Goal: Task Accomplishment & Management: Use online tool/utility

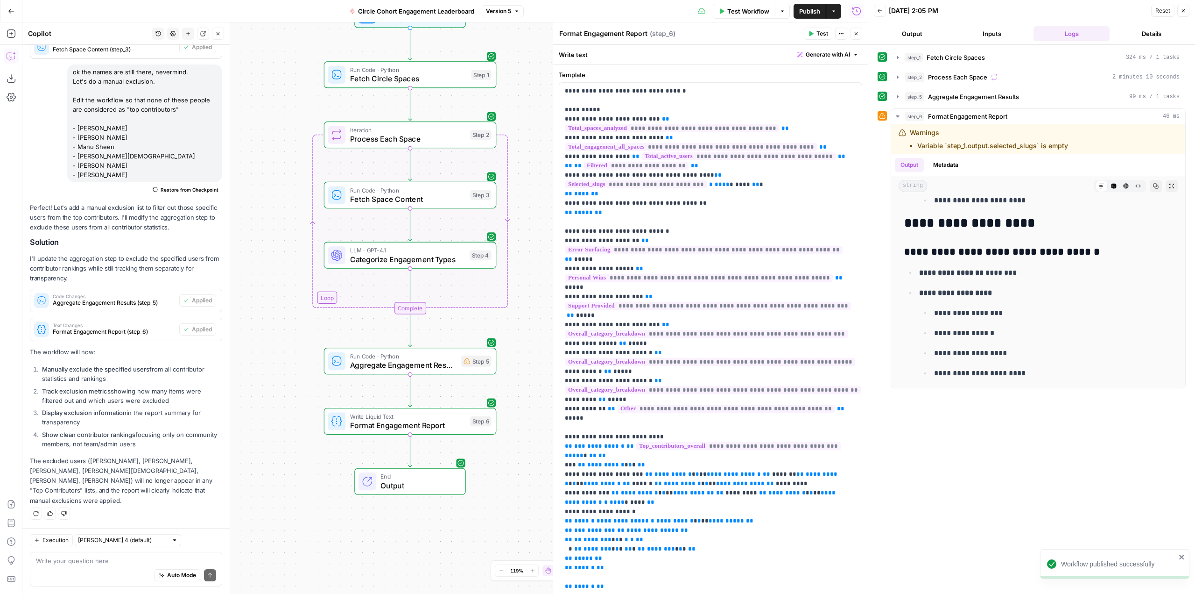
drag, startPoint x: 0, startPoint y: 0, endPoint x: 539, endPoint y: 213, distance: 579.4
click at [539, 213] on div "Workflow Set Inputs Inputs Run Code · Python Fetch Circle Spaces Step 1 Loop It…" at bounding box center [445, 307] width 846 height 571
click at [473, 359] on div "Step 5" at bounding box center [476, 360] width 30 height 11
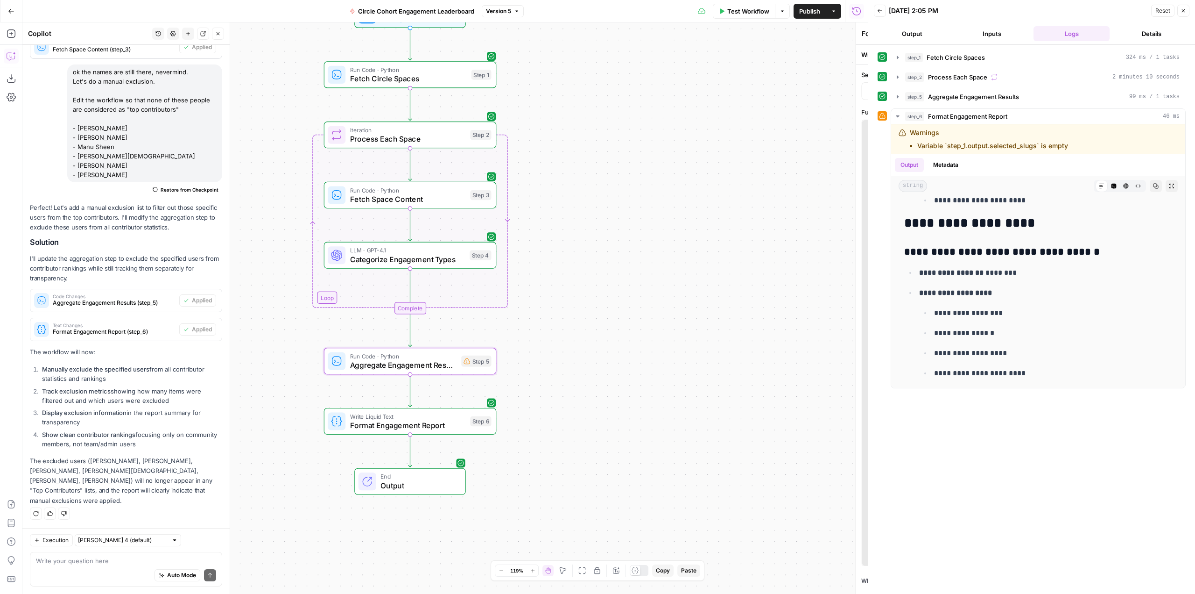
type textarea "Aggregate Engagement Results"
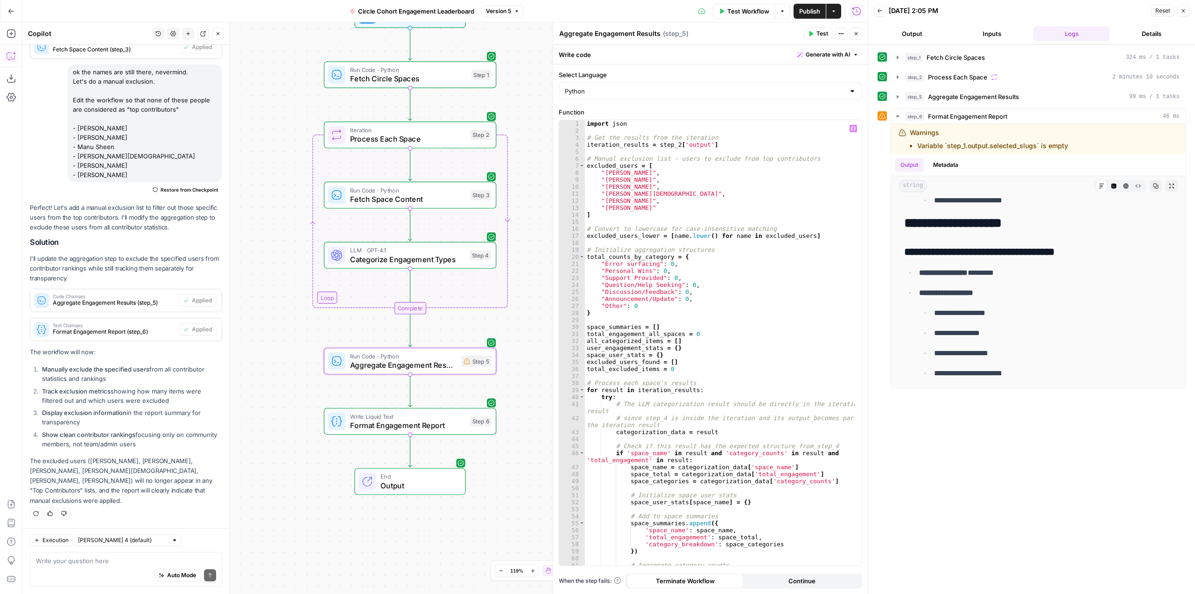
type textarea "**********"
click at [750, 296] on div "import json # Get the results from the iteration iteration_results = step_2 [ '…" at bounding box center [720, 349] width 270 height 459
type input "******"
click at [849, 128] on span at bounding box center [848, 127] width 7 height 7
type textarea "**********"
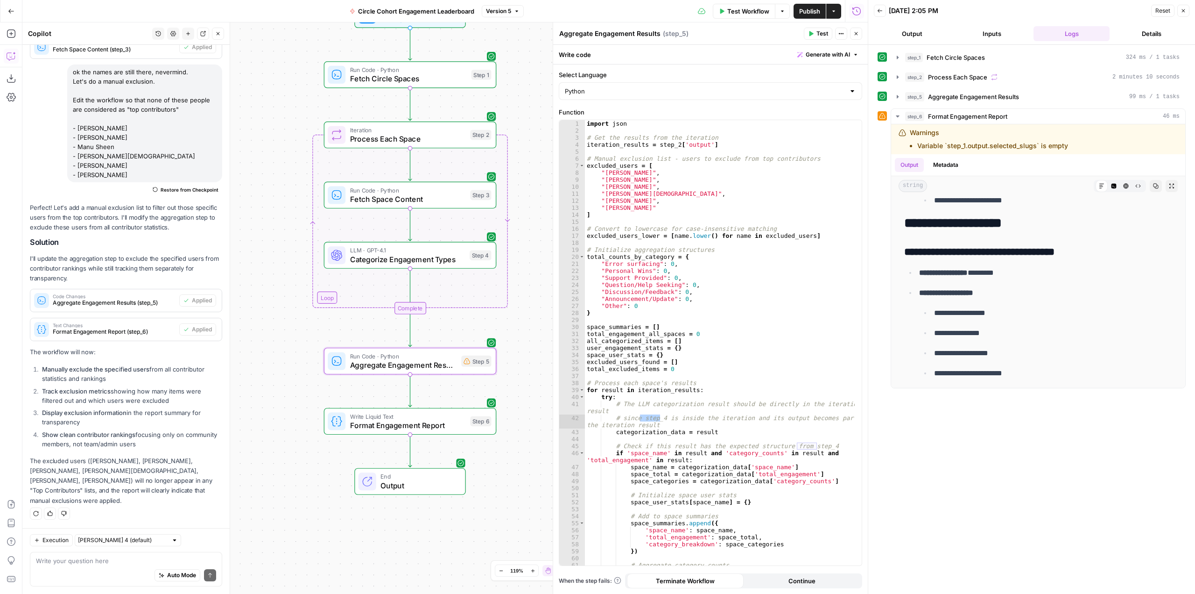
click at [537, 159] on div "Workflow Set Inputs Inputs Run Code · Python Fetch Circle Spaces Step 1 Loop It…" at bounding box center [445, 307] width 846 height 571
click at [858, 34] on icon "button" at bounding box center [857, 34] width 6 height 6
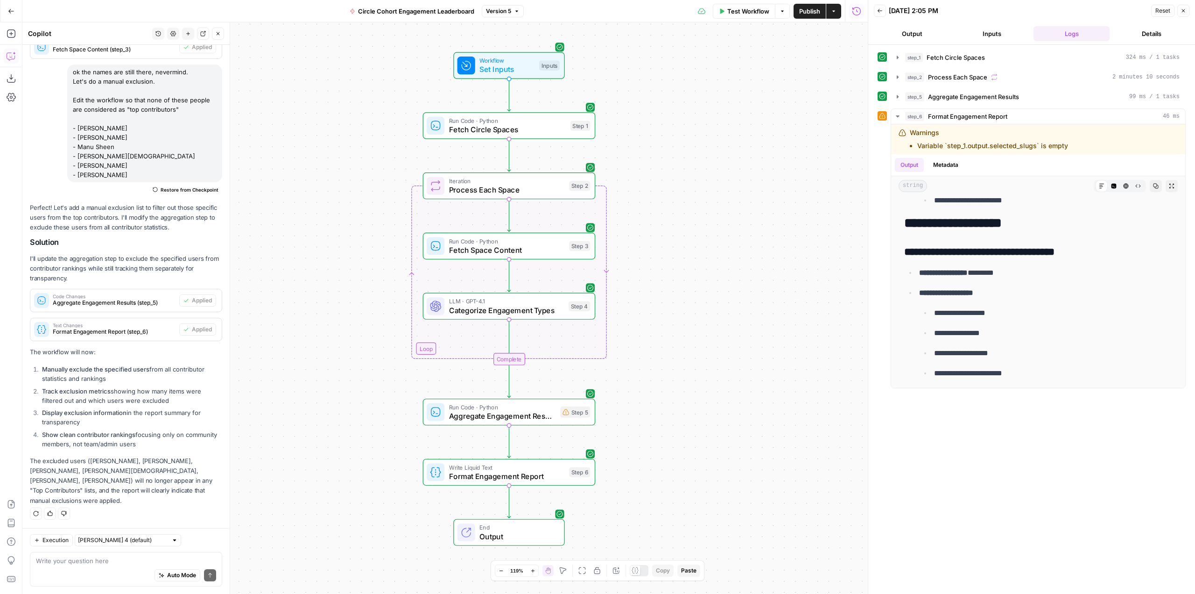
drag, startPoint x: 659, startPoint y: 168, endPoint x: 758, endPoint y: 219, distance: 111.3
click at [758, 219] on div "Workflow Set Inputs Inputs Run Code · Python Fetch Circle Spaces Step 1 Loop It…" at bounding box center [445, 307] width 846 height 571
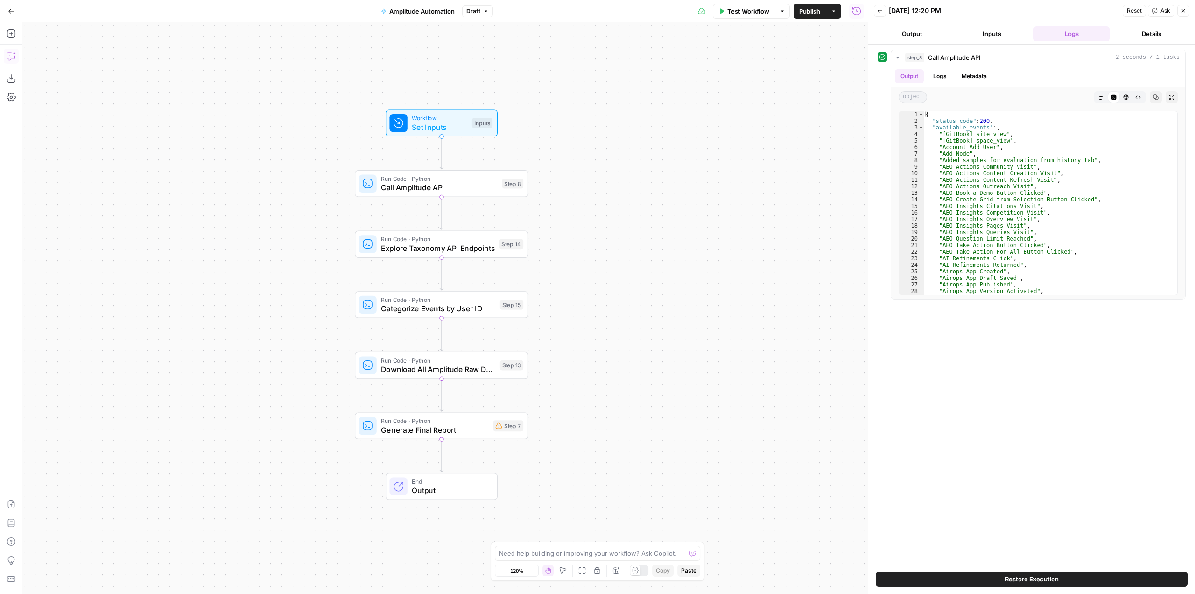
click at [5, 49] on button "Copilot" at bounding box center [11, 56] width 15 height 15
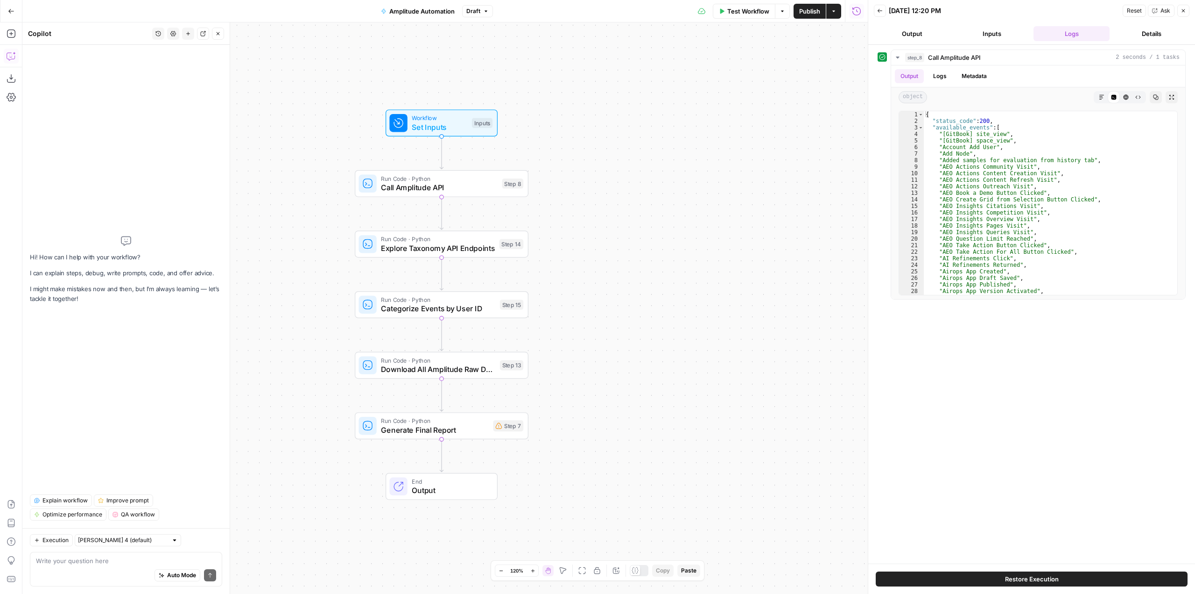
click at [136, 557] on textarea at bounding box center [126, 560] width 180 height 9
type textarea "w"
click at [733, 346] on div "Workflow Set Inputs Inputs Run Code · Python Call Amplitude API Step 8 Run Code…" at bounding box center [445, 307] width 846 height 571
click at [744, 12] on span "Test Workflow" at bounding box center [749, 11] width 42 height 9
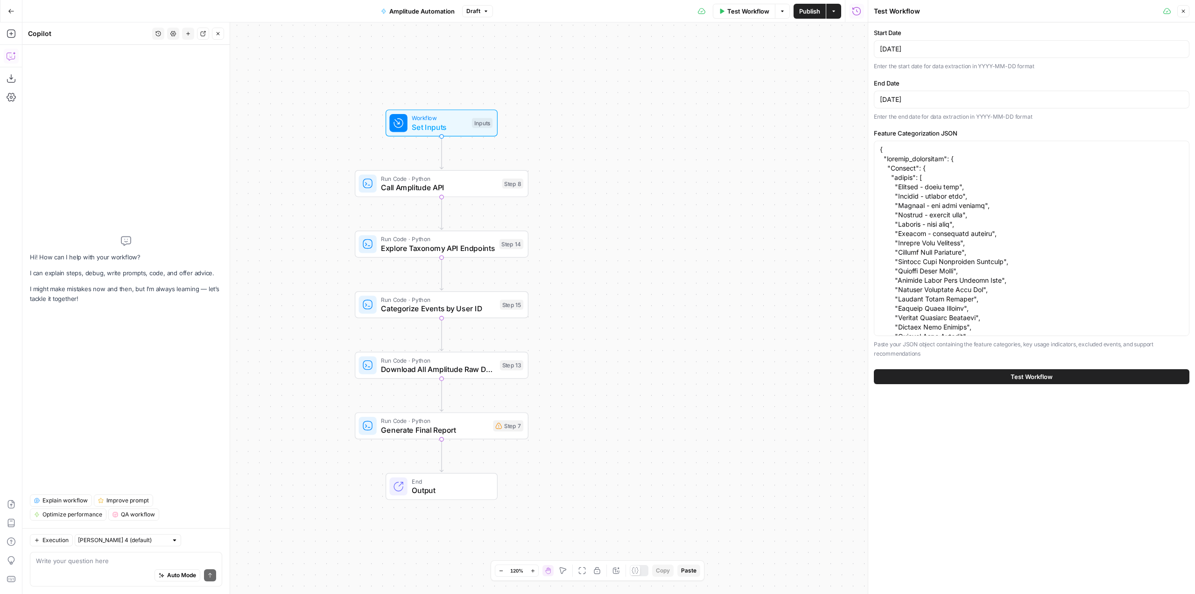
click at [1056, 379] on button "Test Workflow" at bounding box center [1032, 376] width 316 height 15
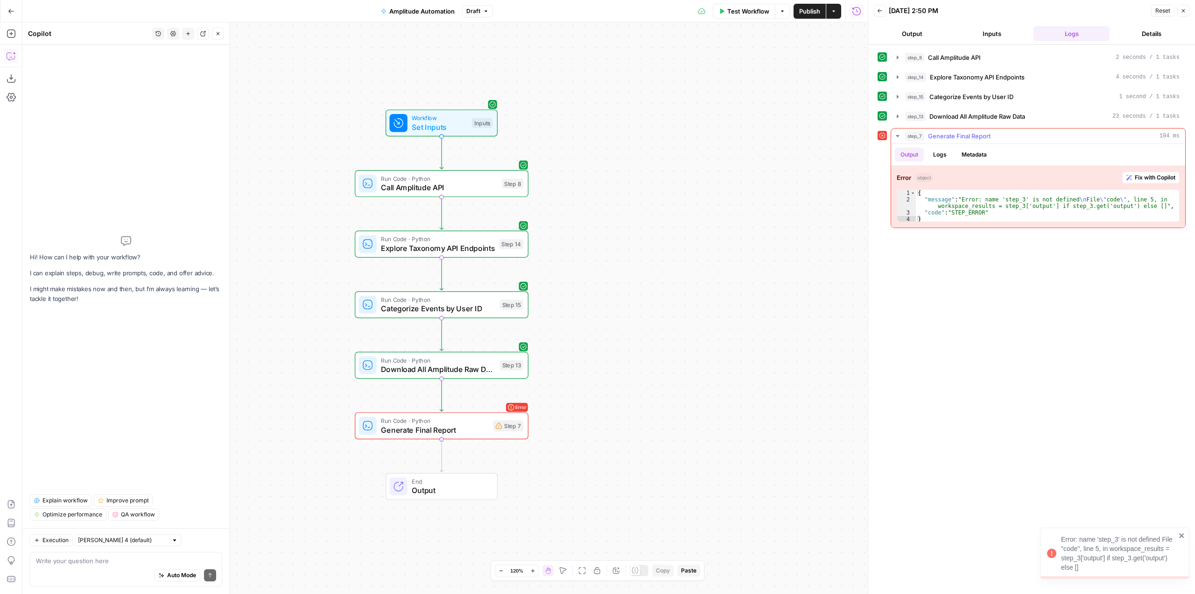
click at [1147, 173] on button "Fix with Copilot" at bounding box center [1151, 177] width 57 height 12
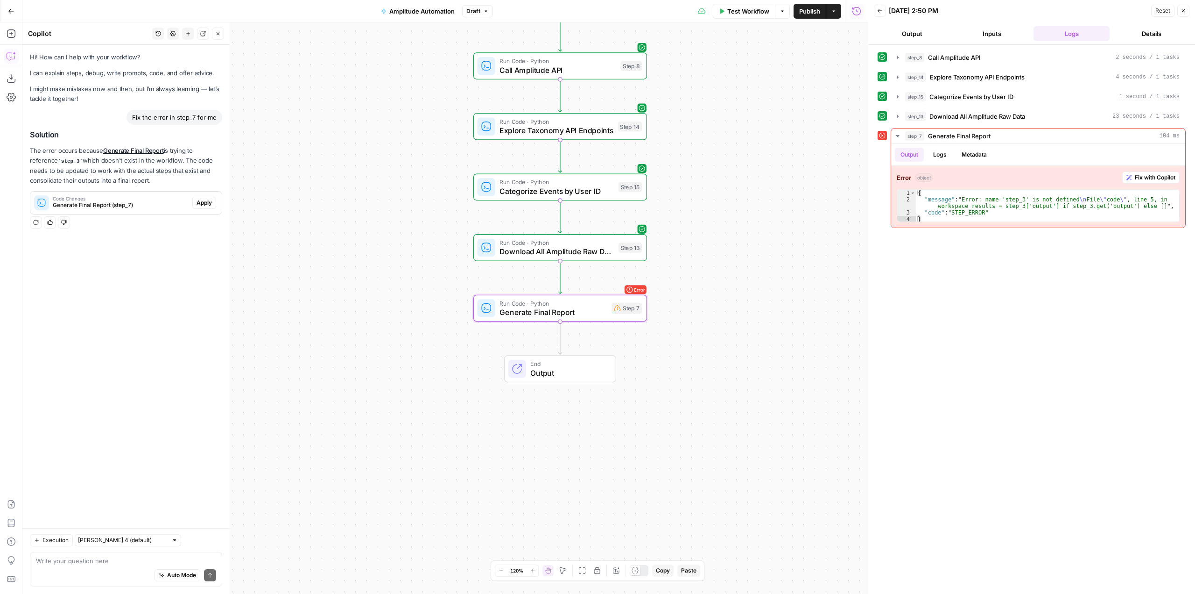
click at [212, 205] on button "Apply" at bounding box center [204, 203] width 24 height 12
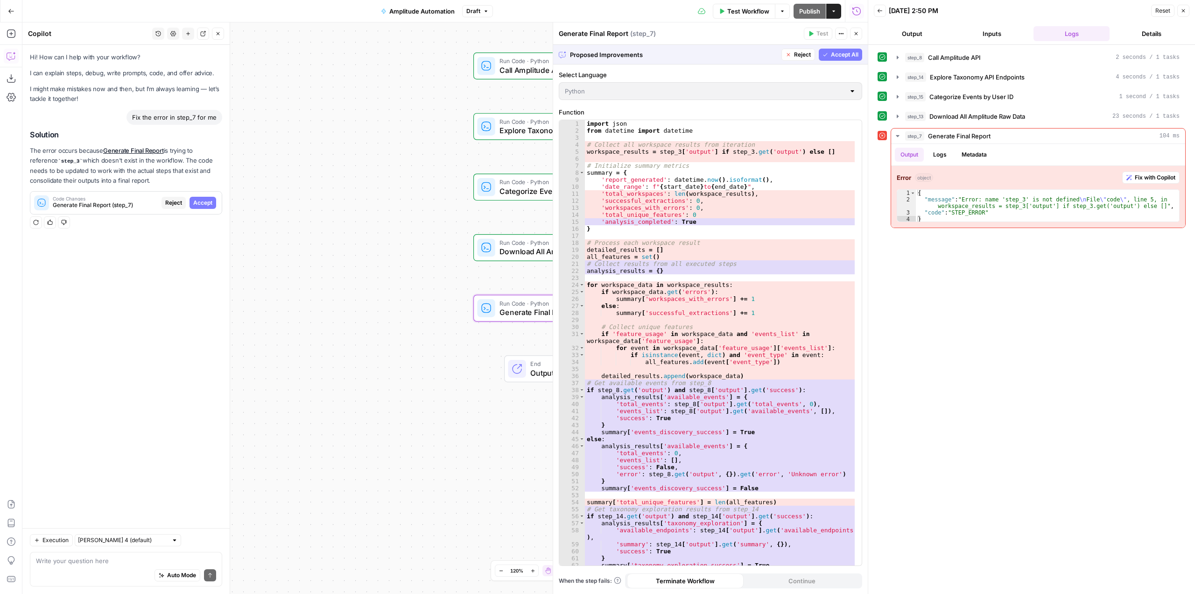
click at [212, 205] on button "Accept" at bounding box center [203, 203] width 27 height 12
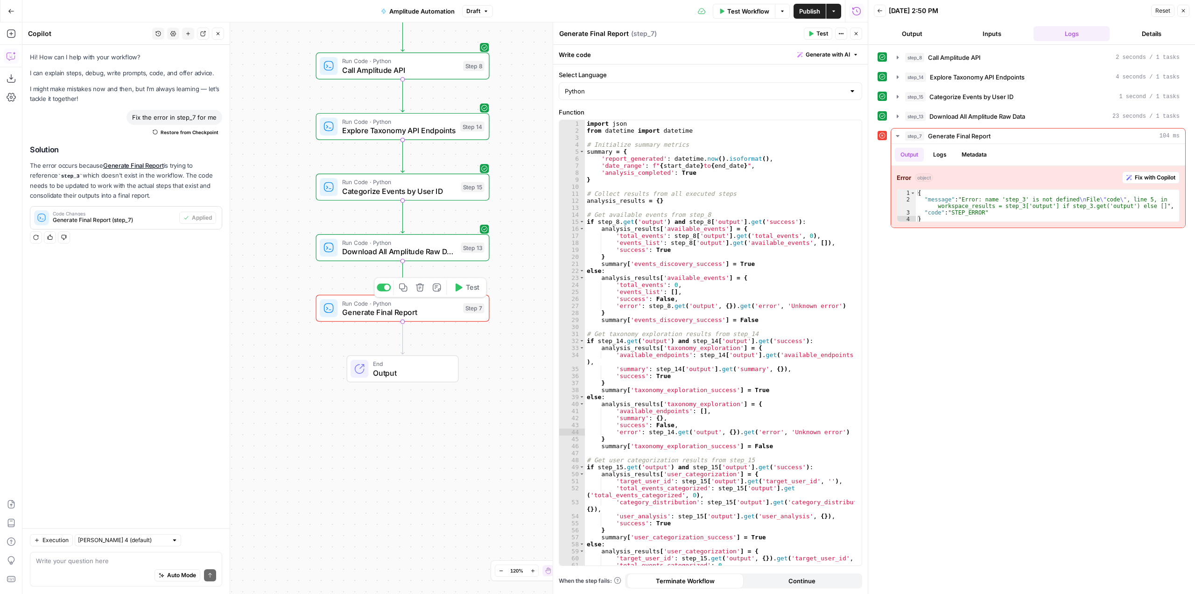
click at [477, 291] on span "Test" at bounding box center [473, 287] width 14 height 10
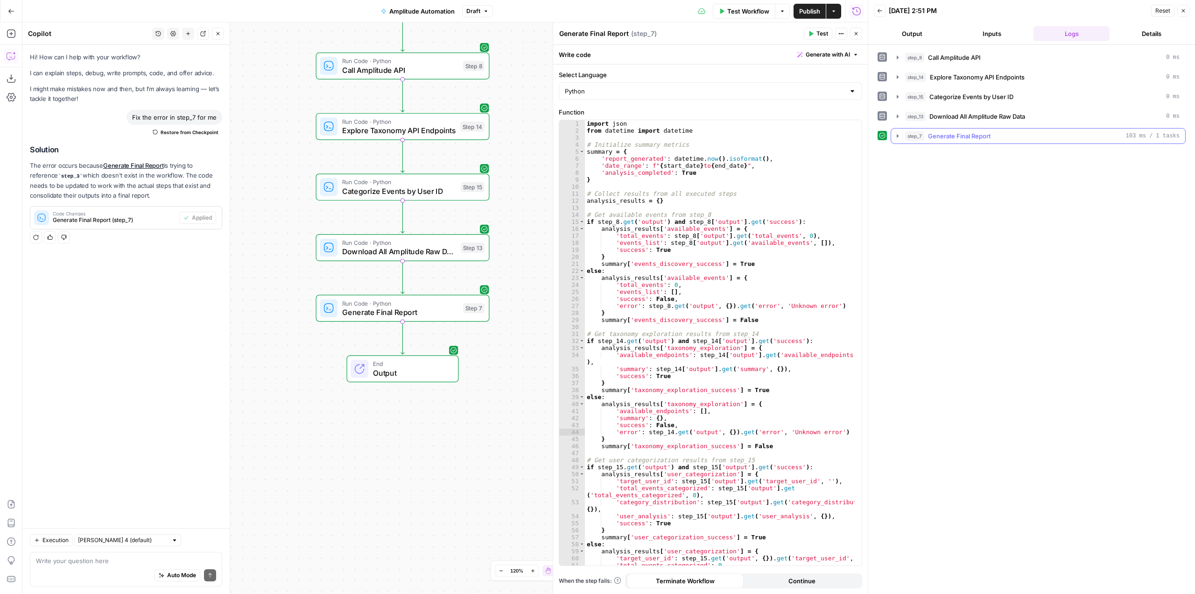
click at [898, 135] on icon "button" at bounding box center [898, 135] width 2 height 3
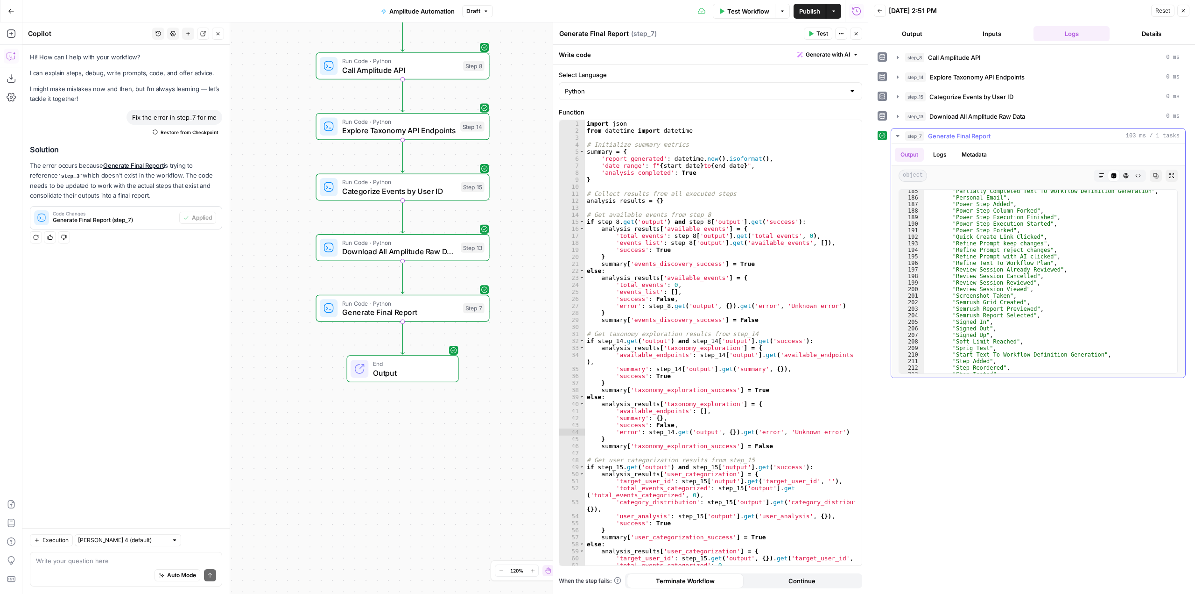
scroll to position [1373, 0]
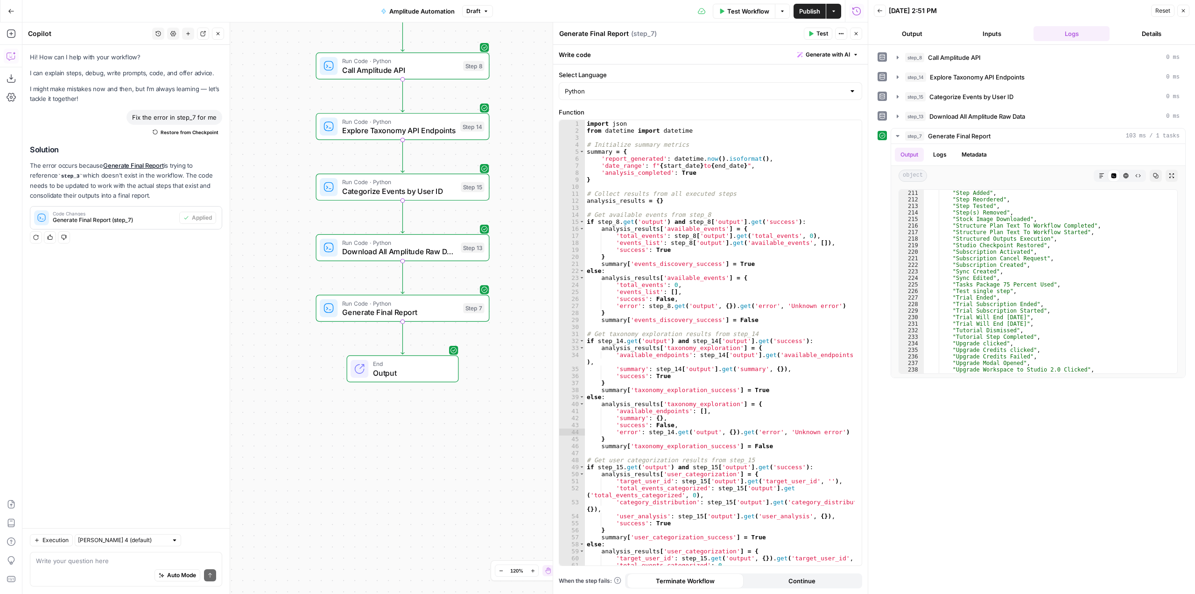
click at [423, 312] on span "Generate Final Report" at bounding box center [400, 311] width 117 height 11
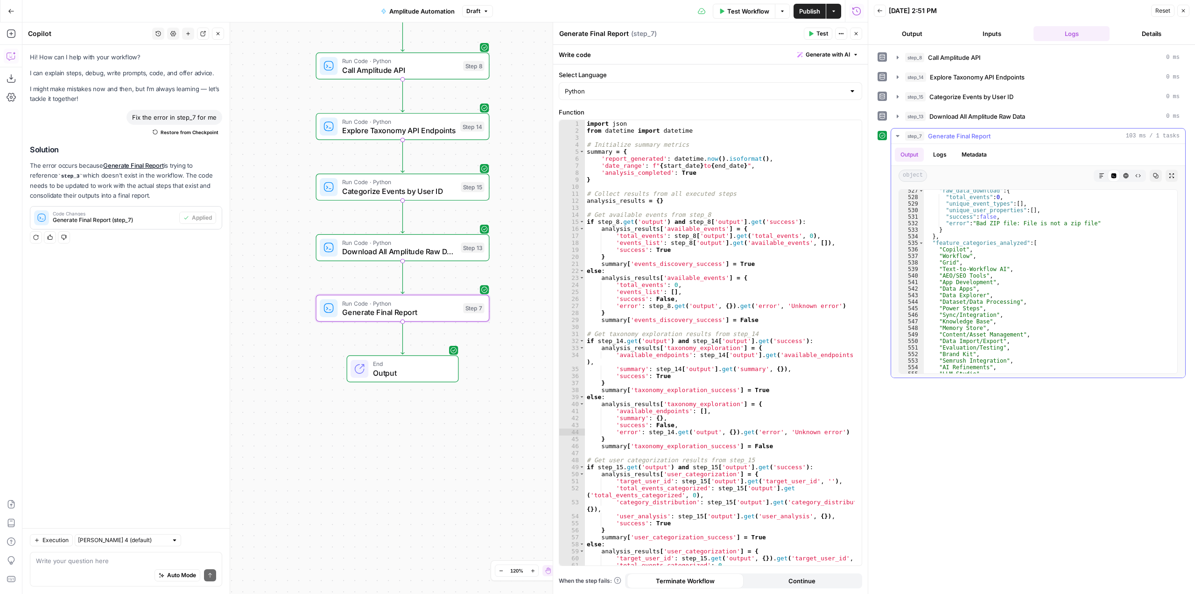
scroll to position [3357, 0]
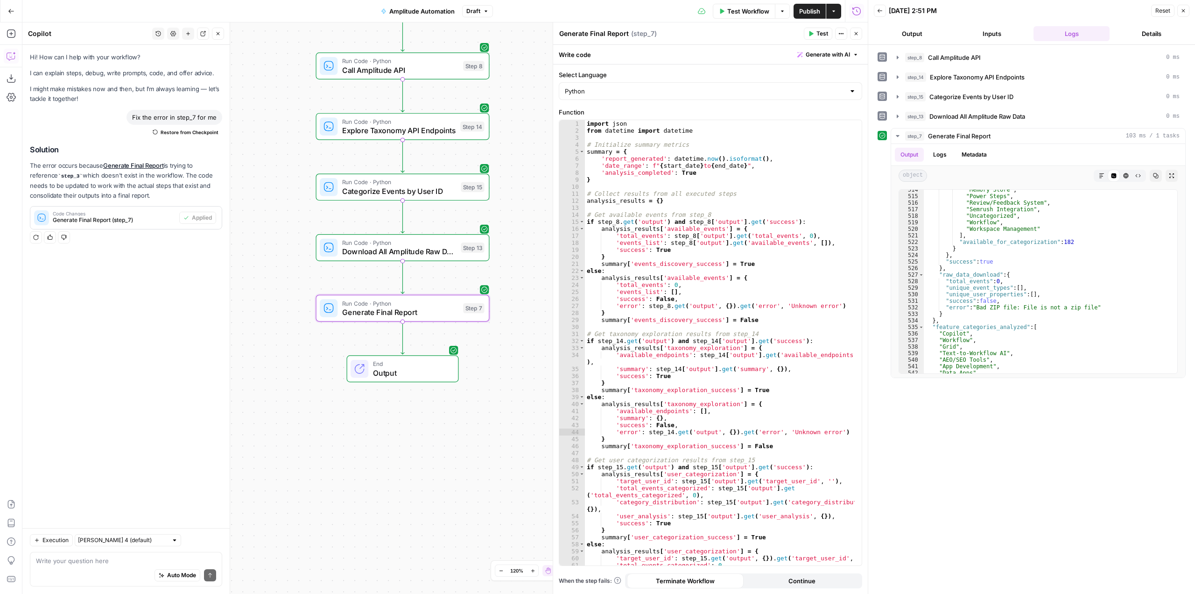
click at [488, 12] on span "button" at bounding box center [486, 11] width 6 height 6
click at [567, 65] on div "3 days ago by Manuel Sheen" at bounding box center [541, 64] width 142 height 8
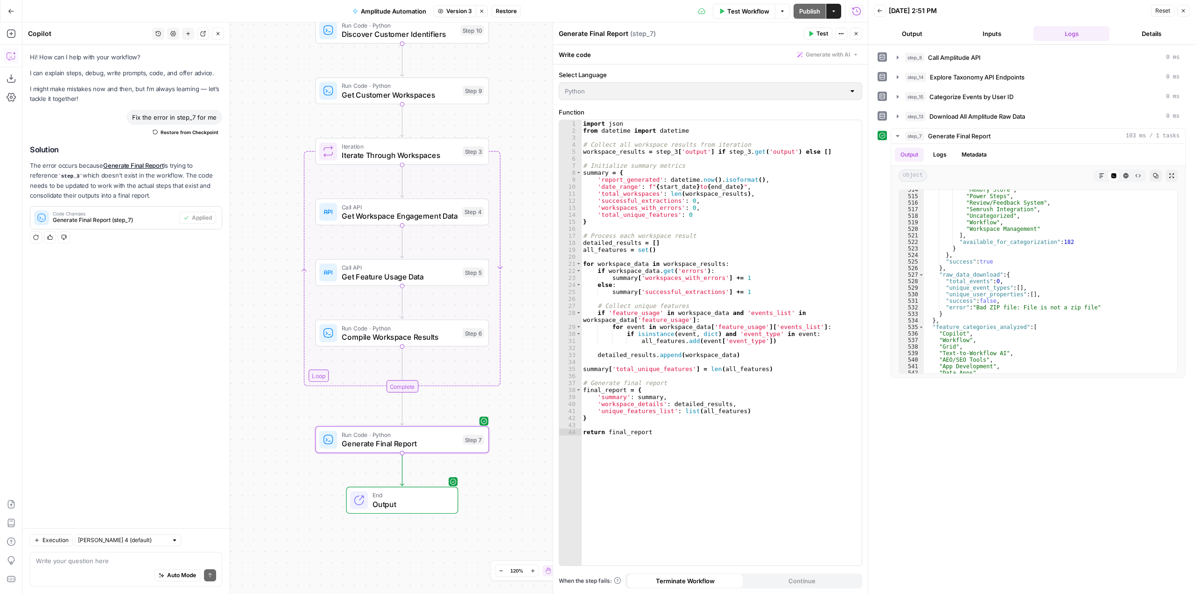
drag, startPoint x: 523, startPoint y: 384, endPoint x: 523, endPoint y: 288, distance: 96.2
click at [523, 288] on div "Workflow Set Inputs Inputs Run Code · Python Call Amplitude API Step 8 Run Code…" at bounding box center [445, 307] width 846 height 571
click at [453, 10] on span "Version 3" at bounding box center [459, 11] width 26 height 8
click at [486, 35] on span "Current" at bounding box center [500, 31] width 117 height 9
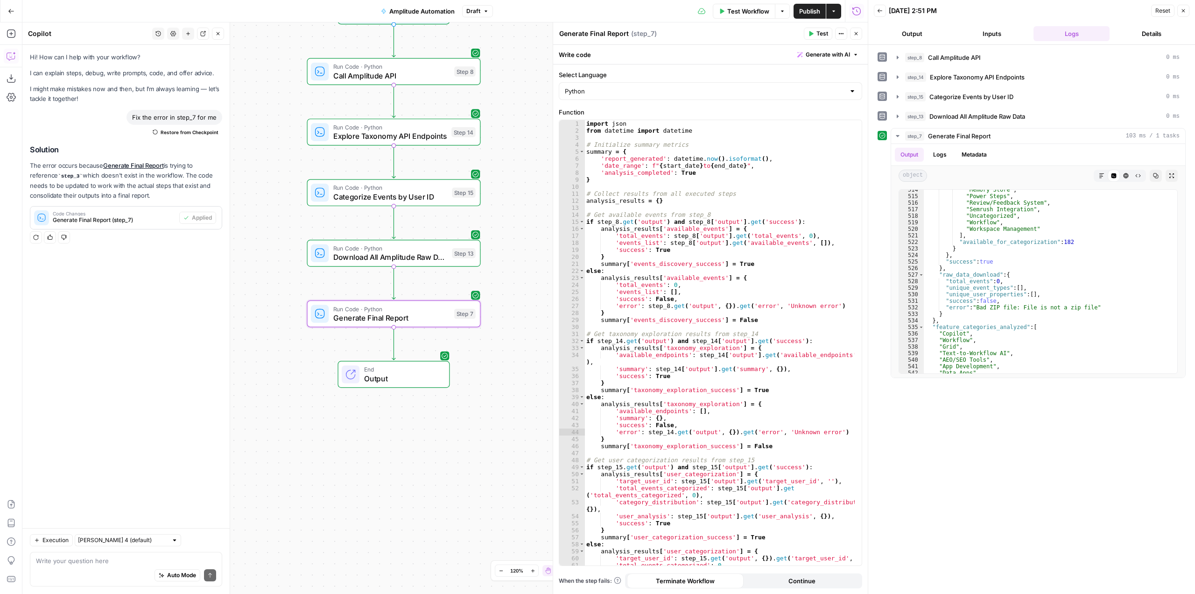
drag, startPoint x: 534, startPoint y: 192, endPoint x: 523, endPoint y: 333, distance: 141.4
click at [523, 333] on div "Workflow Set Inputs Inputs Run Code · Python Call Amplitude API Step 8 Run Code…" at bounding box center [445, 307] width 846 height 571
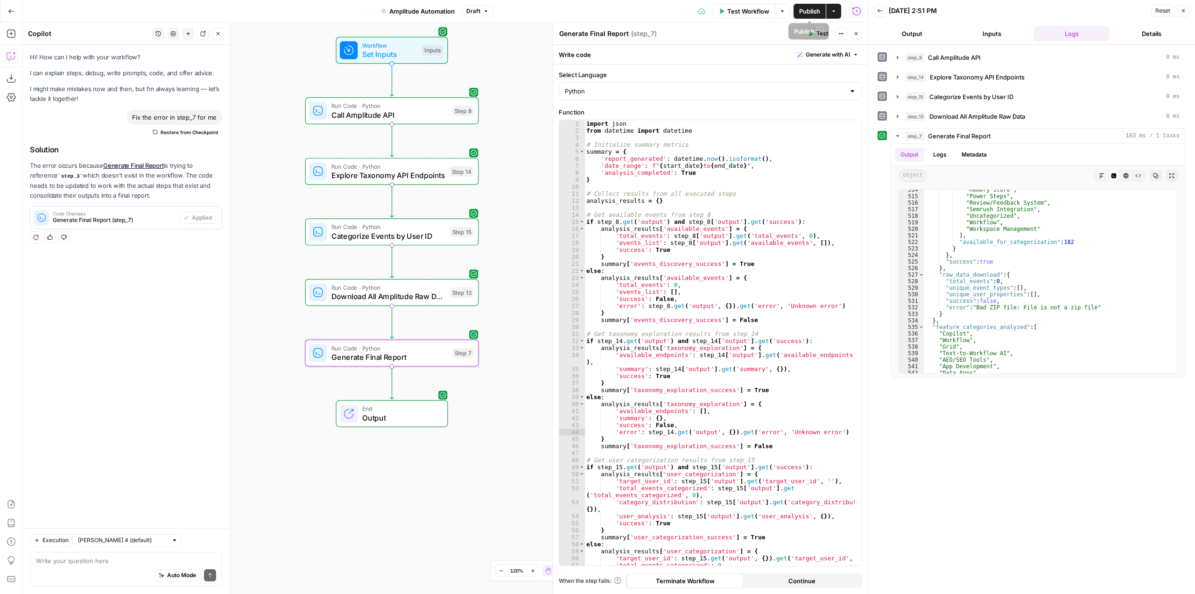
click at [813, 7] on span "Publish" at bounding box center [809, 11] width 21 height 9
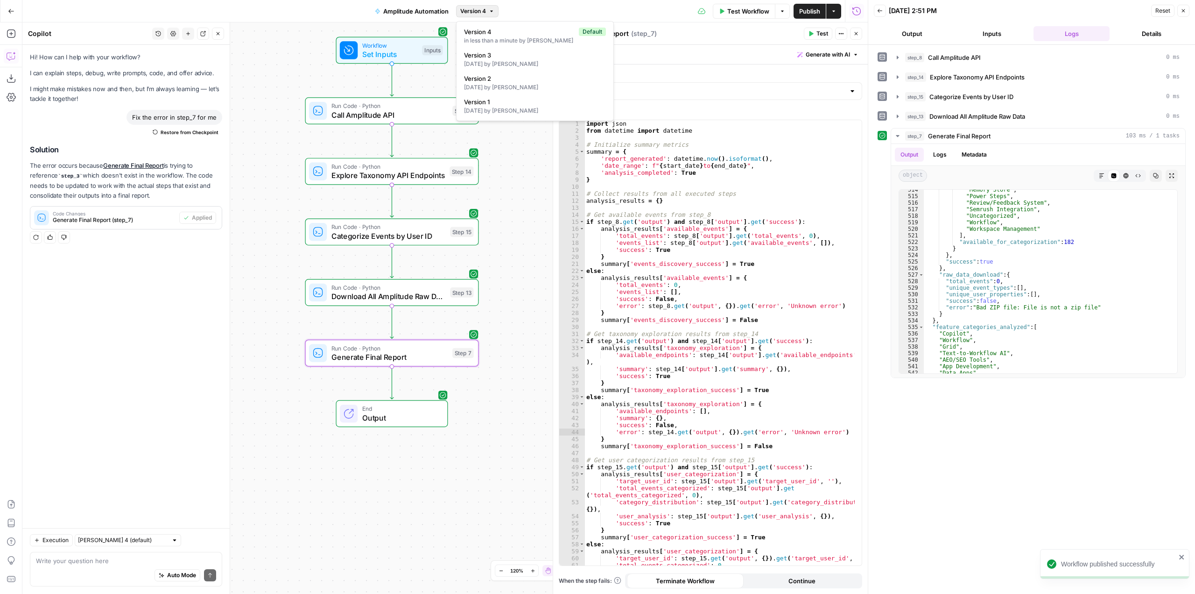
click at [472, 12] on span "Version 4" at bounding box center [473, 11] width 26 height 8
click at [493, 62] on div "3 days ago by Manuel Sheen" at bounding box center [535, 64] width 142 height 8
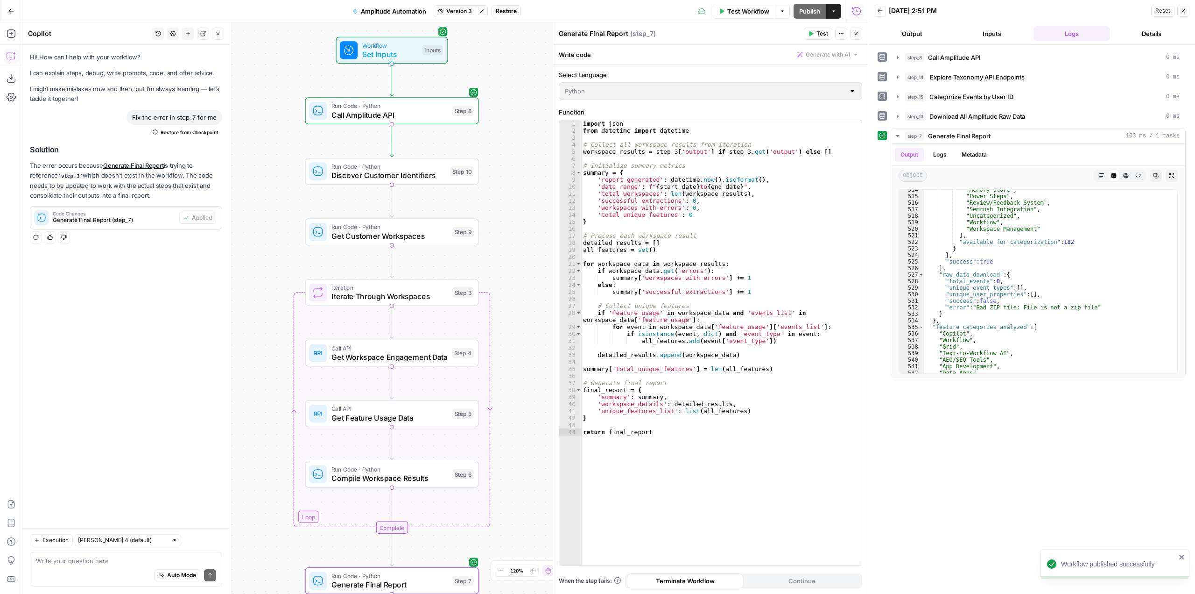
click at [722, 13] on icon "button" at bounding box center [722, 11] width 6 height 6
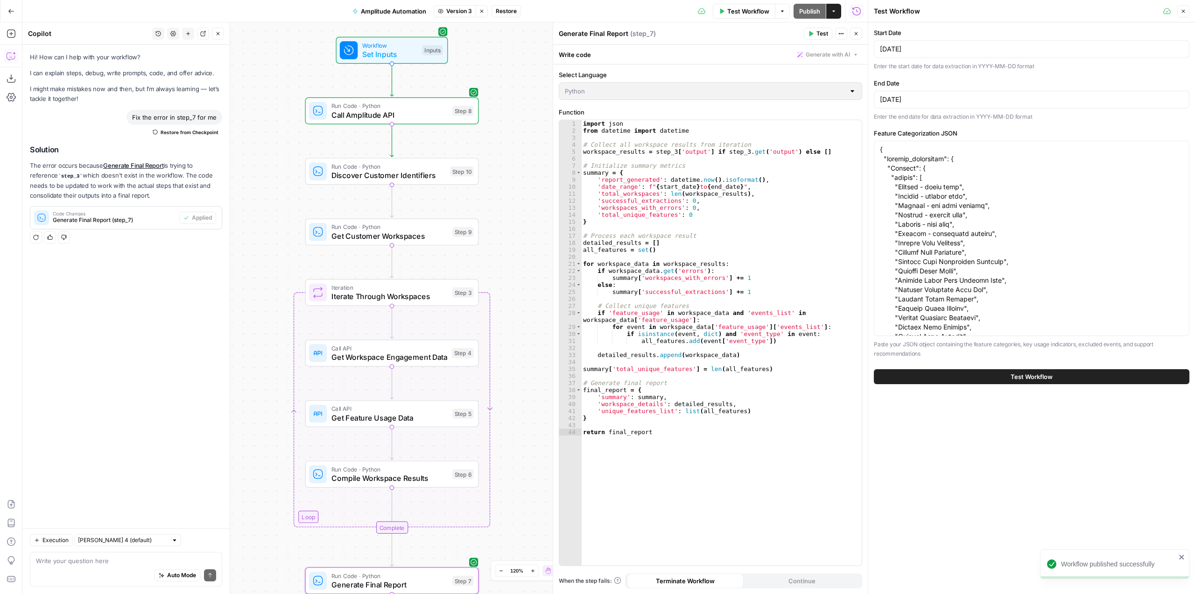
click at [992, 372] on button "Test Workflow" at bounding box center [1032, 376] width 316 height 15
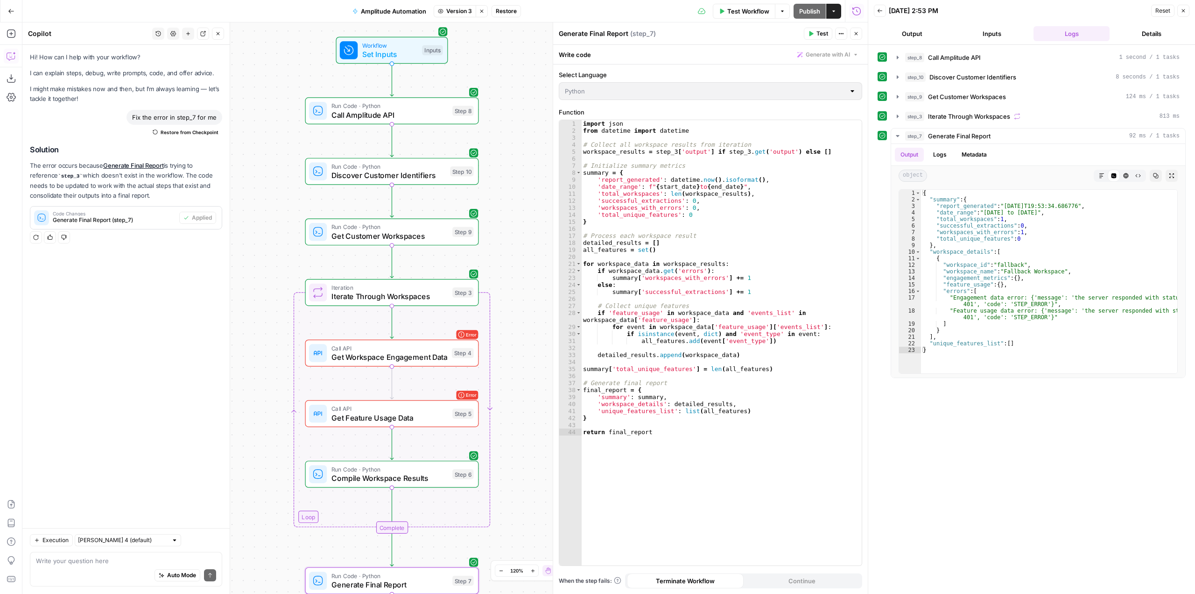
click at [431, 352] on span "Get Workspace Engagement Data" at bounding box center [390, 356] width 116 height 11
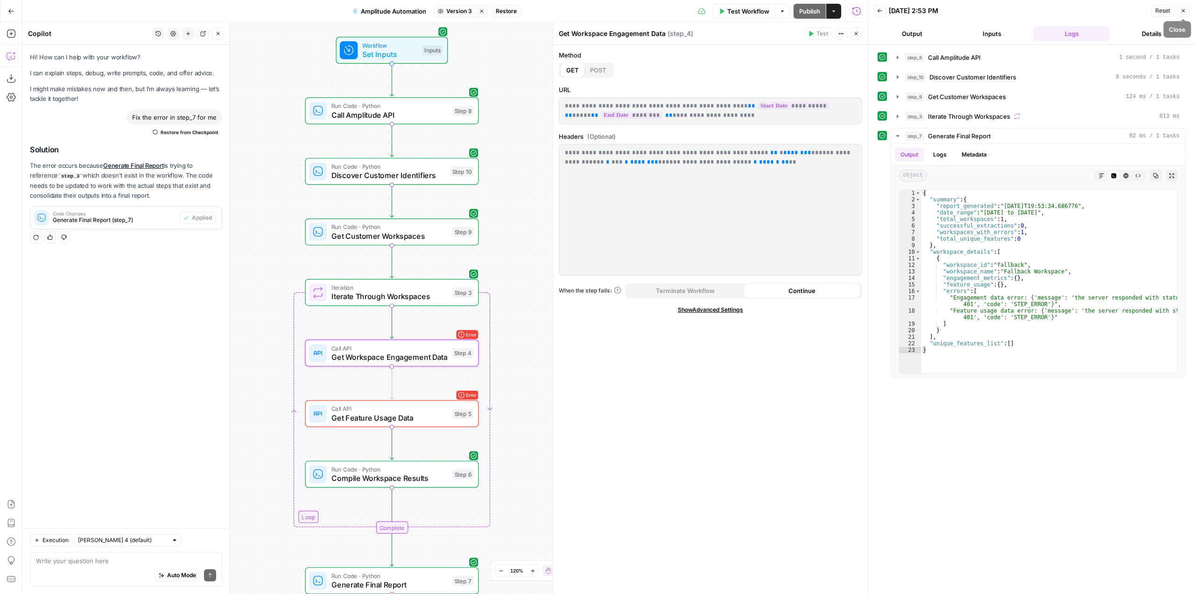
click at [1182, 11] on icon "button" at bounding box center [1184, 11] width 6 height 6
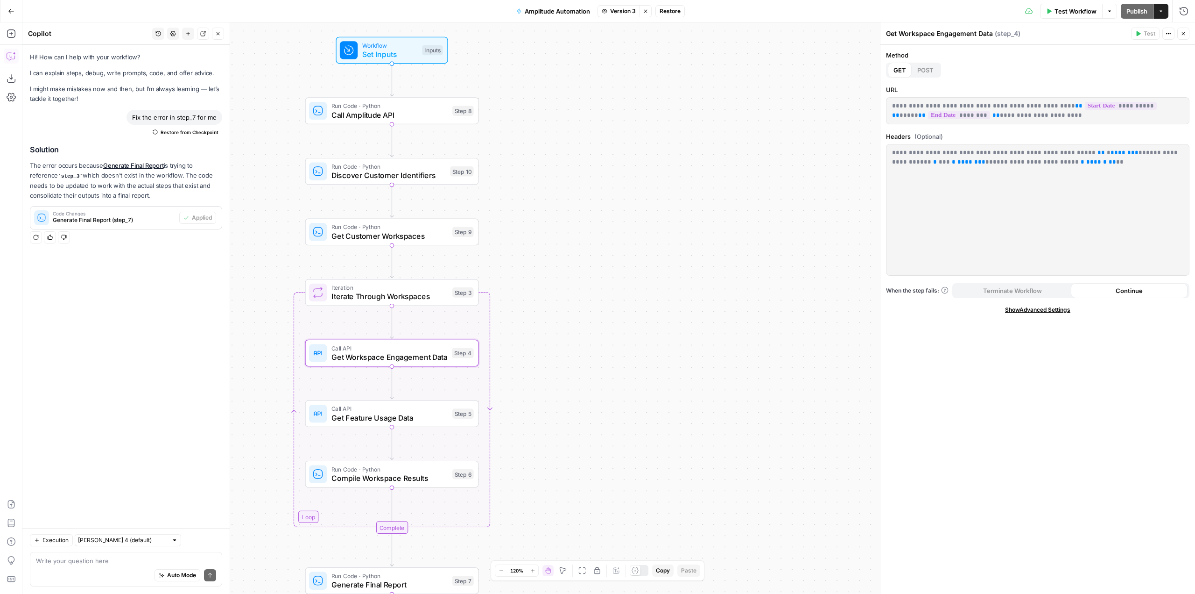
click at [1184, 32] on icon "button" at bounding box center [1184, 34] width 6 height 6
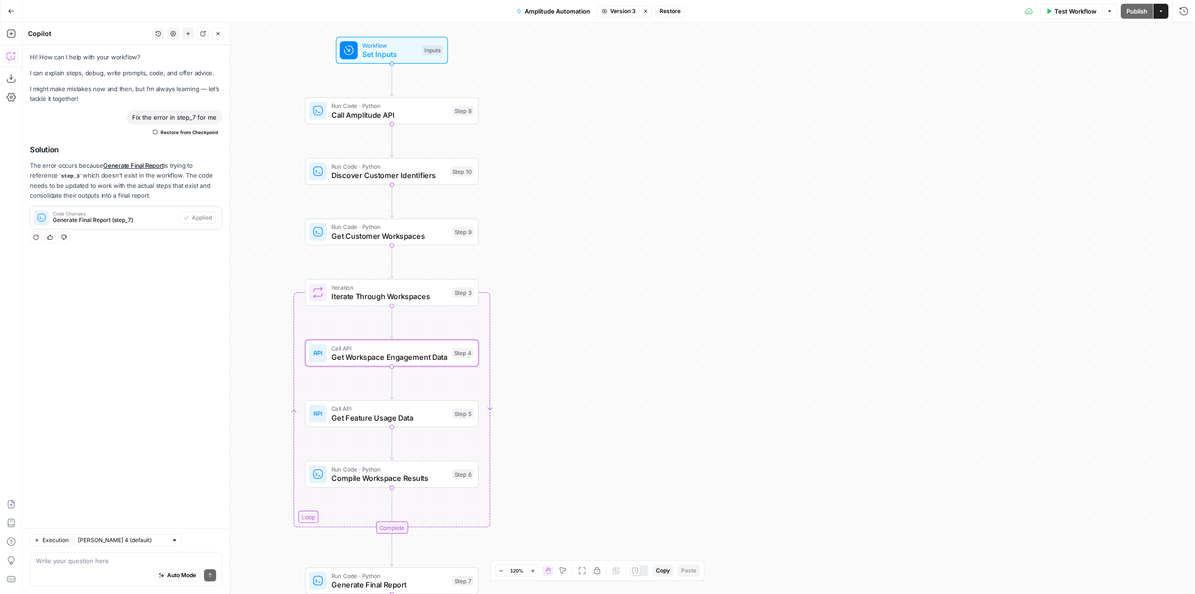
click at [1068, 17] on button "Test Workflow" at bounding box center [1071, 11] width 63 height 15
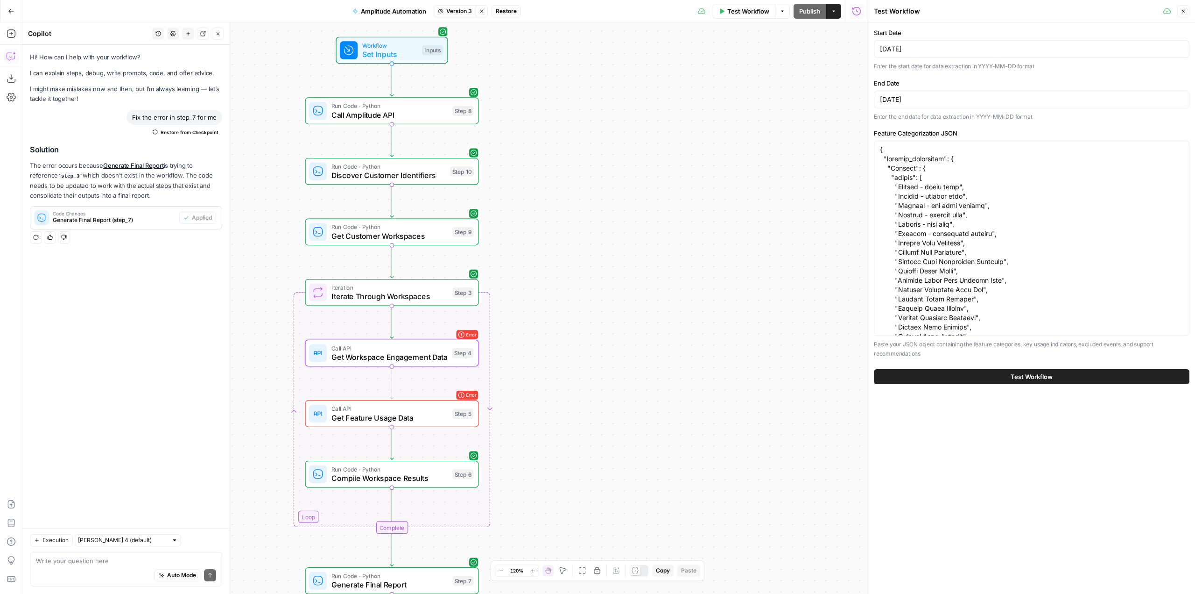
click at [450, 354] on div "Error Call API Get Workspace Engagement Data Step 4" at bounding box center [391, 352] width 165 height 19
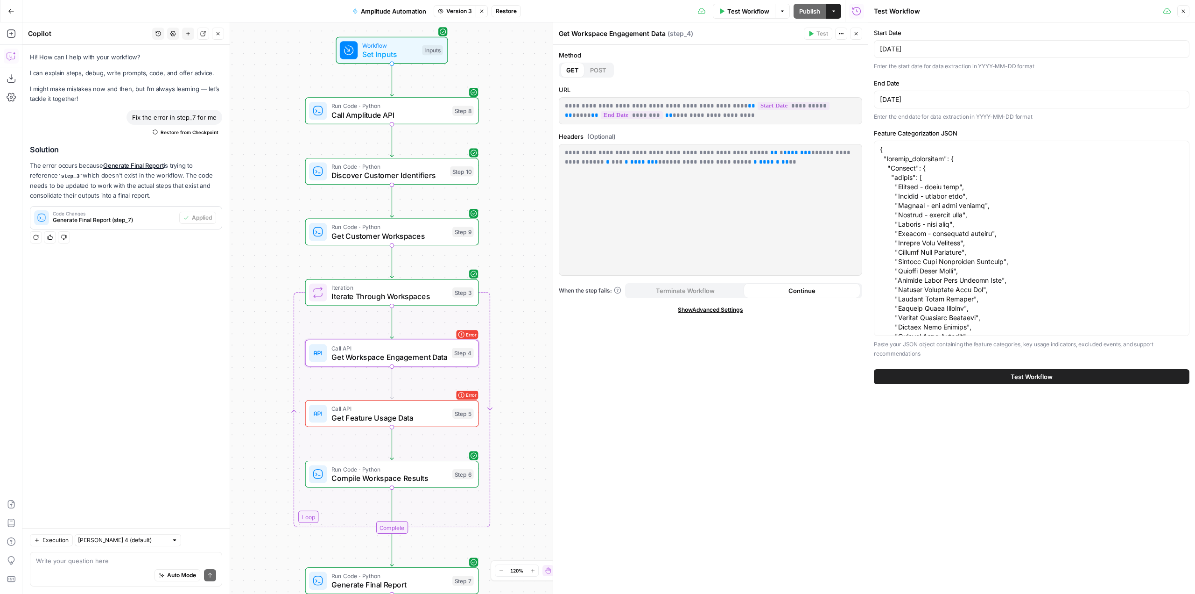
click at [1052, 375] on span "Test Workflow" at bounding box center [1032, 376] width 42 height 9
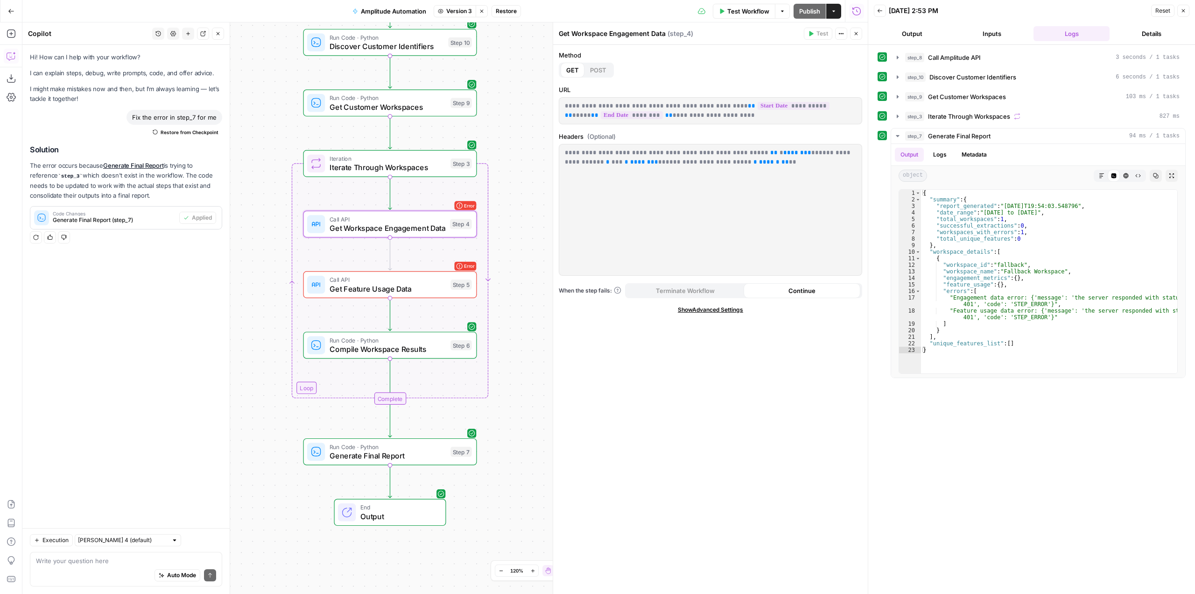
drag, startPoint x: 531, startPoint y: 361, endPoint x: 529, endPoint y: 232, distance: 128.9
click at [529, 232] on div "Workflow Set Inputs Inputs Run Code · Python Call Amplitude API Step 8 Run Code…" at bounding box center [445, 307] width 846 height 571
click at [895, 115] on icon "button" at bounding box center [897, 116] width 7 height 7
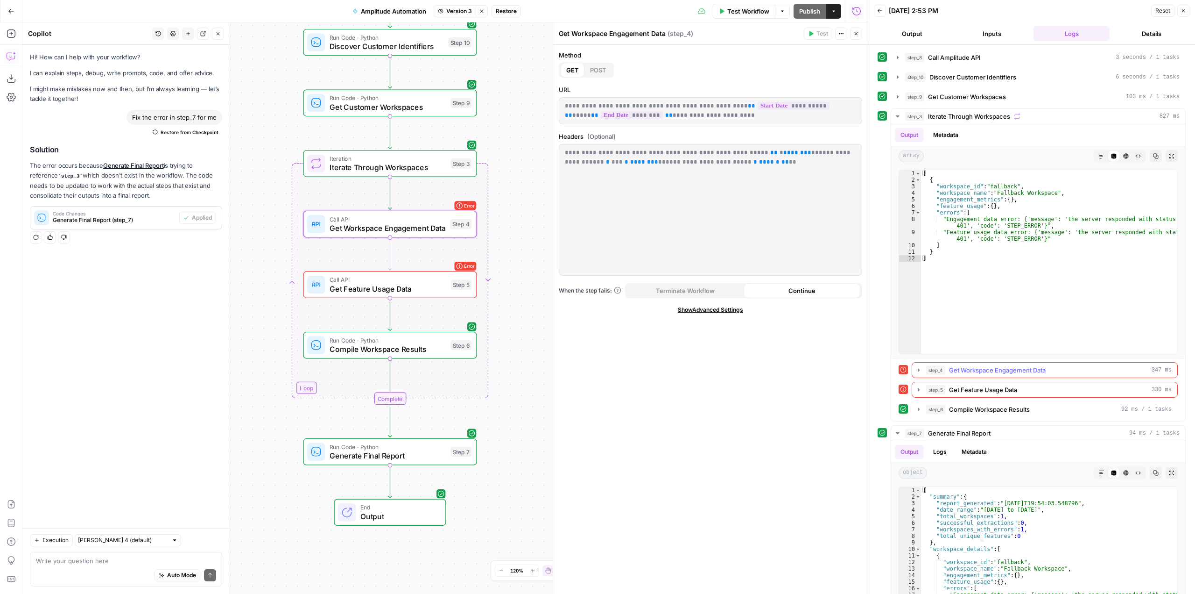
click at [919, 371] on icon "button" at bounding box center [919, 369] width 2 height 3
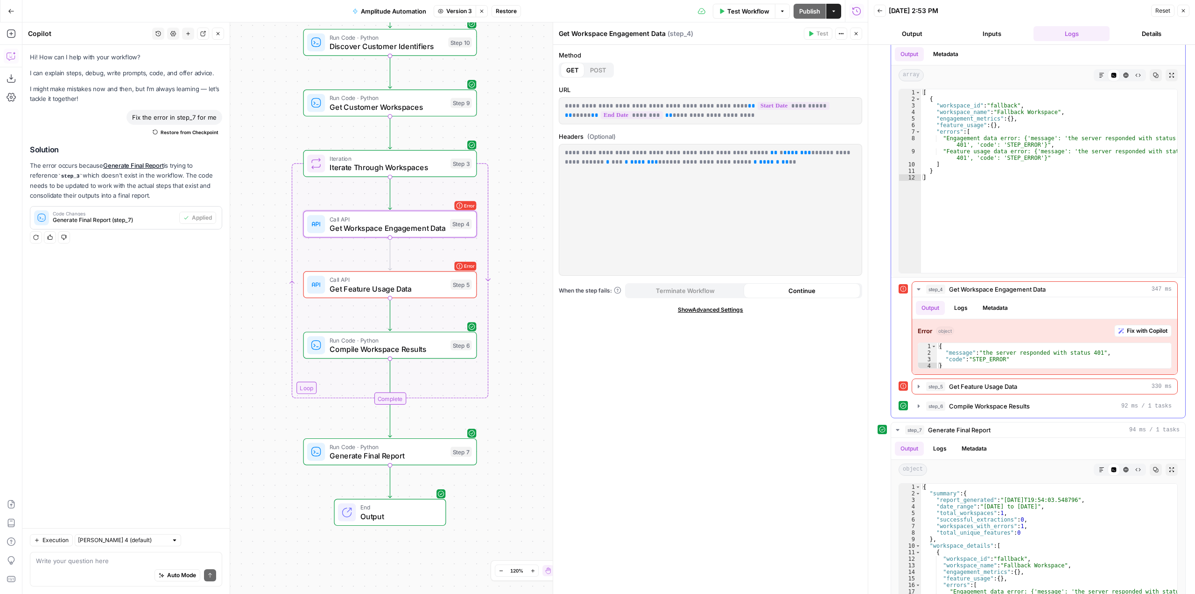
scroll to position [93, 0]
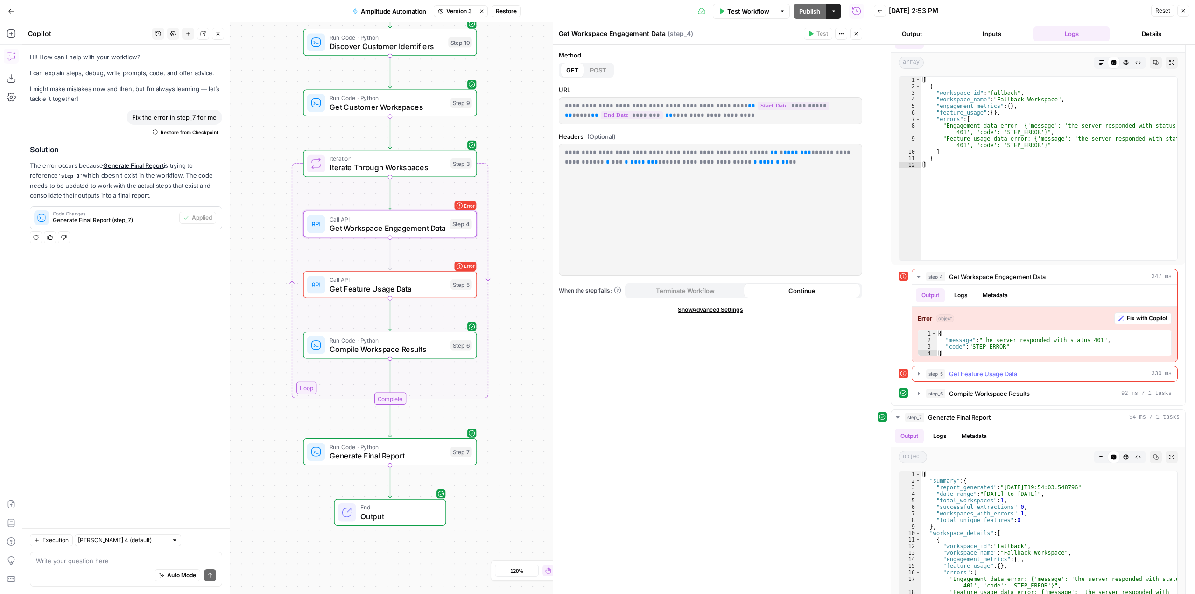
click at [919, 374] on icon "button" at bounding box center [919, 373] width 2 height 3
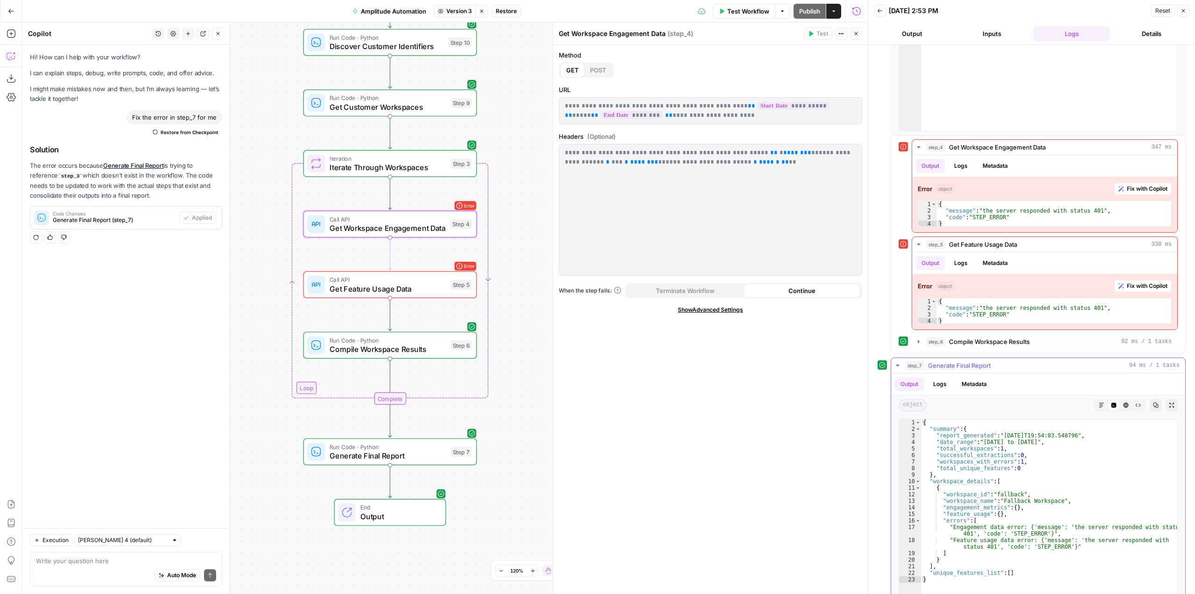
scroll to position [194, 0]
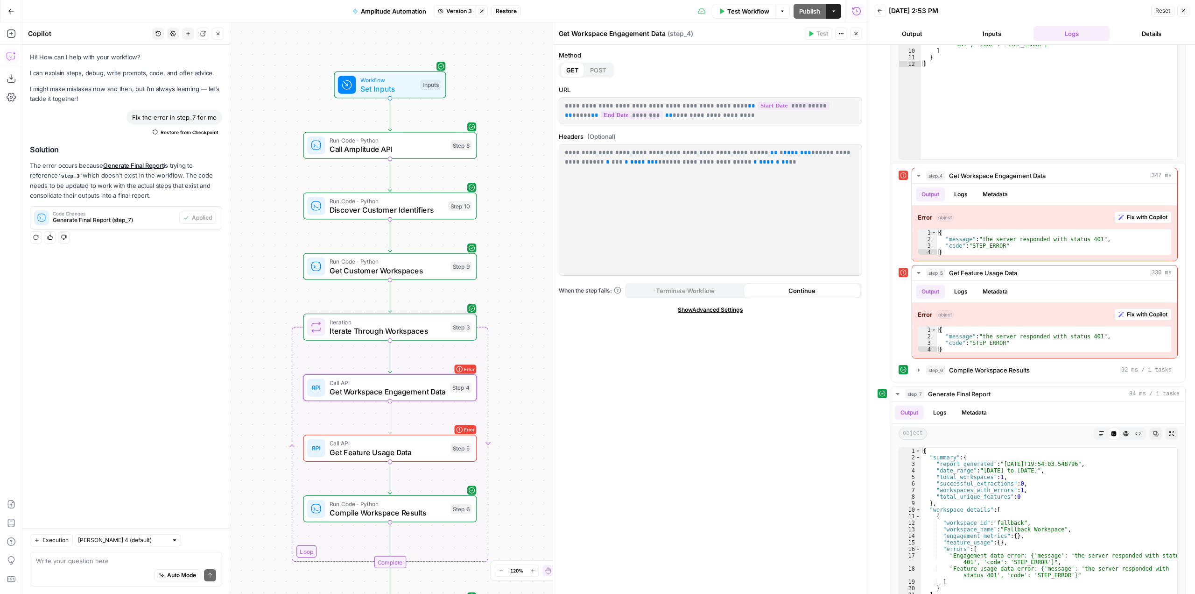
click at [380, 26] on div "Workflow Set Inputs Inputs Run Code · Python Call Amplitude API Step 8 Run Code…" at bounding box center [445, 307] width 846 height 571
click at [395, 14] on span "Amplitude Automation" at bounding box center [393, 11] width 65 height 9
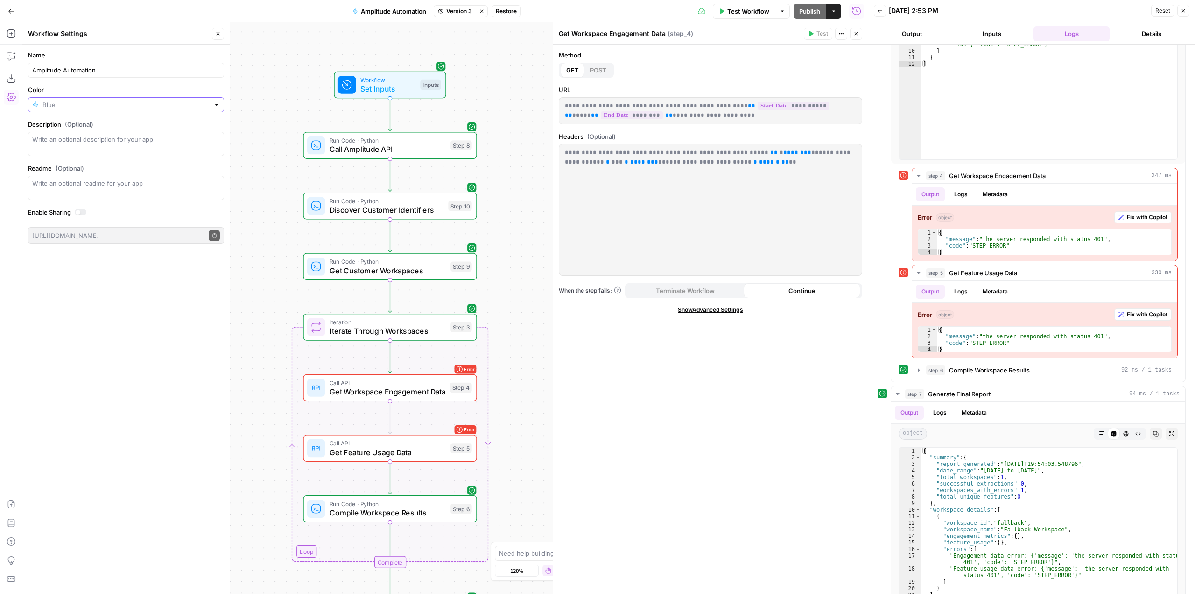
click at [105, 104] on input "Color" at bounding box center [125, 104] width 167 height 9
click at [58, 233] on span "Red" at bounding box center [129, 230] width 166 height 9
type input "Red"
click at [119, 272] on div "Name Amplitude Automation Color Red Description (Optional) Readme (Optional) Wr…" at bounding box center [125, 319] width 207 height 549
click at [418, 144] on span "Call Amplitude API" at bounding box center [388, 149] width 117 height 11
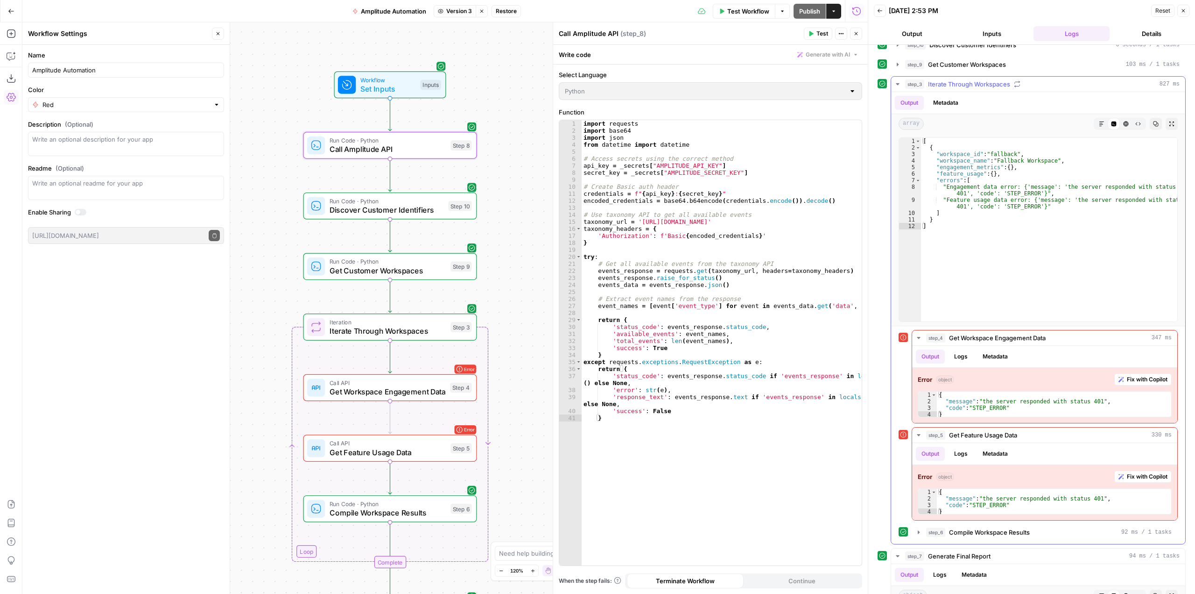
scroll to position [0, 0]
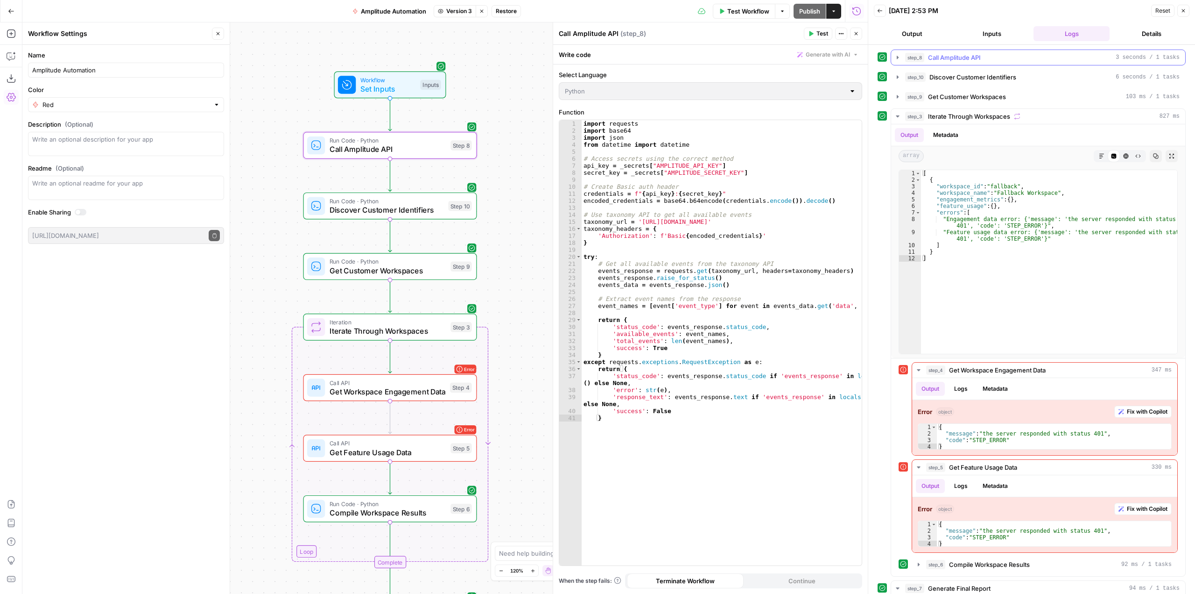
click at [898, 57] on icon "button" at bounding box center [898, 57] width 2 height 3
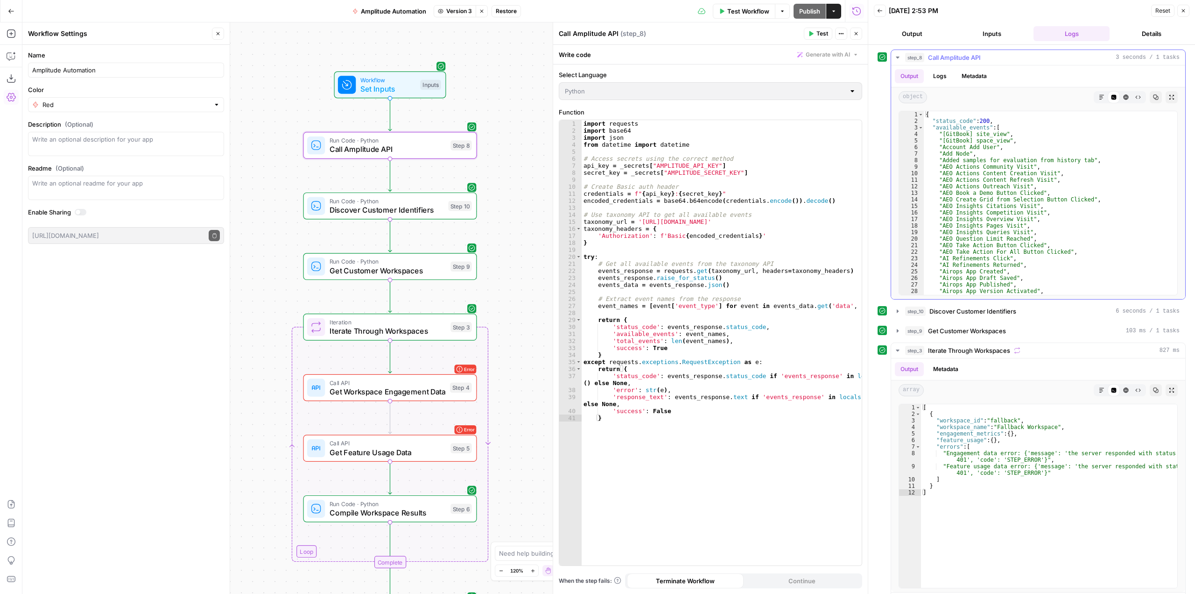
click at [898, 57] on icon "button" at bounding box center [897, 58] width 3 height 2
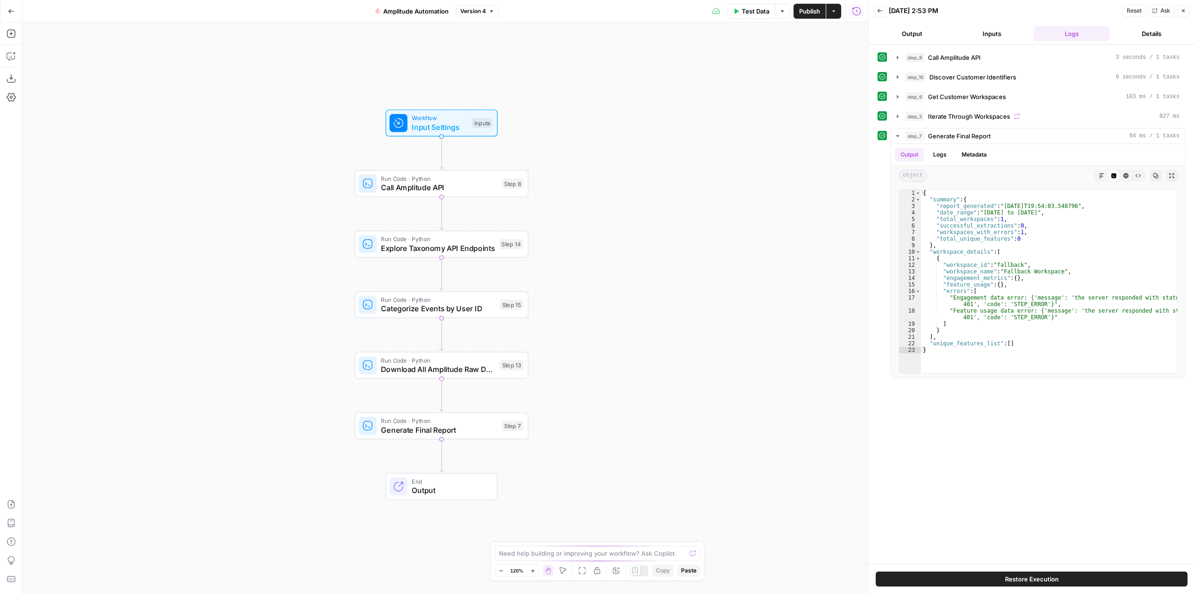
click at [10, 11] on icon "button" at bounding box center [11, 11] width 6 height 4
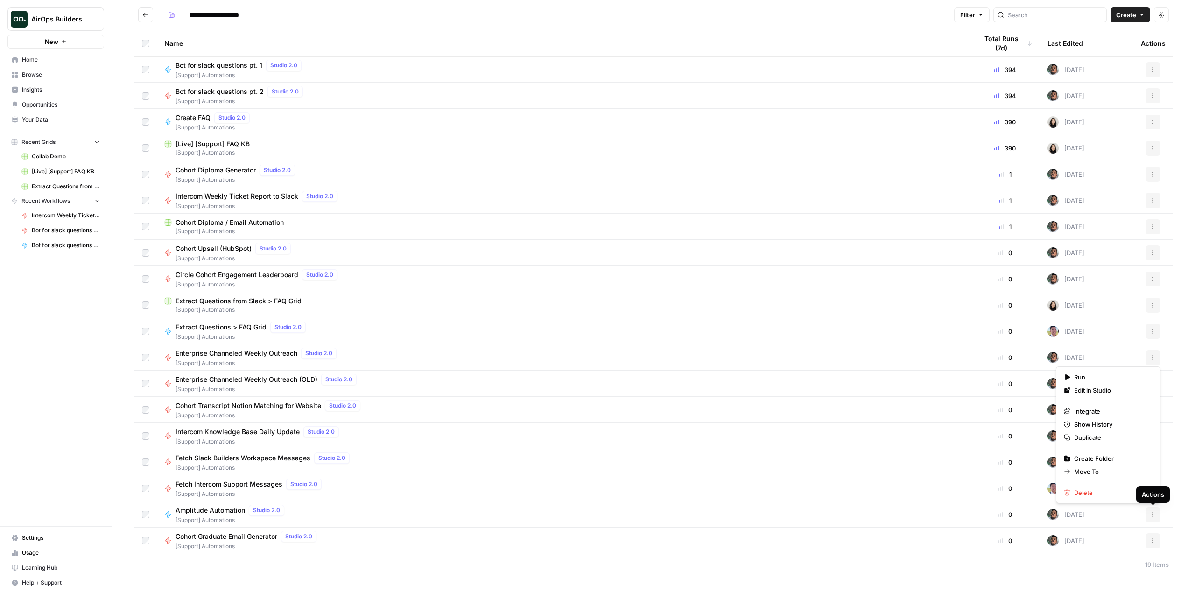
click at [1154, 512] on icon "button" at bounding box center [1154, 514] width 6 height 6
click at [1107, 435] on span "Duplicate" at bounding box center [1112, 436] width 75 height 9
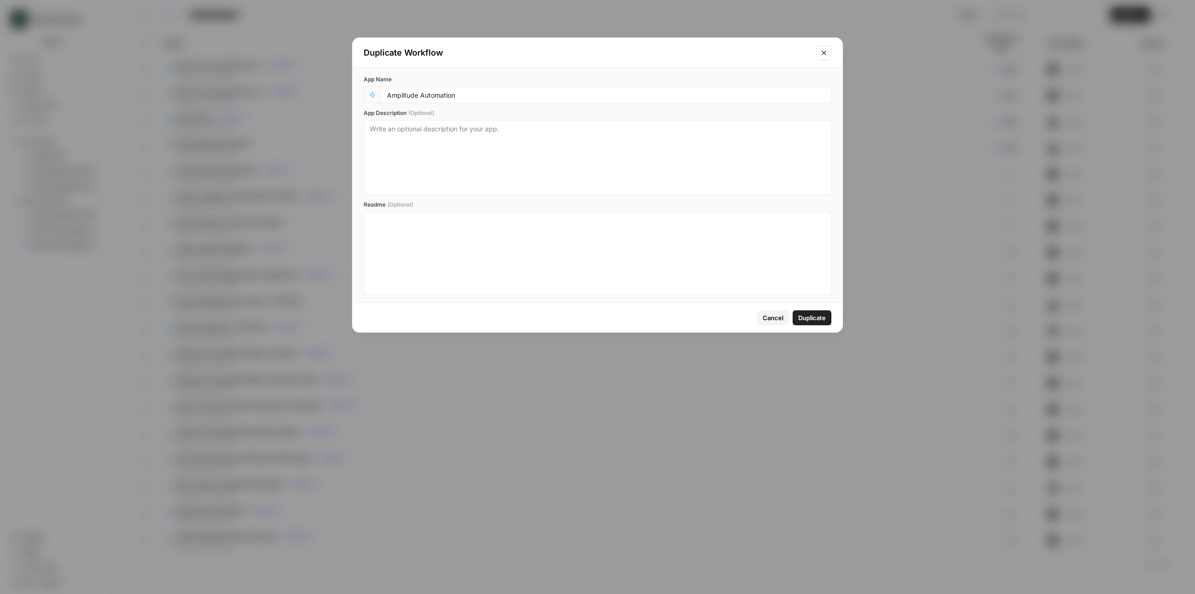
click at [475, 100] on div "Amplitude Automation" at bounding box center [606, 94] width 451 height 17
click at [487, 94] on input "Amplitude Automation" at bounding box center [606, 95] width 438 height 8
type input "Amplitude Automation (Export ver.)"
click at [818, 324] on button "Duplicate" at bounding box center [812, 317] width 39 height 15
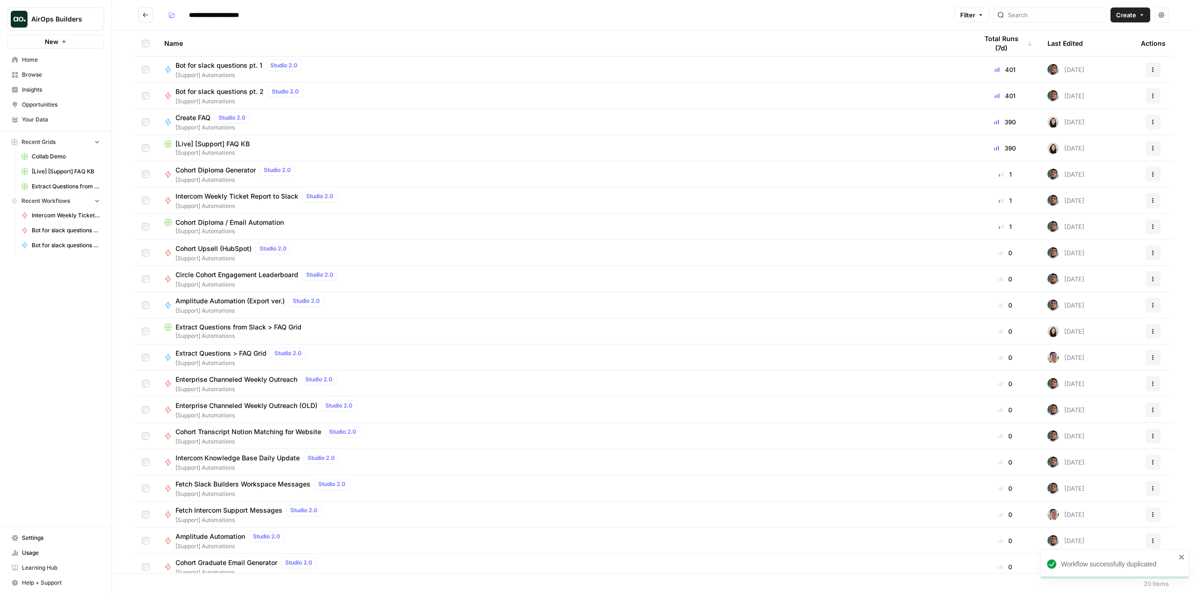
scroll to position [7, 0]
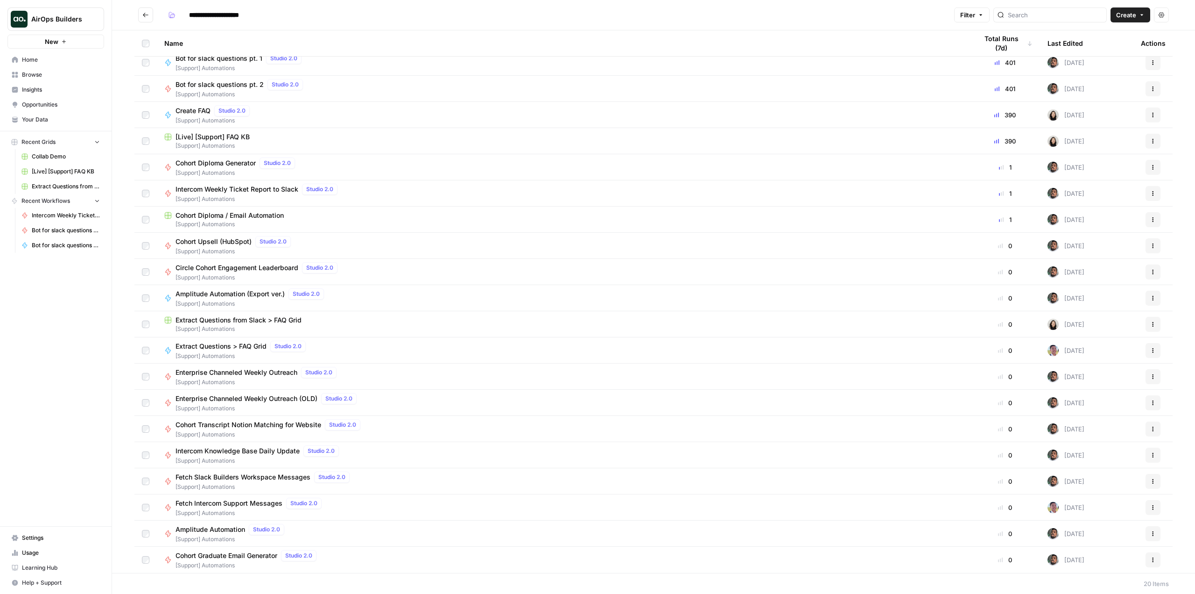
click at [256, 296] on span "Amplitude Automation (Export ver.)" at bounding box center [230, 293] width 109 height 9
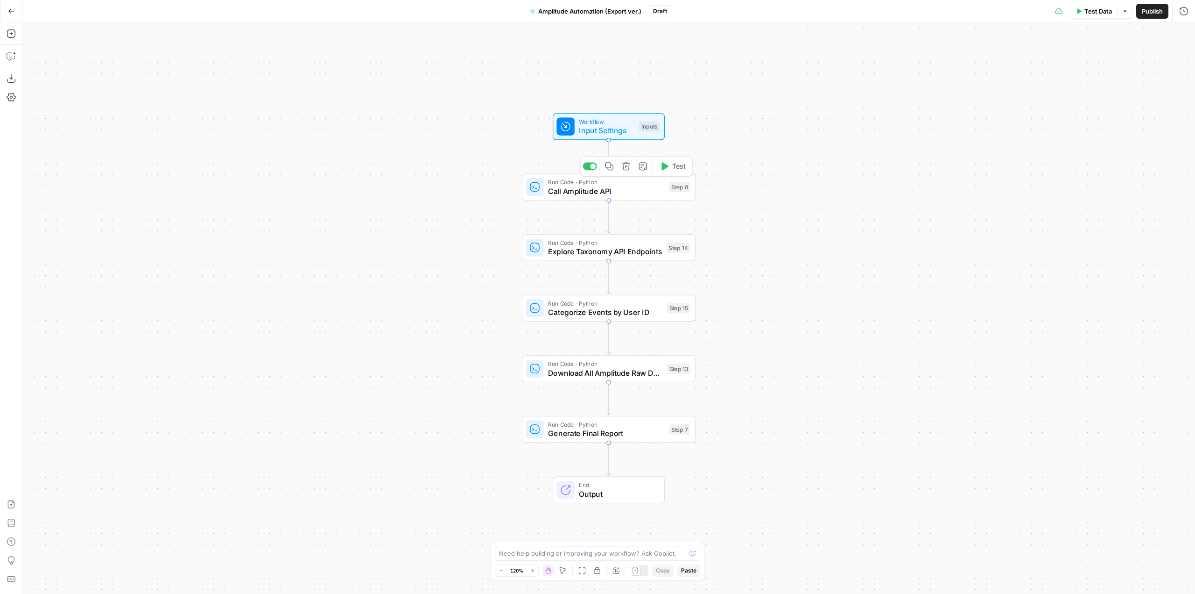
click at [626, 169] on icon "button" at bounding box center [626, 166] width 9 height 9
click at [583, 114] on span "Delete Step" at bounding box center [572, 118] width 36 height 9
click at [624, 160] on button "Delete step" at bounding box center [626, 166] width 14 height 14
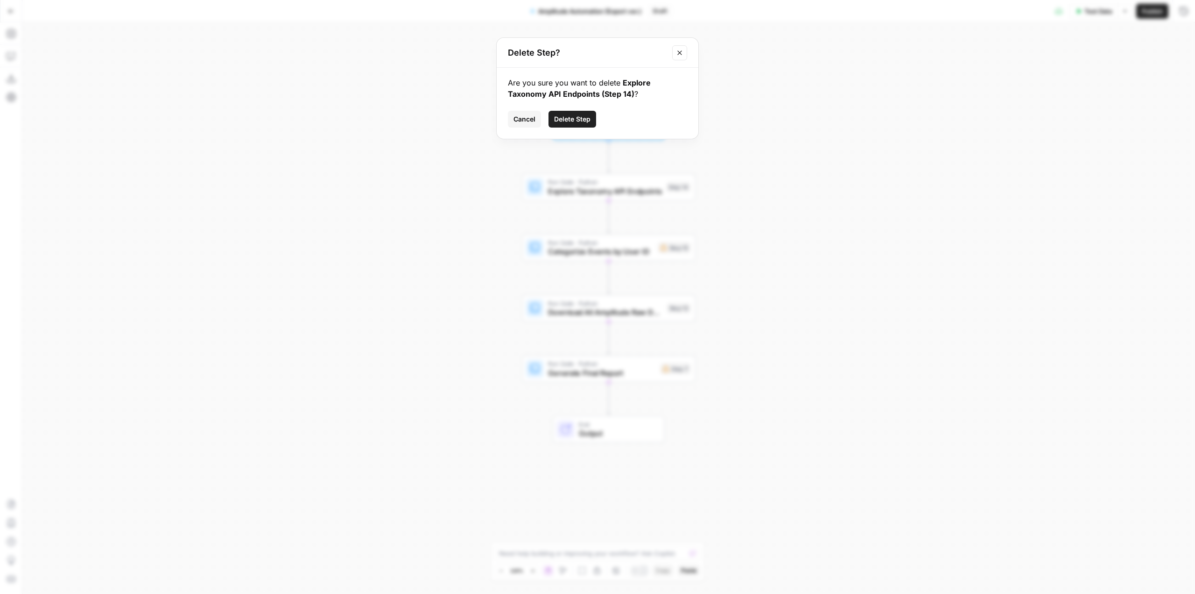
click at [582, 113] on button "Delete Step" at bounding box center [573, 119] width 48 height 17
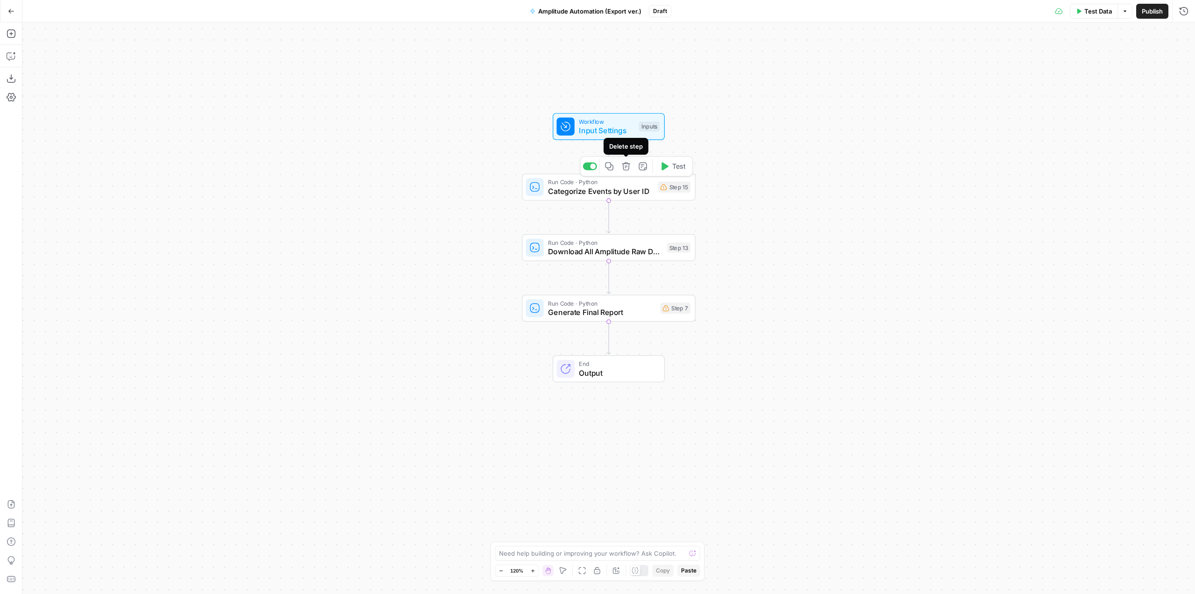
click at [629, 169] on icon "button" at bounding box center [626, 166] width 9 height 9
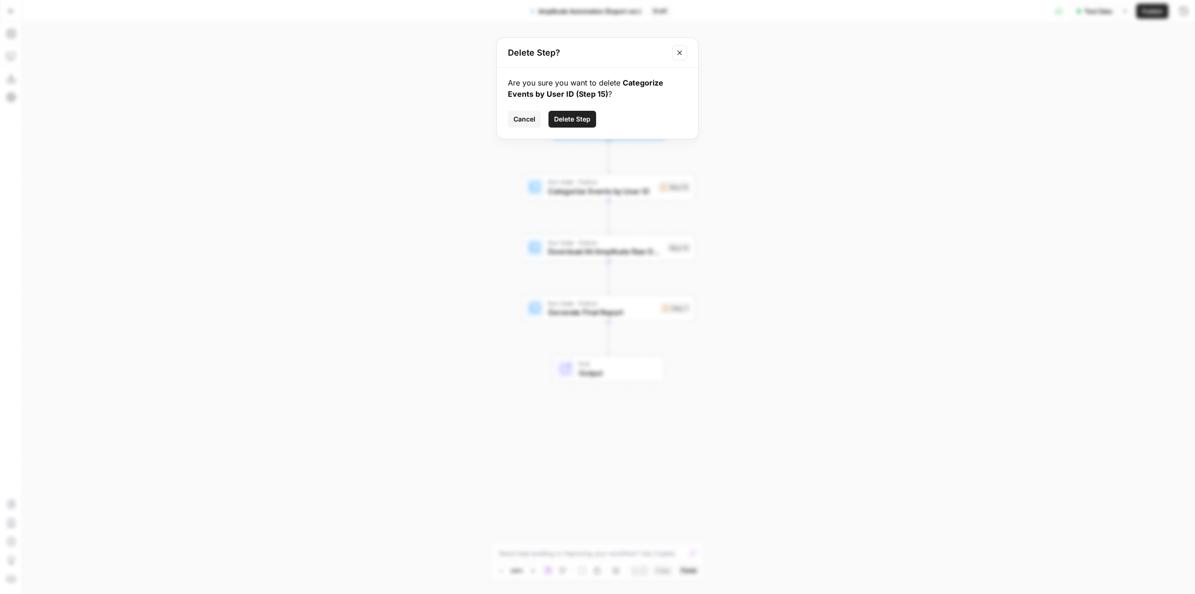
click at [587, 120] on span "Delete Step" at bounding box center [572, 118] width 36 height 9
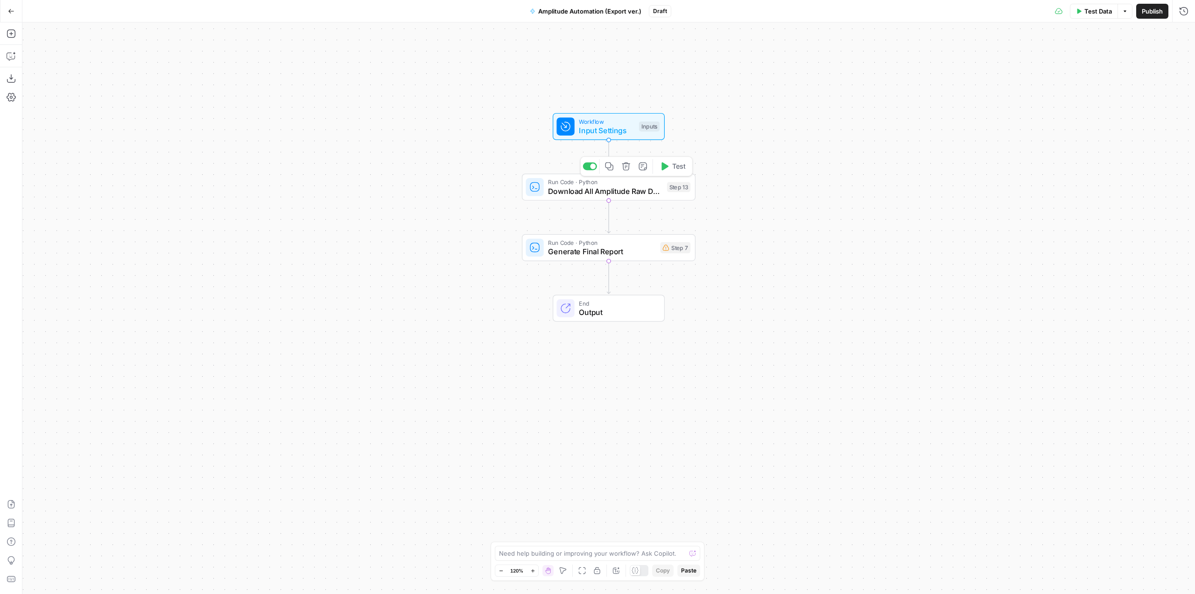
click at [623, 167] on icon "button" at bounding box center [626, 166] width 8 height 8
click at [588, 119] on span "Delete Step" at bounding box center [572, 118] width 36 height 9
click at [626, 169] on icon "button" at bounding box center [626, 166] width 9 height 9
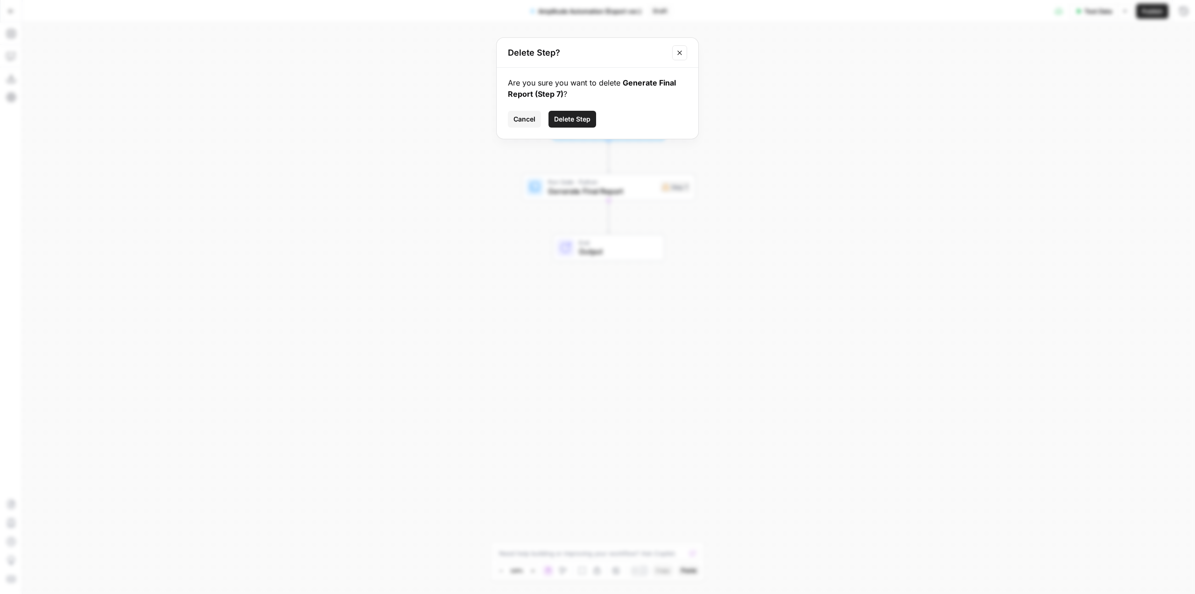
click at [586, 124] on button "Delete Step" at bounding box center [573, 119] width 48 height 17
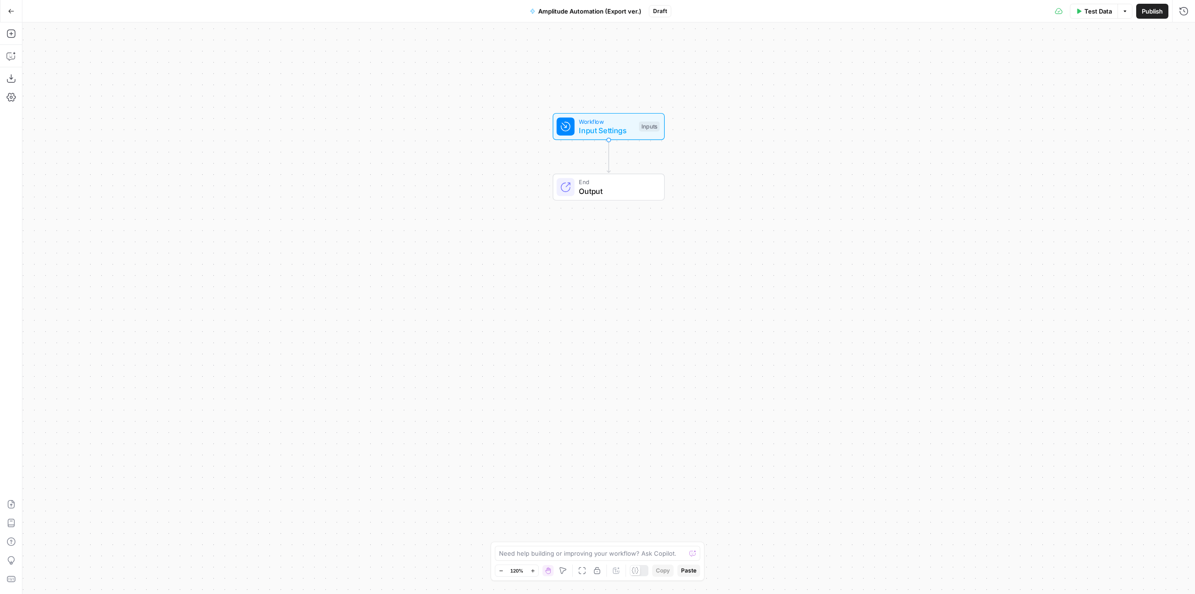
click at [600, 124] on span "Workflow" at bounding box center [607, 121] width 56 height 9
click at [16, 58] on button "Copilot" at bounding box center [11, 56] width 15 height 15
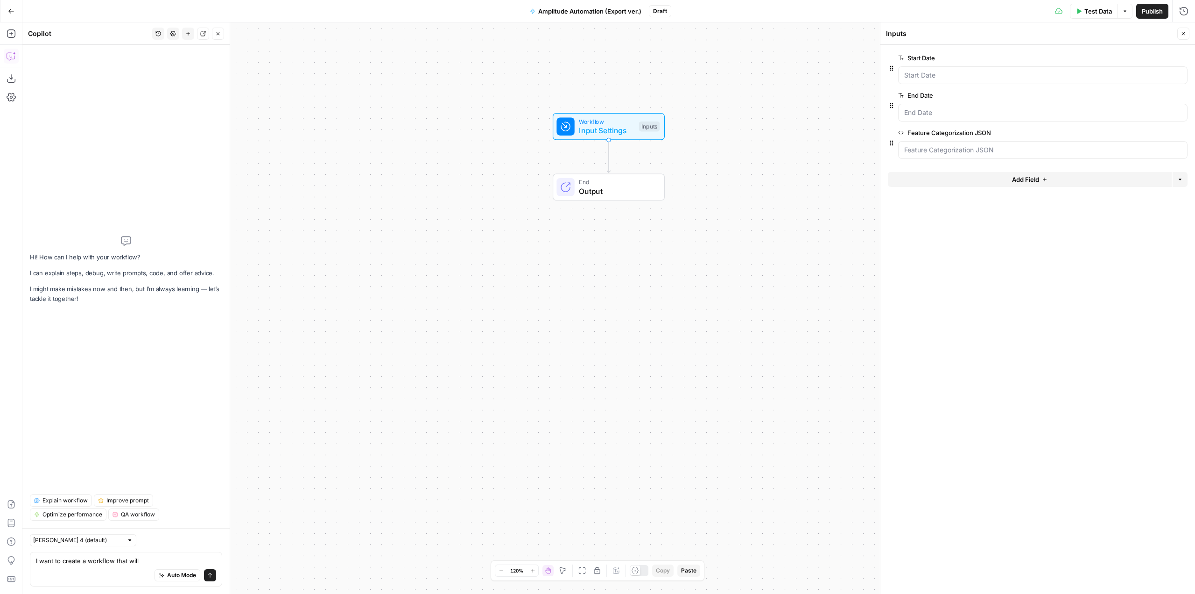
type textarea "I want to create a workflow that will"
click at [667, 16] on div "Draft" at bounding box center [660, 11] width 22 height 12
click at [641, 16] on button "Amplitude Automation (Export ver.)" at bounding box center [585, 11] width 123 height 15
click at [157, 559] on textarea "I want to create a workflow that will" at bounding box center [126, 560] width 180 height 9
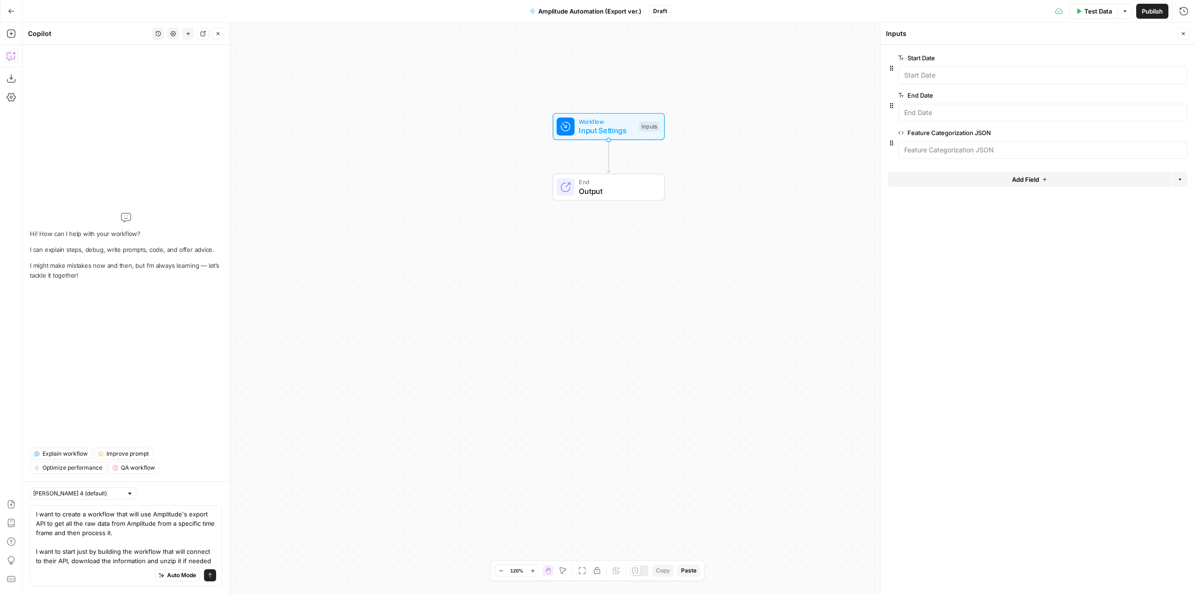
type textarea "I want to create a workflow that will use Amplitude's export API to get all the…"
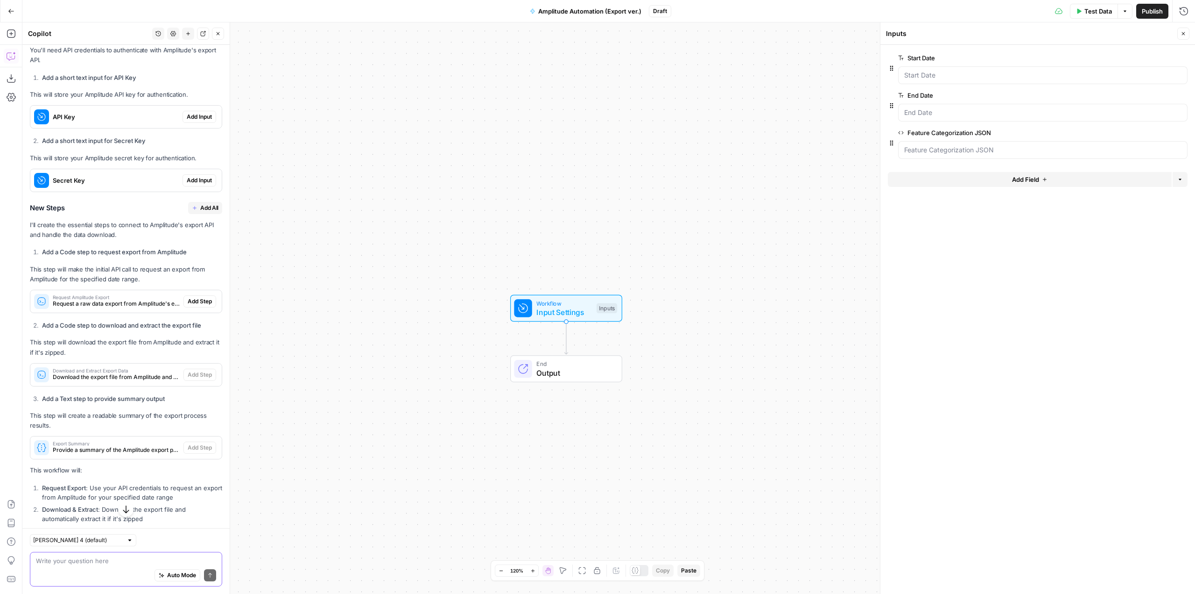
scroll to position [273, 0]
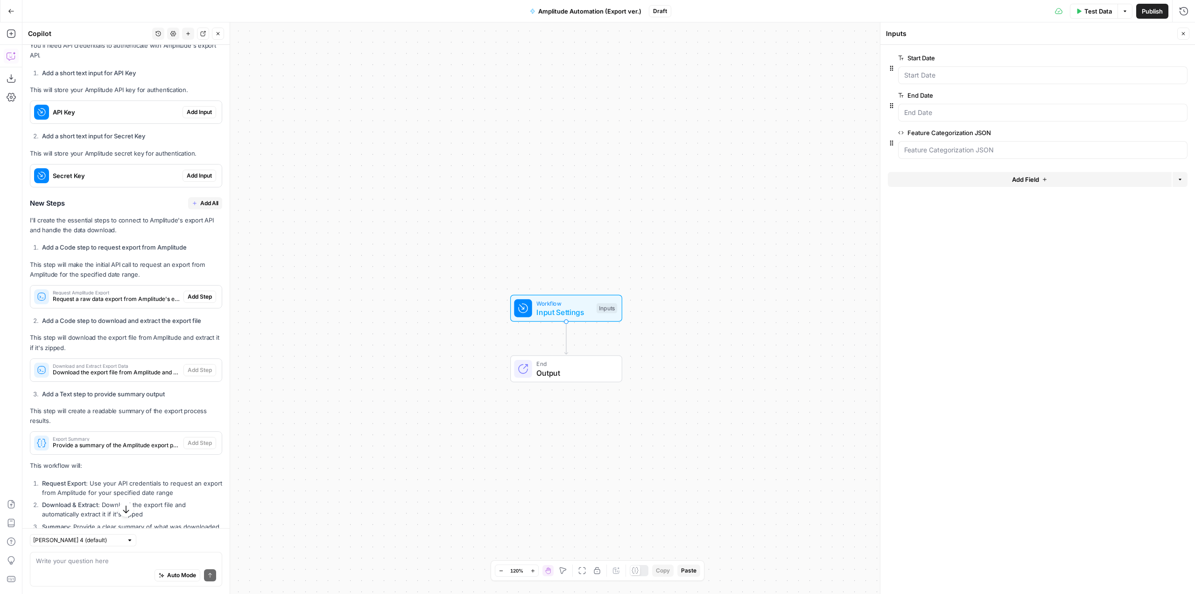
click at [150, 555] on div "Write your question here Auto Mode Send" at bounding box center [126, 568] width 192 height 35
paste textarea "AMPLITUDE_API_KEY"
paste textarea "AMPLITUDE_SECRET_KEY"
type textarea "don't use the API and secret key as inputs. I have them set up as secrets under…"
click at [207, 575] on icon "submit" at bounding box center [210, 575] width 6 height 6
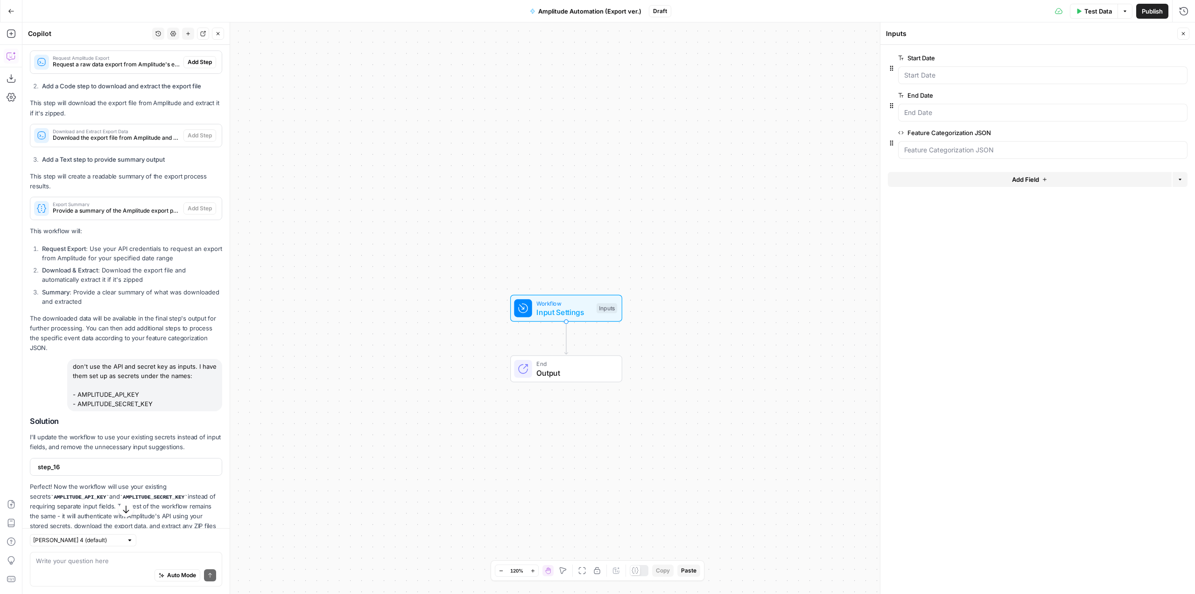
scroll to position [533, 0]
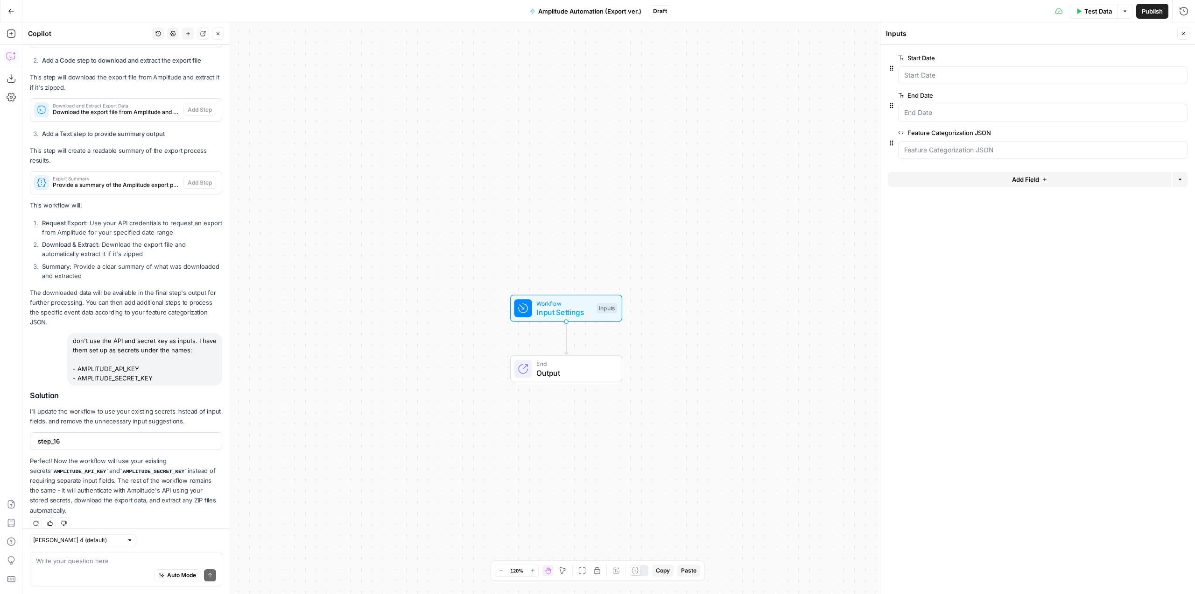
click at [180, 444] on span "step_16" at bounding box center [125, 440] width 175 height 9
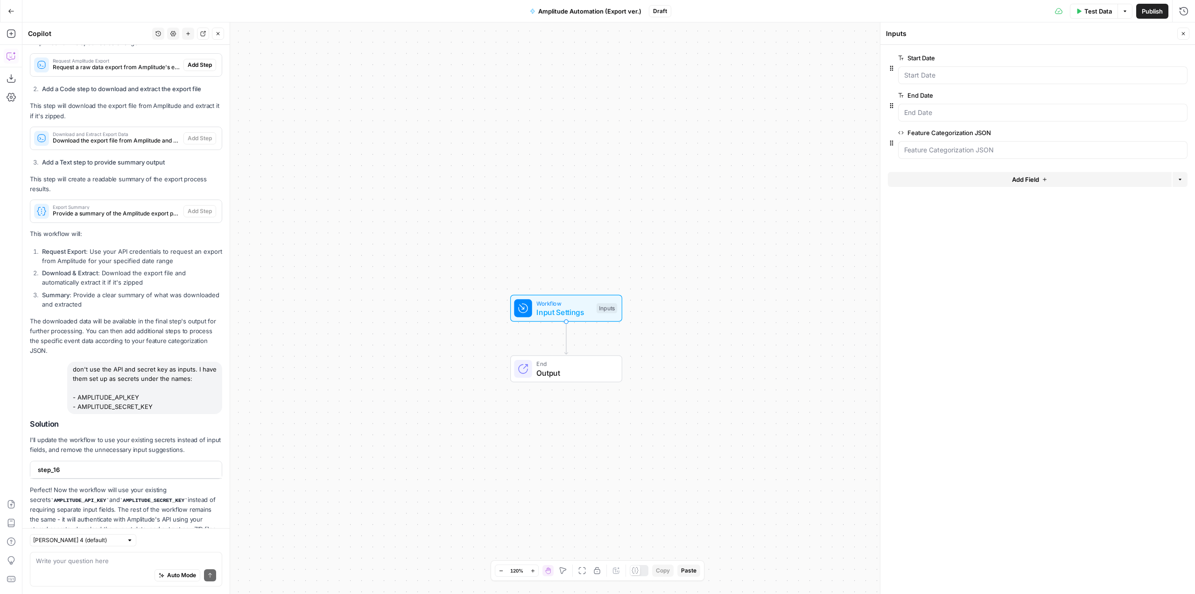
scroll to position [394, 0]
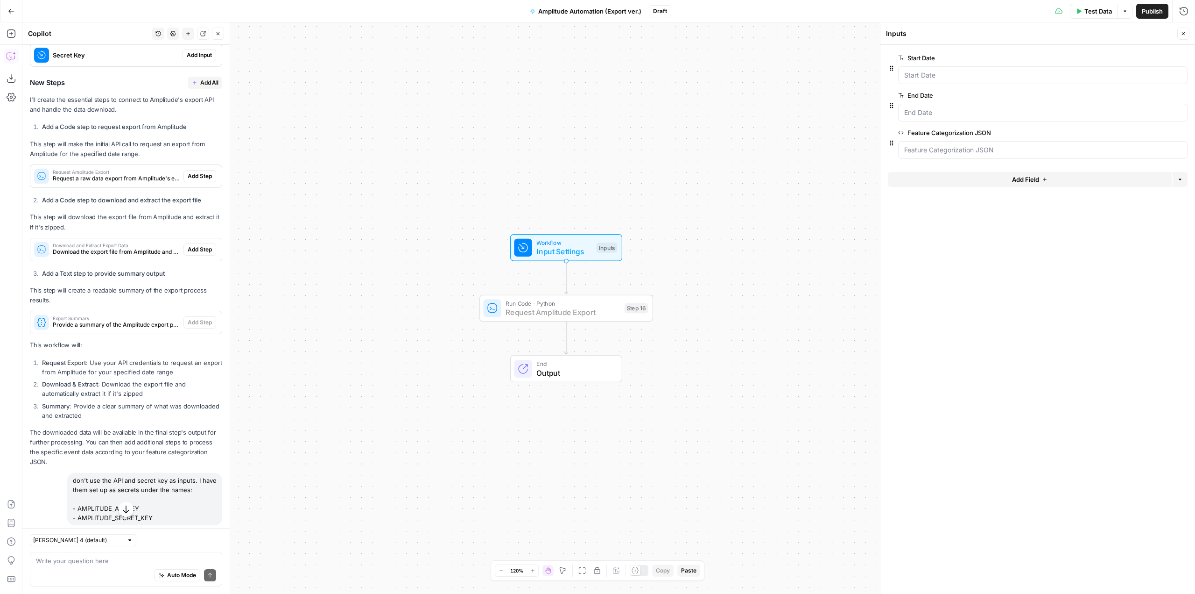
click at [190, 180] on span "Add Step" at bounding box center [200, 176] width 24 height 8
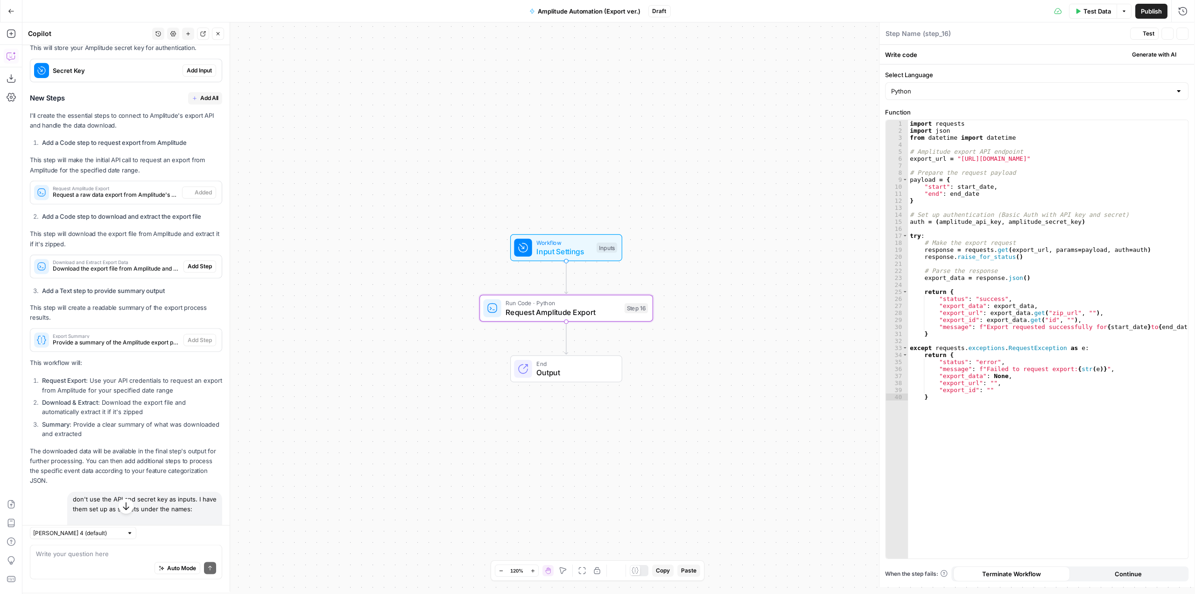
type textarea "Request Amplitude Export"
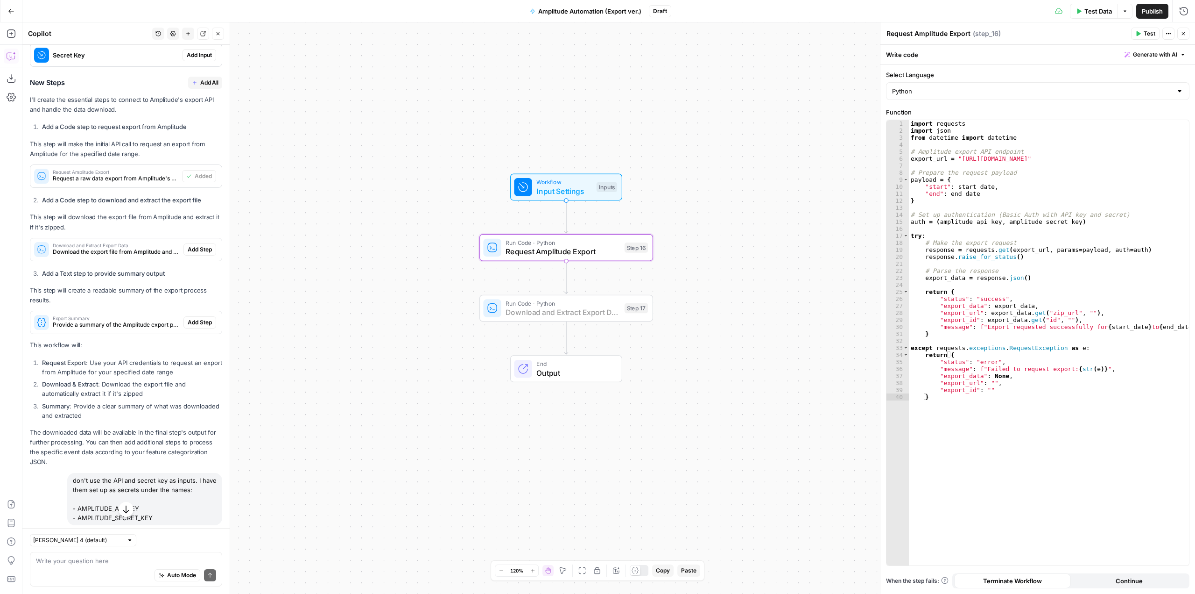
click at [192, 252] on span "Add Step" at bounding box center [200, 249] width 24 height 8
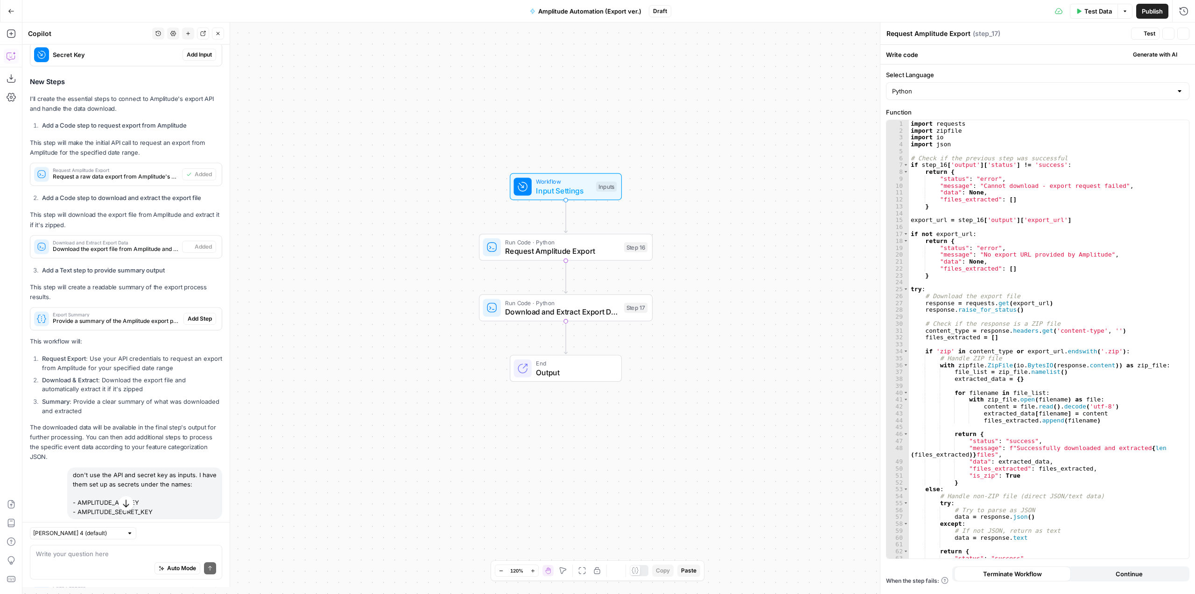
type textarea "Download and Extract Export Data"
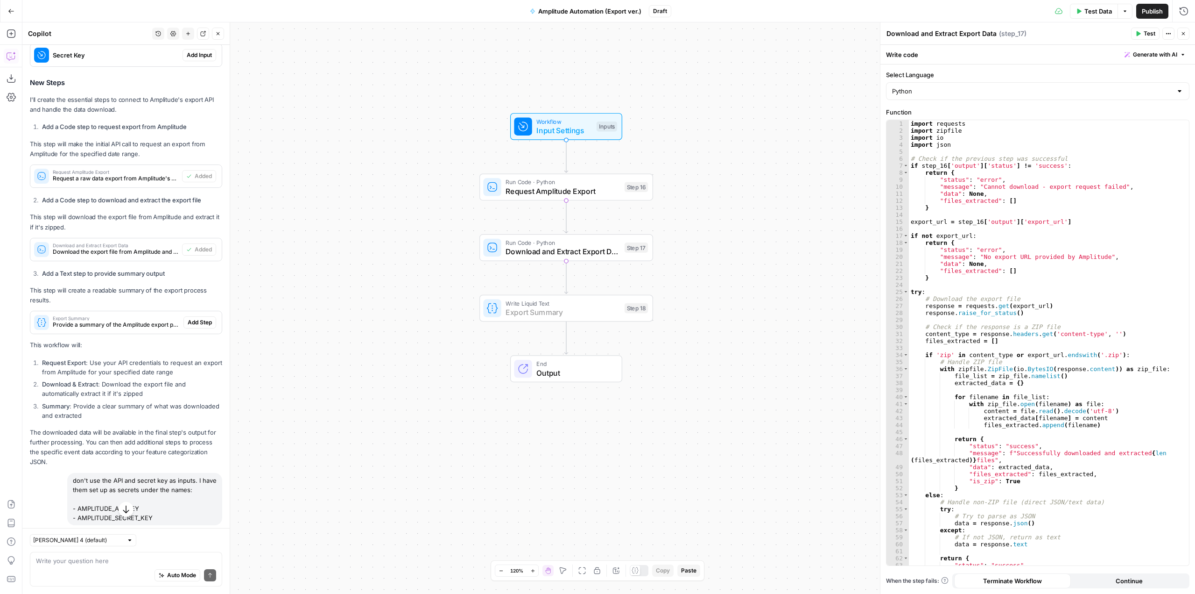
click at [198, 319] on span "Add Step" at bounding box center [200, 322] width 24 height 8
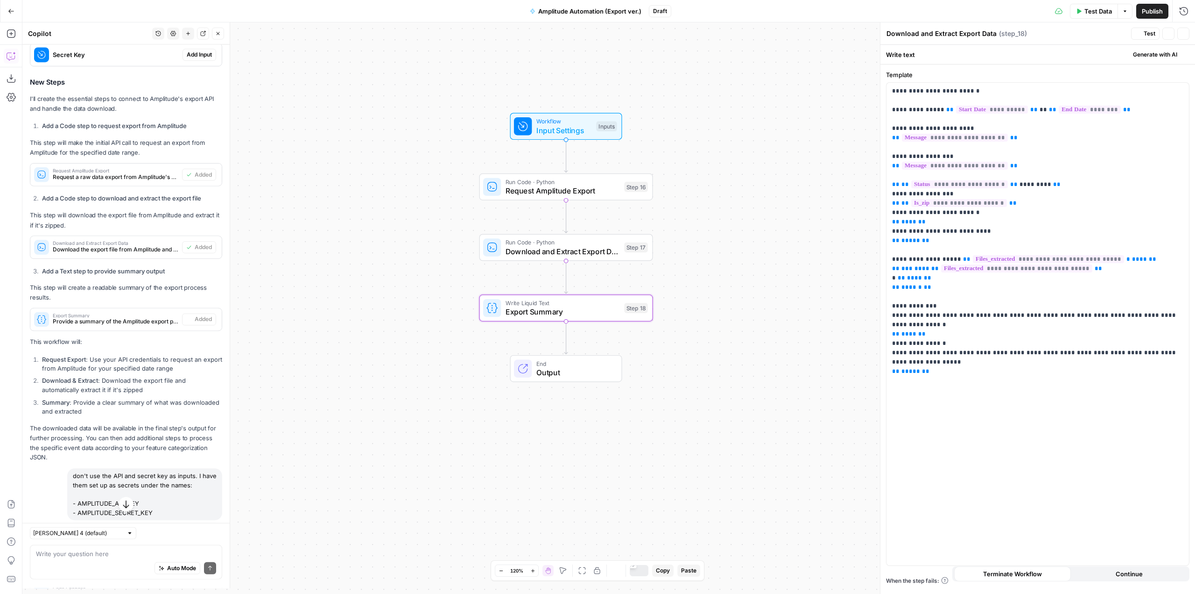
type textarea "Export Summary"
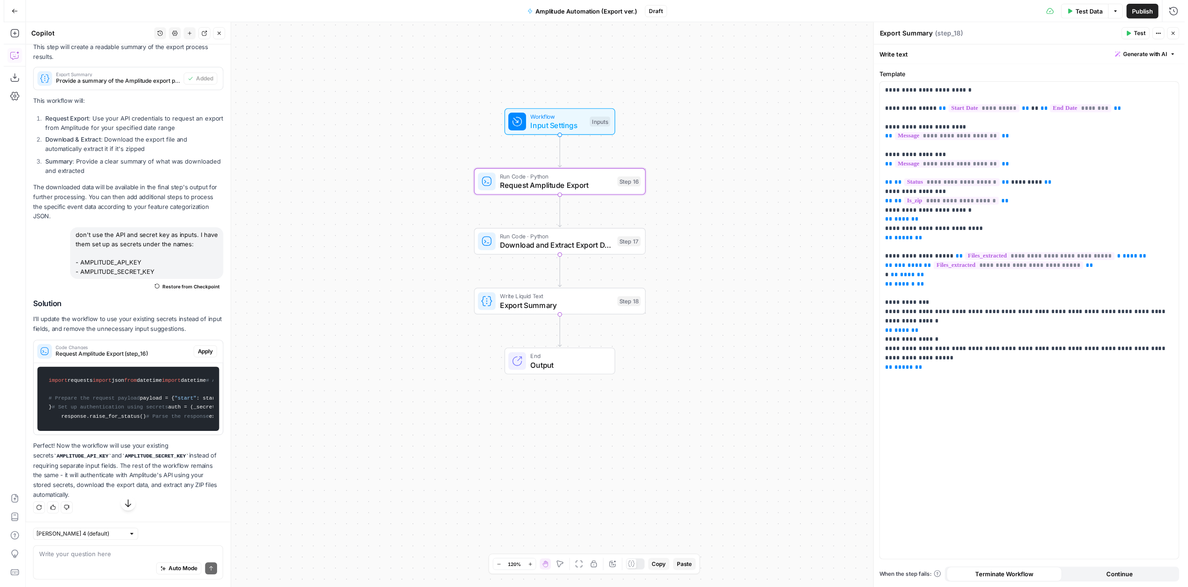
scroll to position [735, 0]
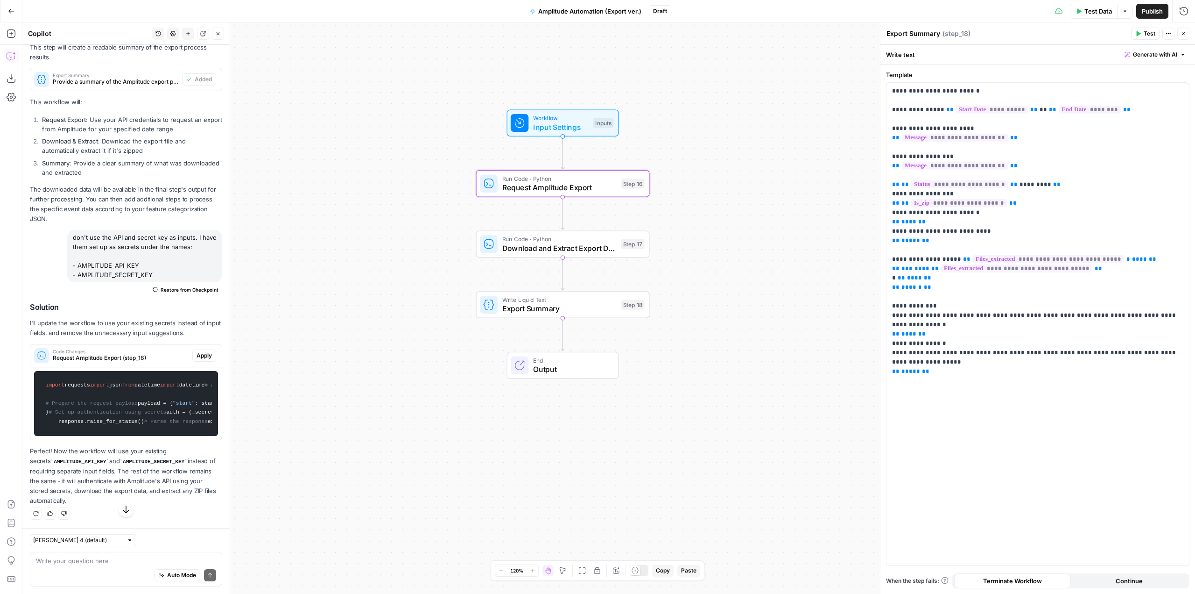
click at [197, 351] on span "Apply" at bounding box center [204, 355] width 15 height 8
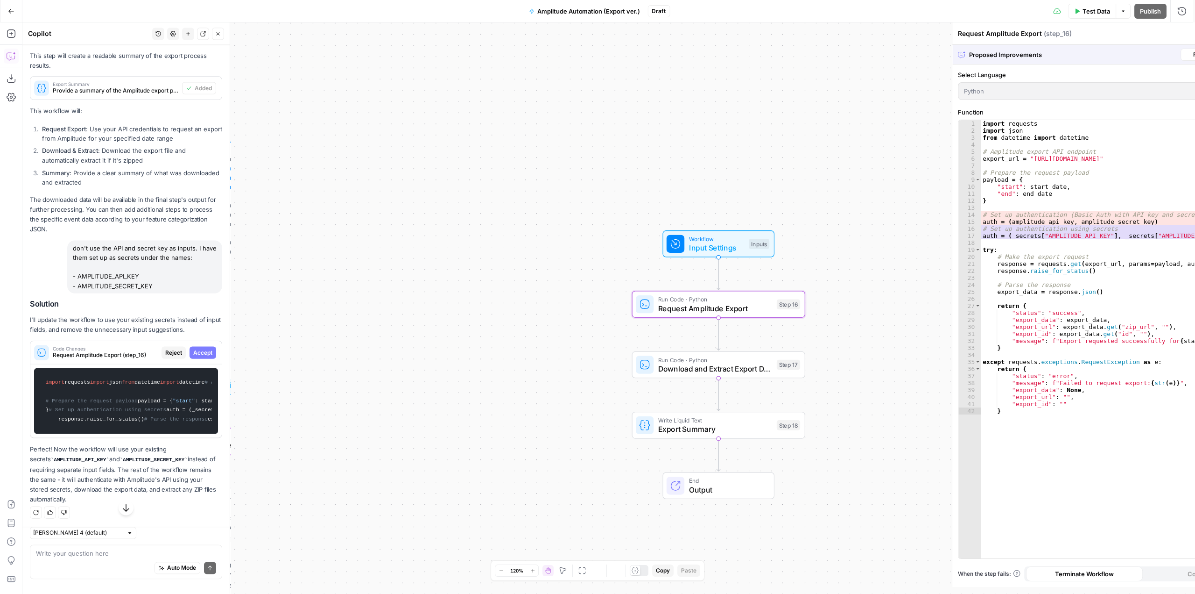
scroll to position [721, 0]
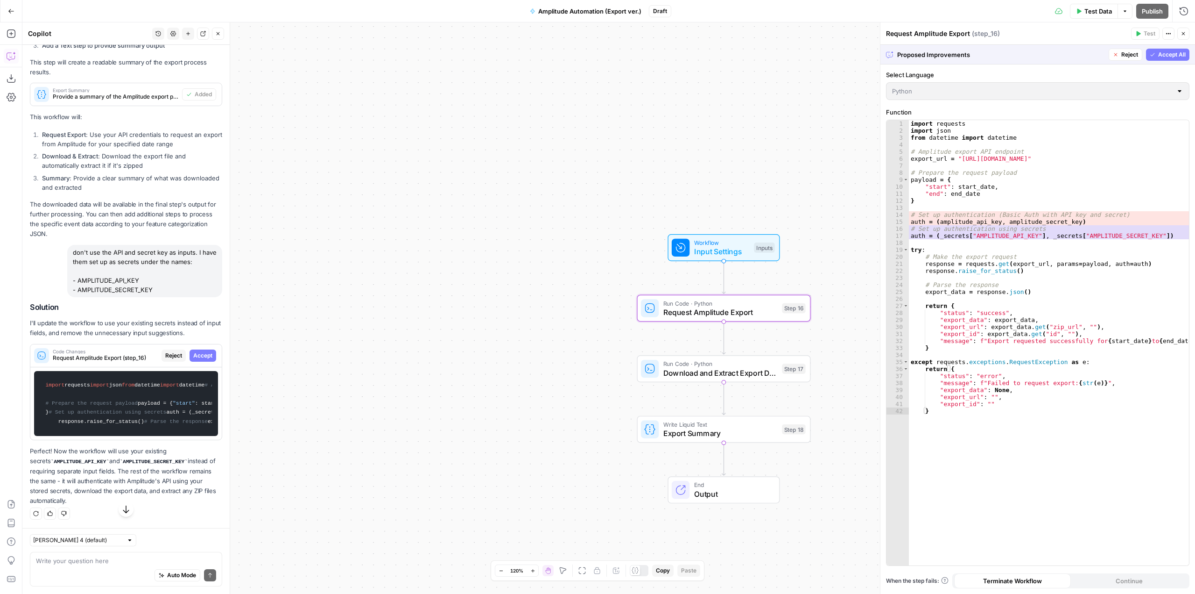
click at [202, 349] on button "Accept" at bounding box center [203, 355] width 27 height 12
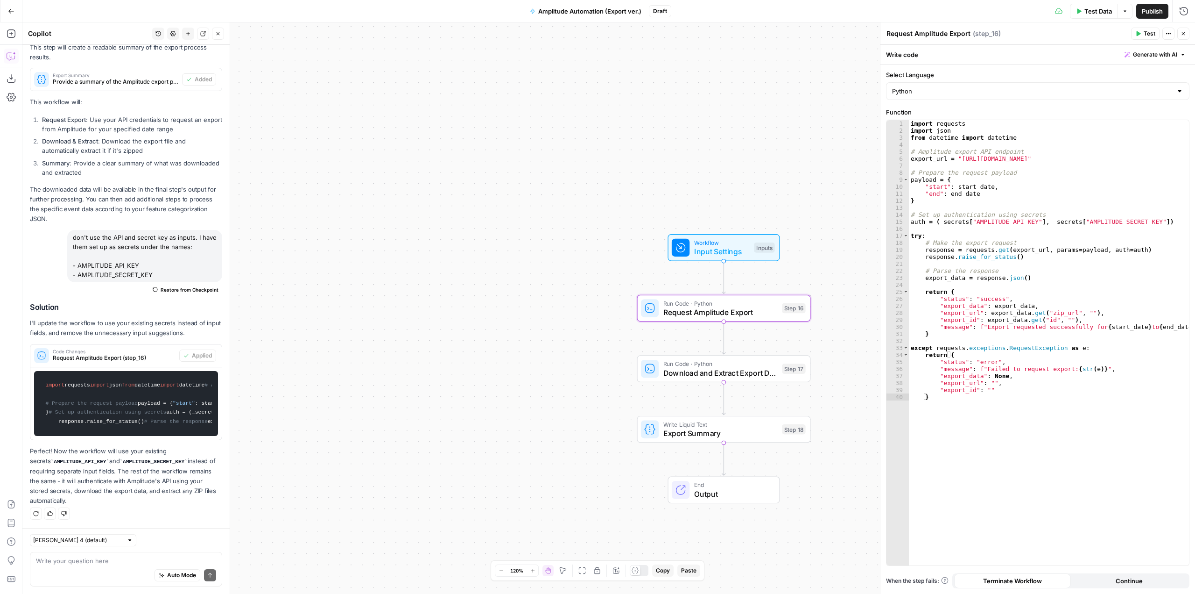
scroll to position [734, 0]
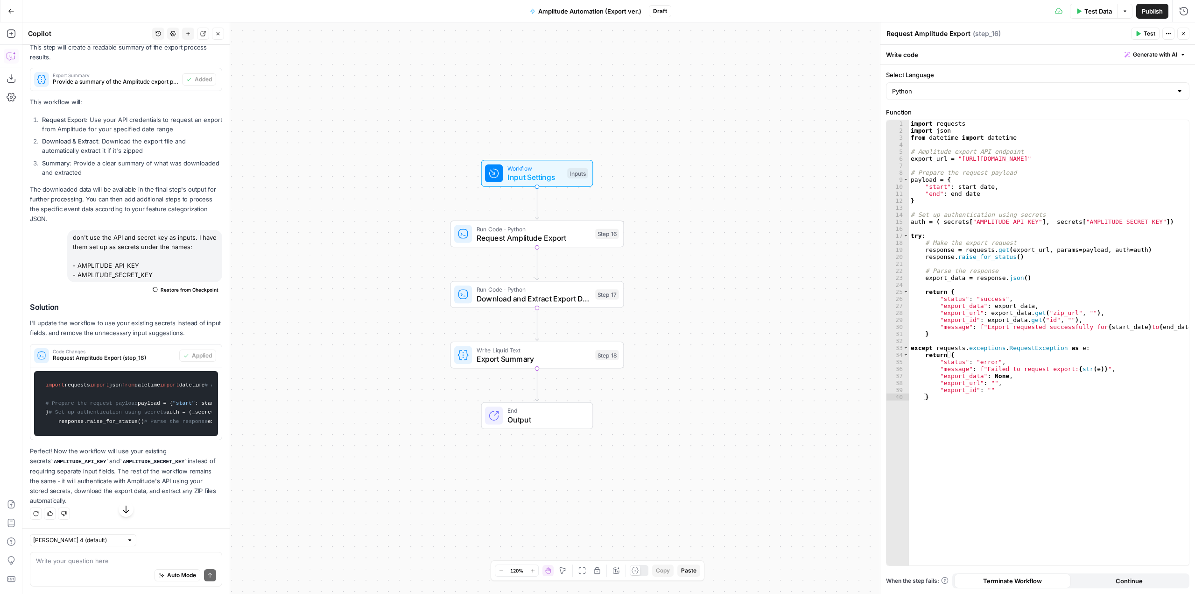
drag, startPoint x: 585, startPoint y: 375, endPoint x: 398, endPoint y: 301, distance: 201.0
click at [398, 301] on div "Workflow Input Settings Inputs Run Code · Python Request Amplitude Export Step …" at bounding box center [608, 307] width 1173 height 571
click at [540, 182] on span "Input Settings" at bounding box center [536, 176] width 56 height 11
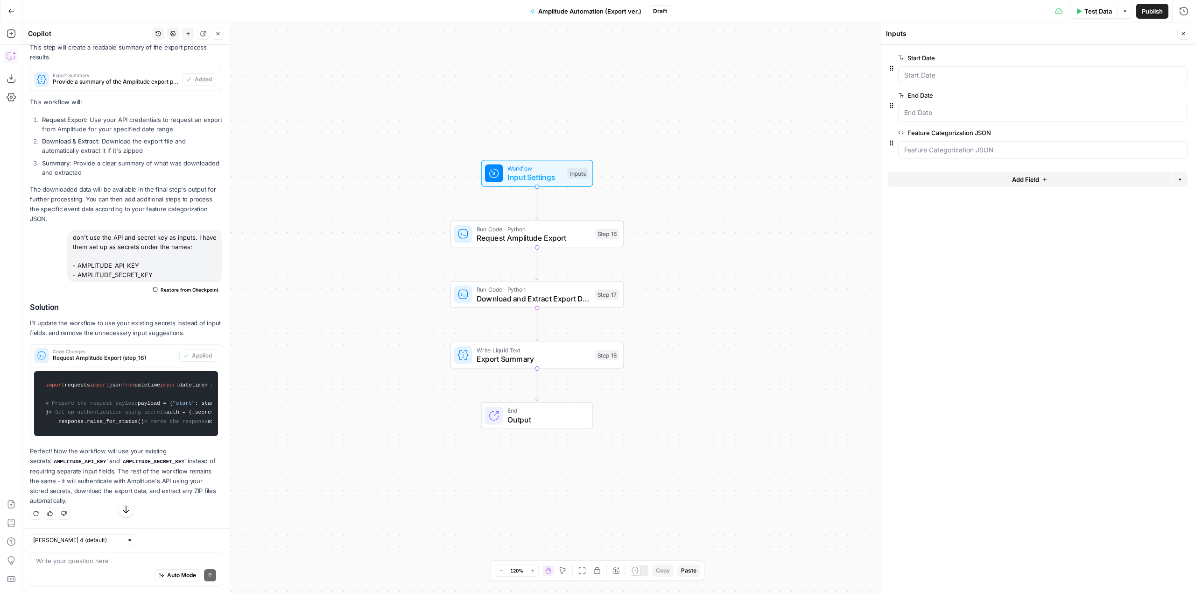
click at [1152, 131] on span "edit field" at bounding box center [1153, 132] width 21 height 7
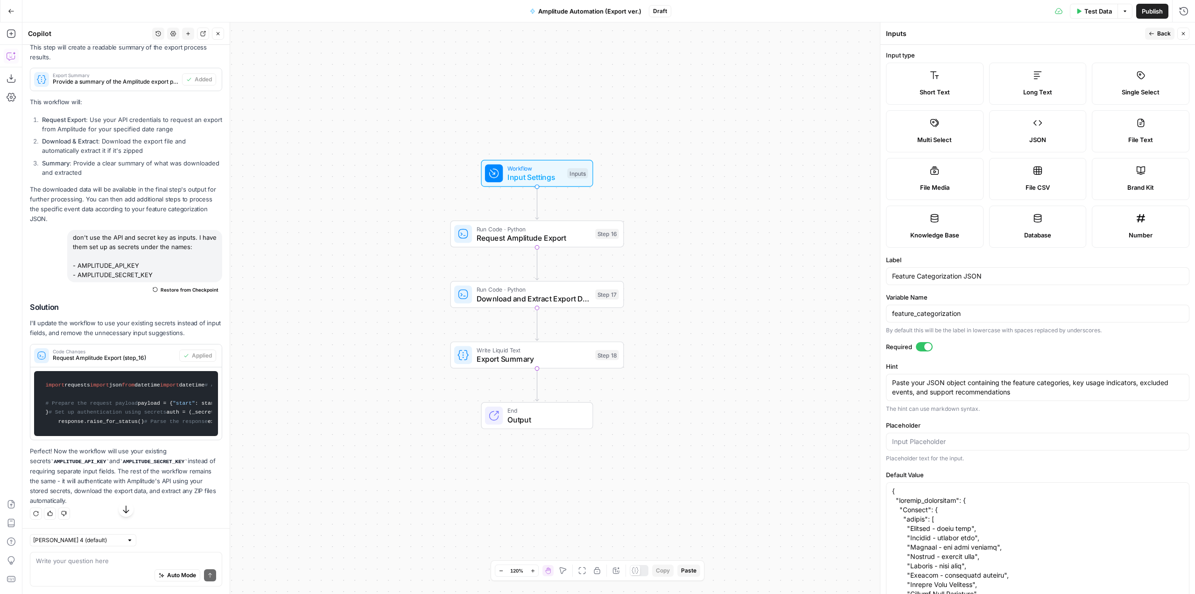
click at [1184, 39] on button "Close" at bounding box center [1184, 34] width 12 height 12
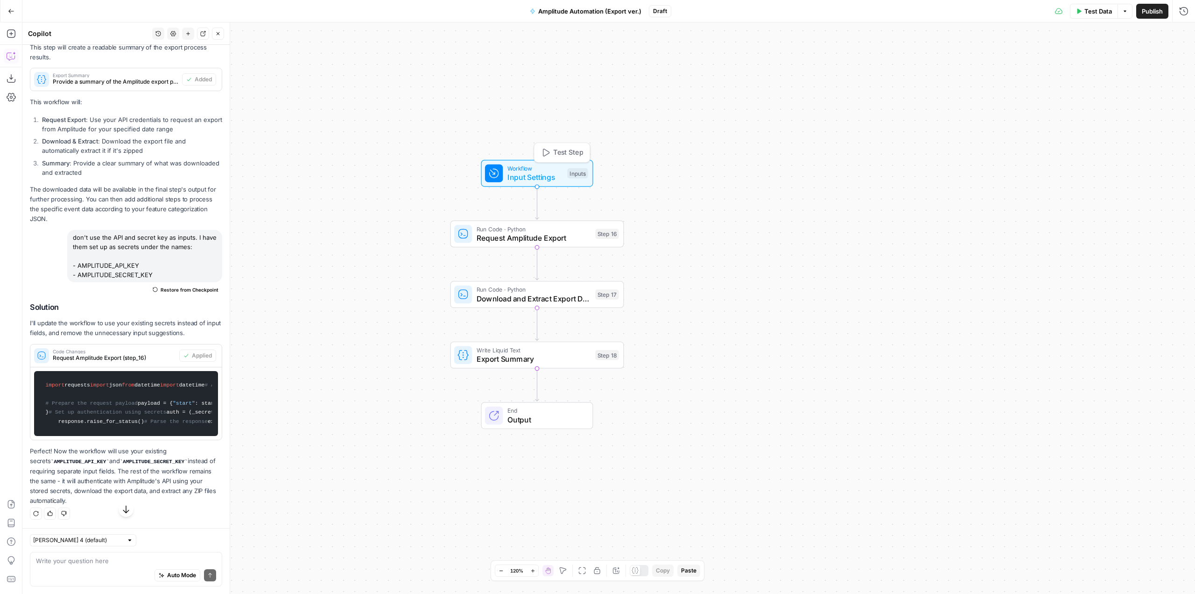
click at [545, 170] on span "Workflow" at bounding box center [536, 168] width 56 height 9
click at [1181, 133] on icon "button" at bounding box center [1182, 132] width 5 height 5
click at [965, 72] on Date "Start Date" at bounding box center [1043, 75] width 277 height 9
click at [1106, 7] on span "Test Data" at bounding box center [1099, 11] width 28 height 9
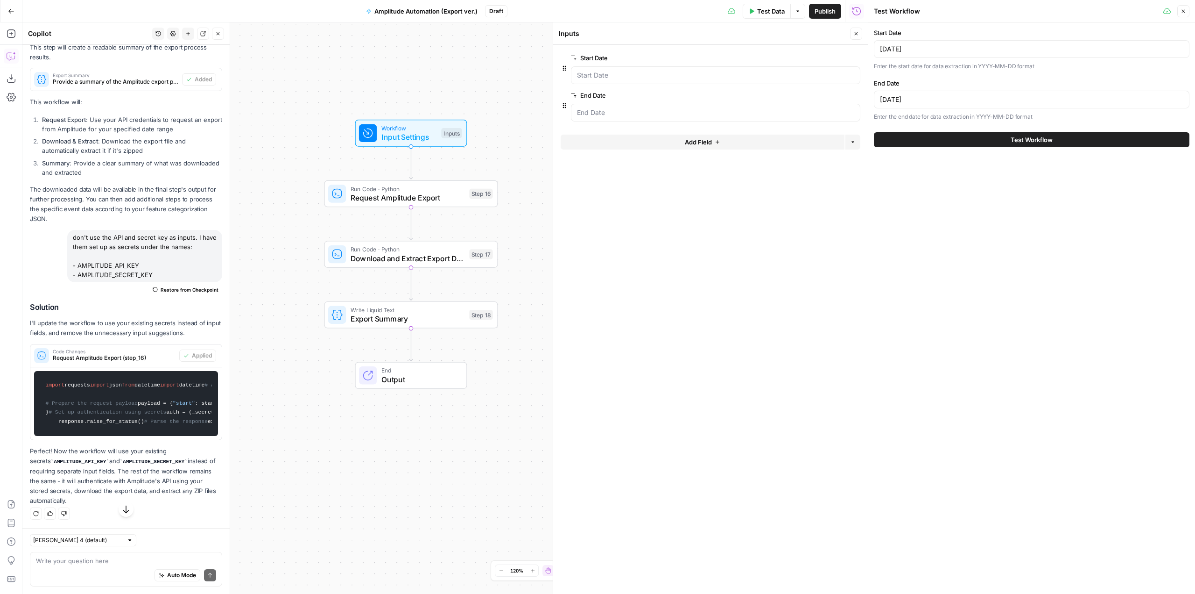
drag, startPoint x: 481, startPoint y: 135, endPoint x: 355, endPoint y: 95, distance: 132.3
click at [355, 95] on div "Workflow Input Settings Inputs Run Code · Python Request Amplitude Export Step …" at bounding box center [445, 307] width 846 height 571
click at [943, 98] on input "2025-08-31" at bounding box center [1032, 99] width 304 height 9
click at [916, 46] on input "2025-08-01" at bounding box center [1032, 48] width 304 height 9
type input "2025-08-30"
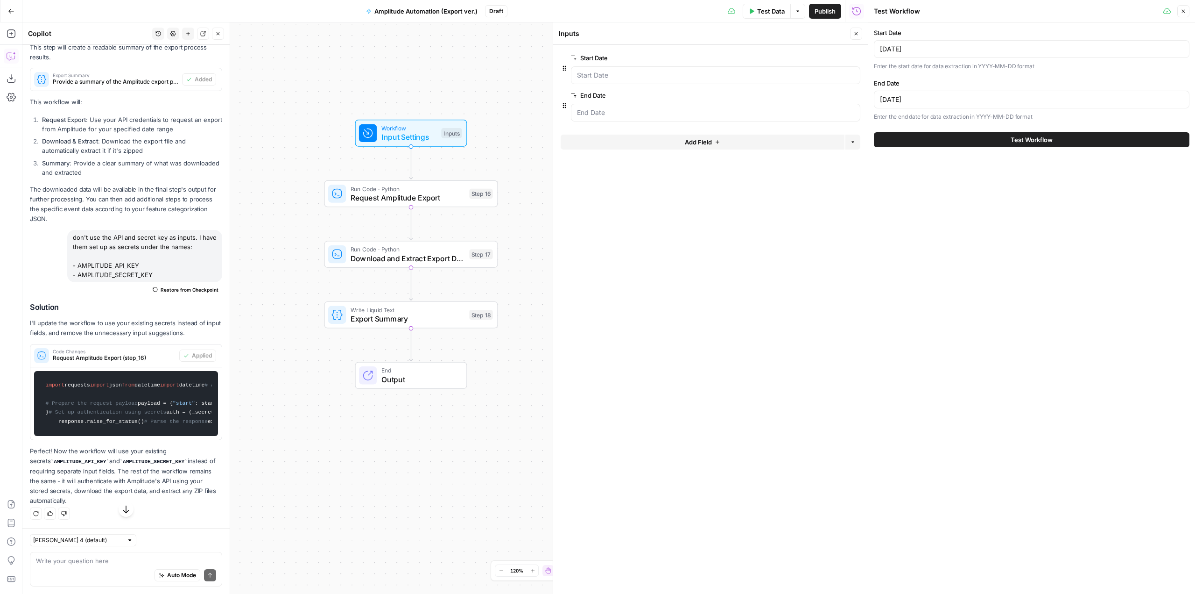
click at [1017, 143] on span "Test Workflow" at bounding box center [1032, 139] width 42 height 9
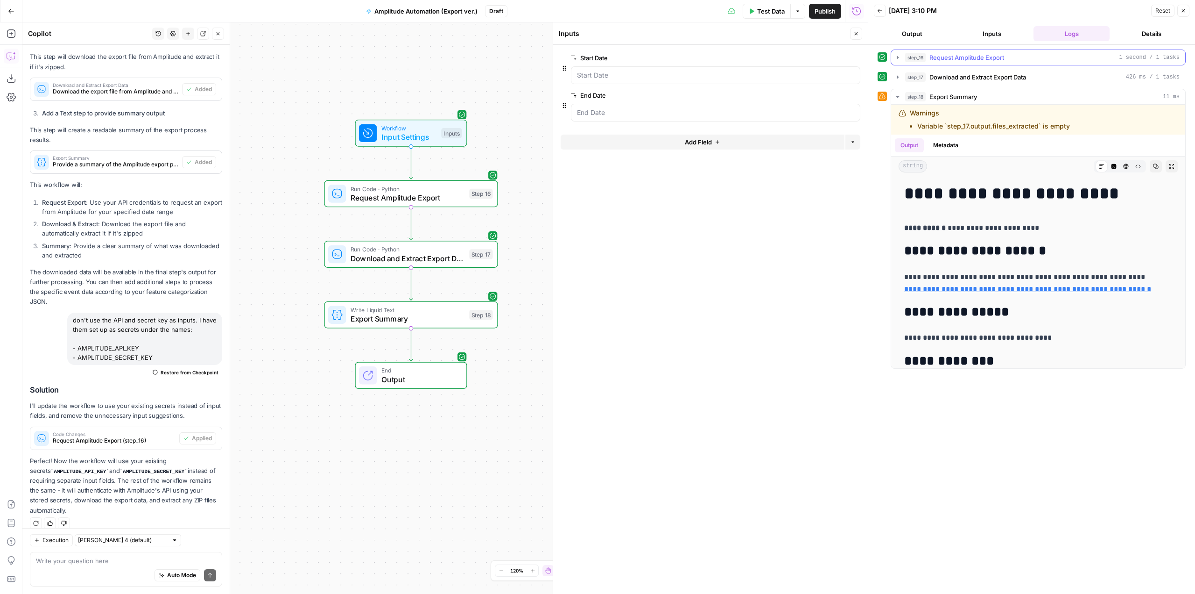
click at [898, 59] on icon "button" at bounding box center [897, 57] width 7 height 7
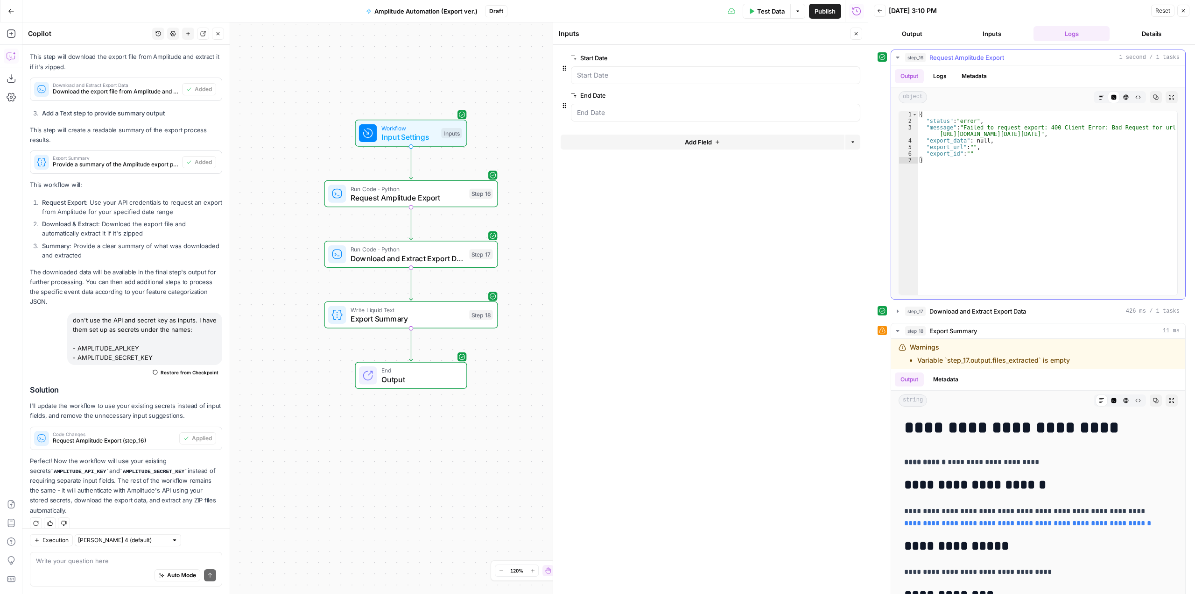
type textarea "*"
click at [988, 176] on div "{ "status" : "error" , "message" : "Failed to request export: 400 Client Error:…" at bounding box center [1048, 209] width 260 height 197
click at [447, 206] on div "Run Code · Python Request Amplitude Export Step 16 Copy step Delete step Add No…" at bounding box center [412, 193] width 174 height 27
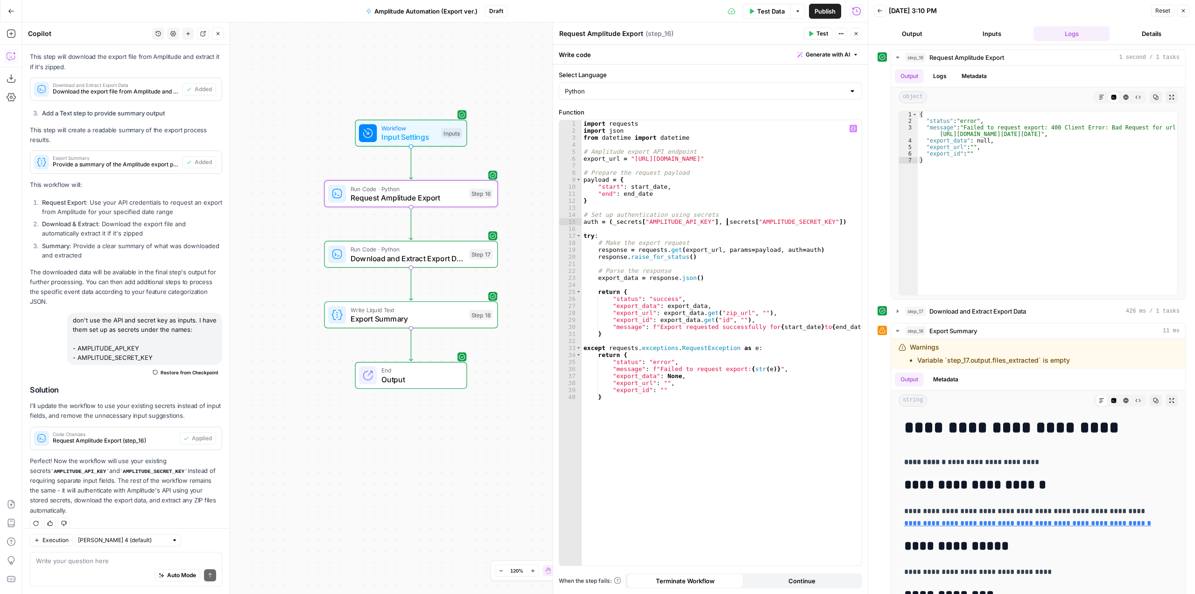
click at [728, 220] on div "import requests import json from datetime import datetime # Amplitude export AP…" at bounding box center [722, 349] width 280 height 459
type textarea "**********"
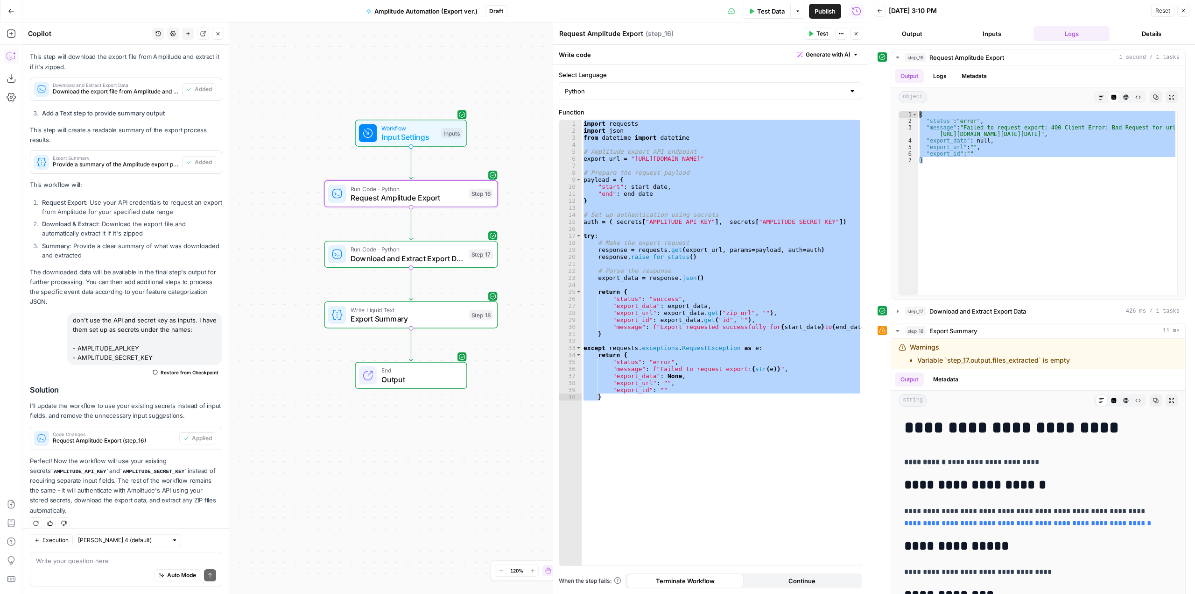
drag, startPoint x: 955, startPoint y: 166, endPoint x: 886, endPoint y: 105, distance: 92.3
click at [886, 105] on div "step_16 Request Amplitude Export 1 second / 1 tasks Output Logs Metadata object…" at bounding box center [1032, 174] width 308 height 250
type textarea "**********"
click at [706, 270] on div "import requests import json from datetime import datetime # Amplitude export AP…" at bounding box center [722, 342] width 280 height 445
paste textarea
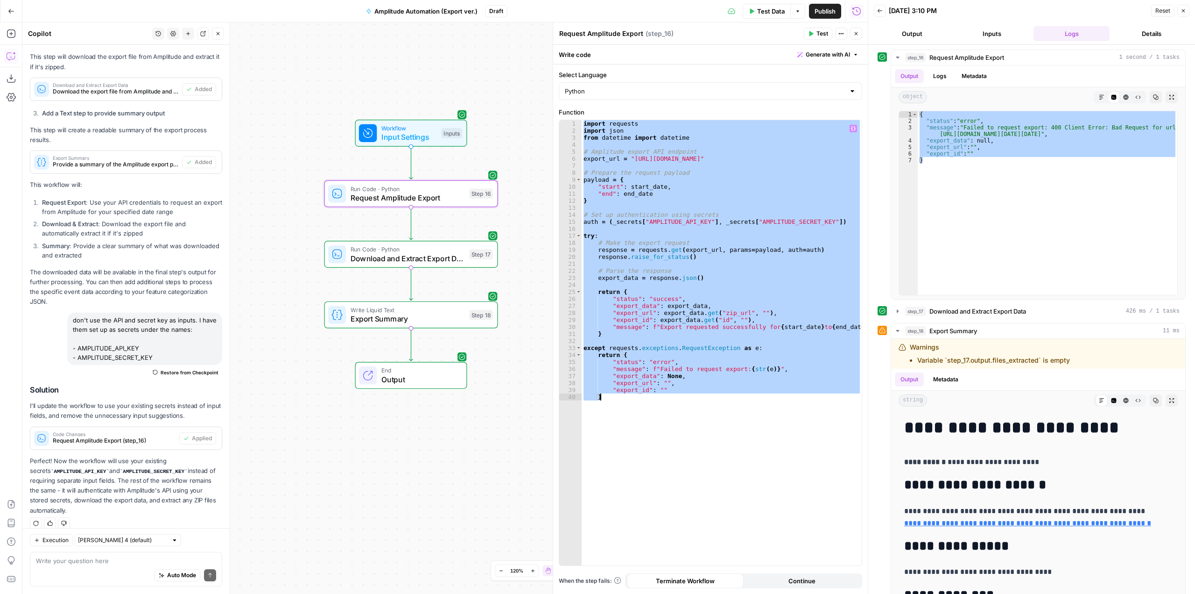
type textarea "*"
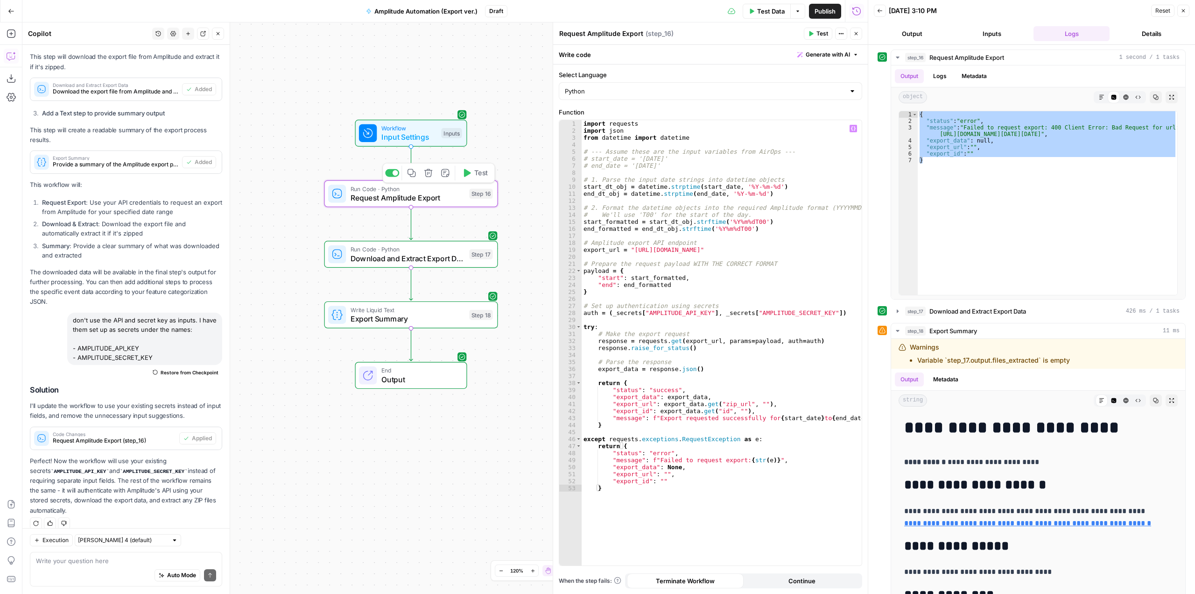
click at [475, 177] on span "Test" at bounding box center [481, 173] width 14 height 10
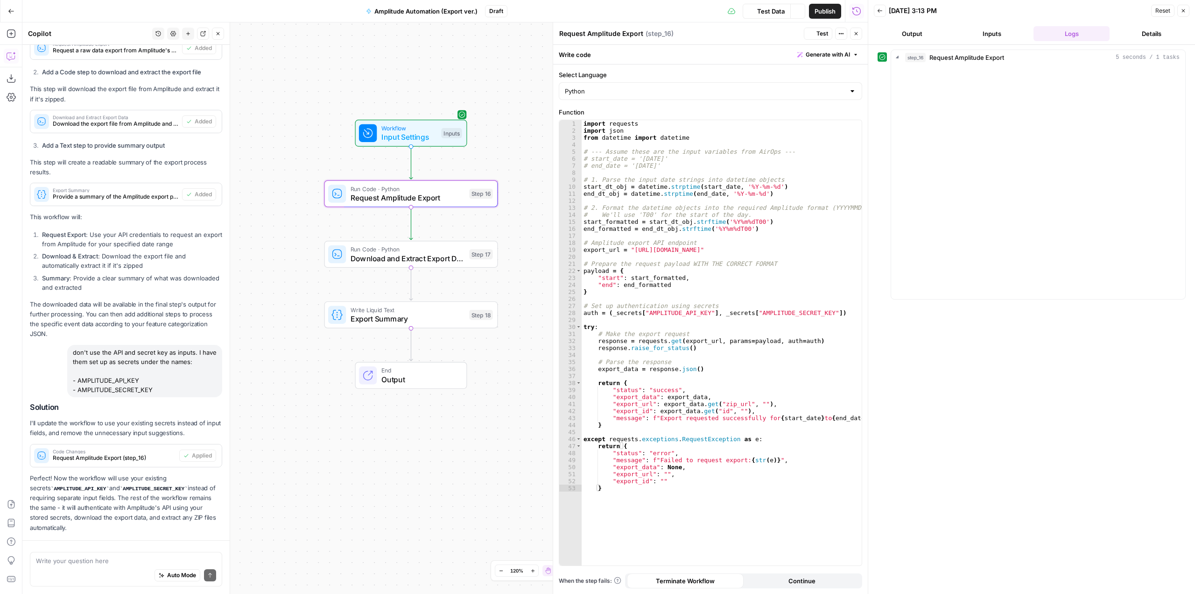
scroll to position [569, 0]
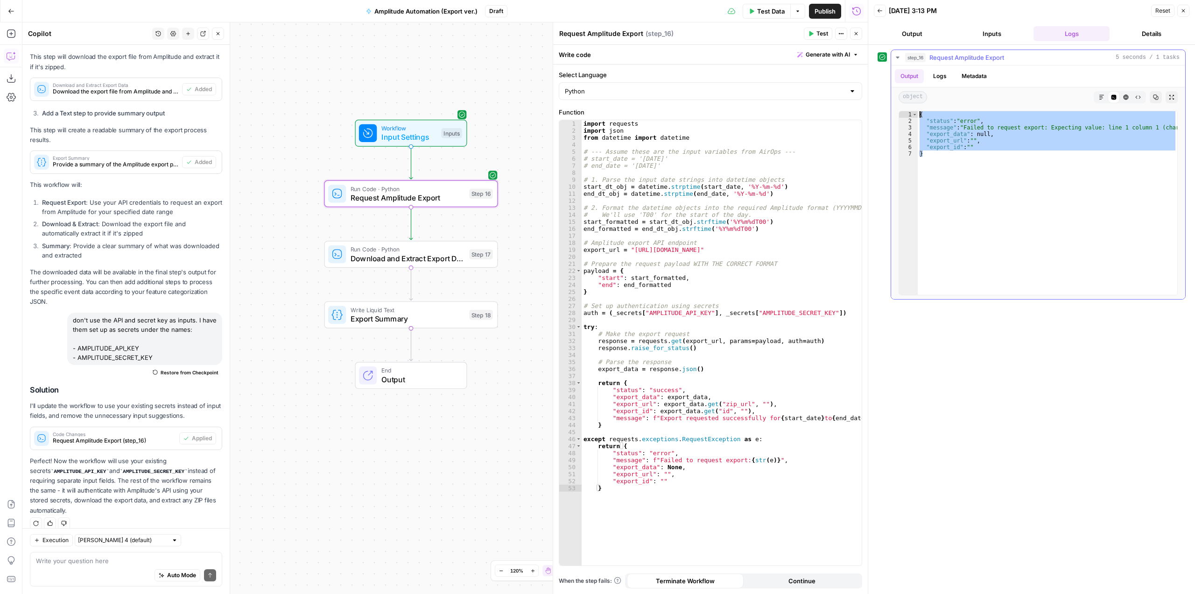
drag, startPoint x: 988, startPoint y: 222, endPoint x: 921, endPoint y: 105, distance: 135.5
click at [921, 105] on div "Output Logs Metadata object Markdown Code Editor HTML Viewer Raw Output Copy Ex…" at bounding box center [1038, 181] width 294 height 233
type textarea "**********"
click at [741, 291] on div "import requests import json from datetime import datetime # --- Assume these ar…" at bounding box center [722, 349] width 280 height 459
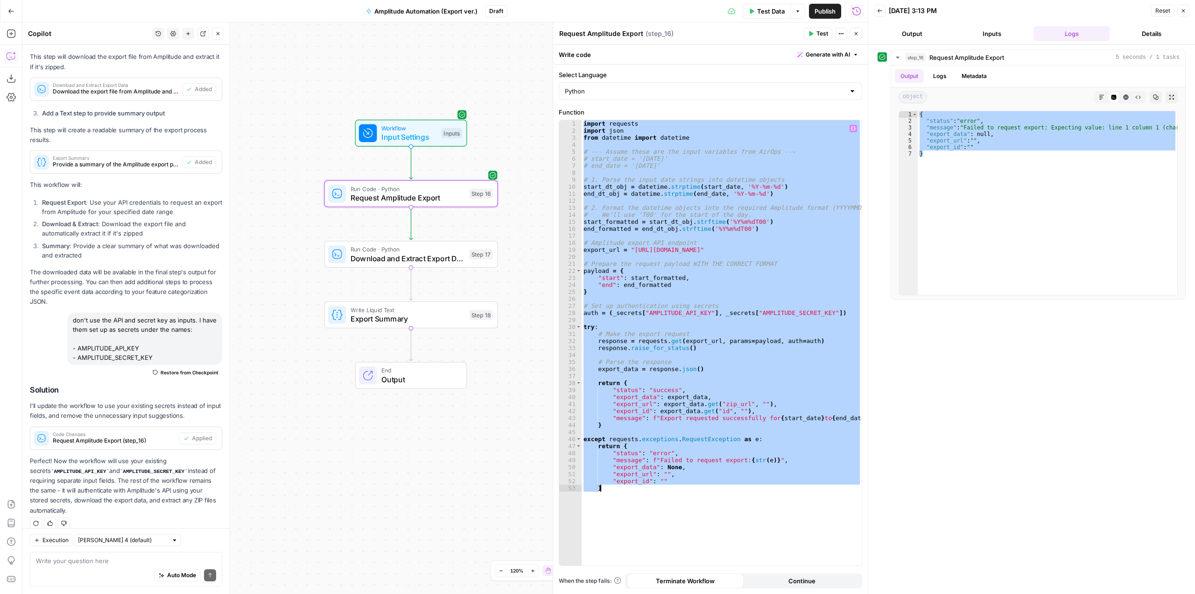
paste textarea
type textarea "*"
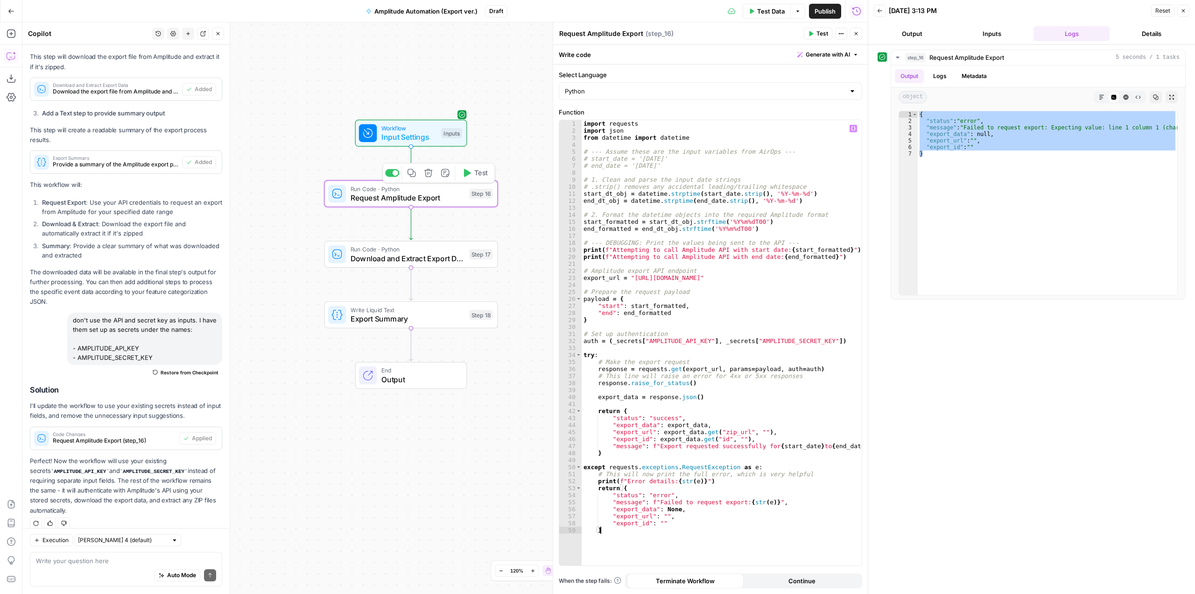
click at [482, 176] on span "Test" at bounding box center [481, 173] width 14 height 10
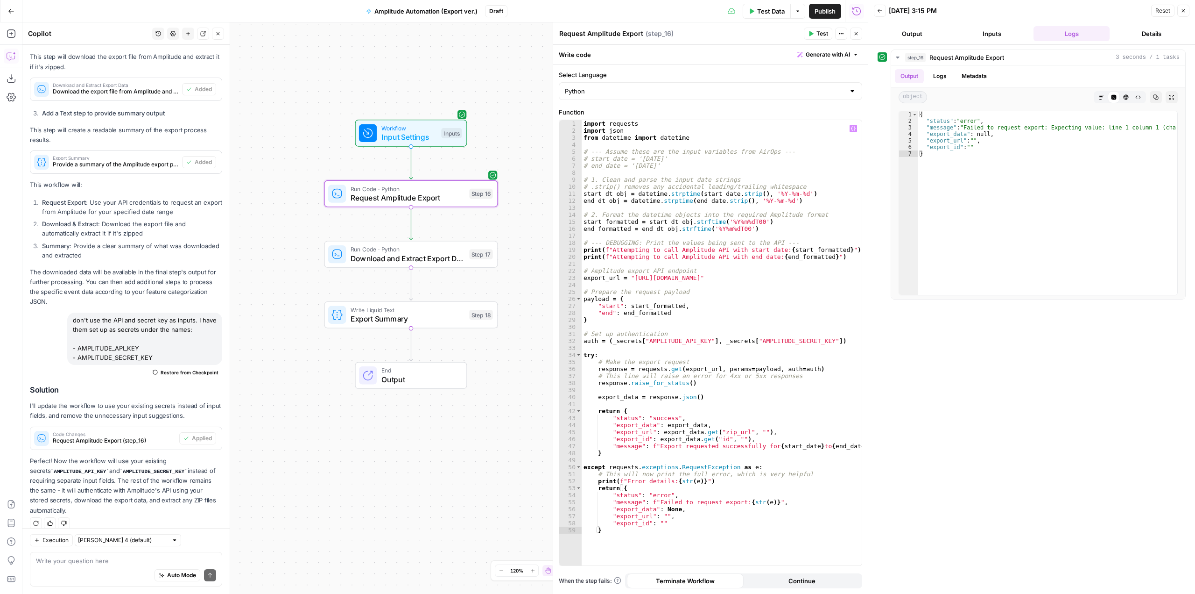
click at [738, 348] on div "import requests import json from datetime import datetime # --- Assume these ar…" at bounding box center [722, 349] width 280 height 459
type textarea "**********"
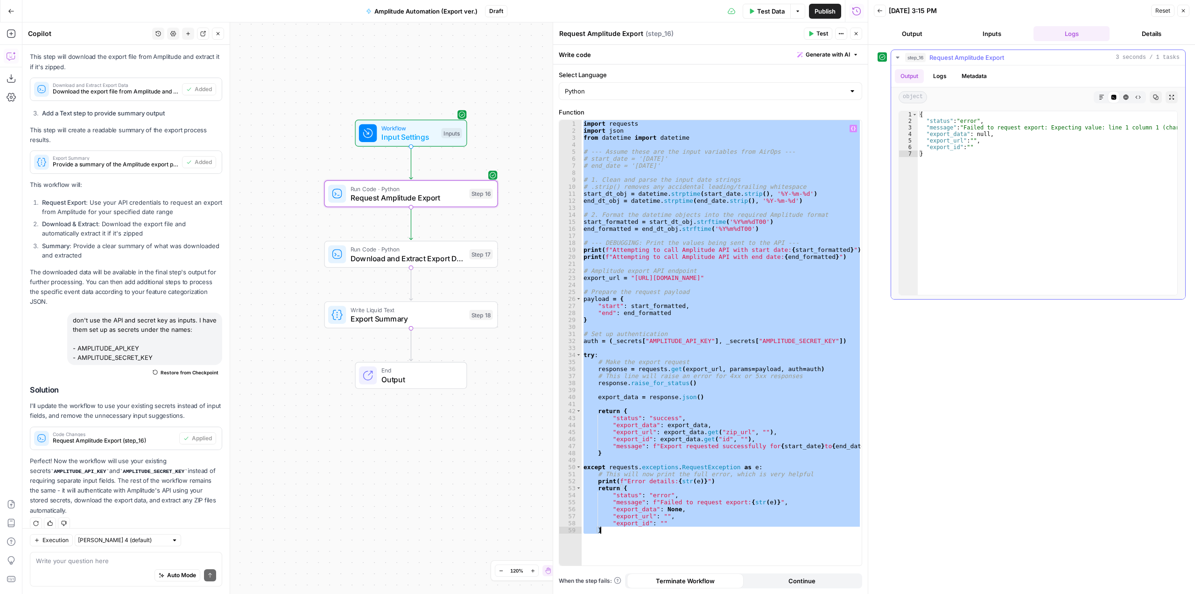
click at [977, 165] on div "{ "status" : "error" , "message" : "Failed to request export: Expecting value: …" at bounding box center [1048, 209] width 260 height 197
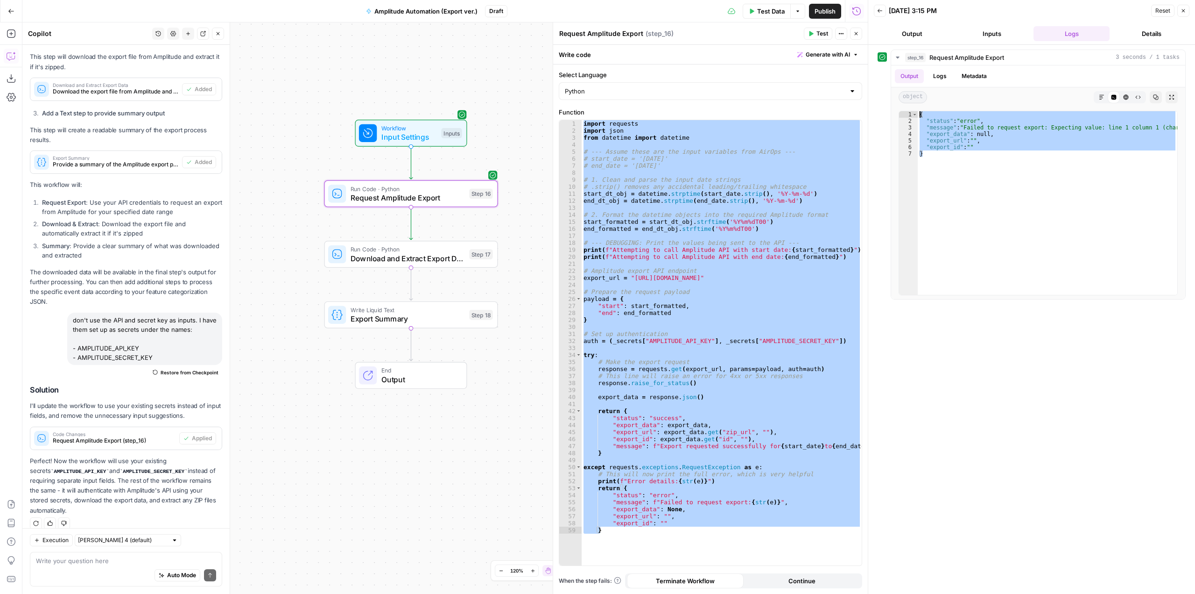
drag, startPoint x: 962, startPoint y: 158, endPoint x: 879, endPoint y: 106, distance: 97.2
click at [879, 106] on div "step_16 Request Amplitude Export 3 seconds / 1 tasks Output Logs Metadata objec…" at bounding box center [1032, 174] width 308 height 250
type textarea "**********"
click at [735, 305] on div "import requests import json from datetime import datetime # --- Assume these ar…" at bounding box center [722, 342] width 280 height 445
paste textarea
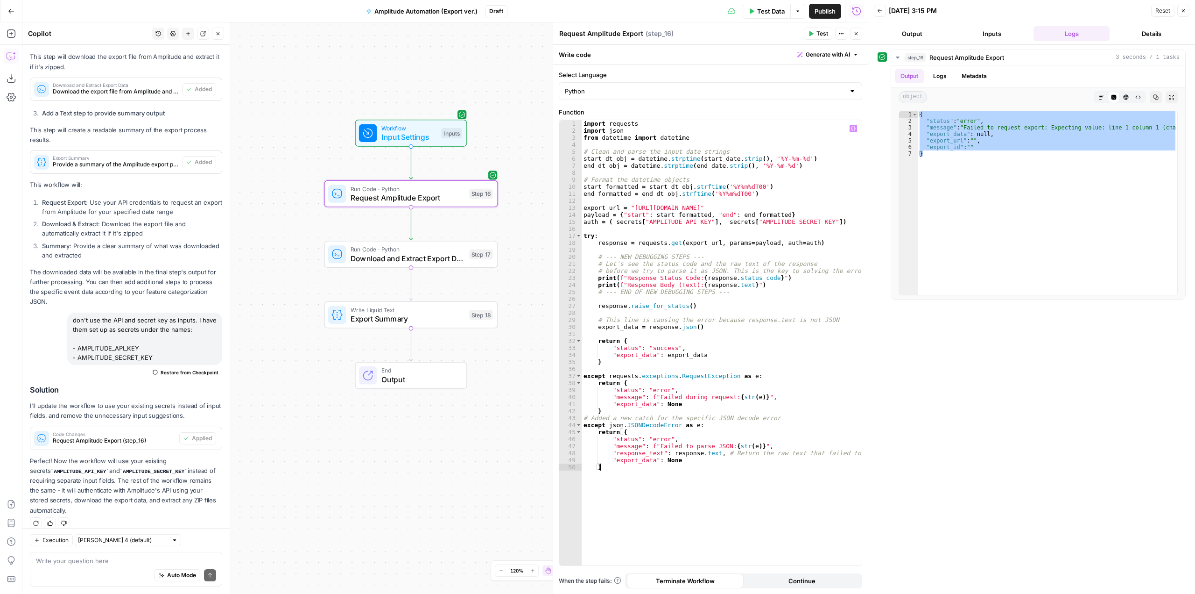
click at [735, 305] on div "import requests import json from datetime import datetime # Clean and parse the…" at bounding box center [722, 349] width 280 height 459
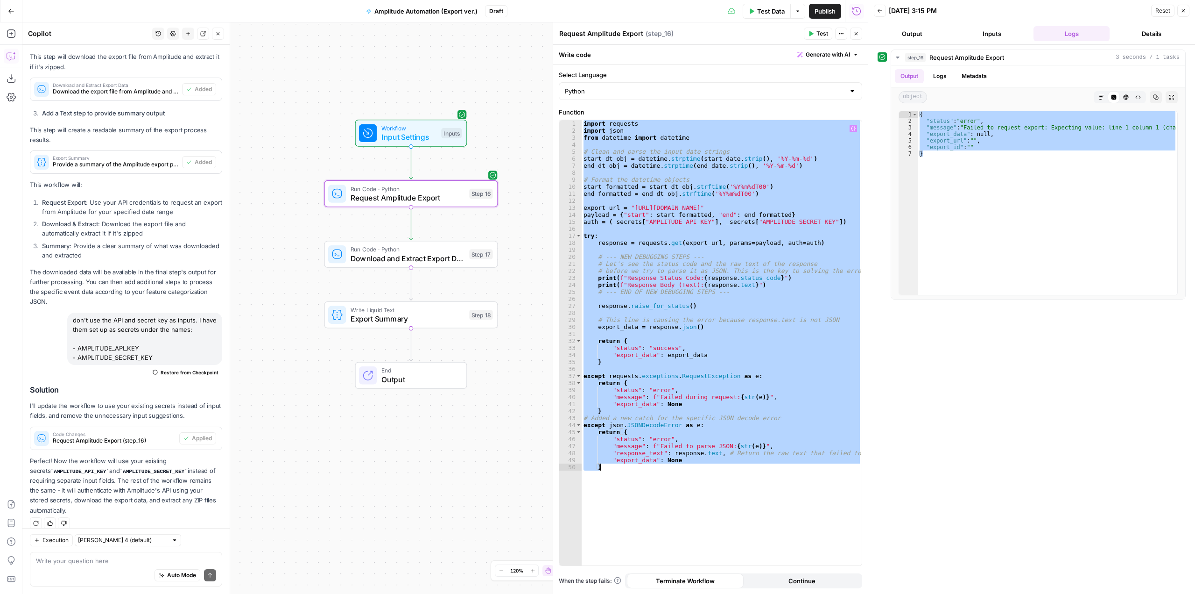
paste textarea
type textarea "*"
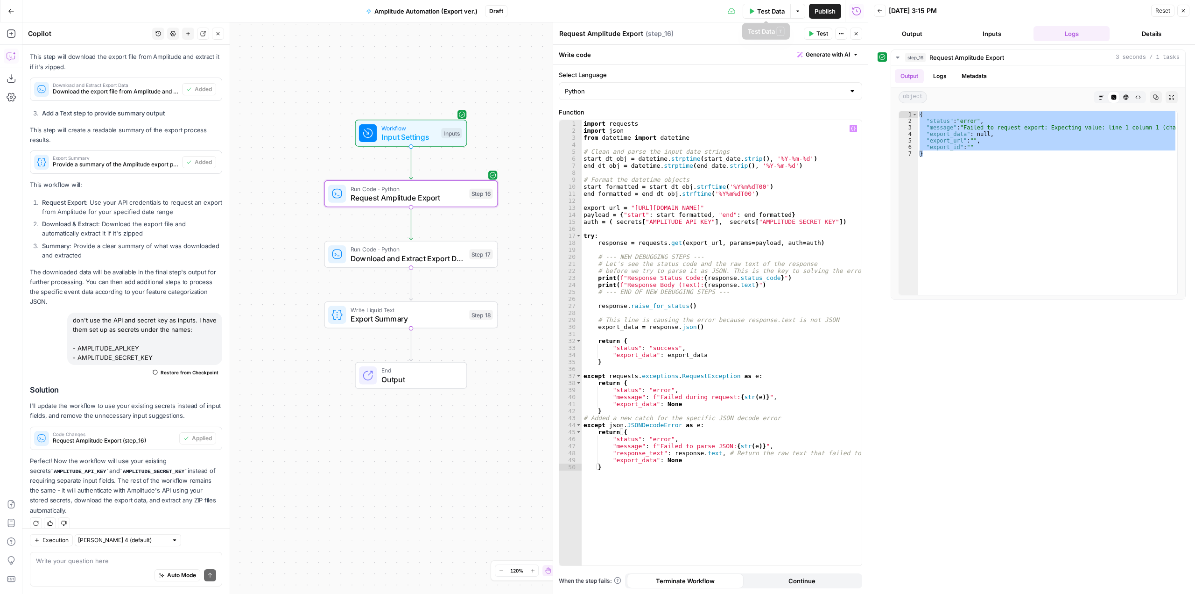
click at [766, 14] on span "Test Data" at bounding box center [771, 11] width 28 height 9
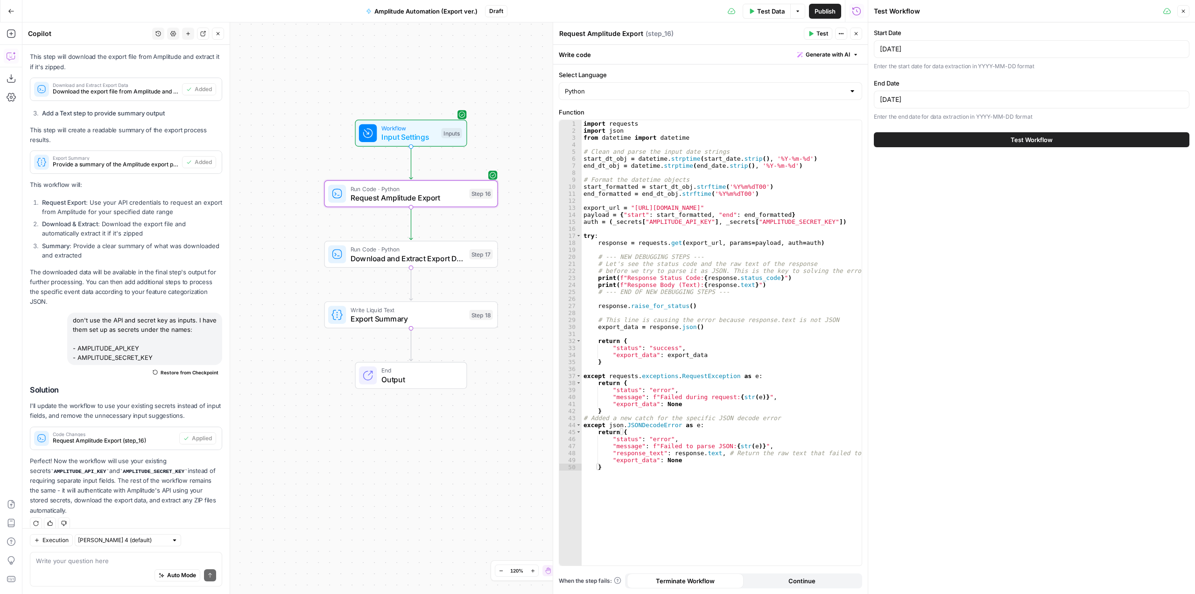
click at [1058, 141] on button "Test Workflow" at bounding box center [1032, 139] width 316 height 15
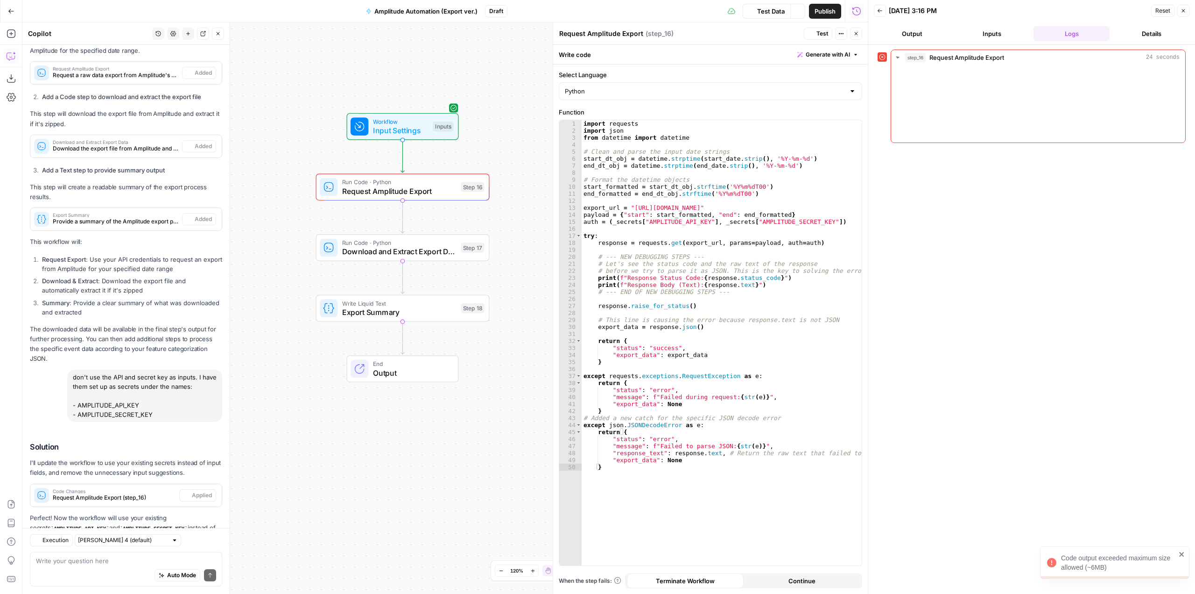
scroll to position [569, 0]
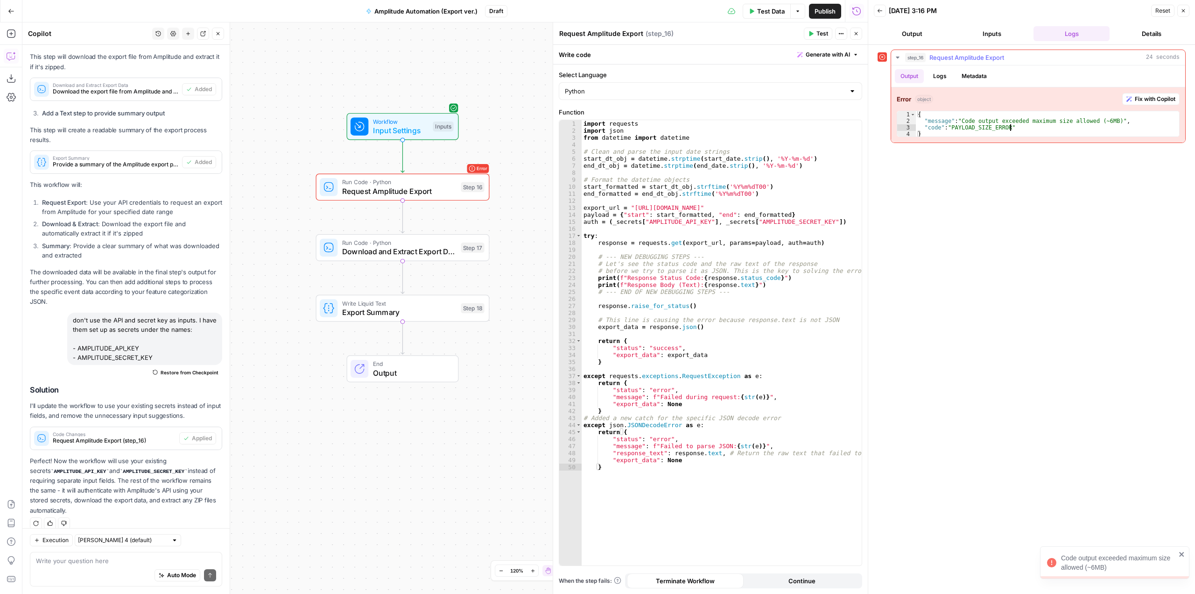
click at [1061, 128] on div "{ "message" : "Code output exceeded maximum size allowed (~6MB)" , "code" : "PA…" at bounding box center [1047, 130] width 263 height 39
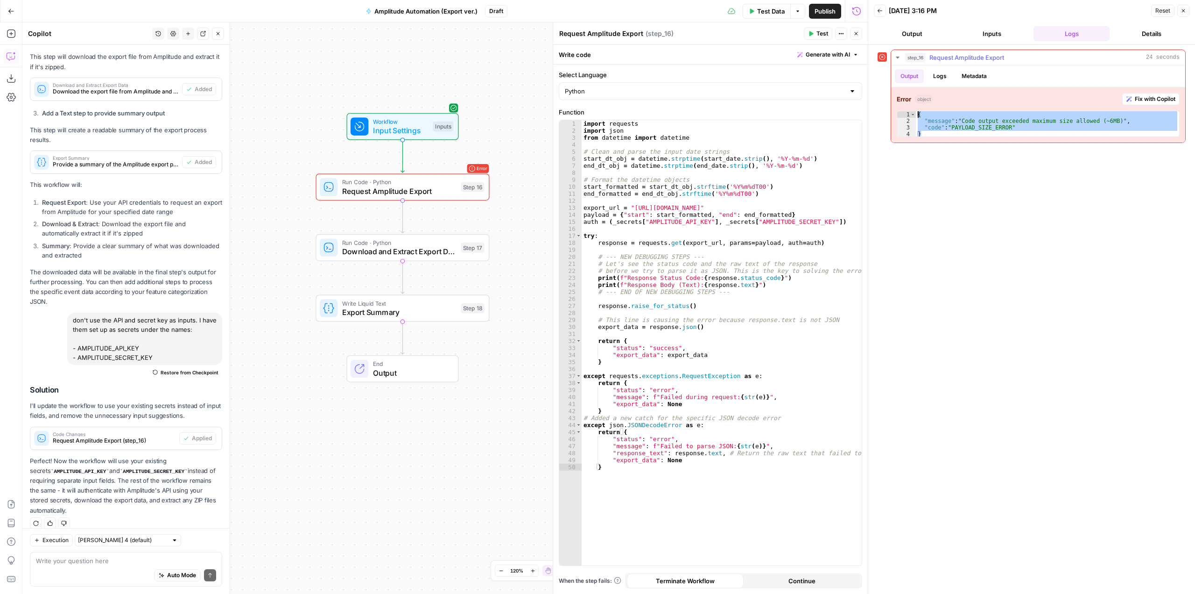
drag, startPoint x: 1020, startPoint y: 131, endPoint x: 915, endPoint y: 106, distance: 107.7
click at [915, 106] on div "**********" at bounding box center [1038, 114] width 294 height 55
click at [1043, 358] on div "**********" at bounding box center [1032, 318] width 308 height 539
click at [1148, 173] on div "**********" at bounding box center [1032, 318] width 308 height 539
click at [1030, 109] on div "**********" at bounding box center [1038, 114] width 294 height 55
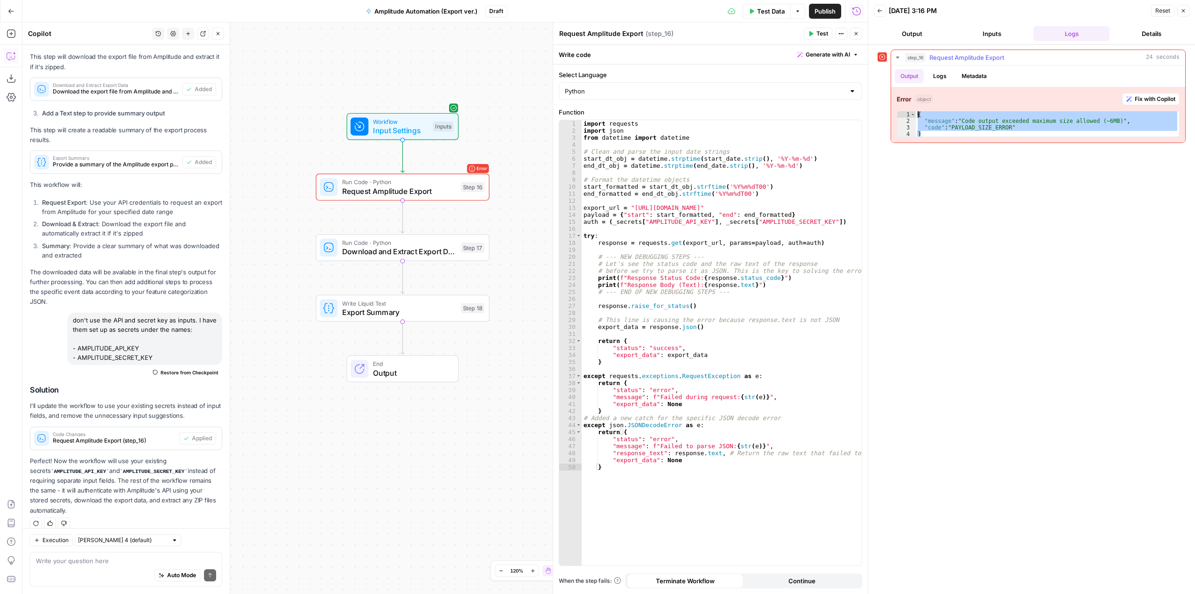
click at [1041, 128] on div "{ "message" : "Code output exceeded maximum size allowed (~6MB)" , "code" : "PA…" at bounding box center [1047, 123] width 263 height 25
type textarea "**********"
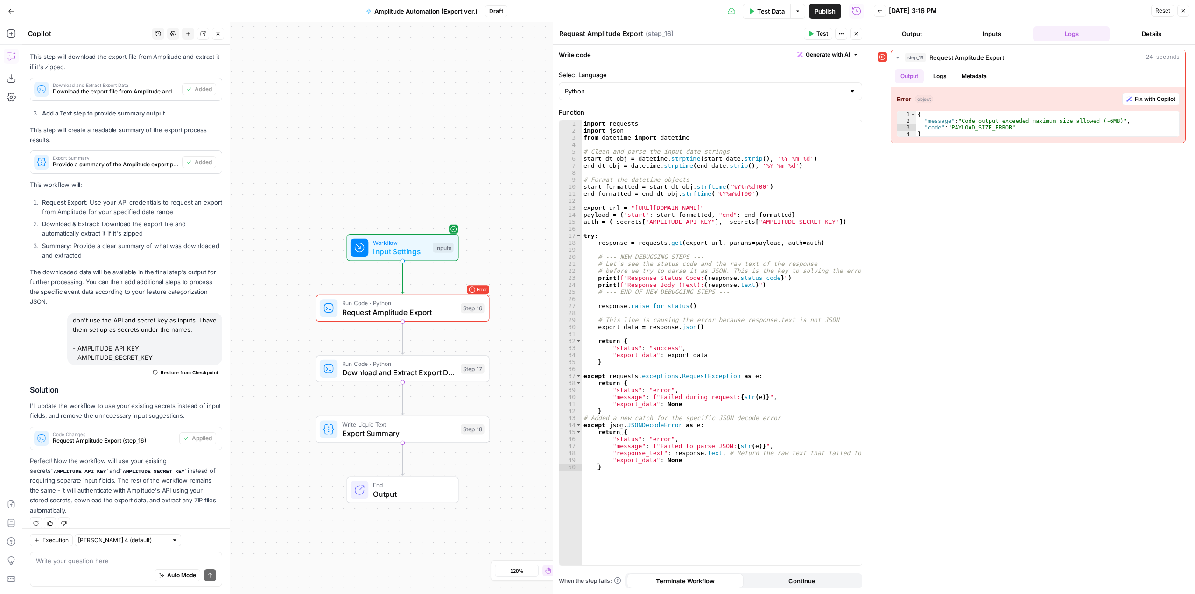
click at [393, 536] on div "Workflow Input Settings Inputs Error Run Code · Python Request Amplitude Export…" at bounding box center [445, 307] width 846 height 571
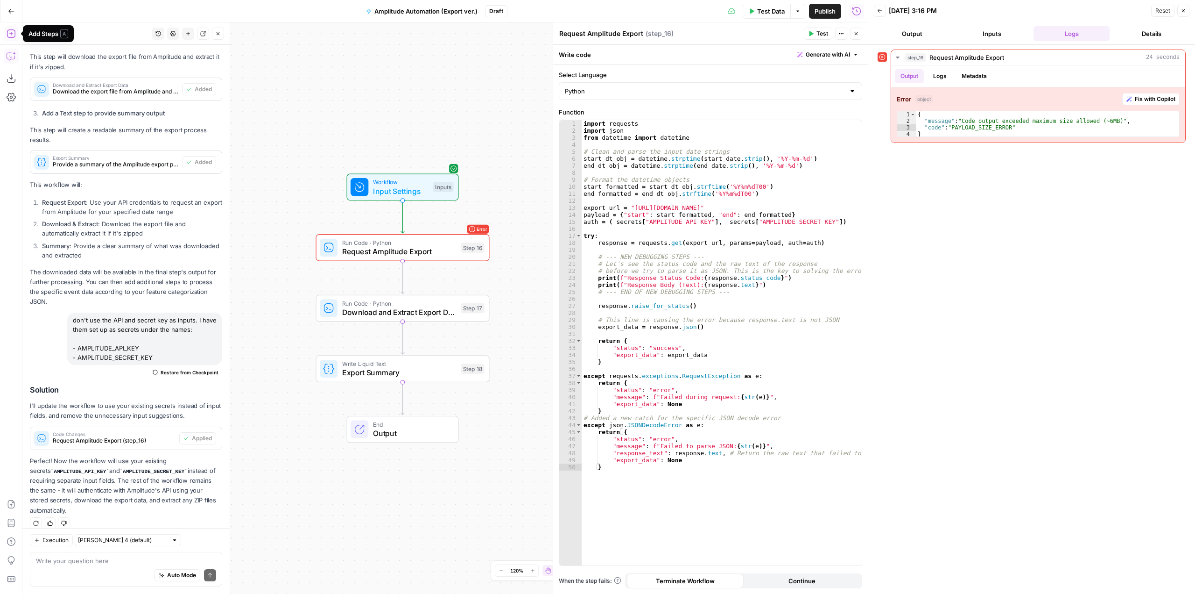
click at [12, 30] on icon "button" at bounding box center [11, 33] width 8 height 8
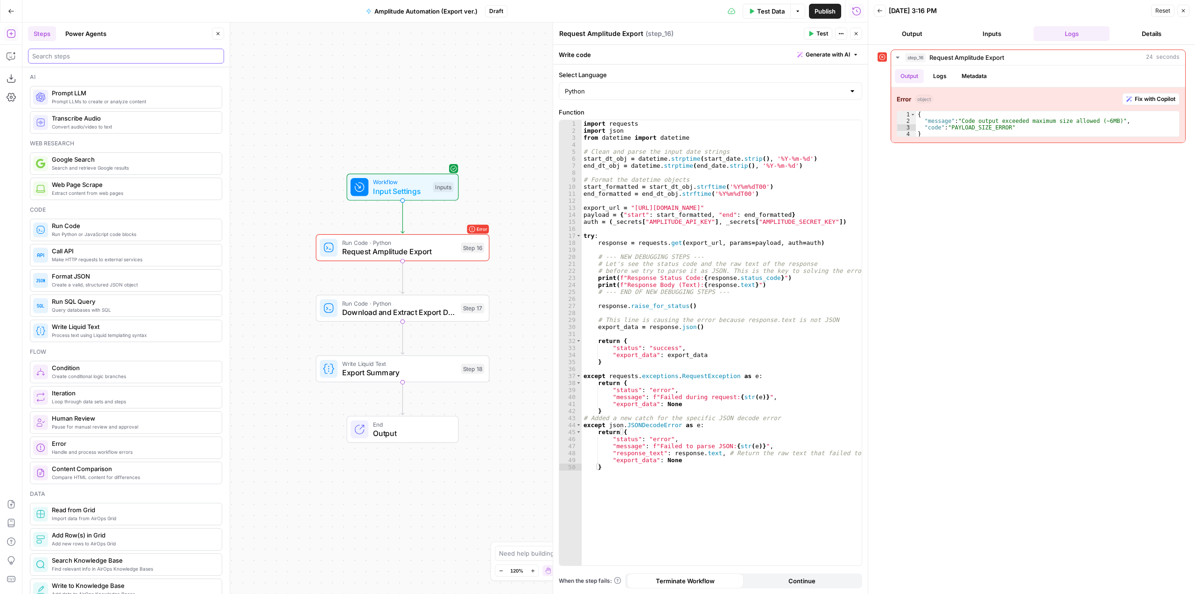
click at [102, 60] on input "search" at bounding box center [126, 55] width 188 height 9
type input "fetch"
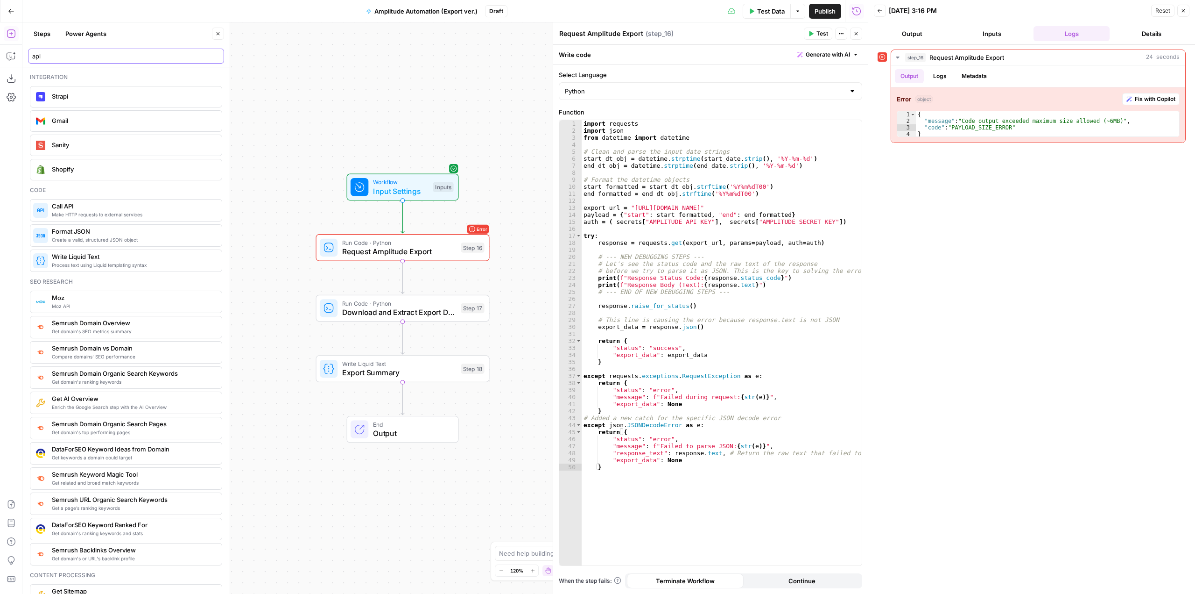
type input "api"
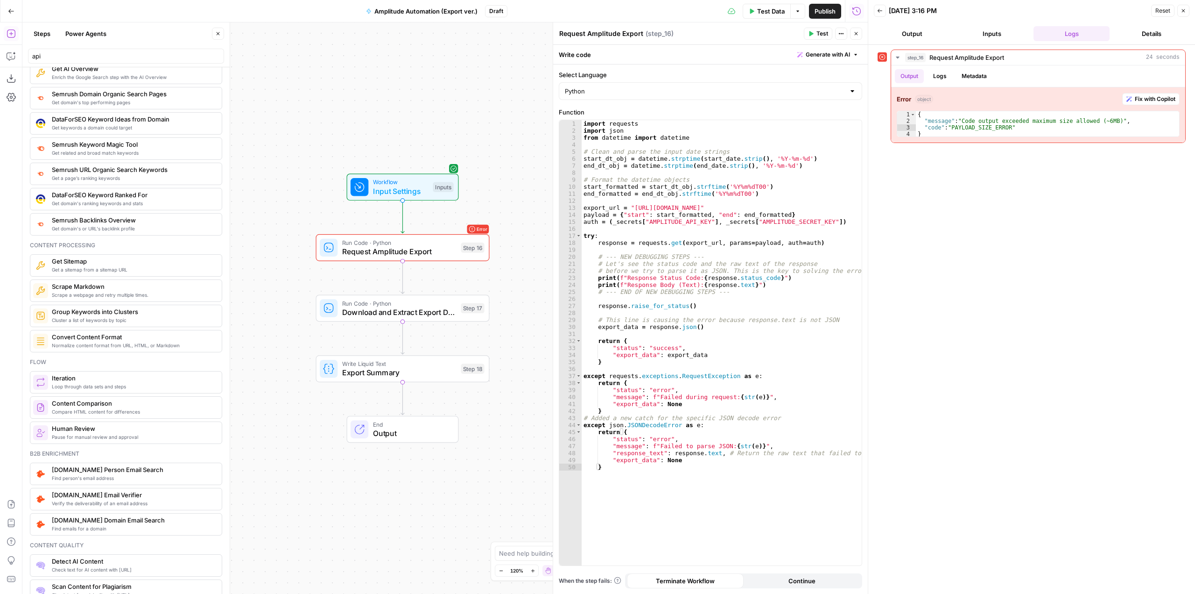
scroll to position [420, 0]
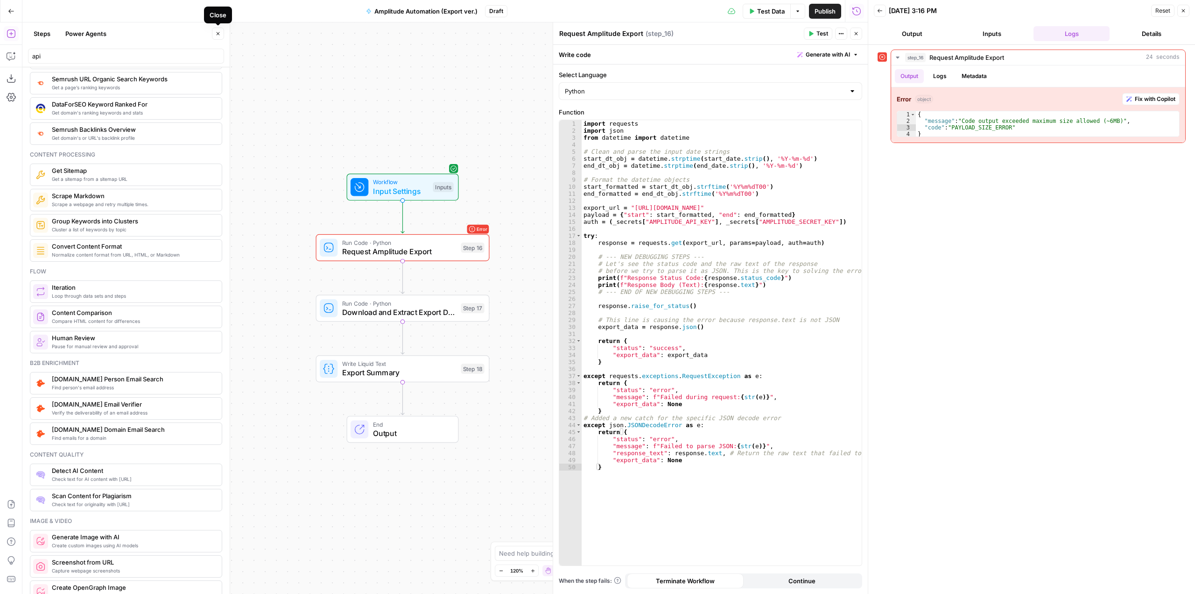
click at [219, 31] on icon "button" at bounding box center [218, 34] width 6 height 6
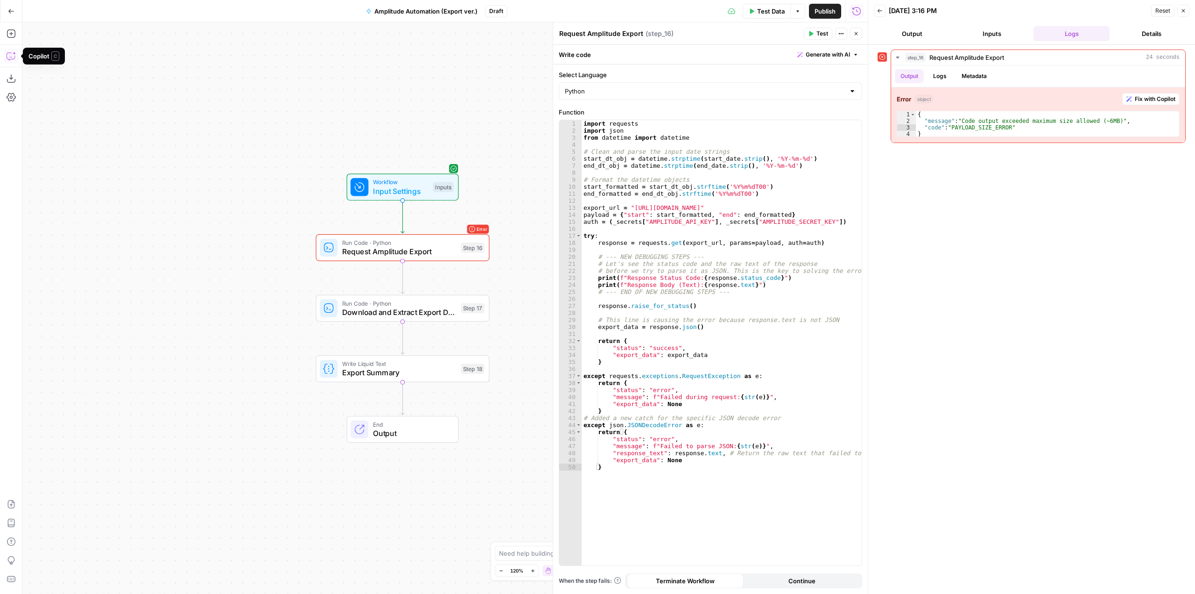
click at [14, 56] on icon "button" at bounding box center [11, 56] width 8 height 7
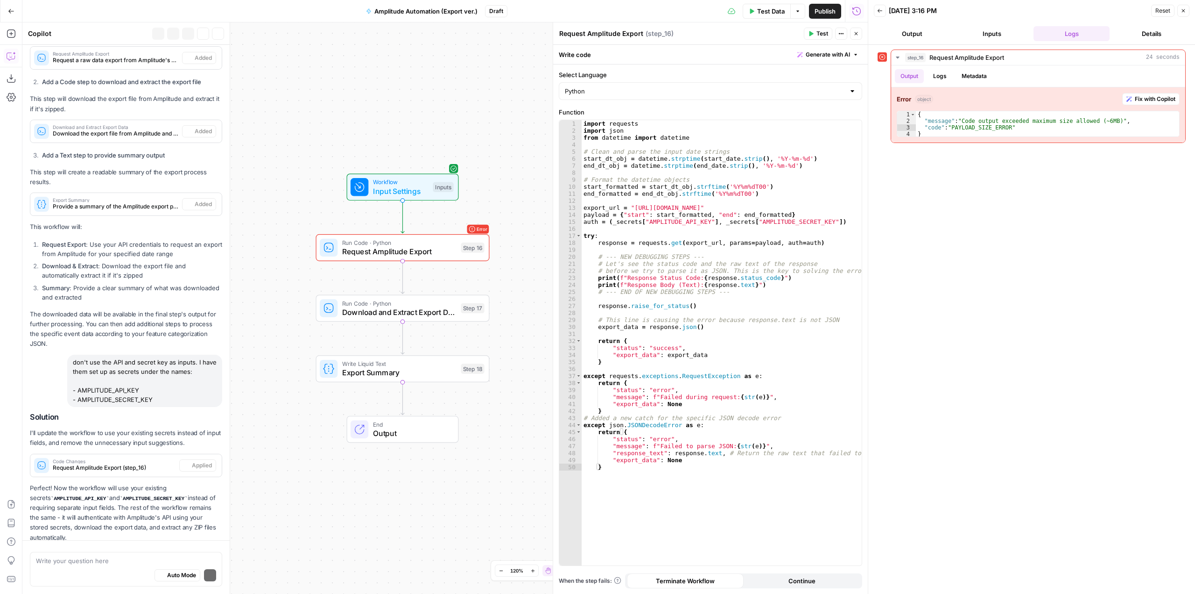
scroll to position [569, 0]
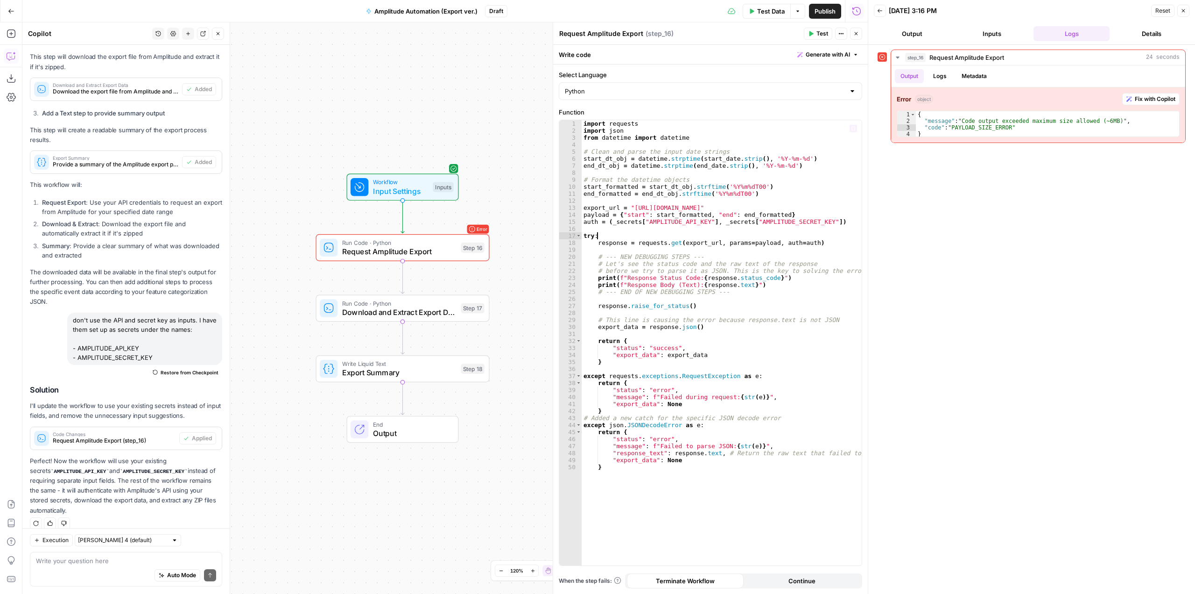
click at [790, 238] on div "import requests import json from datetime import datetime # Clean and parse the…" at bounding box center [722, 349] width 280 height 459
type textarea "**********"
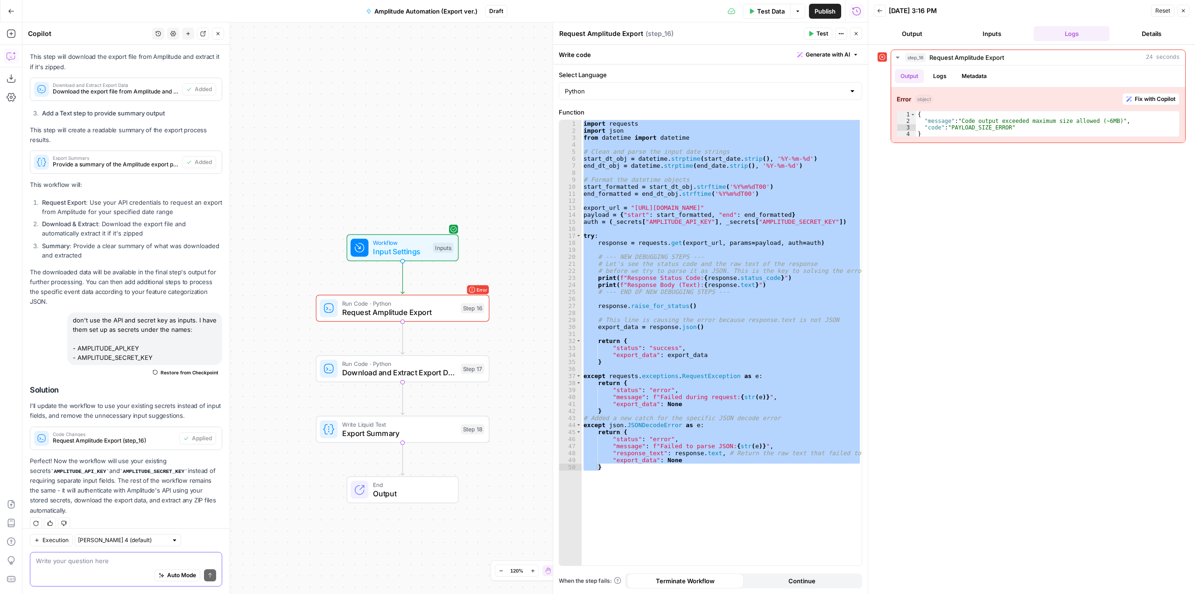
click at [122, 556] on textarea at bounding box center [126, 560] width 180 height 9
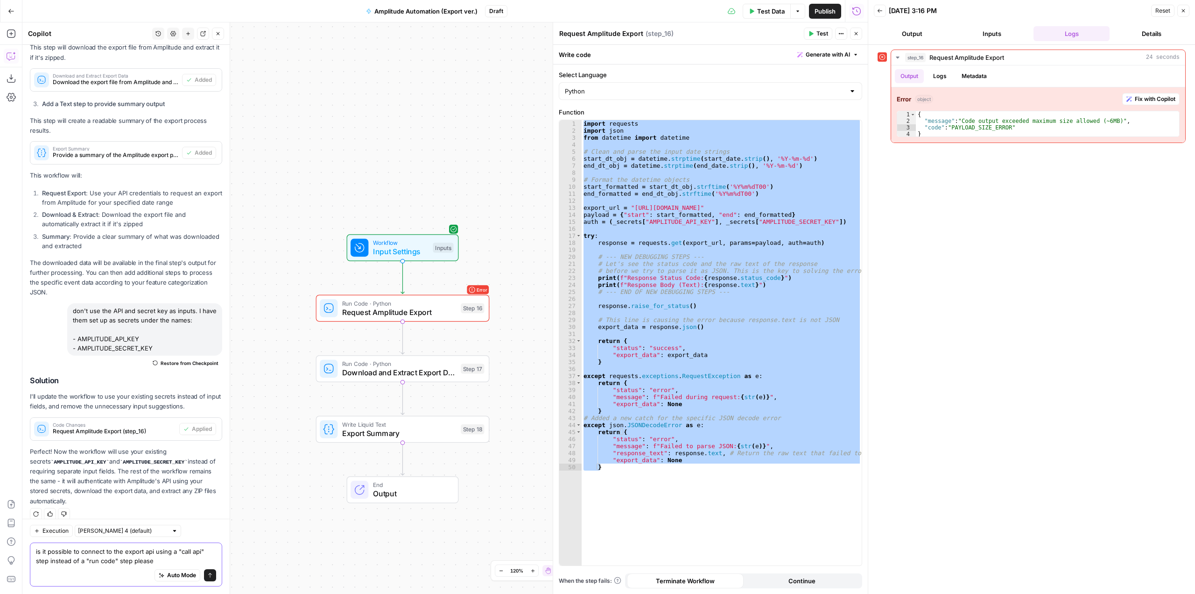
type textarea "is it possible to connect to the export api using a "call api" step instead of …"
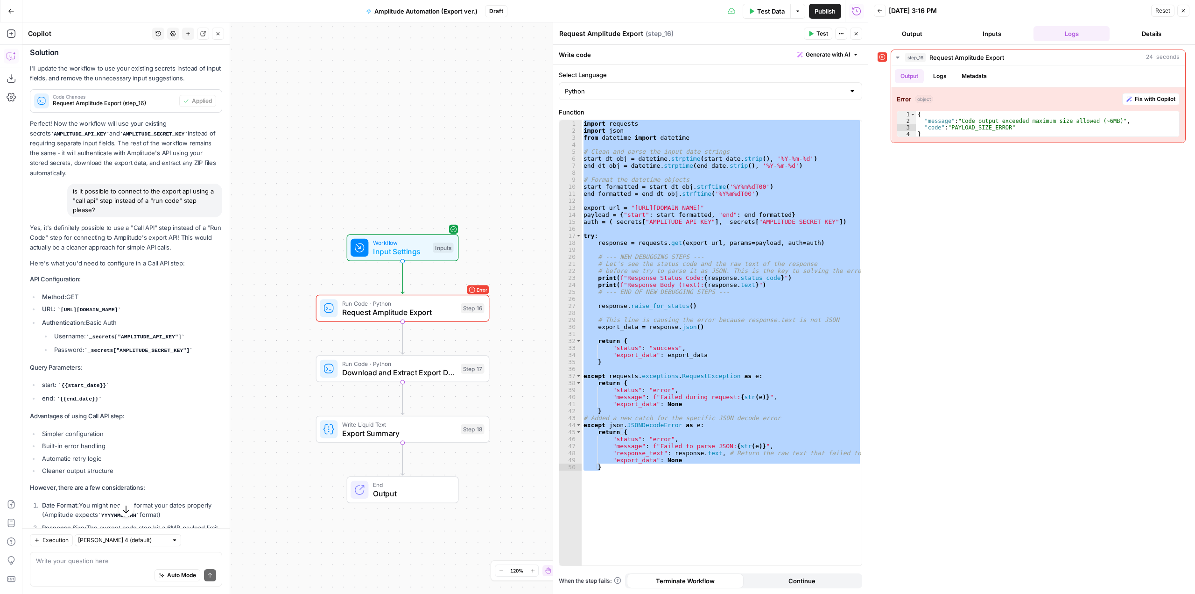
scroll to position [1037, 0]
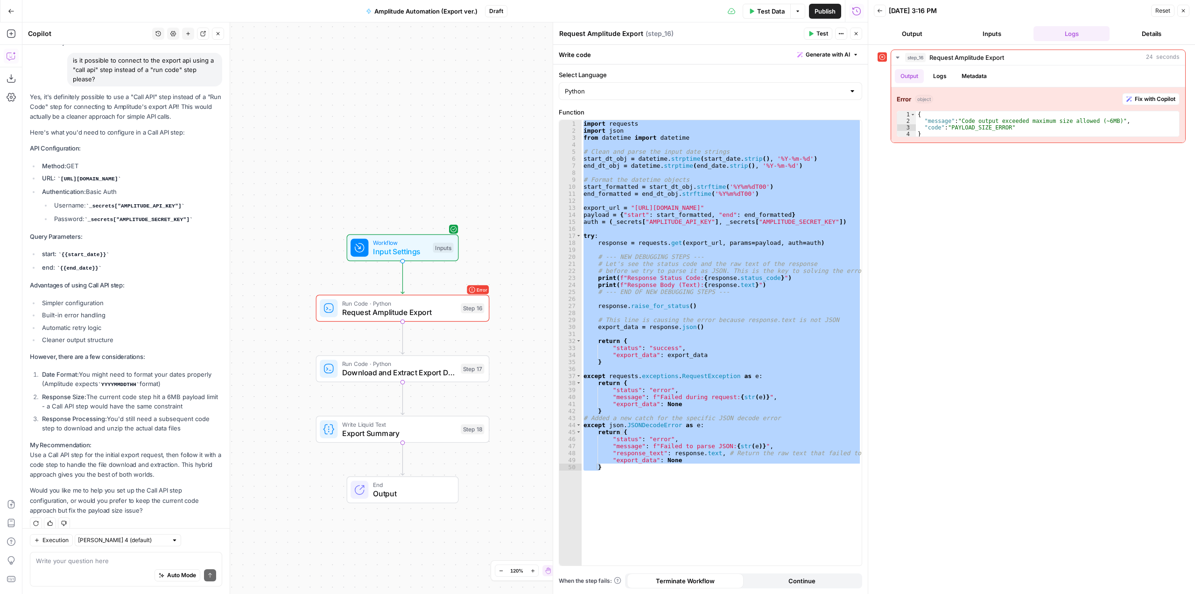
click at [87, 573] on div "Auto Mode Send" at bounding box center [126, 575] width 180 height 21
type textarea "ok please create it for me"
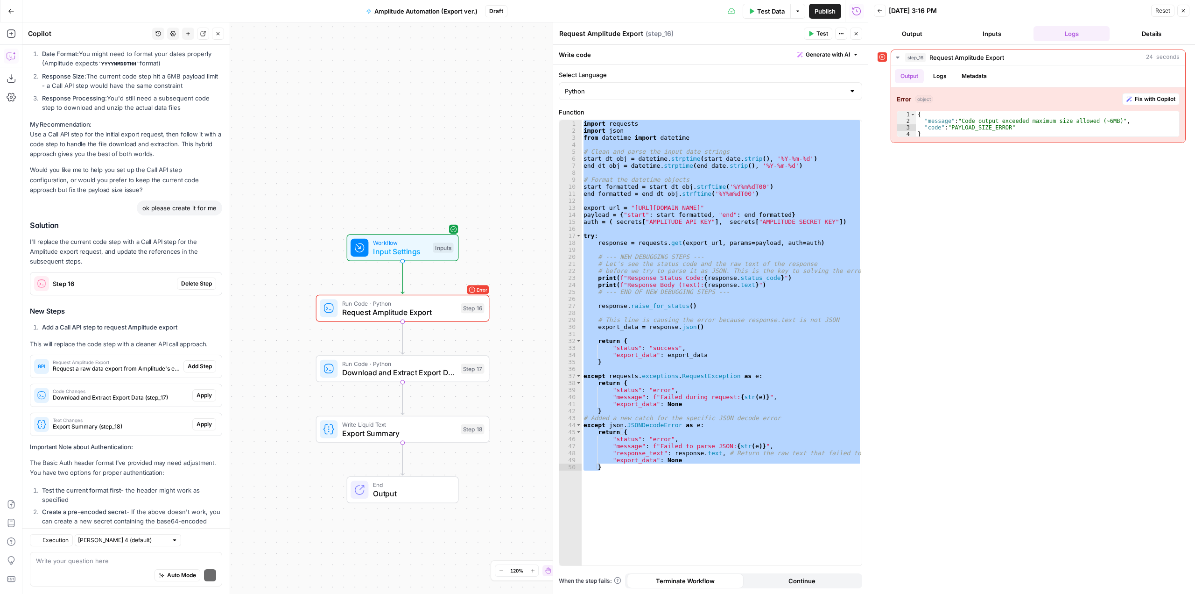
scroll to position [1424, 0]
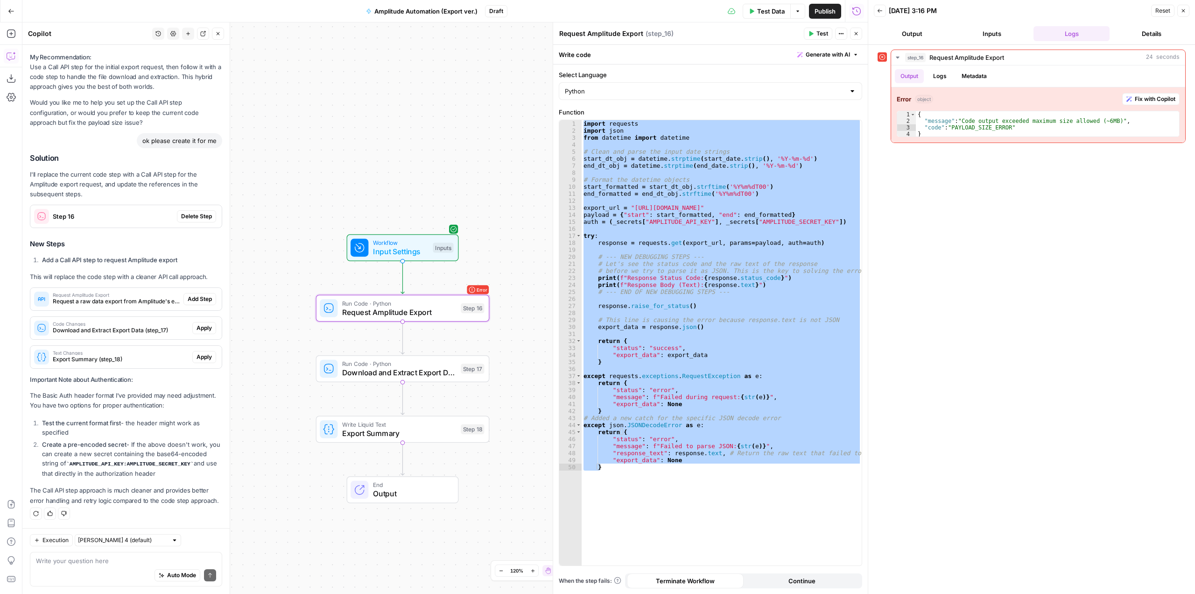
click at [179, 210] on button "Delete Step" at bounding box center [196, 216] width 39 height 12
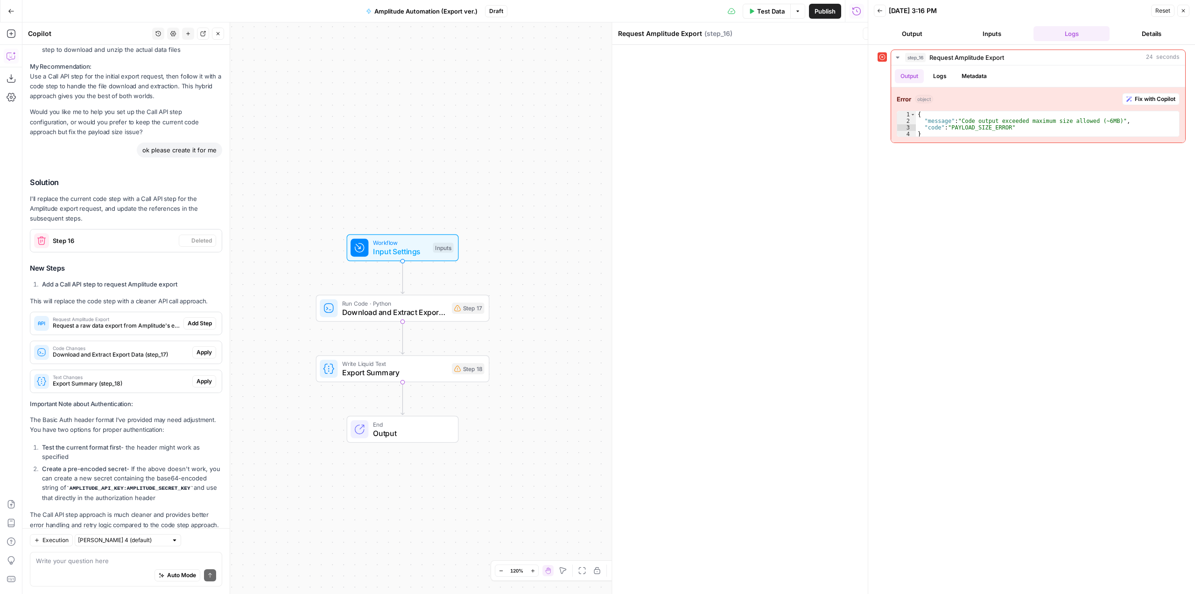
scroll to position [1449, 0]
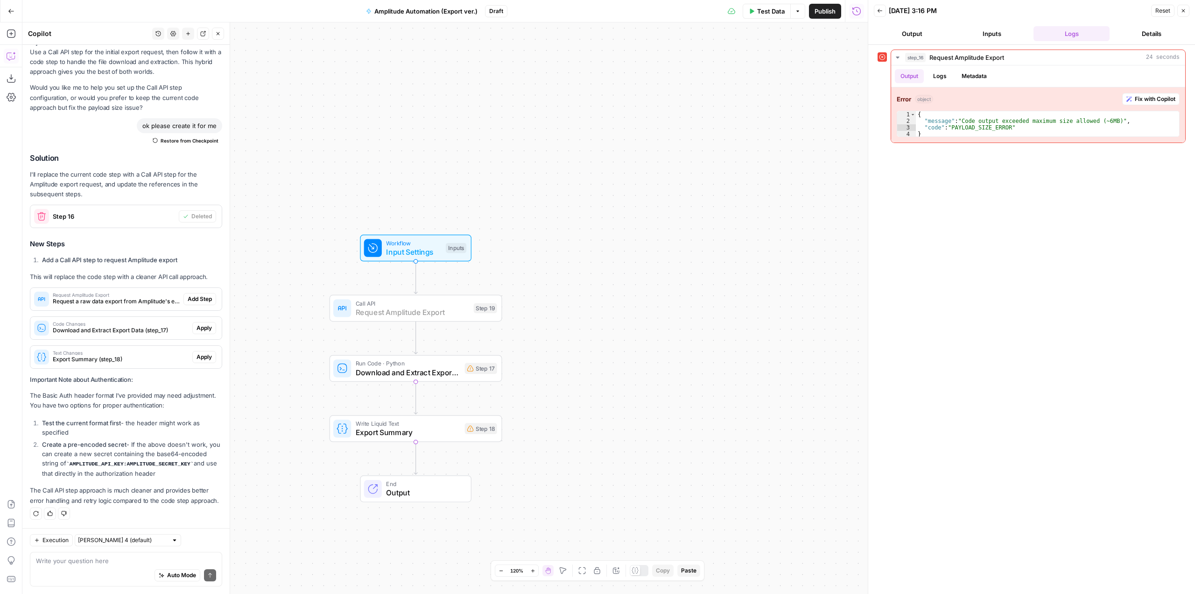
click at [192, 295] on span "Add Step" at bounding box center [200, 299] width 24 height 8
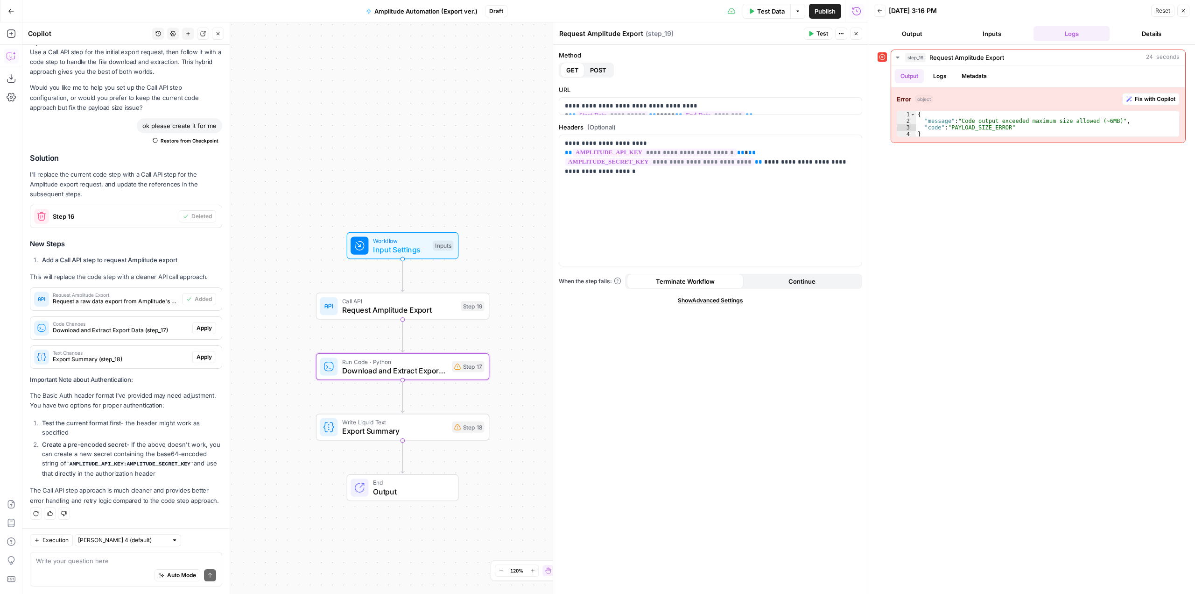
click at [202, 324] on span "Apply" at bounding box center [204, 328] width 15 height 8
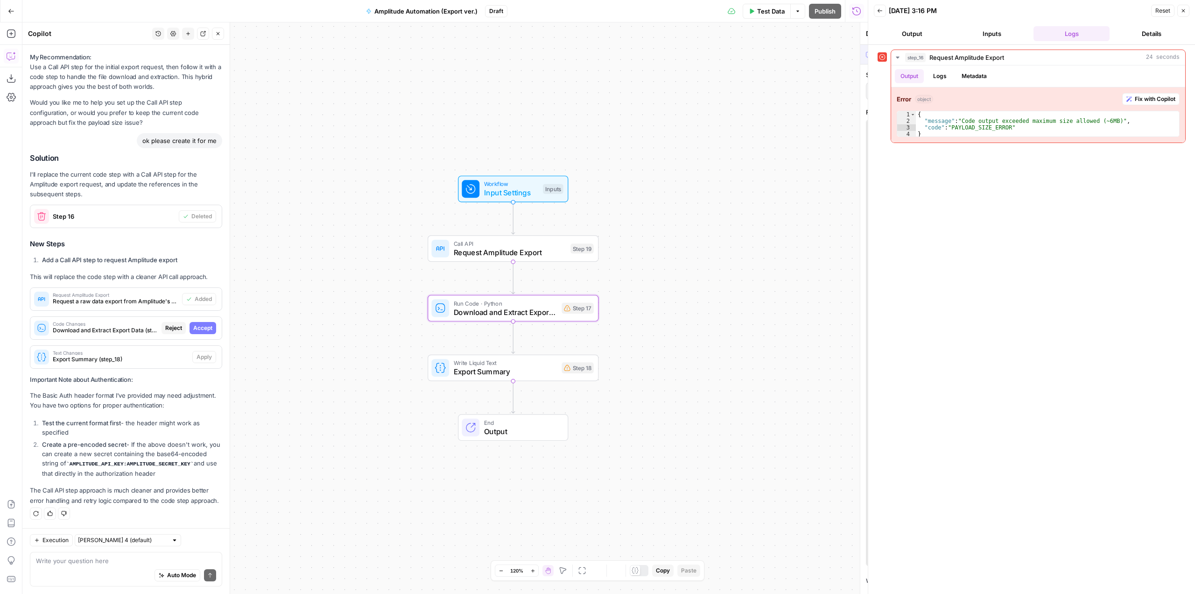
scroll to position [1389, 0]
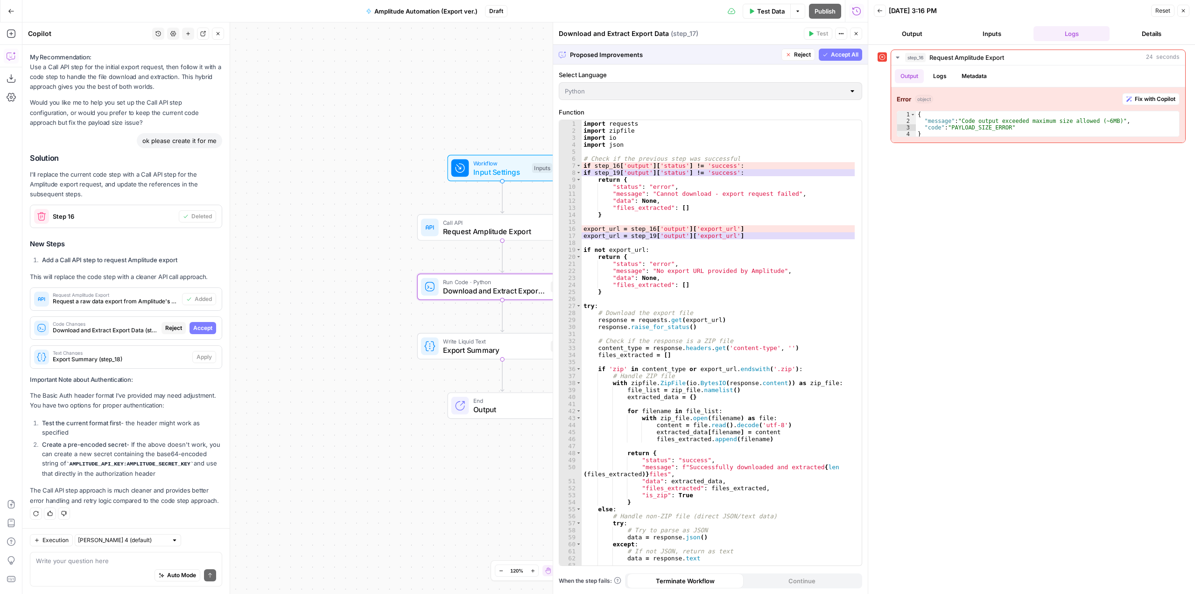
drag, startPoint x: 199, startPoint y: 318, endPoint x: 199, endPoint y: 334, distance: 16.4
click at [199, 324] on span "Accept" at bounding box center [202, 328] width 19 height 8
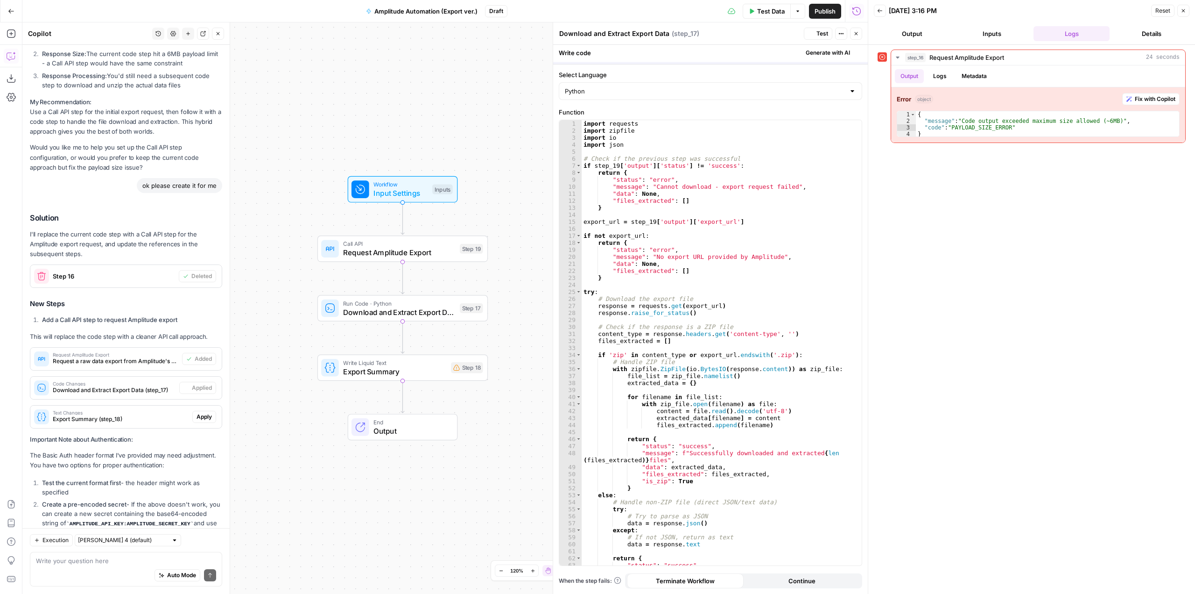
scroll to position [1449, 0]
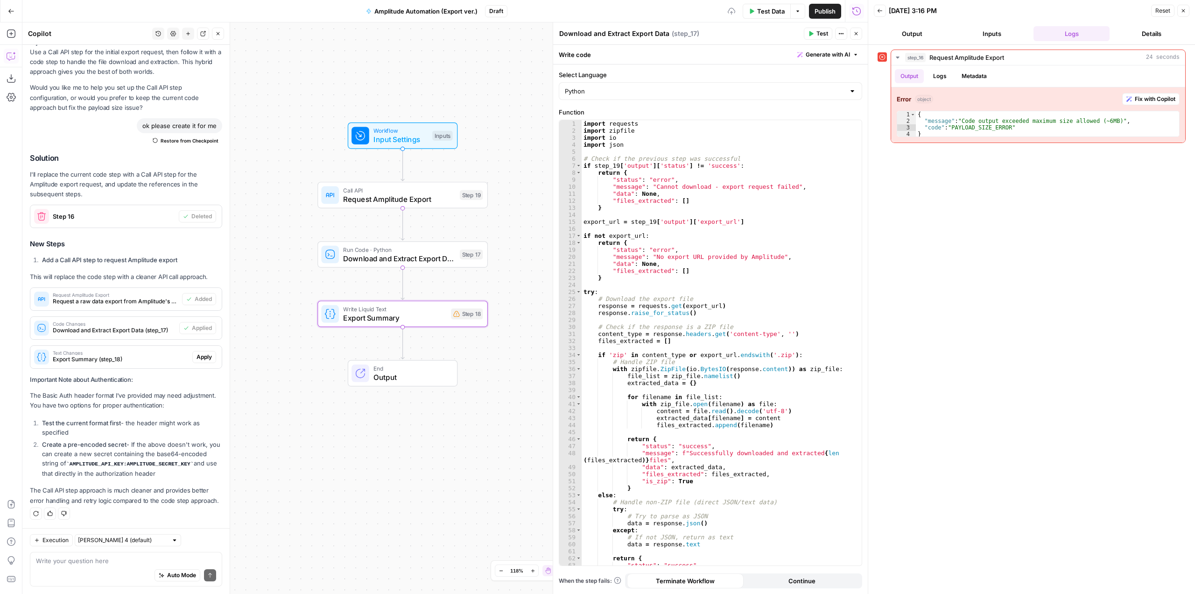
click at [202, 353] on span "Apply" at bounding box center [204, 357] width 15 height 8
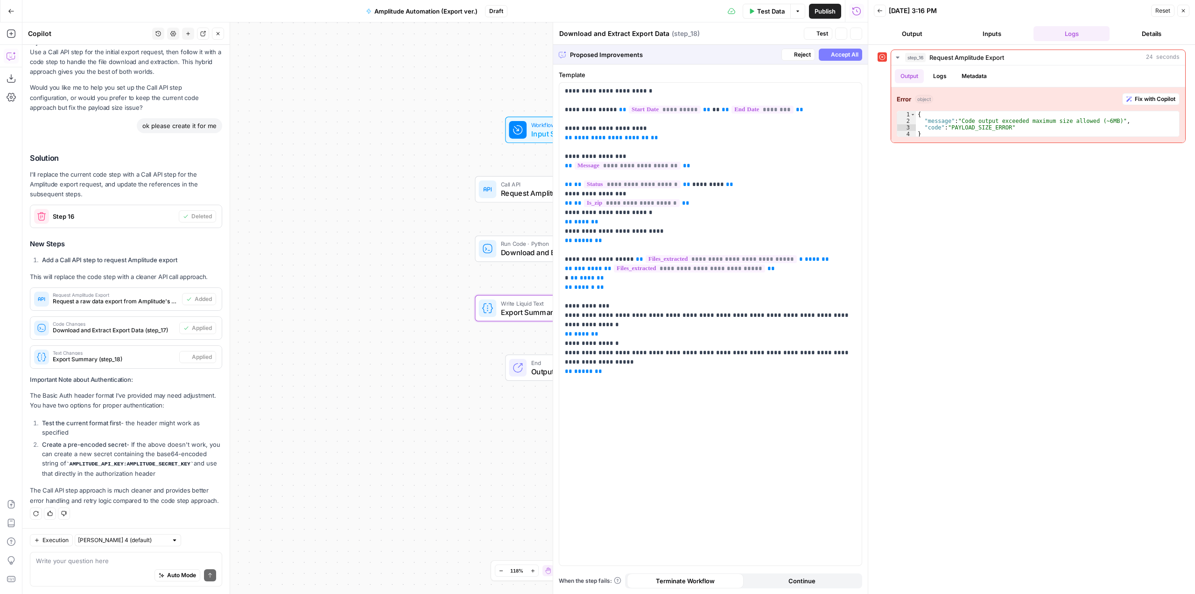
type textarea "Export Summary"
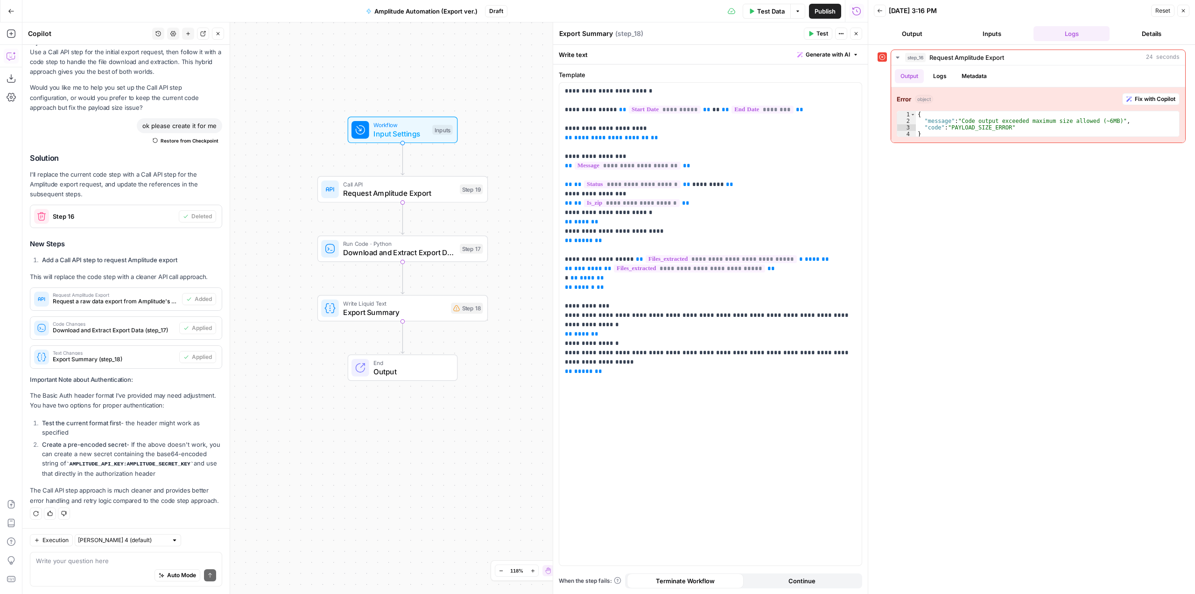
click at [445, 430] on div "Workflow Input Settings Inputs Call API Request Amplitude Export Step 19 Run Co…" at bounding box center [445, 307] width 846 height 571
click at [461, 168] on icon "button" at bounding box center [458, 169] width 7 height 8
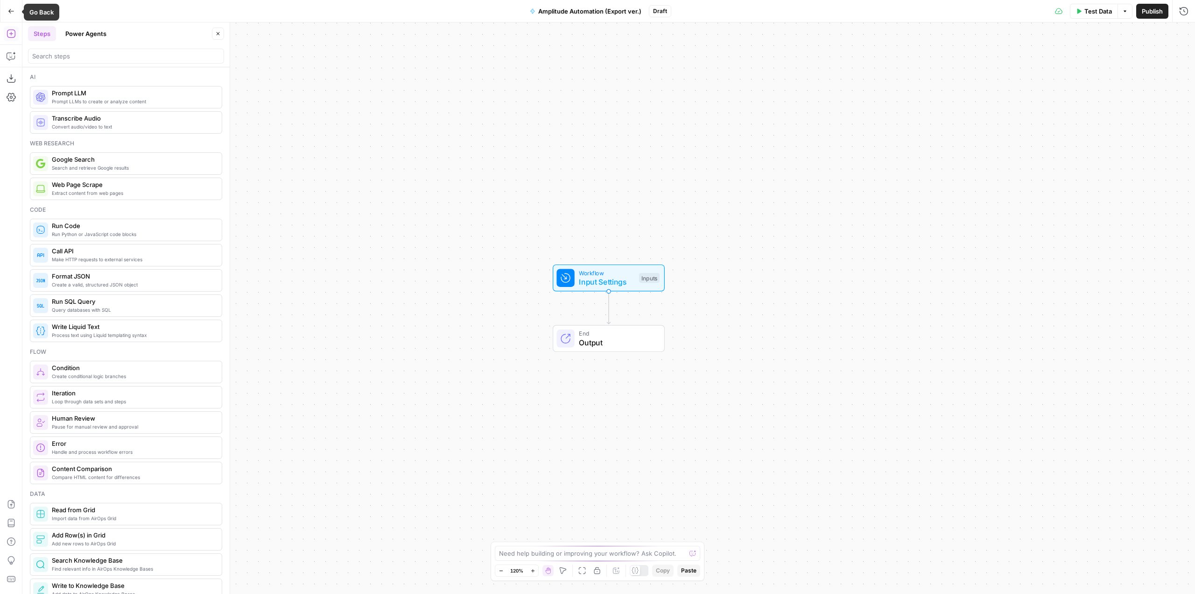
click at [8, 11] on icon "button" at bounding box center [11, 11] width 7 height 7
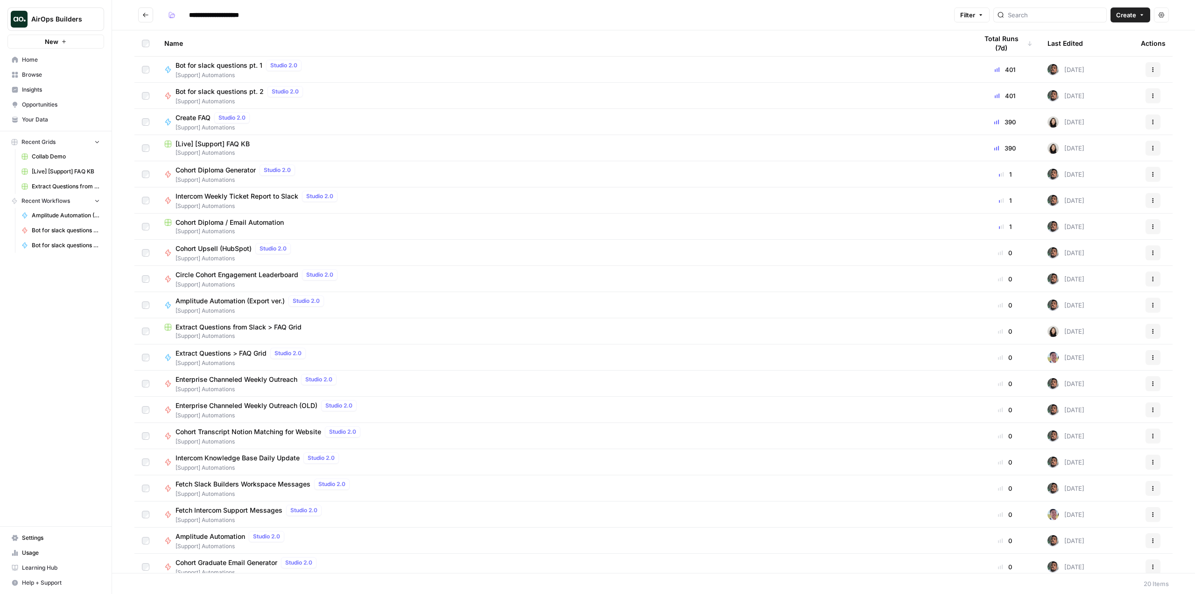
click at [89, 535] on span "Settings" at bounding box center [61, 537] width 78 height 8
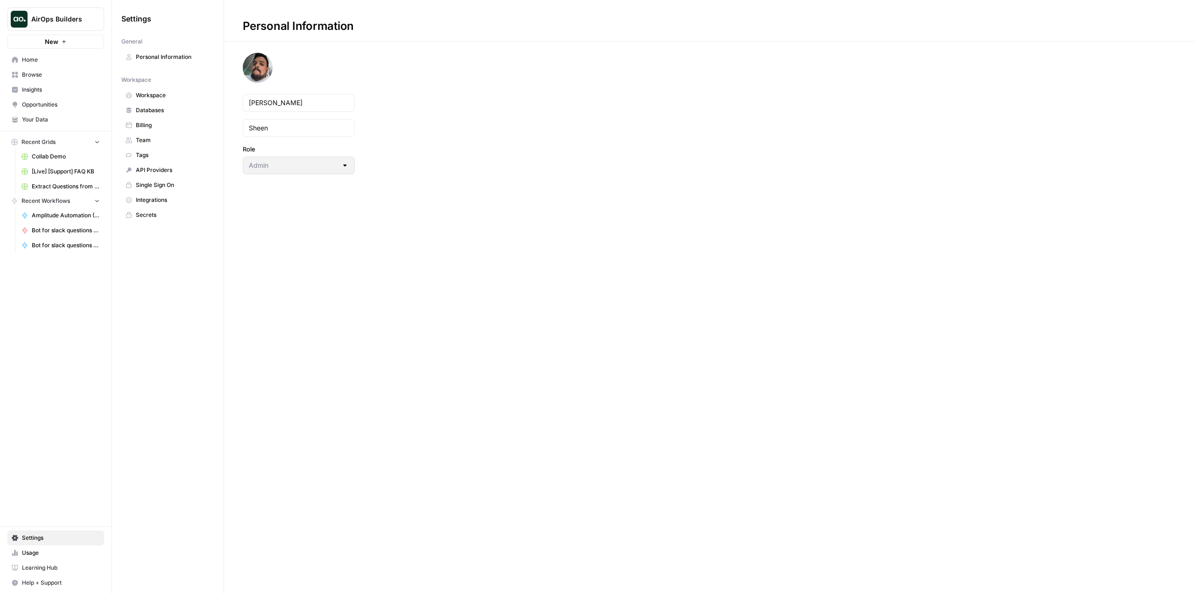
click at [163, 212] on span "Secrets" at bounding box center [173, 215] width 74 height 8
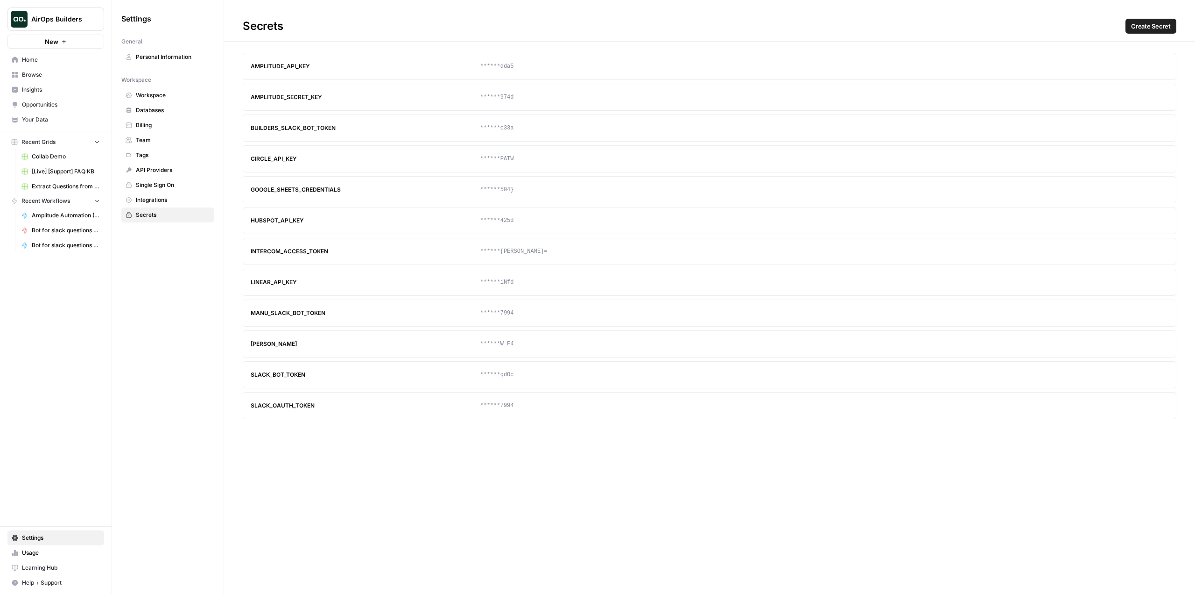
click at [292, 67] on div "AMPLITUDE_API_KEY" at bounding box center [366, 66] width 230 height 8
copy div "AMPLITUDE_API_KEY"
drag, startPoint x: 333, startPoint y: 92, endPoint x: 238, endPoint y: 97, distance: 95.4
click at [238, 97] on div "AMPLITUDE_API_KEY ******dda5 Update Delete AMPLITUDE_SECRET_KEY ******974d Upda…" at bounding box center [709, 238] width 971 height 370
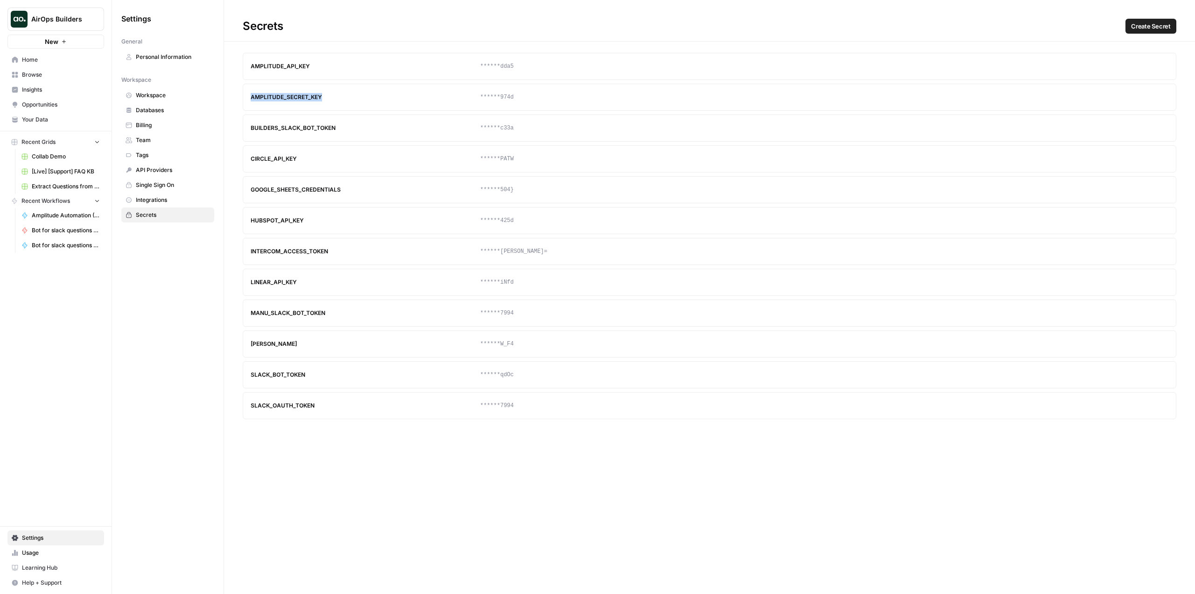
copy div "AMPLITUDE_SECRET_KEY"
click at [930, 517] on div "Secrets Create Secret AMPLITUDE_API_KEY ******dda5 Update Delete AMPLITUDE_SECR…" at bounding box center [709, 297] width 971 height 594
click at [1162, 27] on span "Create Secret" at bounding box center [1151, 25] width 40 height 9
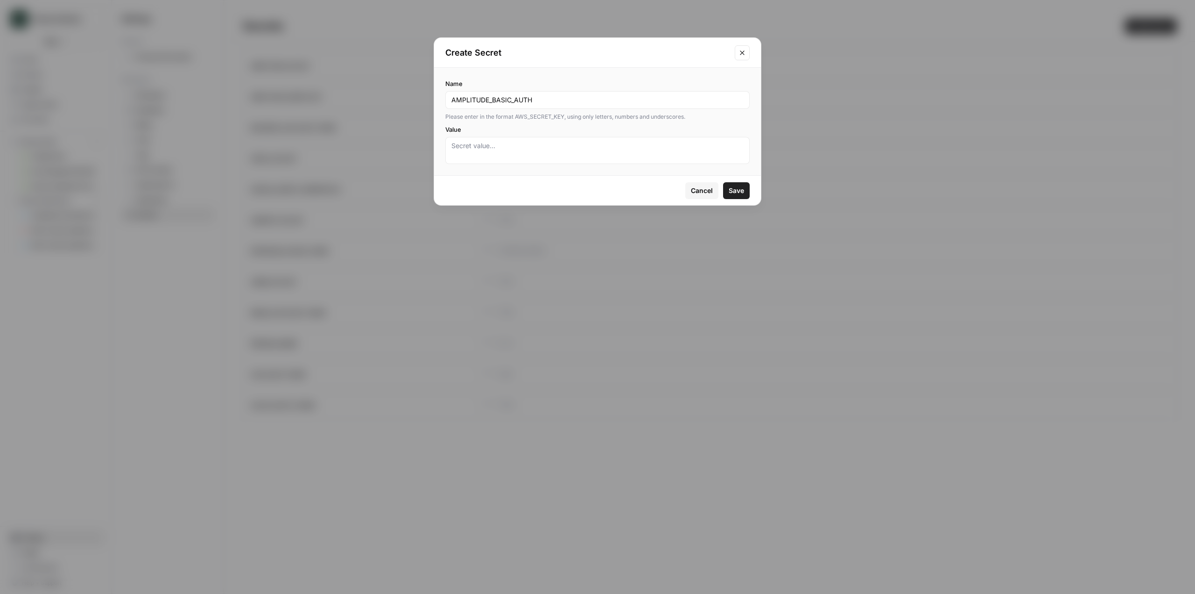
type input "AMPLITUDE_BASIC_AUTH"
click at [606, 140] on div at bounding box center [597, 150] width 304 height 27
paste textarea "9b66528ebdab8c6dbb9e2fe7d734dda5"
paste textarea "e8ddd177807b0672772c87d347c9974d"
type textarea "9b66528ebdab8c6dbb9e2fe7d734dda5:e8ddd177807b0672772c87d347c9974d"
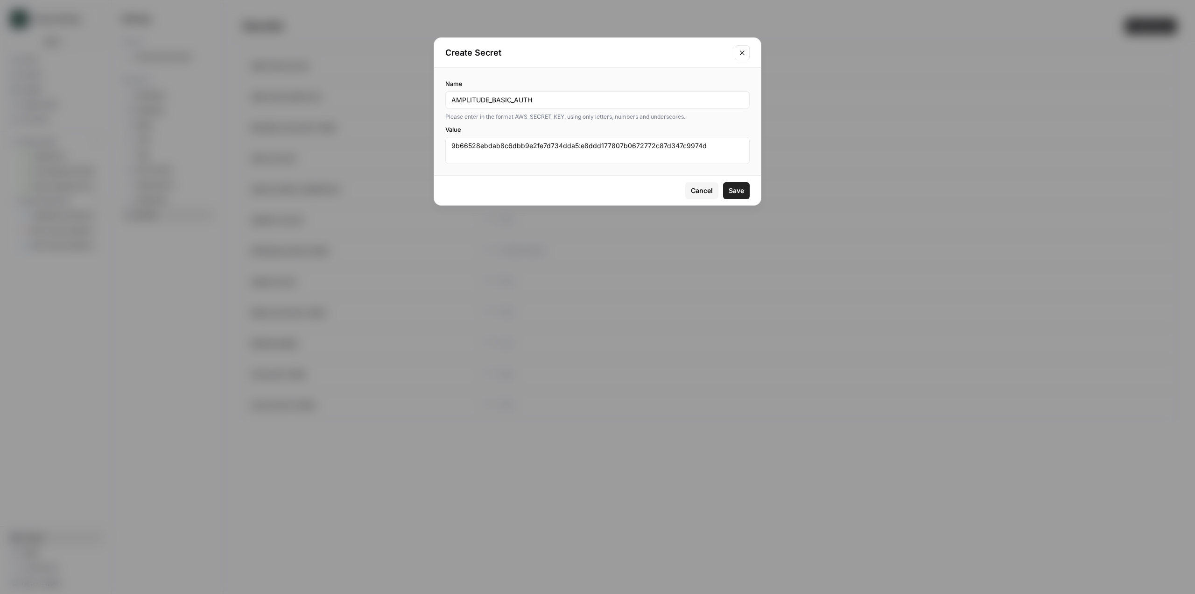
click at [742, 196] on button "Save" at bounding box center [736, 190] width 27 height 17
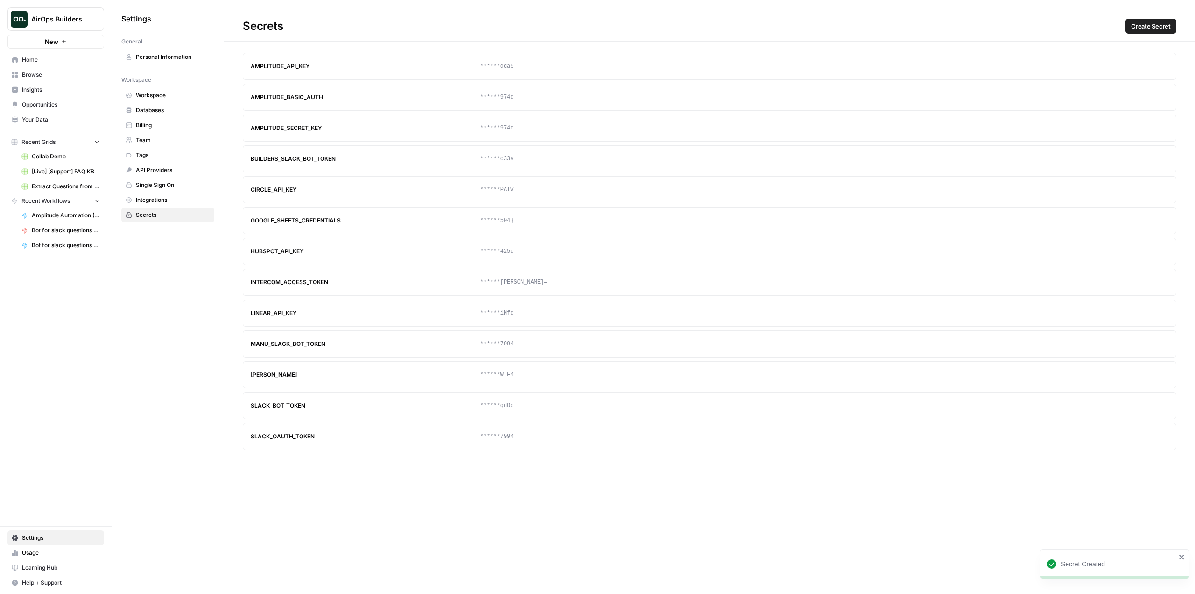
click at [305, 94] on div "AMPLITUDE_BASIC_AUTH" at bounding box center [366, 97] width 230 height 8
copy div "AMPLITUDE_BASIC_AUTH"
click at [434, 97] on div "AMPLITUDE_BASIC_AUTH" at bounding box center [366, 97] width 230 height 8
click at [1138, 93] on button "Update" at bounding box center [1143, 97] width 15 height 15
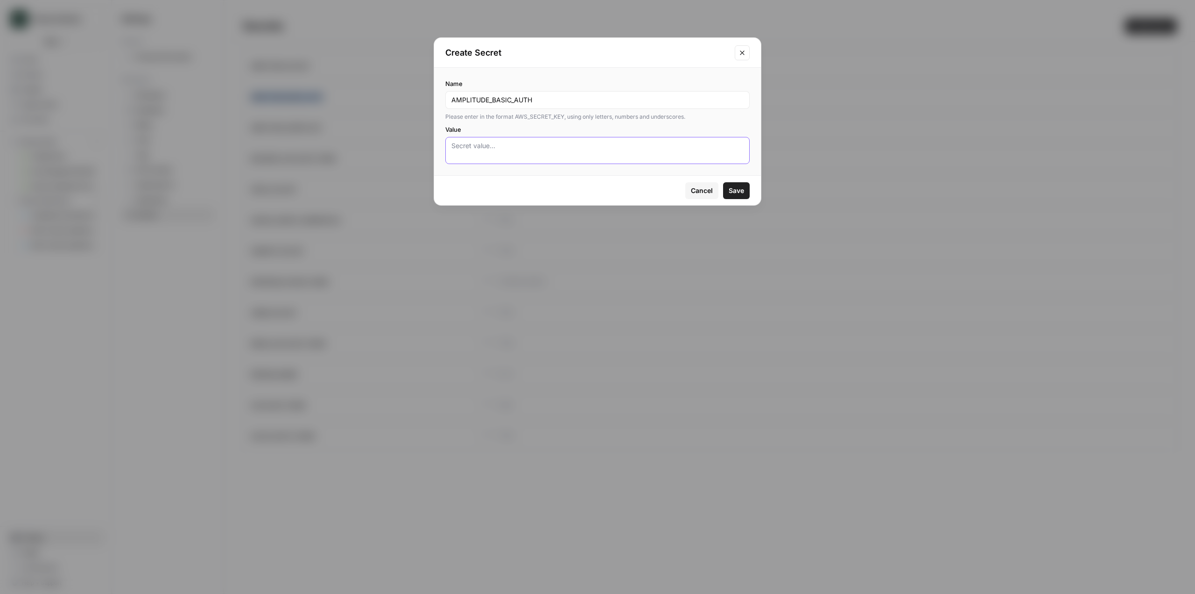
click at [509, 146] on textarea "Value" at bounding box center [598, 150] width 292 height 19
paste textarea "IjliNjY1MjhlYmRhYjhjNmRiYjllMmZlN2Q3MzRkZGE1OmU4ZGRkMTc3ODA3YjA2NzI3NzJjODdkMzQ…"
type textarea "IjliNjY1MjhlYmRhYjhjNmRiYjllMmZlN2Q3MzRkZGE1OmU4ZGRkMTc3ODA3YjA2NzI3NzJjODdkMzQ…"
click at [738, 193] on span "Save" at bounding box center [736, 190] width 15 height 9
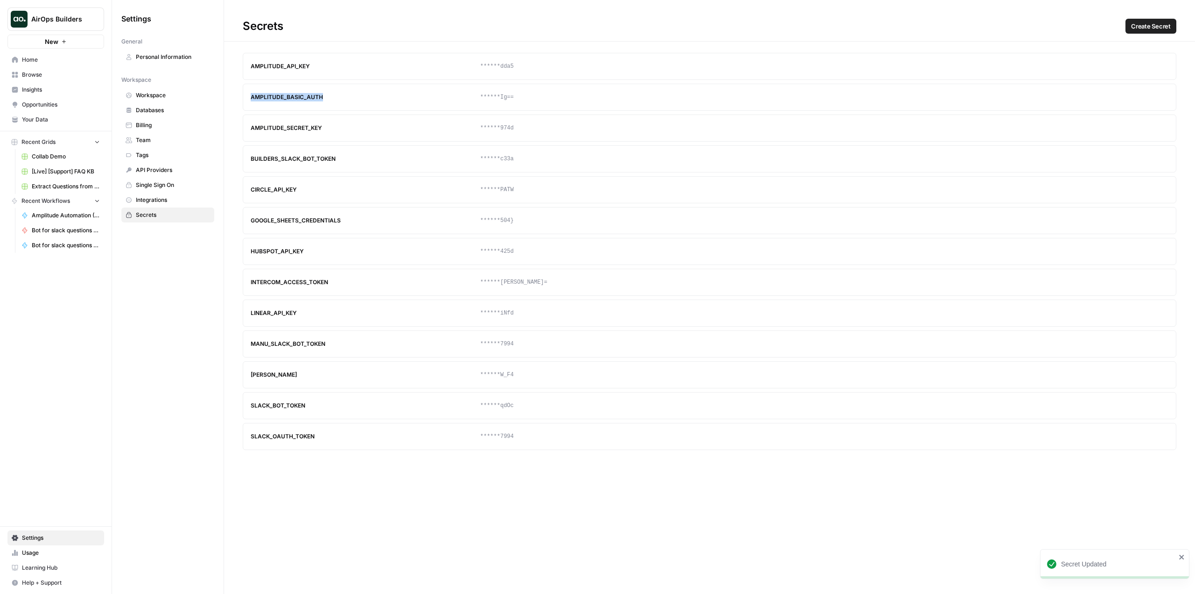
click at [1141, 101] on button "Update" at bounding box center [1143, 97] width 15 height 15
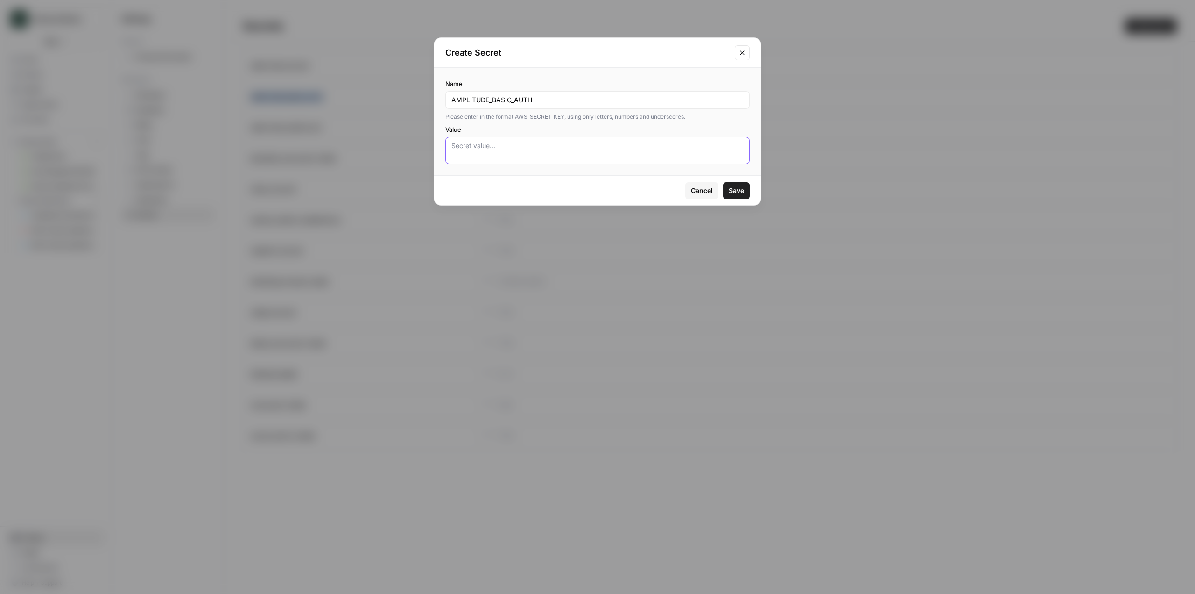
click at [582, 149] on textarea "Value" at bounding box center [598, 150] width 292 height 19
paste textarea "OWI2NjUyOGViZGFiOGM2ZGJiOWUyZmU3ZDczNGRkYTU6ZThkZGQxNzc4MDdiMDY3Mjc3MmM4N2QzNDd…"
type textarea "OWI2NjUyOGViZGFiOGM2ZGJiOWUyZmU3ZDczNGRkYTU6ZThkZGQxNzc4MDdiMDY3Mjc3MmM4N2QzNDd…"
click at [738, 189] on span "Save" at bounding box center [736, 190] width 15 height 9
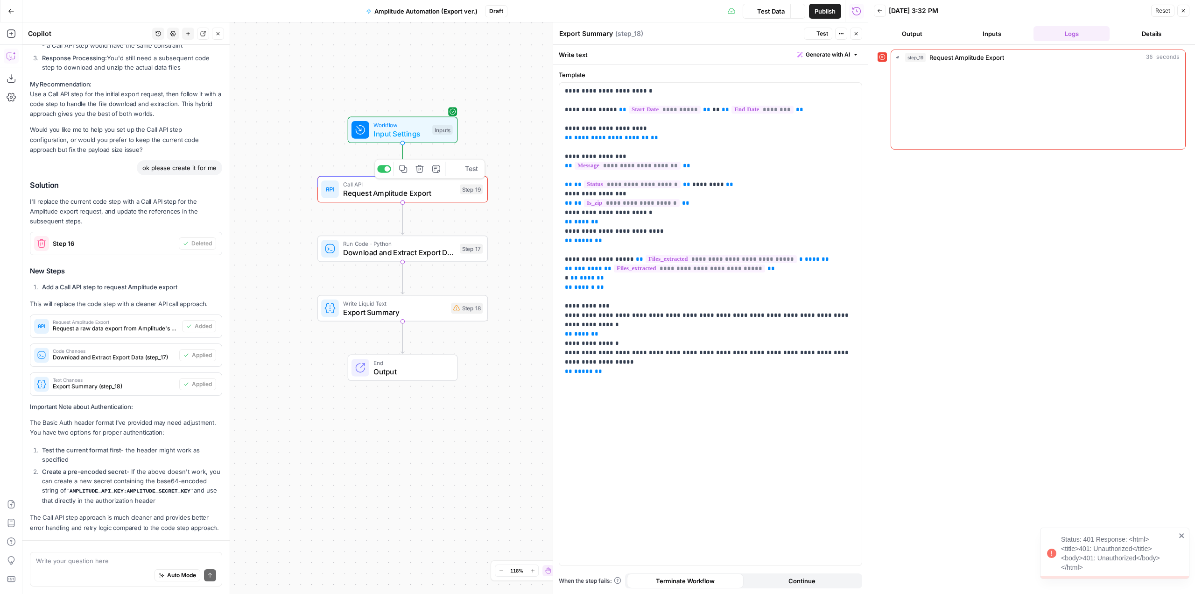
scroll to position [1449, 0]
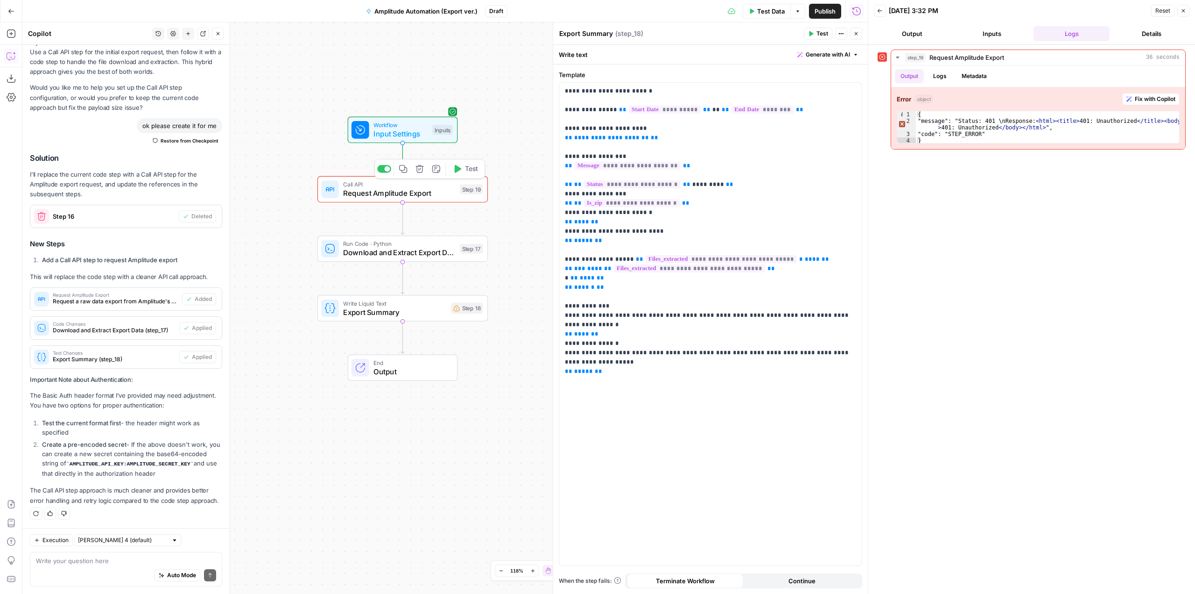
click at [428, 196] on span "Request Amplitude Export" at bounding box center [399, 192] width 112 height 11
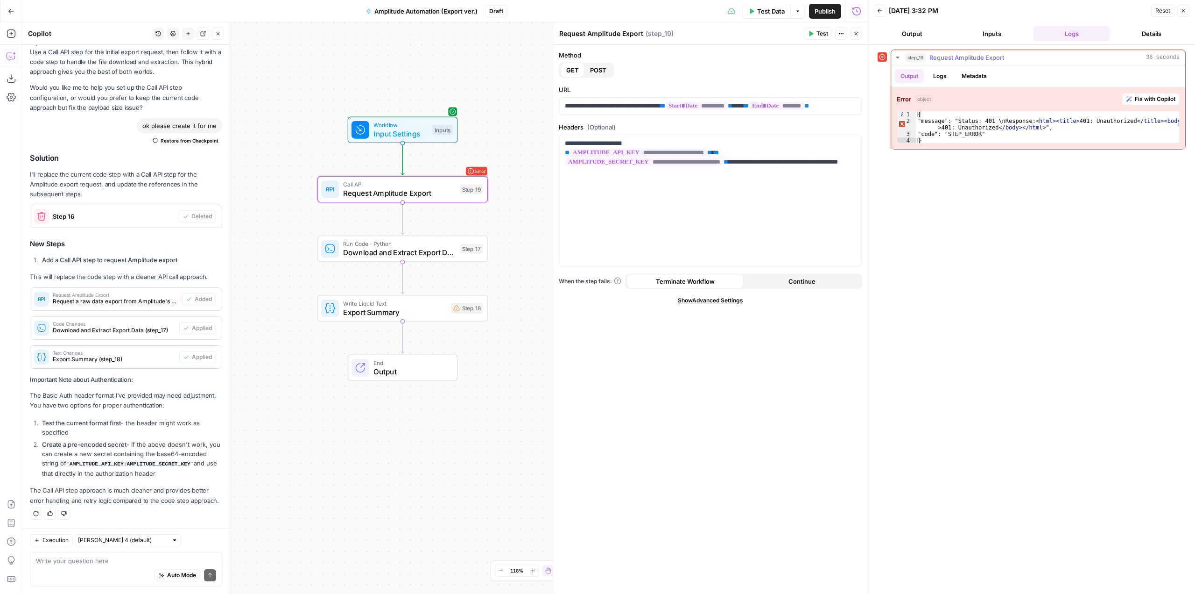
click at [1148, 100] on span "Fix with Copilot" at bounding box center [1155, 99] width 41 height 8
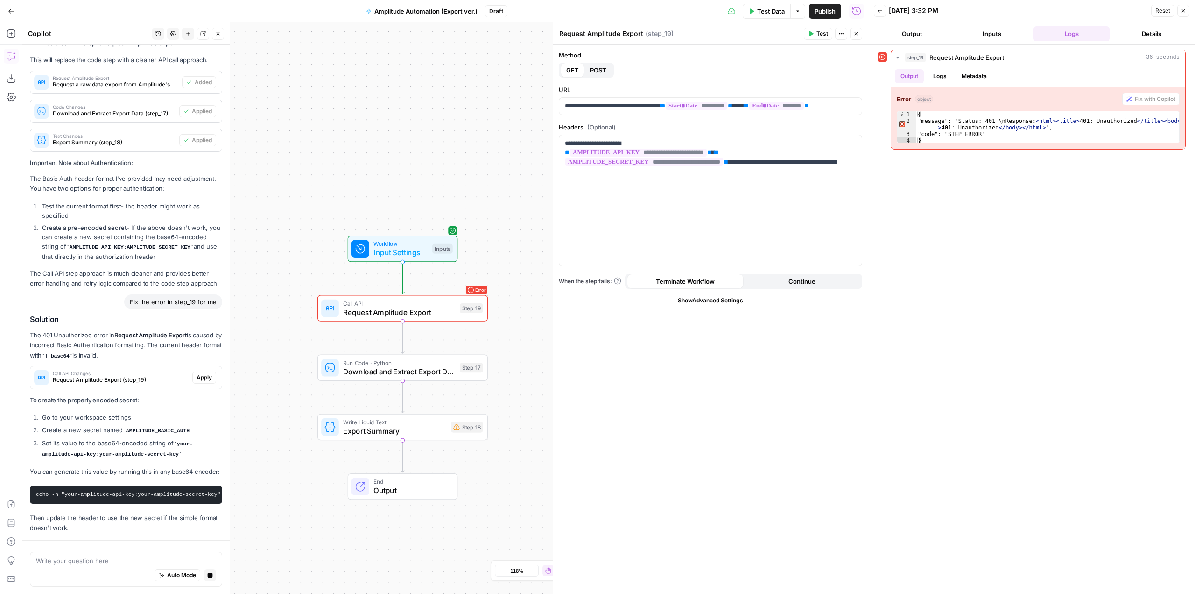
scroll to position [1709, 0]
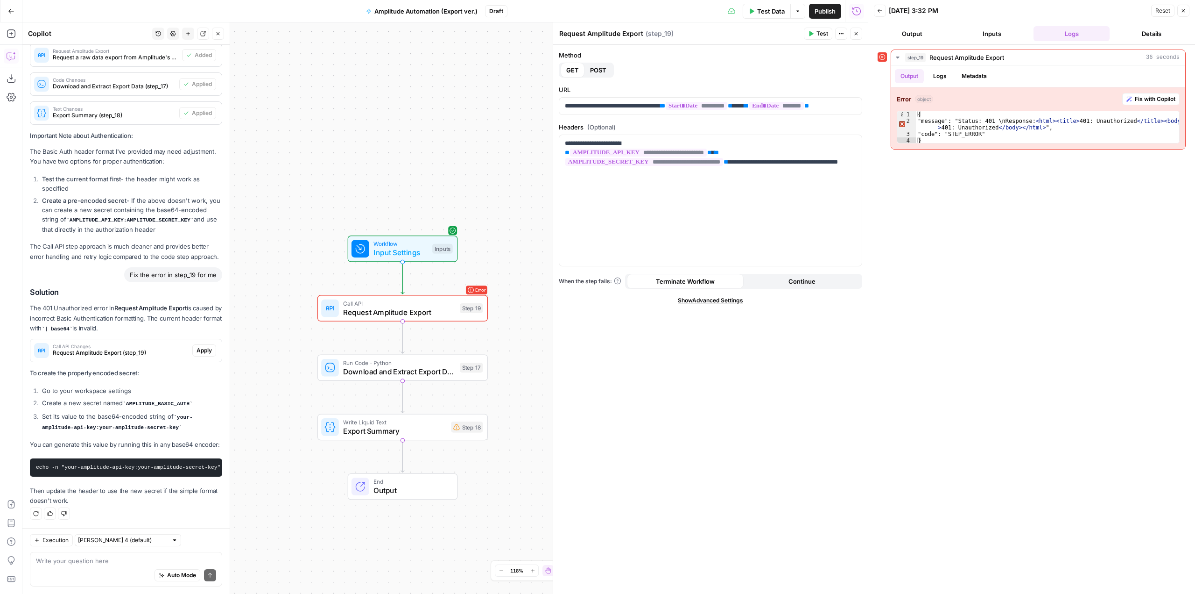
click at [148, 401] on code "AMPLITUDE_BASIC_AUTH" at bounding box center [158, 404] width 70 height 6
copy code "AMPLITUDE_BASIC_AUTH"
click at [201, 346] on span "Apply" at bounding box center [204, 350] width 15 height 8
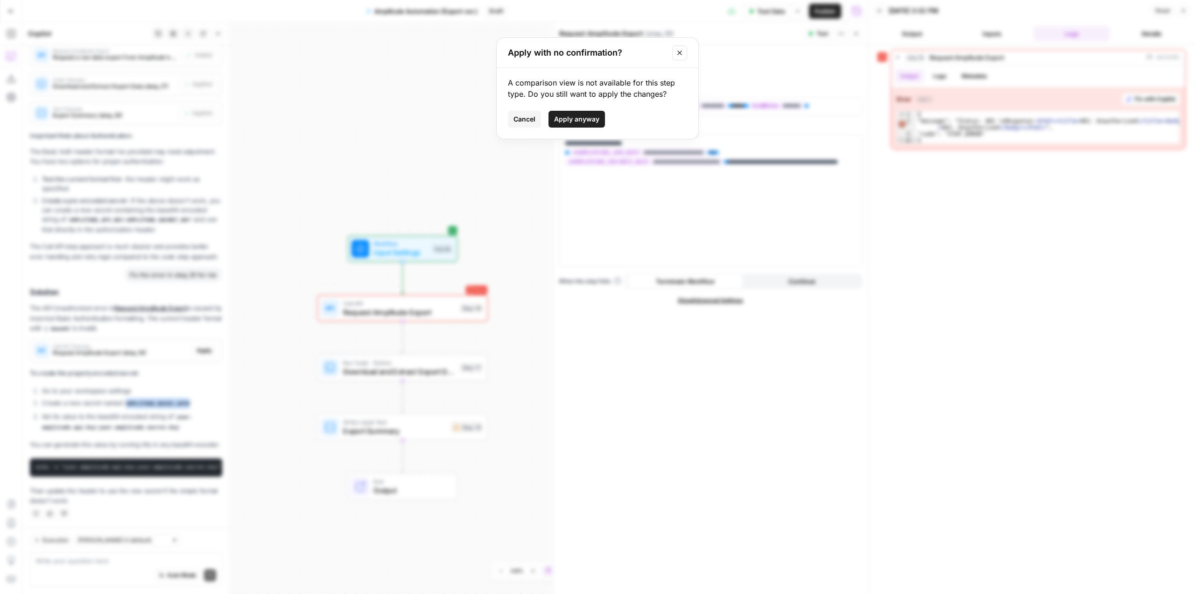
click at [570, 120] on span "Apply anyway" at bounding box center [576, 118] width 45 height 9
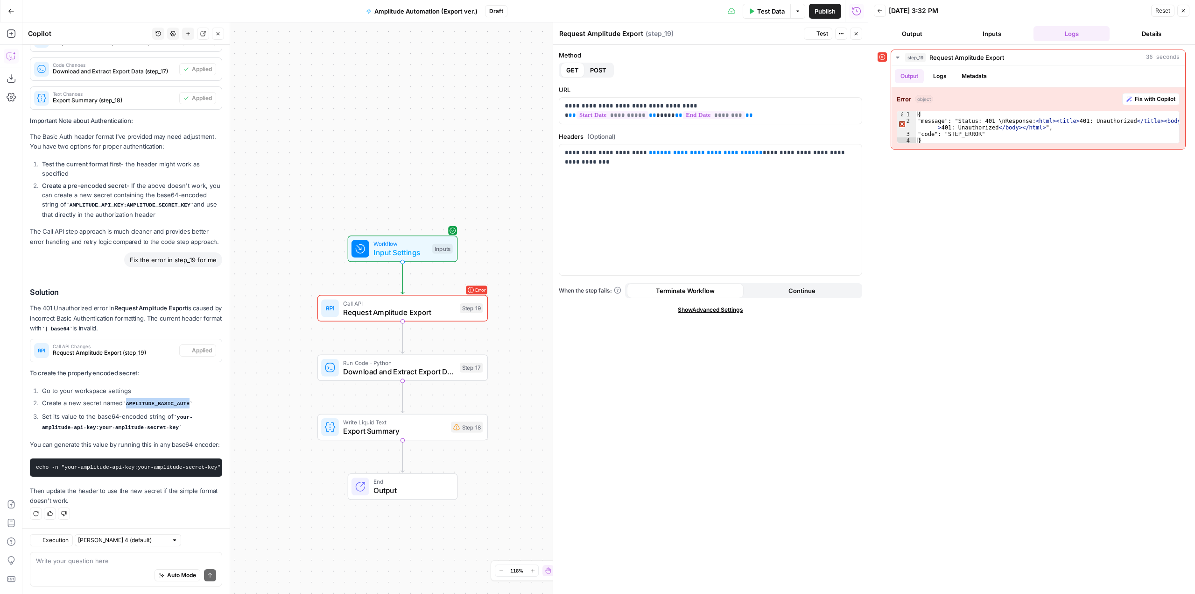
scroll to position [1724, 0]
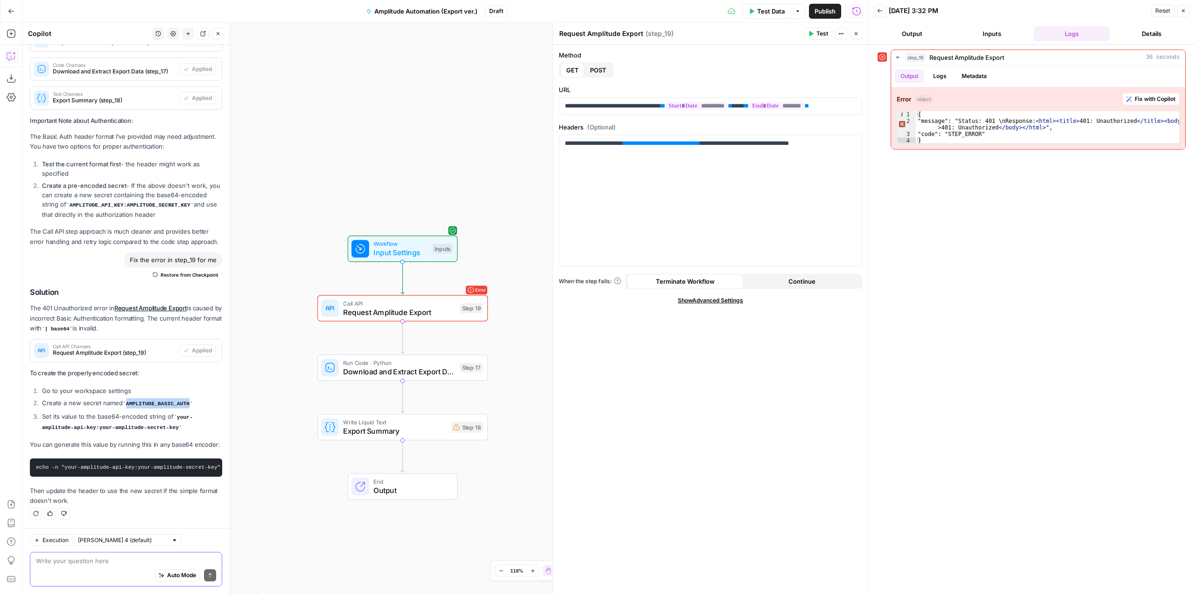
click at [129, 562] on textarea at bounding box center [126, 560] width 180 height 9
click at [473, 285] on span "Test" at bounding box center [471, 288] width 13 height 10
click at [1140, 94] on button "Fix with Copilot" at bounding box center [1151, 99] width 57 height 12
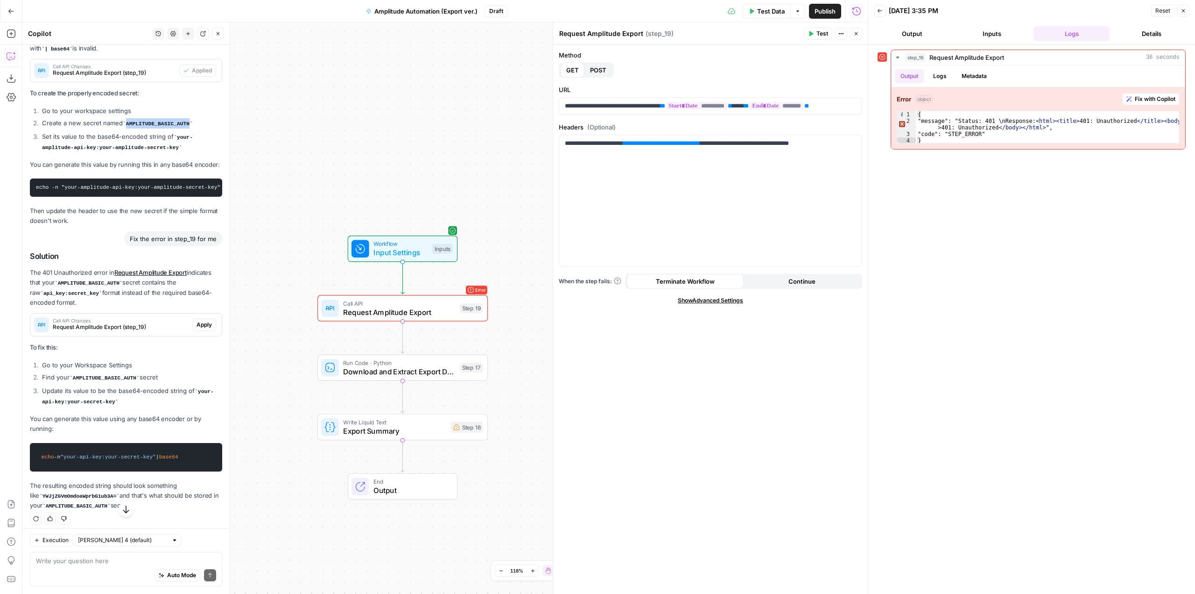
scroll to position [2009, 0]
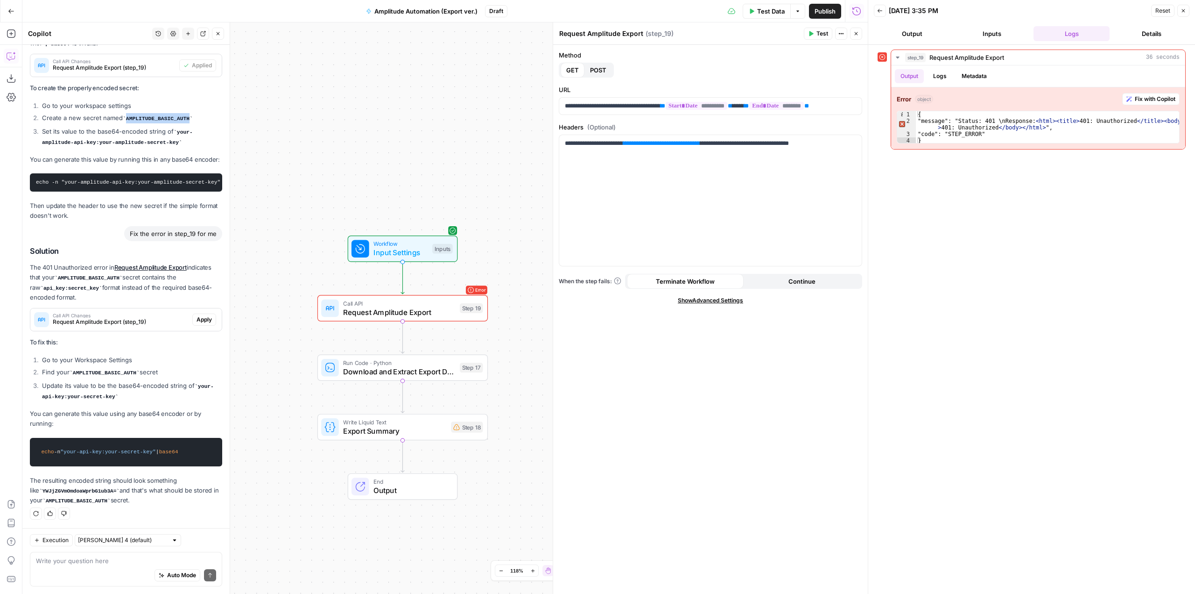
drag, startPoint x: 42, startPoint y: 451, endPoint x: 212, endPoint y: 455, distance: 170.0
click at [212, 455] on pre "echo -n "your-api-key:your-secret-key" | base64" at bounding box center [126, 452] width 192 height 29
copy code "echo -n "your-api-key:your-secret-key" | base64"
click at [199, 409] on p "You can generate this value using any base64 encoder or by running:" at bounding box center [126, 419] width 192 height 20
click at [197, 318] on span "Apply" at bounding box center [204, 319] width 15 height 8
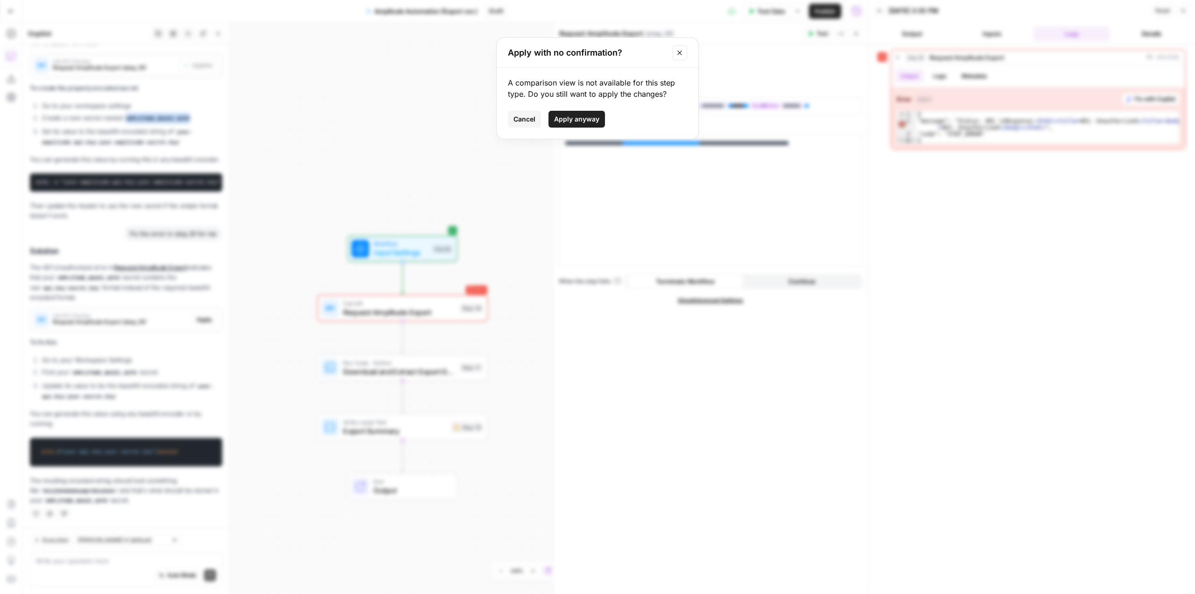
click at [602, 124] on button "Apply anyway" at bounding box center [577, 119] width 57 height 17
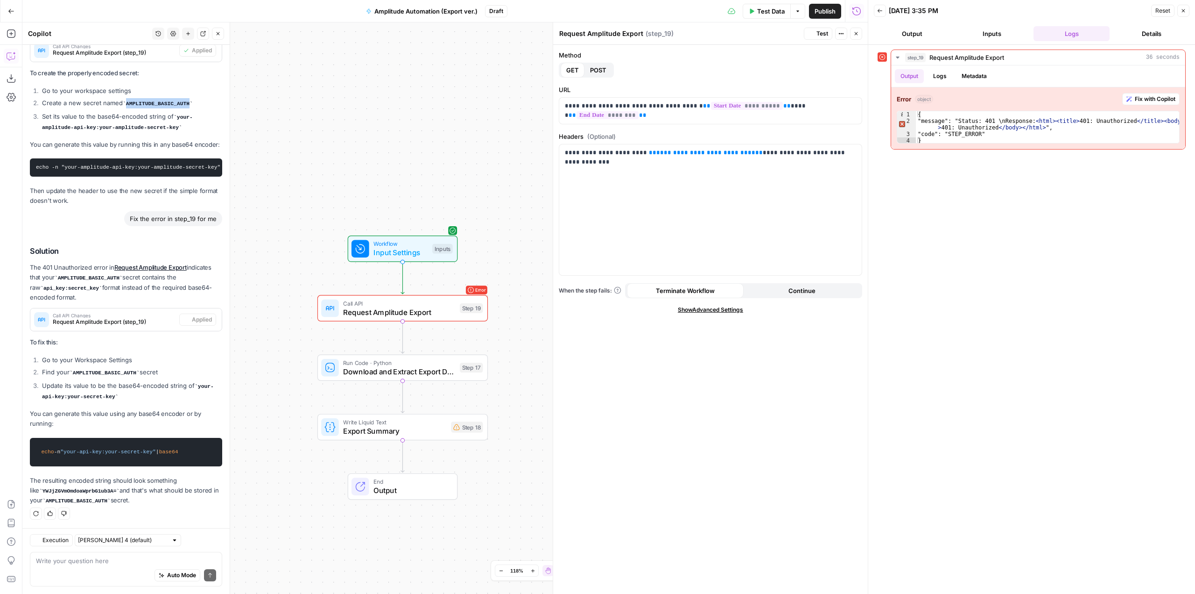
scroll to position [2024, 0]
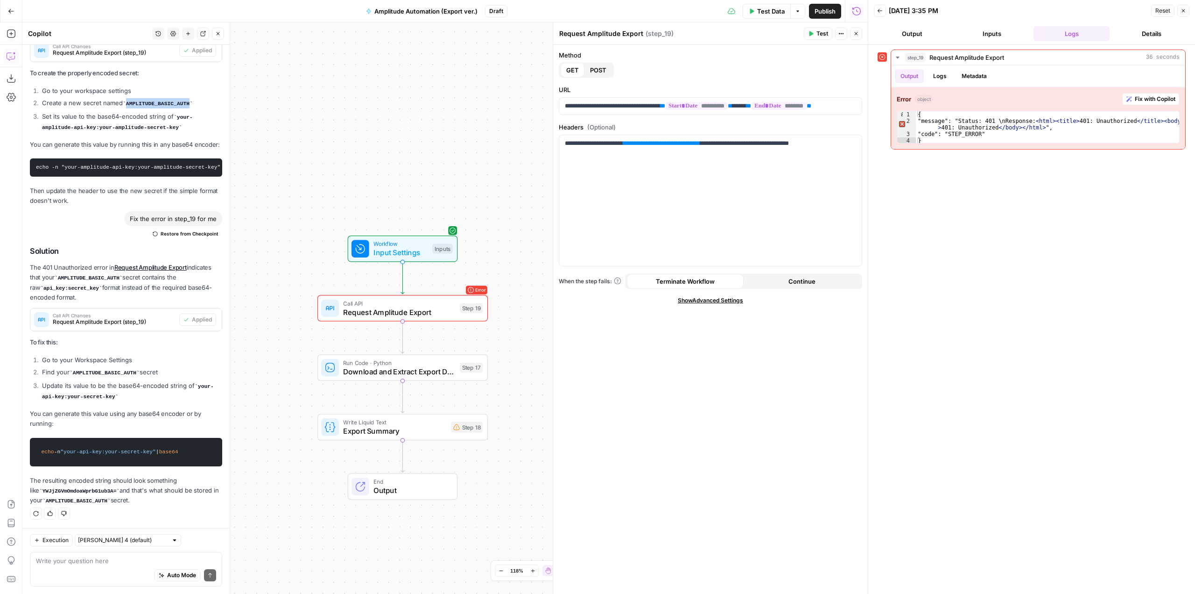
click at [758, 63] on div "Method GET POST" at bounding box center [711, 63] width 304 height 27
click at [771, 104] on p "**********" at bounding box center [710, 105] width 291 height 9
click at [757, 6] on button "Test Data" at bounding box center [767, 11] width 48 height 15
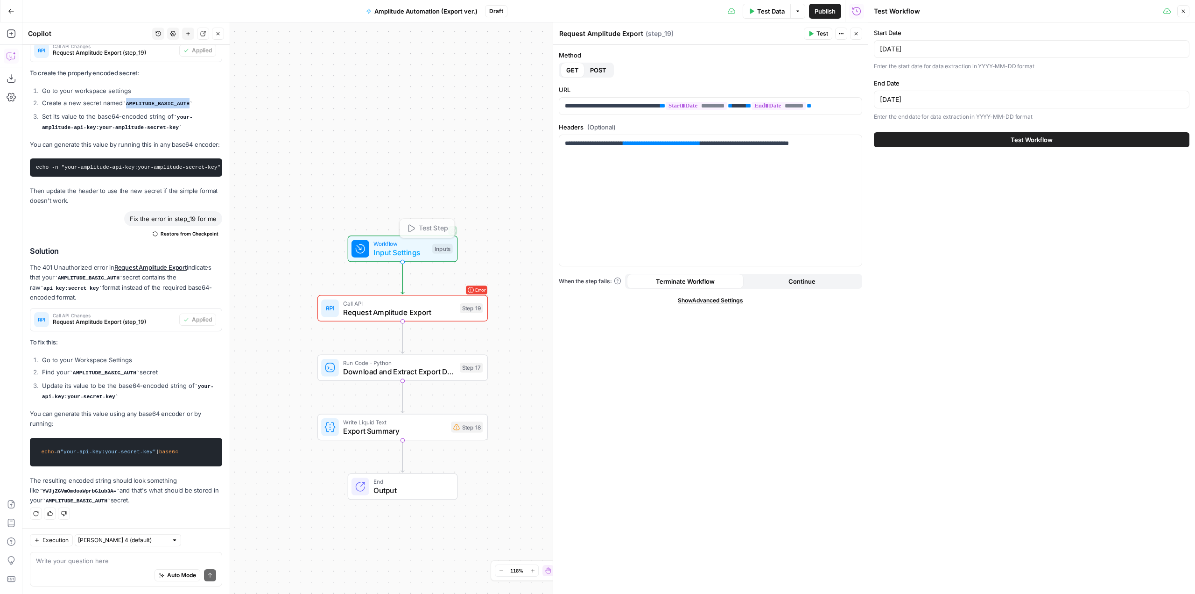
click at [491, 274] on div "Workflow Input Settings Inputs Test Step Error Call API Request Amplitude Expor…" at bounding box center [445, 307] width 846 height 571
click at [467, 288] on span "Test" at bounding box center [471, 288] width 13 height 10
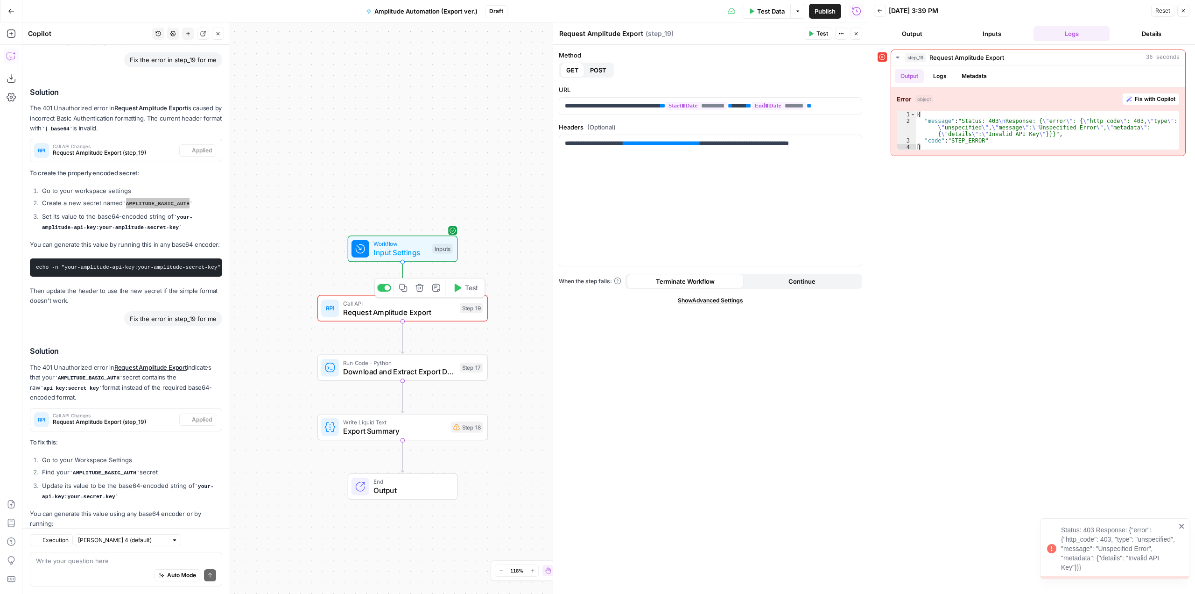
scroll to position [2024, 0]
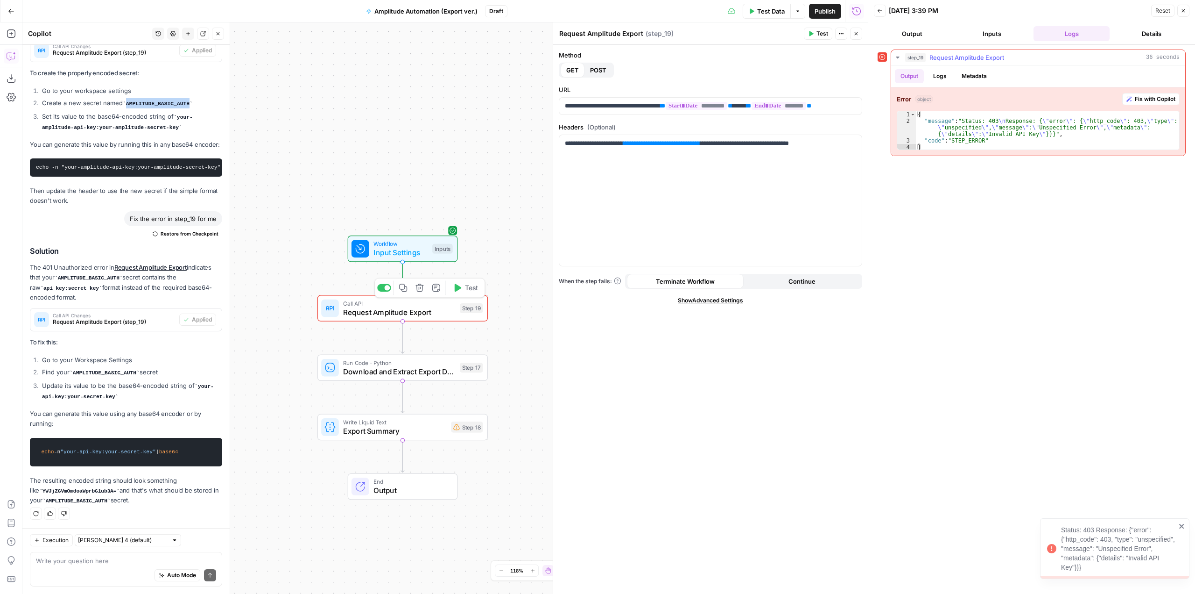
click at [1152, 98] on span "Fix with Copilot" at bounding box center [1155, 99] width 41 height 8
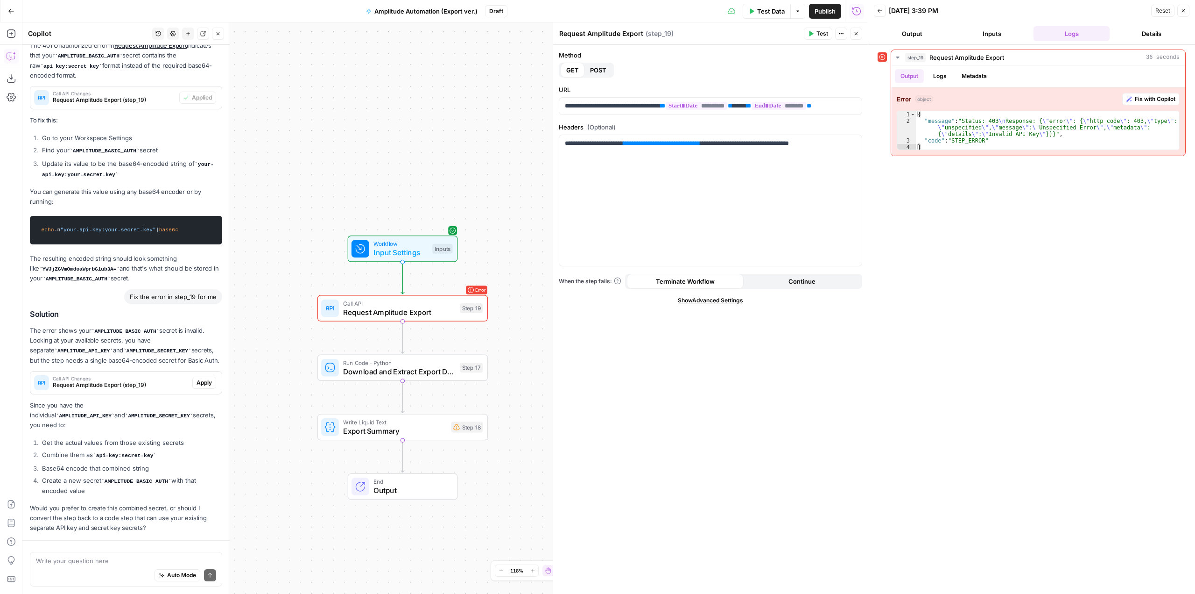
scroll to position [2263, 0]
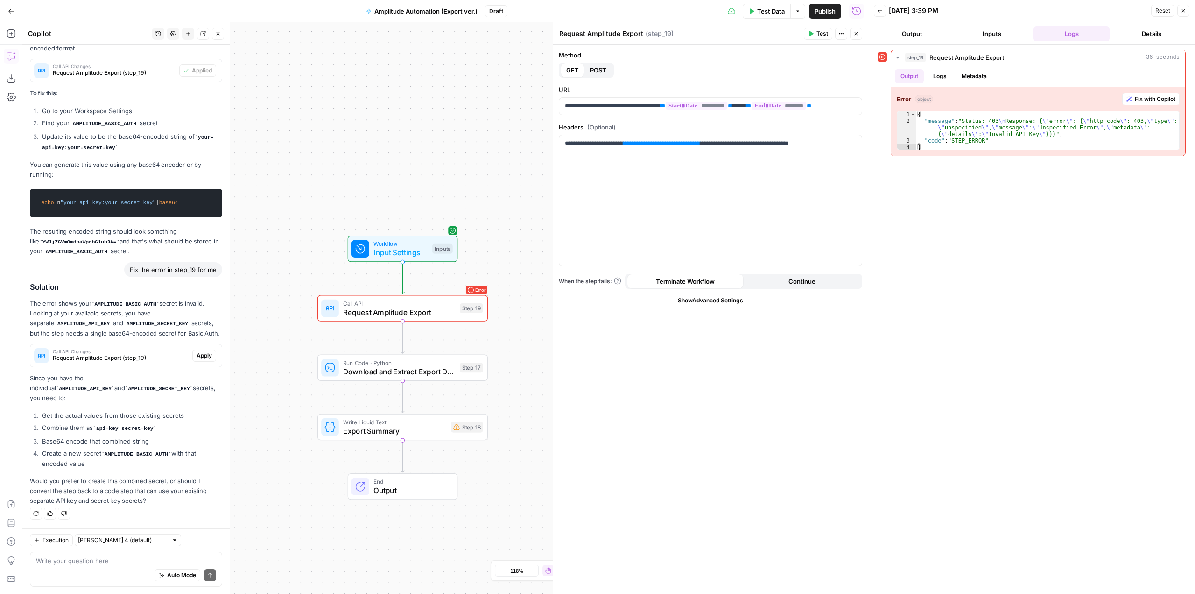
click at [127, 567] on div "Auto Mode Send" at bounding box center [126, 575] width 180 height 21
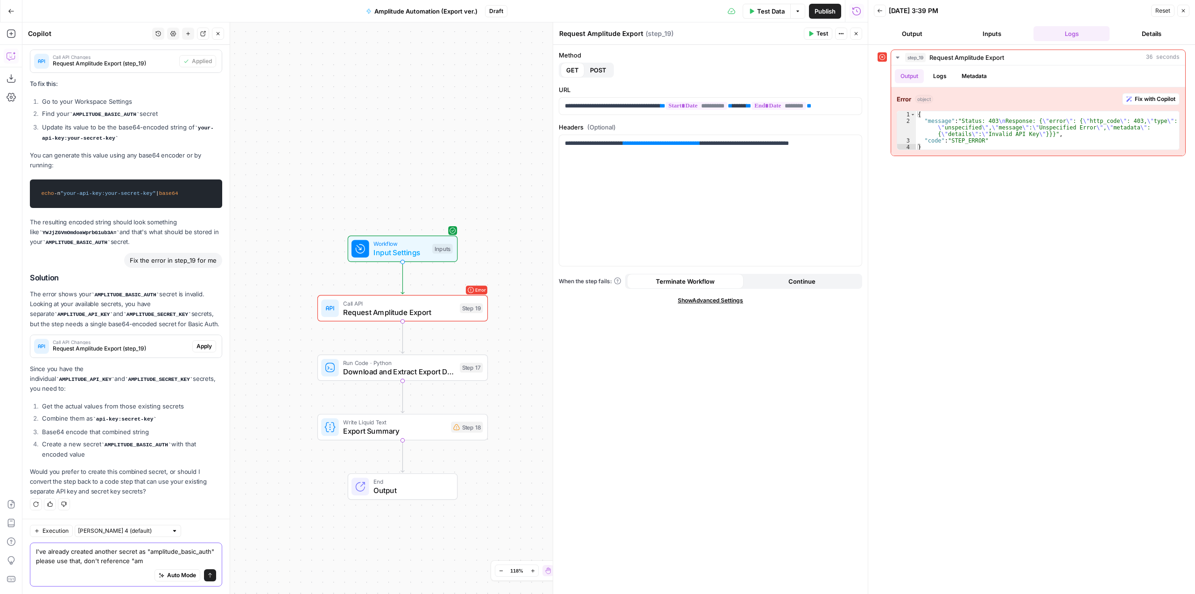
scroll to position [2282, 0]
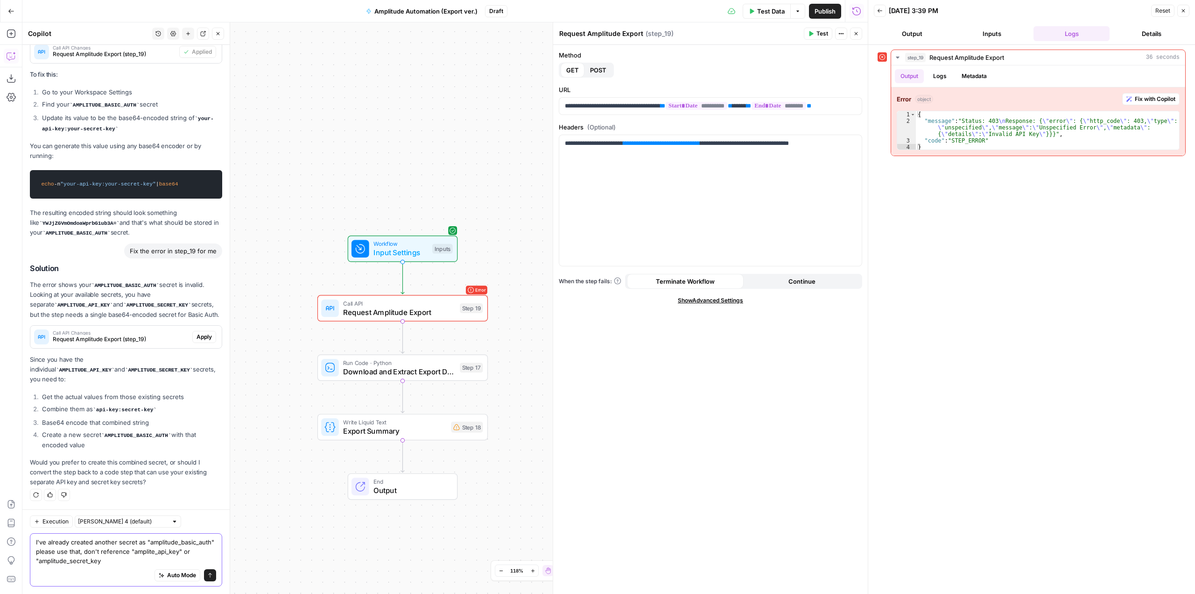
type textarea "I've already created another secret as "amplitude_basic_auth" please use that, …"
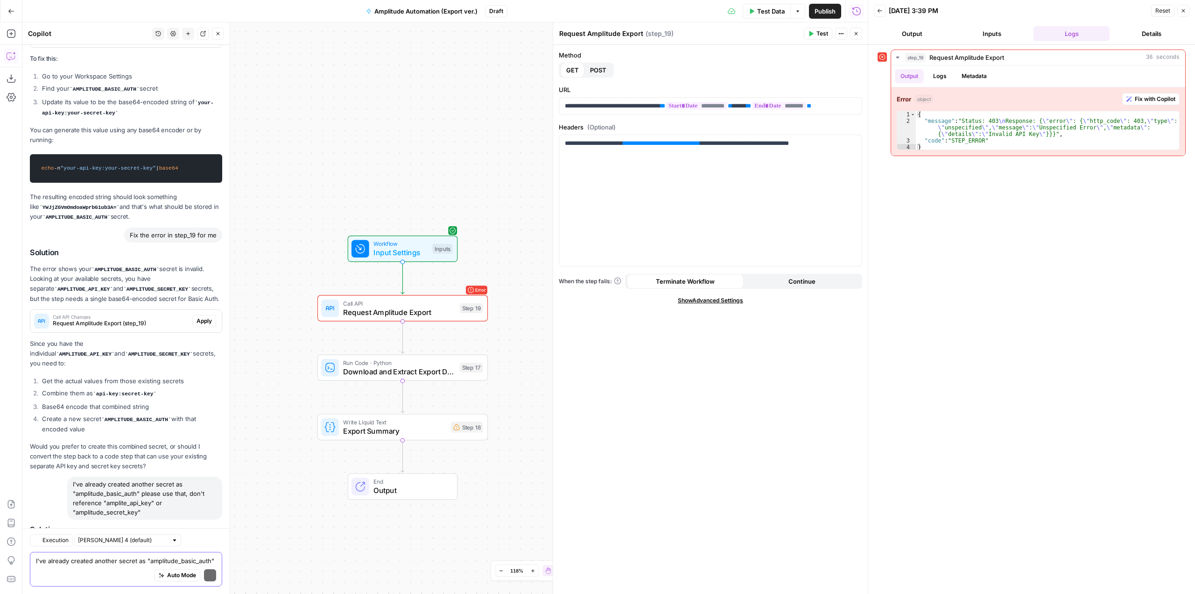
scroll to position [2418, 0]
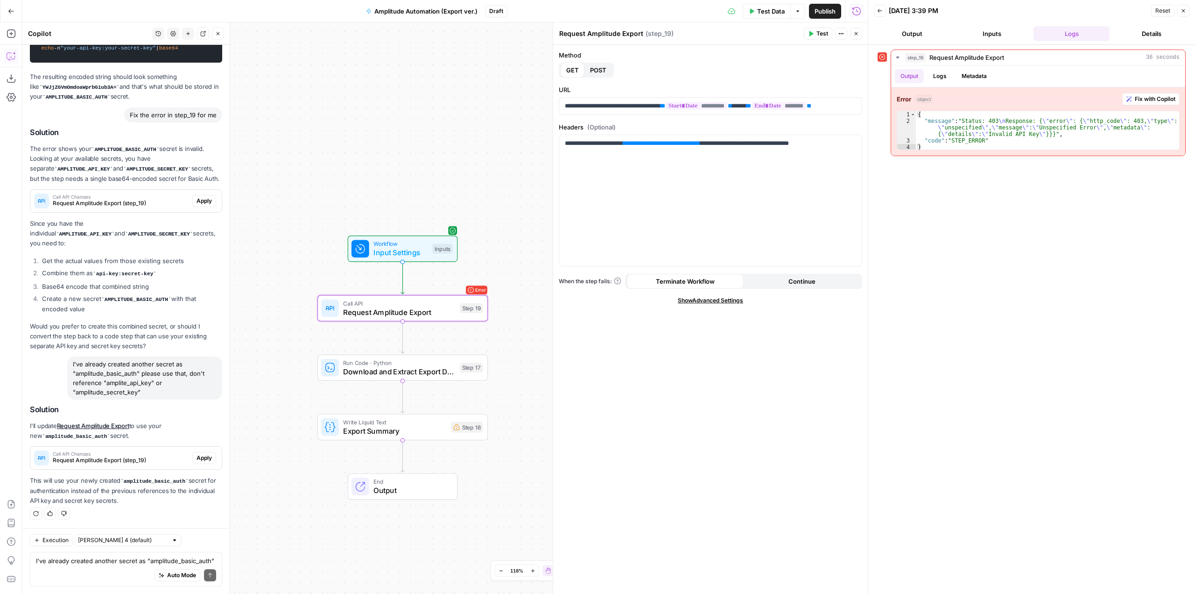
click at [197, 460] on span "Apply" at bounding box center [204, 457] width 15 height 8
click at [565, 124] on button "Apply anyway" at bounding box center [577, 119] width 57 height 17
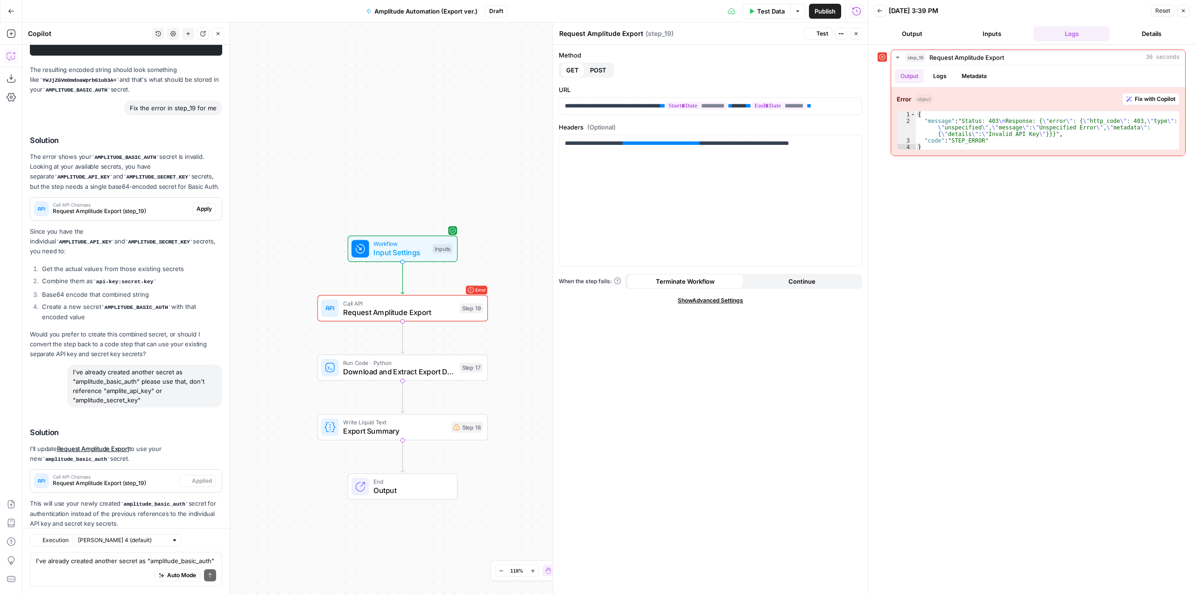
scroll to position [2447, 0]
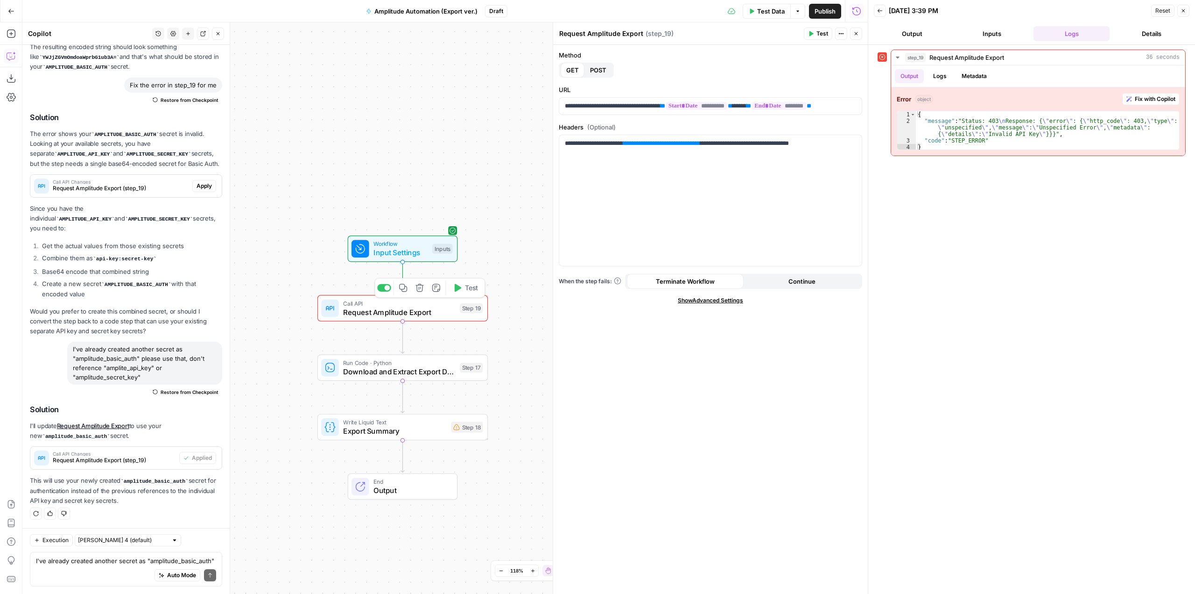
click at [469, 291] on span "Test" at bounding box center [471, 288] width 13 height 10
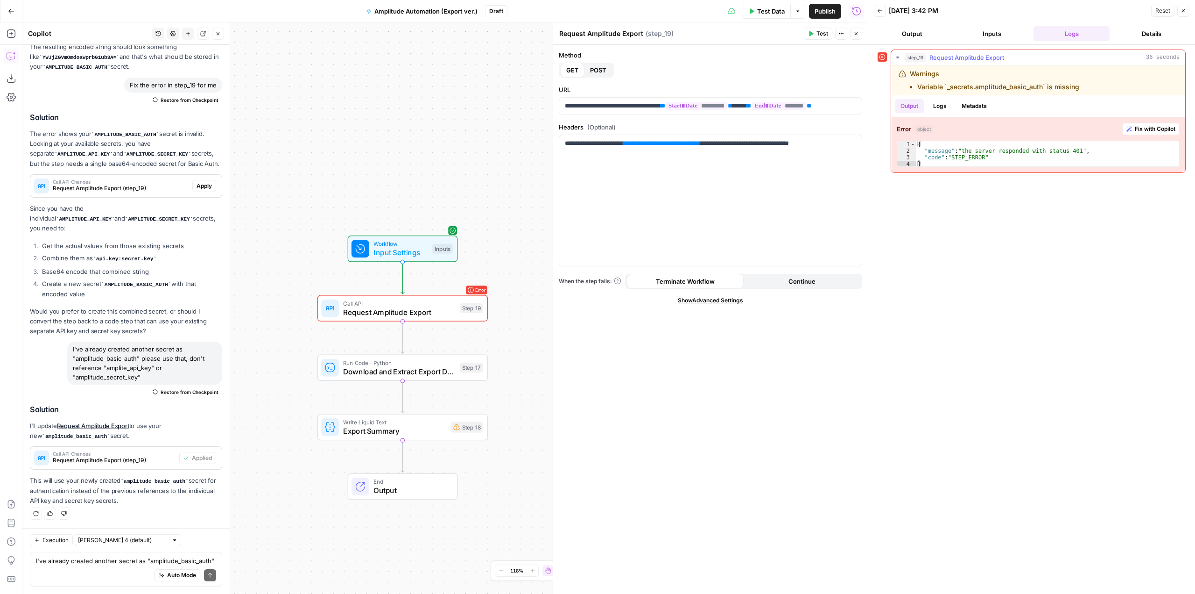
click at [1145, 133] on button "Fix with Copilot" at bounding box center [1151, 129] width 57 height 12
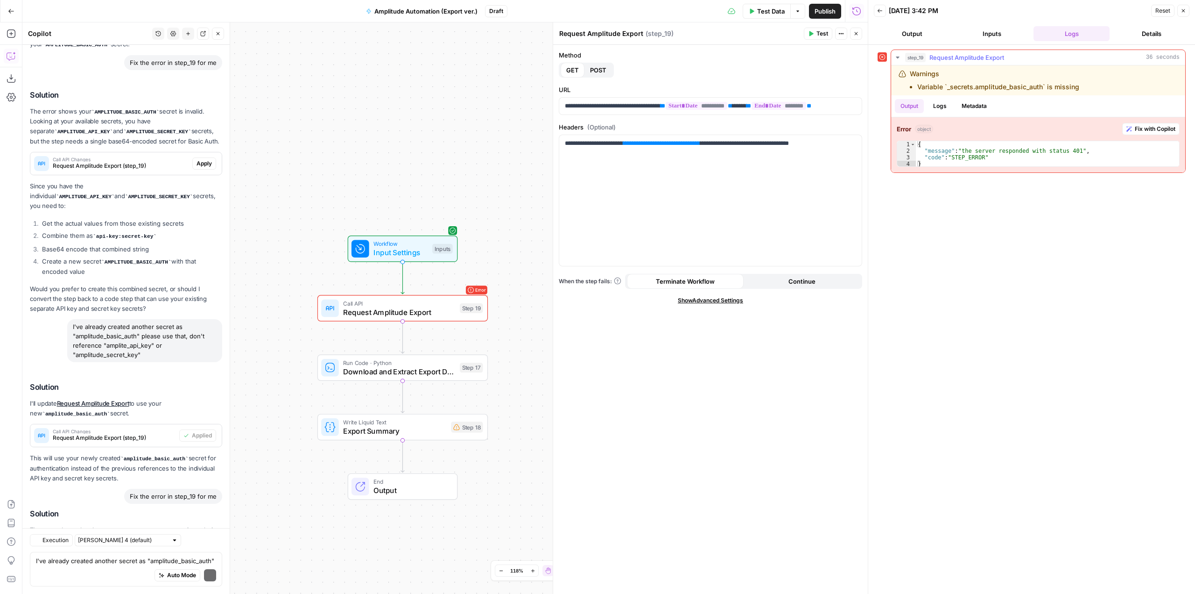
scroll to position [2620, 0]
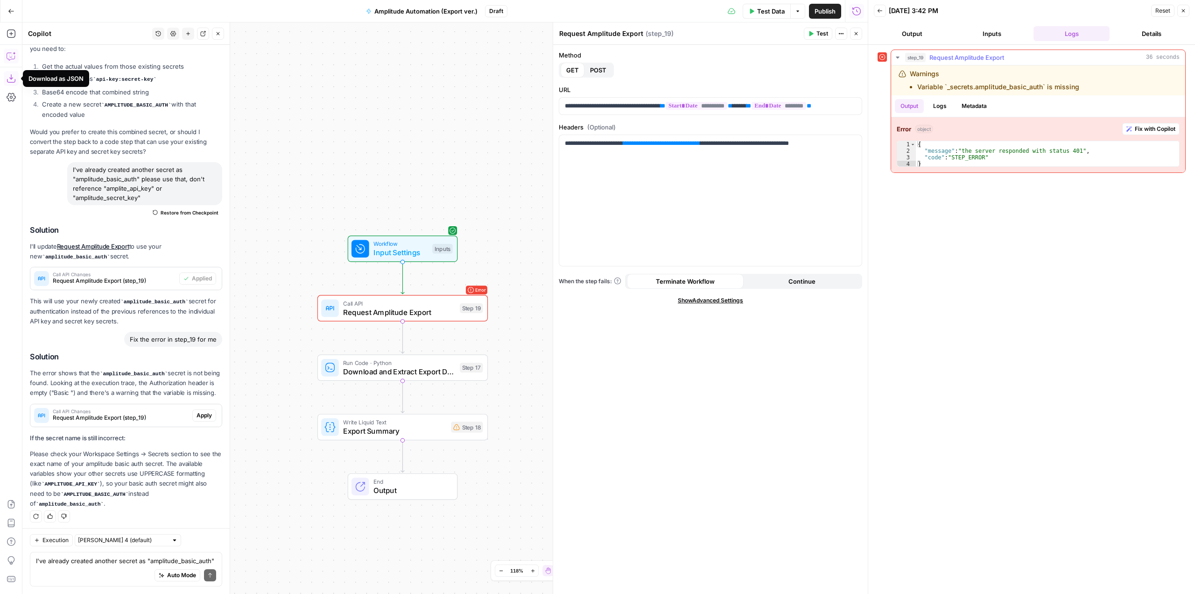
click at [1152, 127] on span "Fix with Copilot" at bounding box center [1155, 129] width 41 height 8
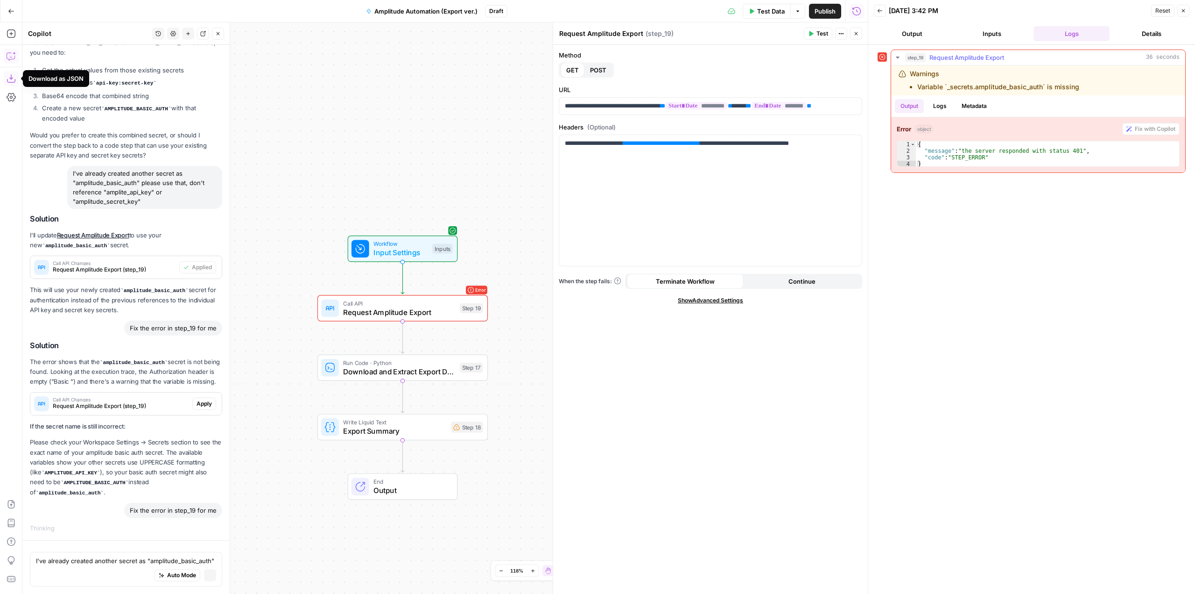
scroll to position [2498, 0]
click at [197, 410] on span "Apply" at bounding box center [204, 406] width 15 height 8
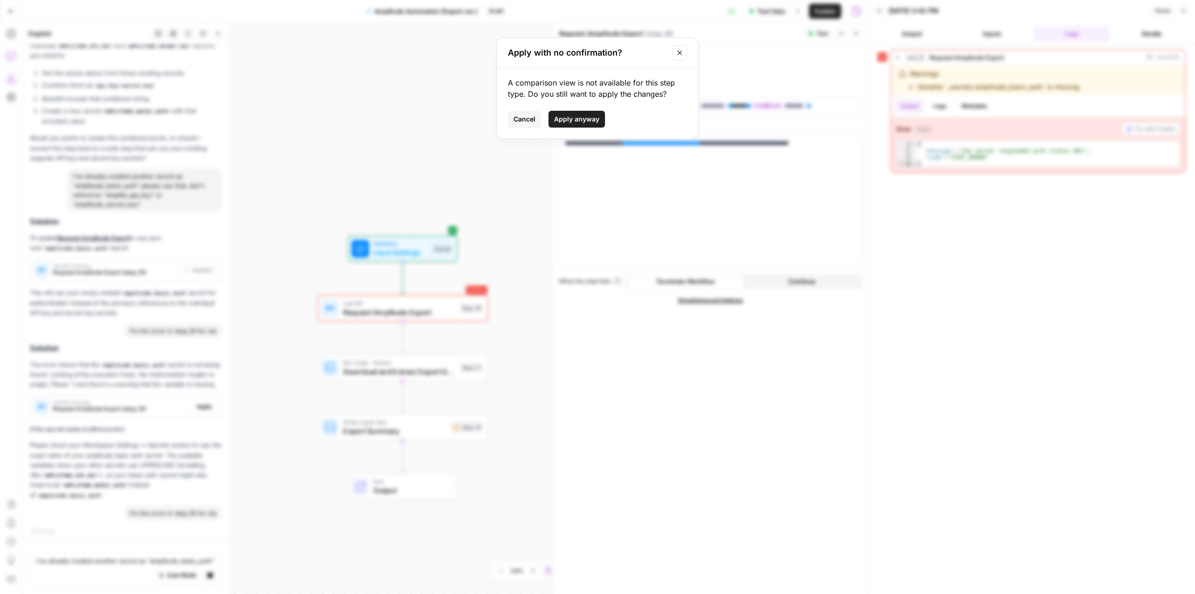
click at [573, 123] on span "Apply anyway" at bounding box center [576, 118] width 45 height 9
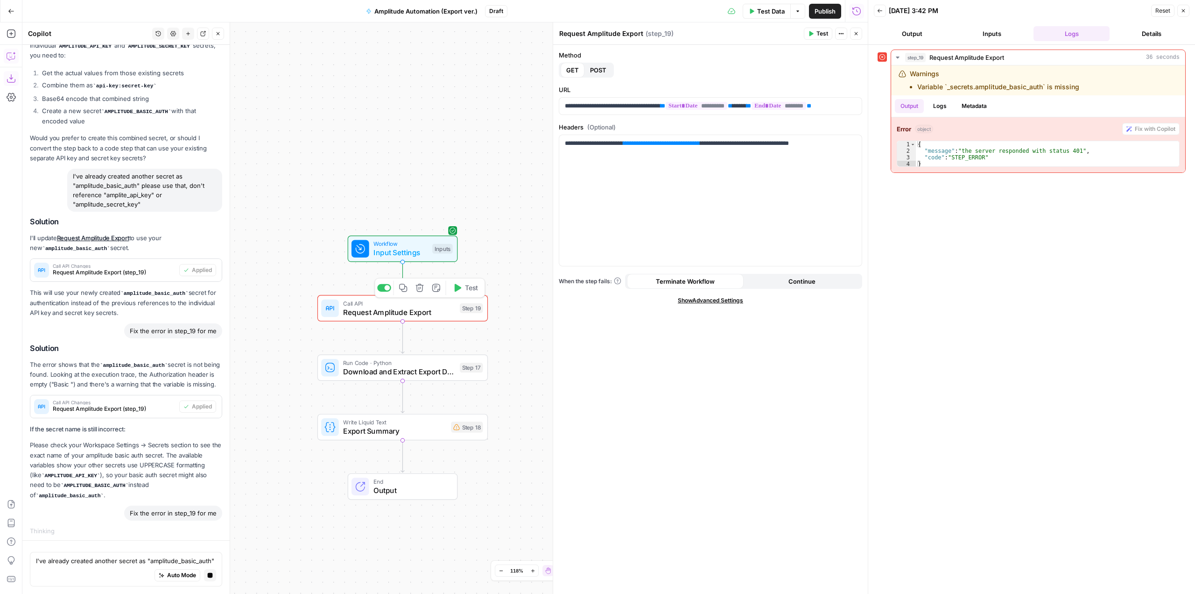
click at [471, 283] on span "Test" at bounding box center [471, 288] width 13 height 10
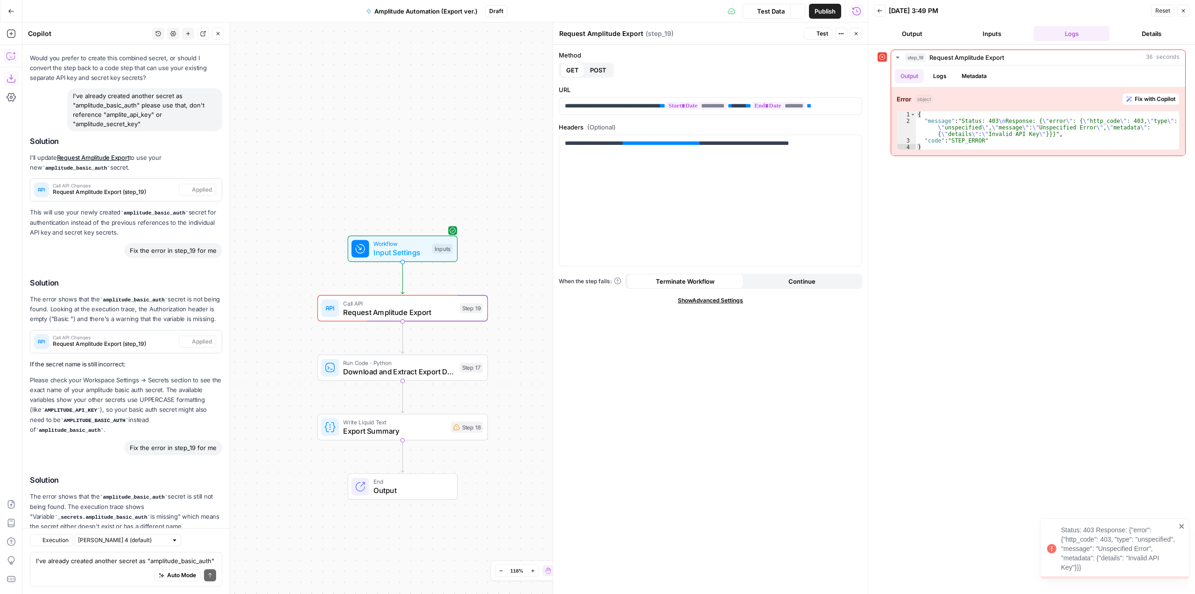
scroll to position [2825, 0]
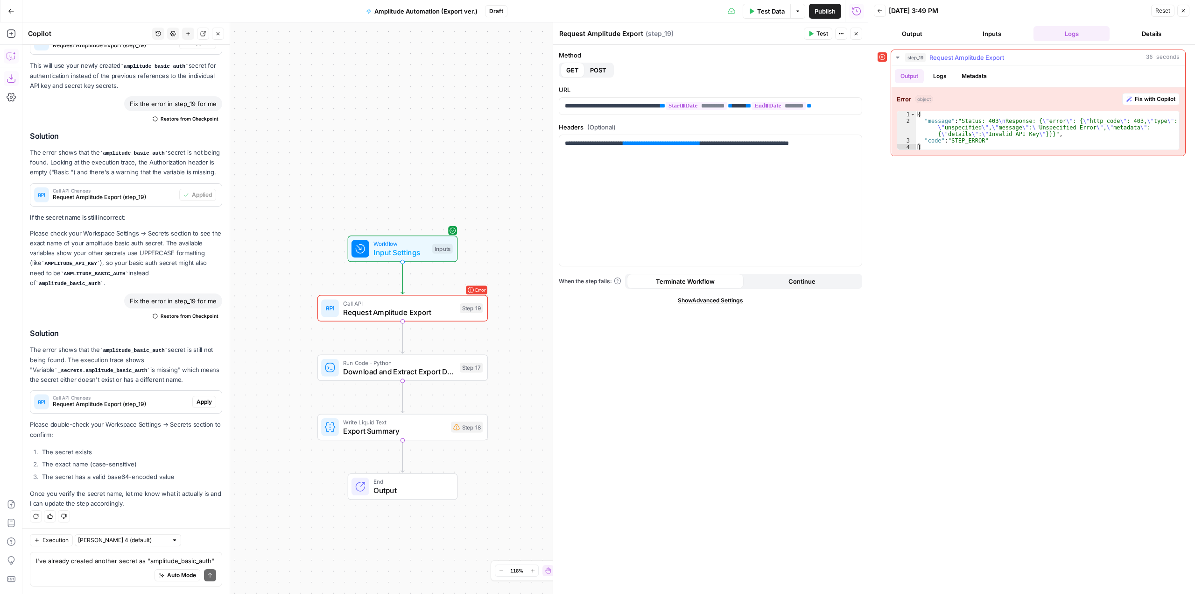
click at [1152, 97] on span "Fix with Copilot" at bounding box center [1155, 99] width 41 height 8
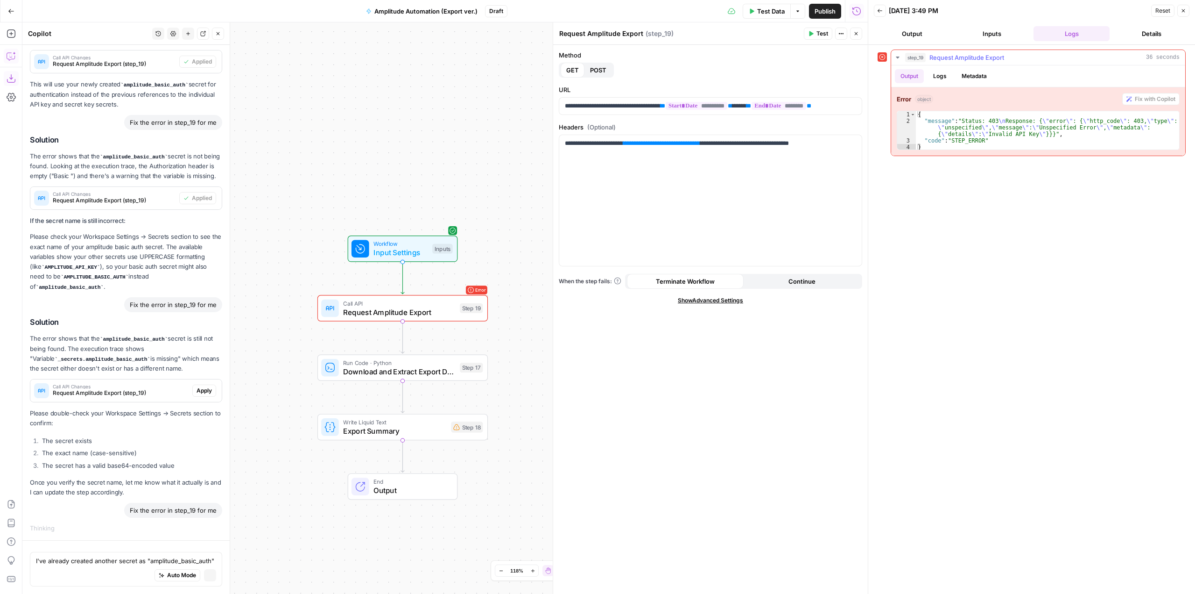
scroll to position [2704, 0]
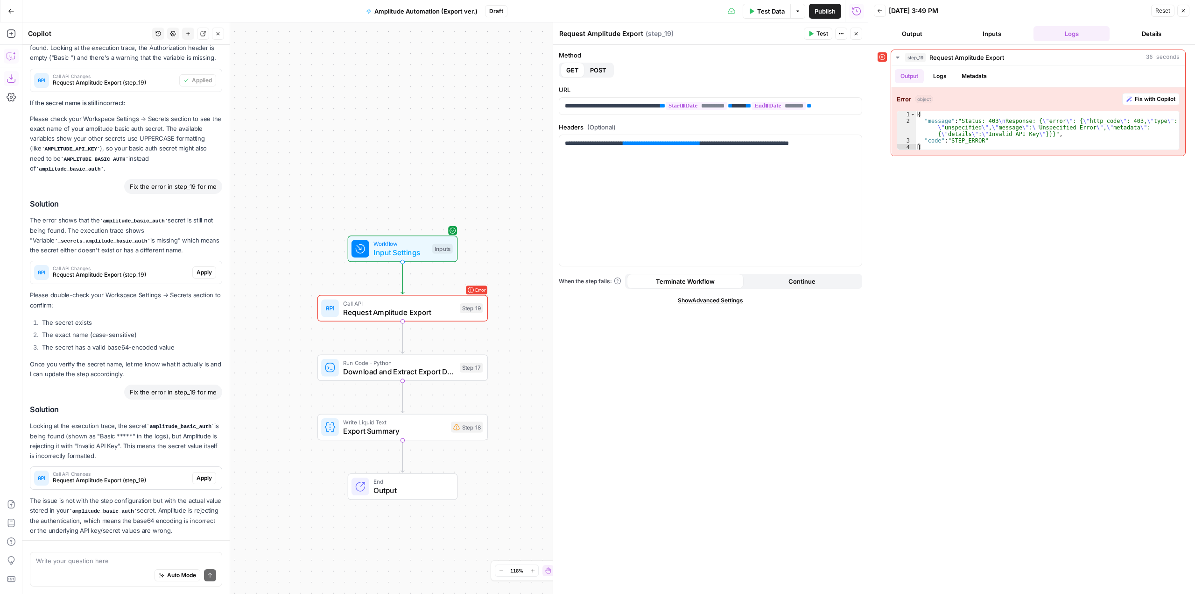
scroll to position [2982, 0]
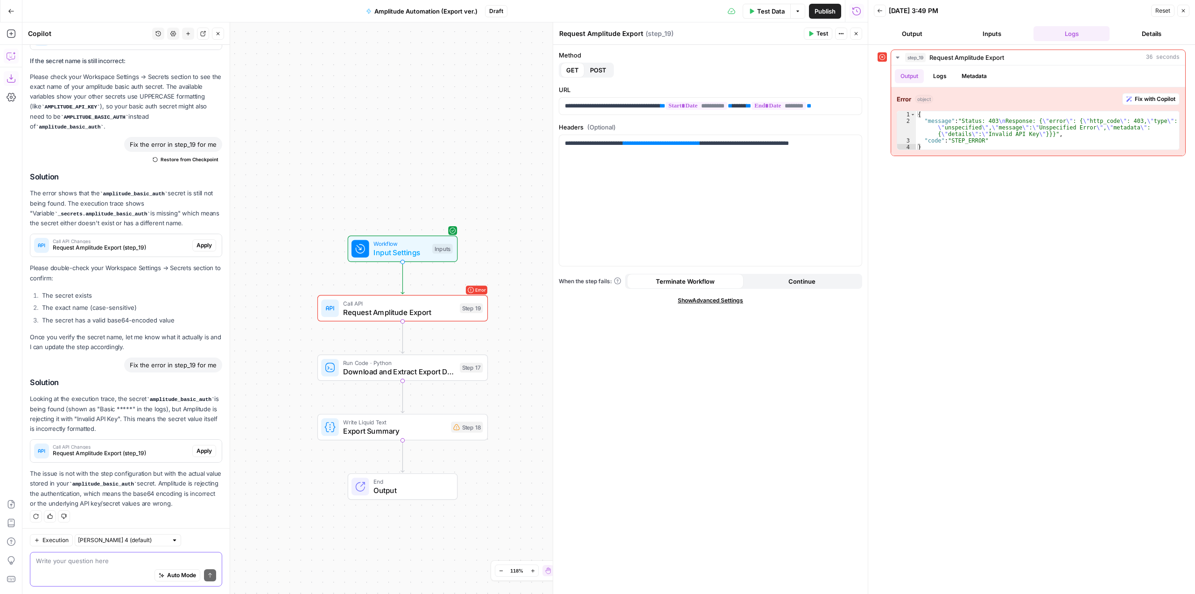
click at [120, 556] on textarea at bounding box center [126, 560] width 180 height 9
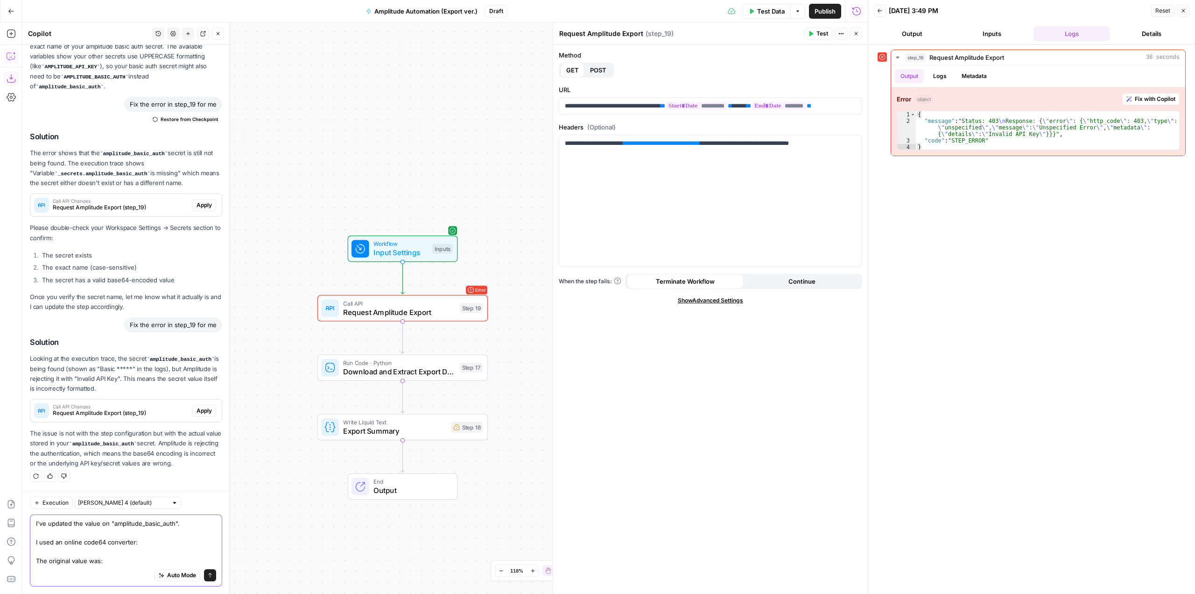
scroll to position [3038, 0]
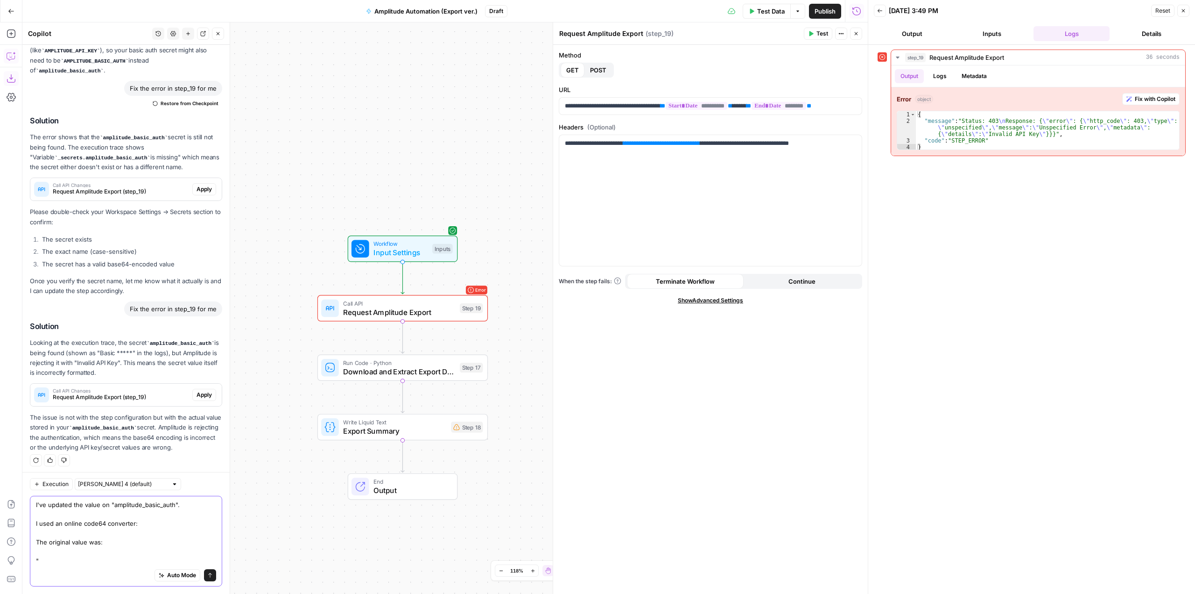
paste textarea "9b66528ebdab8c6dbb9e2fe7d734dda5:e8ddd177807b0672772c87d347c9974d"
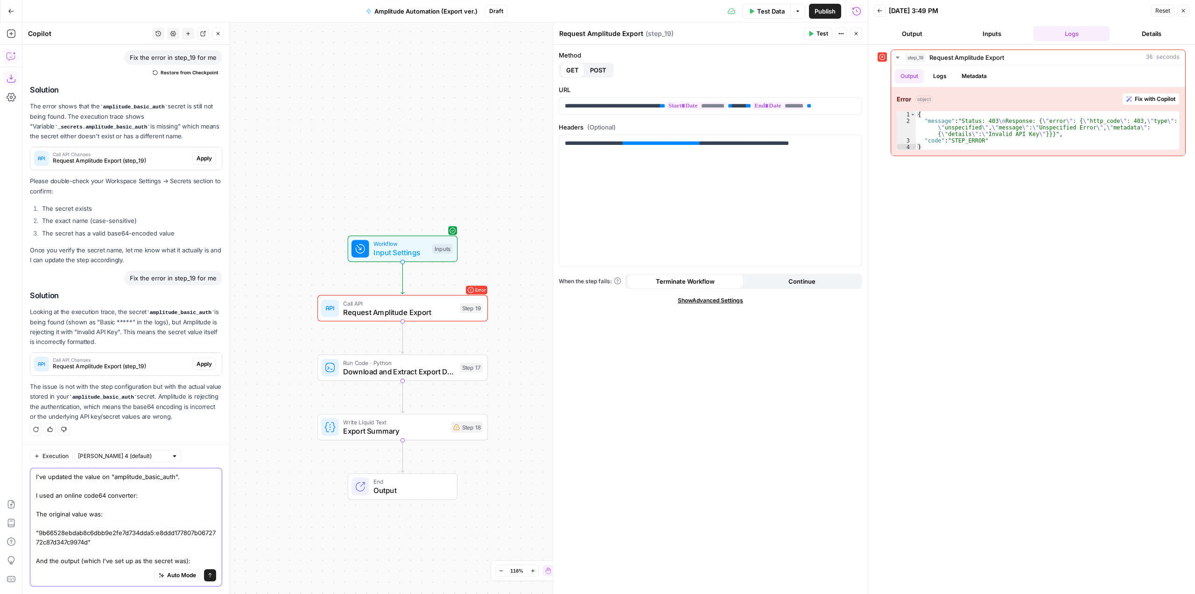
scroll to position [3084, 0]
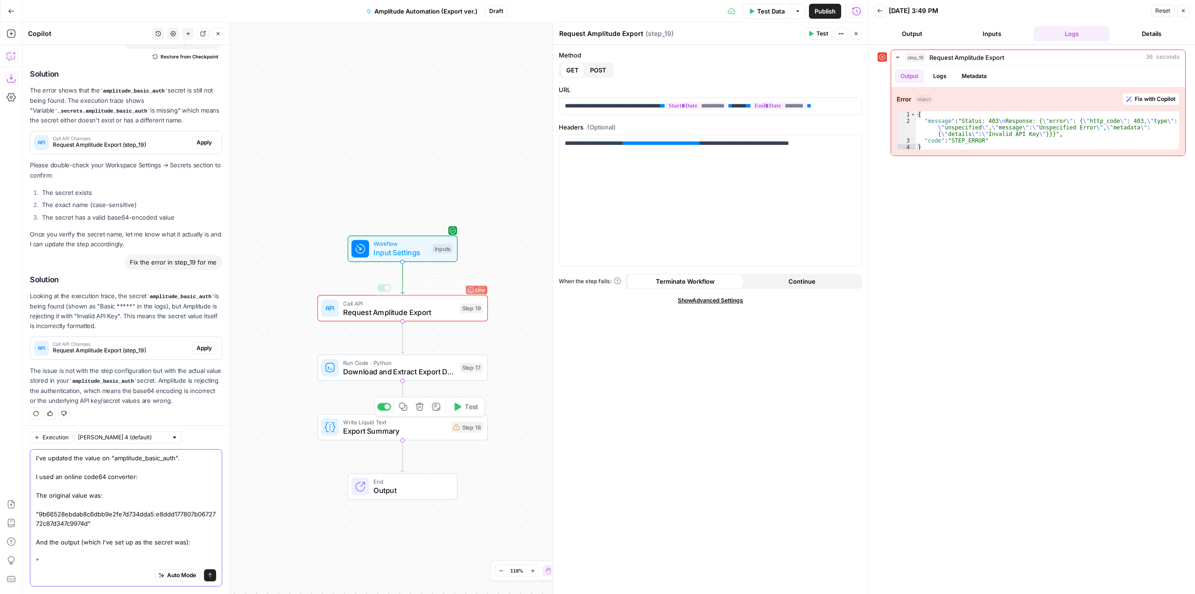
paste textarea "OWI2NjUyOGViZGFiOGM2ZGJiOWUyZmU3ZDczNGRkYTU6ZThkZGQxNzc4MDdiMDY3Mjc3MmM4N2QzNDd…"
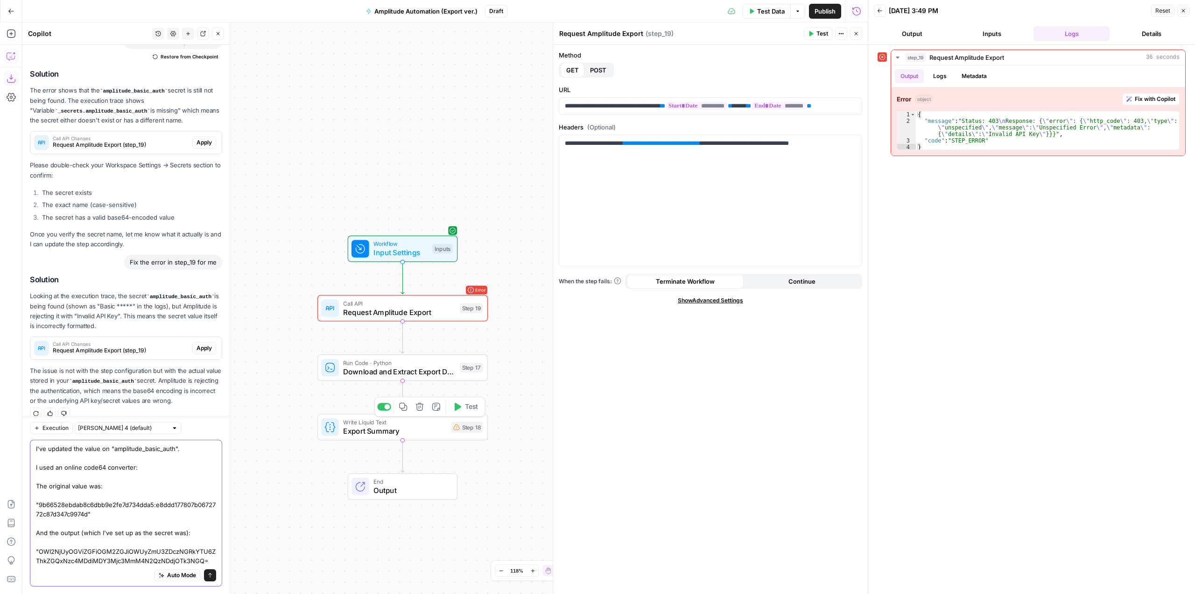
scroll to position [3096, 0]
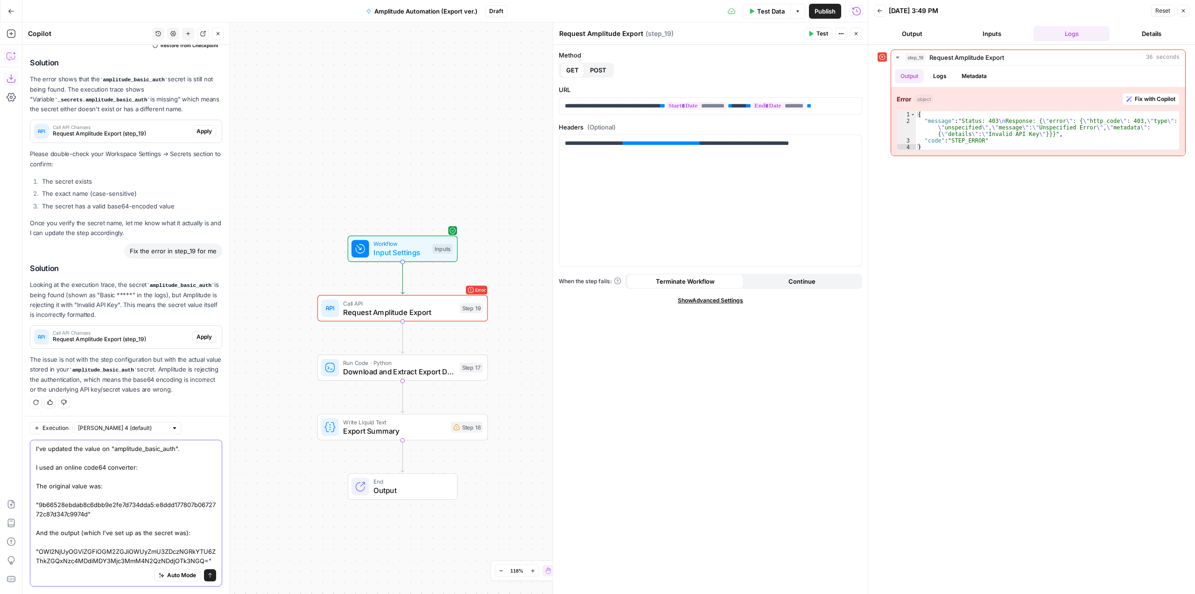
type textarea "I've updated the value on "amplitude_basic_auth". I used an online code64 conve…"
click at [204, 573] on button "Send" at bounding box center [210, 575] width 12 height 12
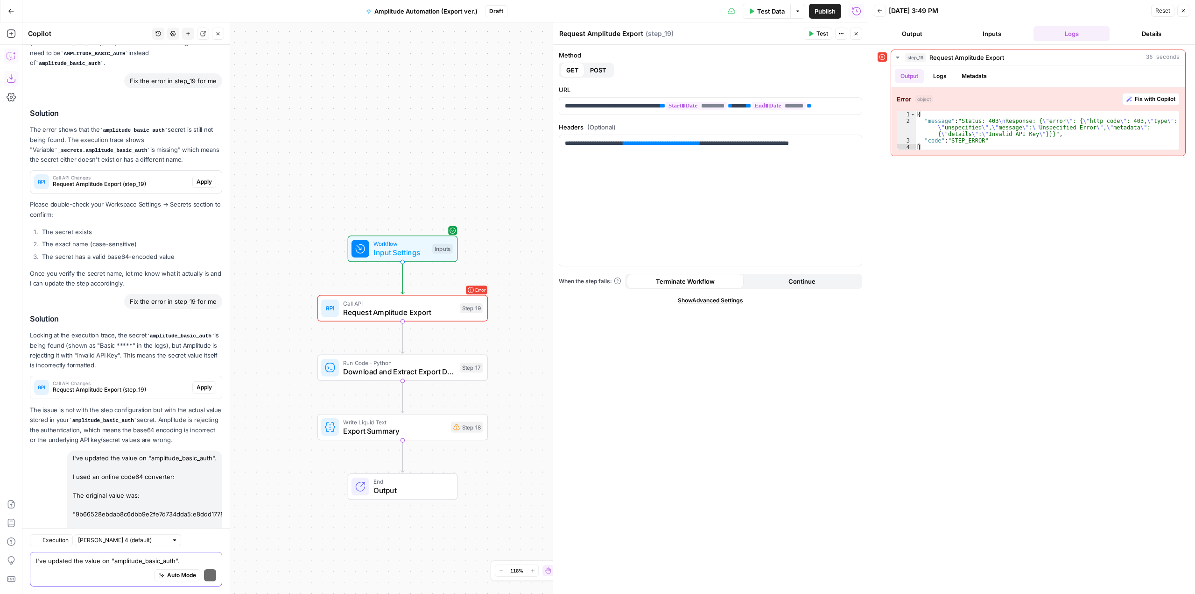
scroll to position [3203, 0]
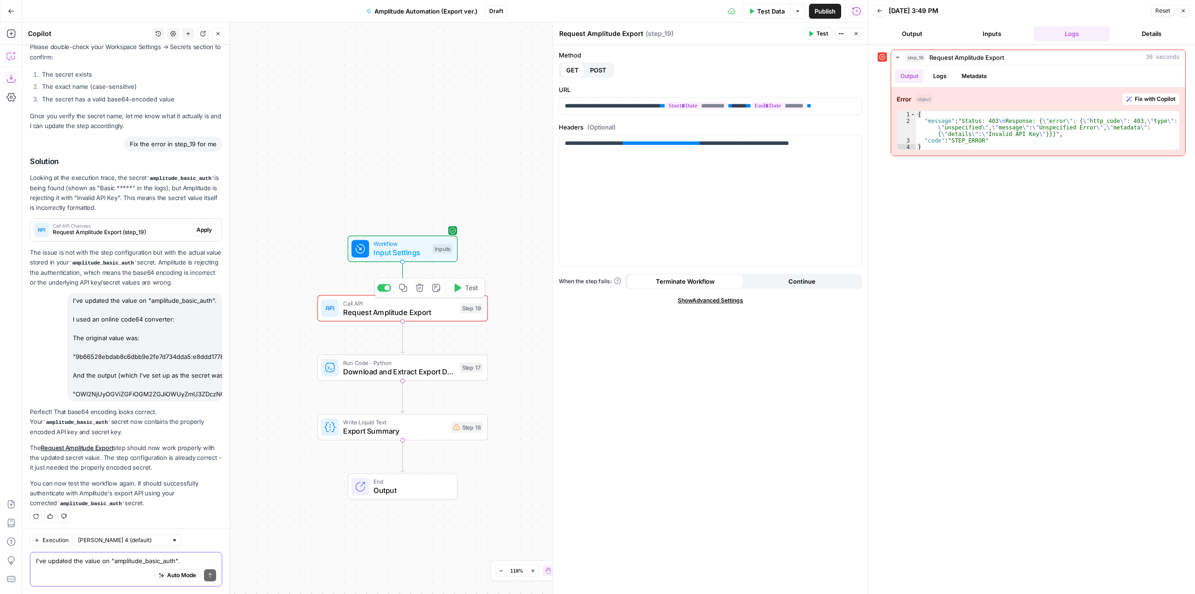
click at [473, 296] on div "Copy step Delete step Add Note Test" at bounding box center [430, 288] width 111 height 20
click at [475, 288] on span "Test" at bounding box center [471, 288] width 13 height 10
click at [197, 226] on span "Apply" at bounding box center [204, 230] width 15 height 8
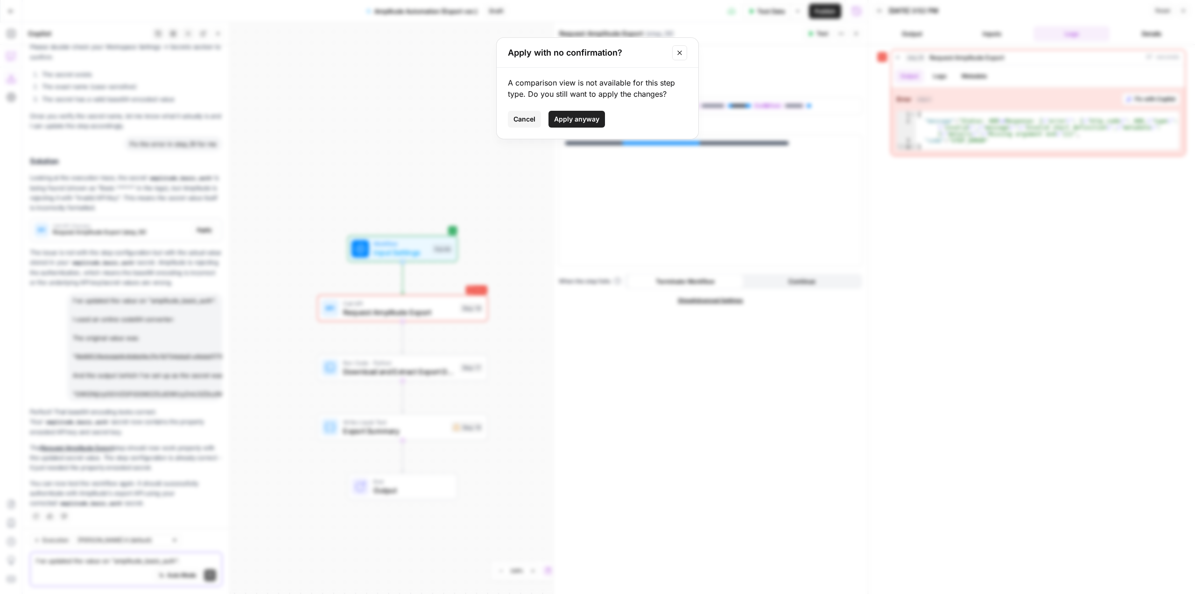
click at [578, 113] on button "Apply anyway" at bounding box center [577, 119] width 57 height 17
click at [817, 36] on span "Test" at bounding box center [823, 33] width 12 height 8
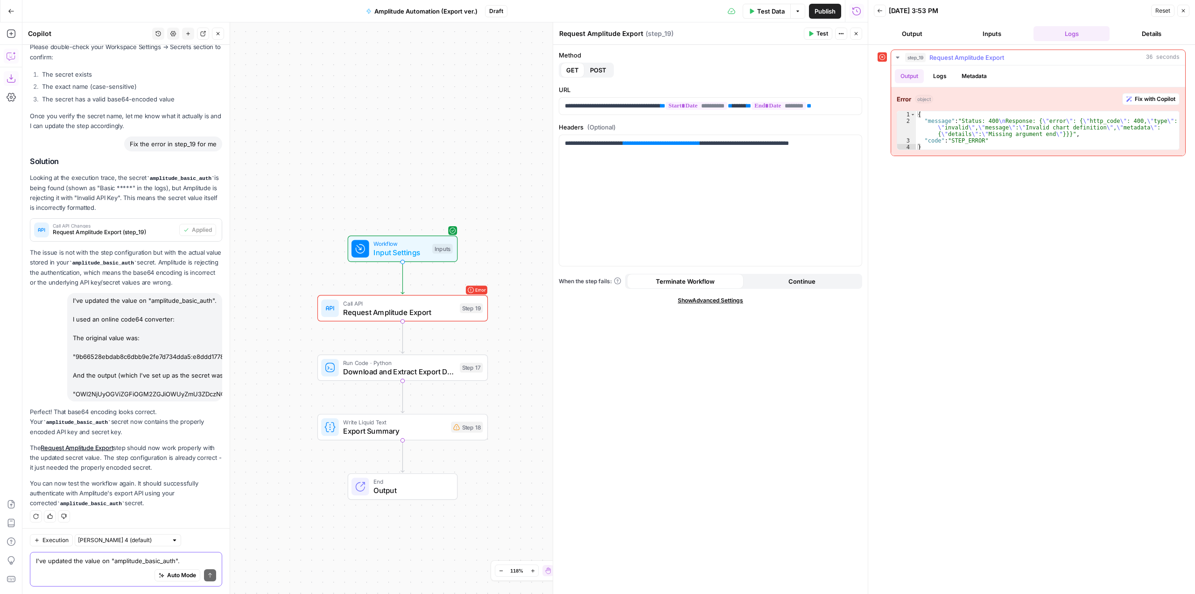
click at [1141, 95] on span "Fix with Copilot" at bounding box center [1155, 99] width 41 height 8
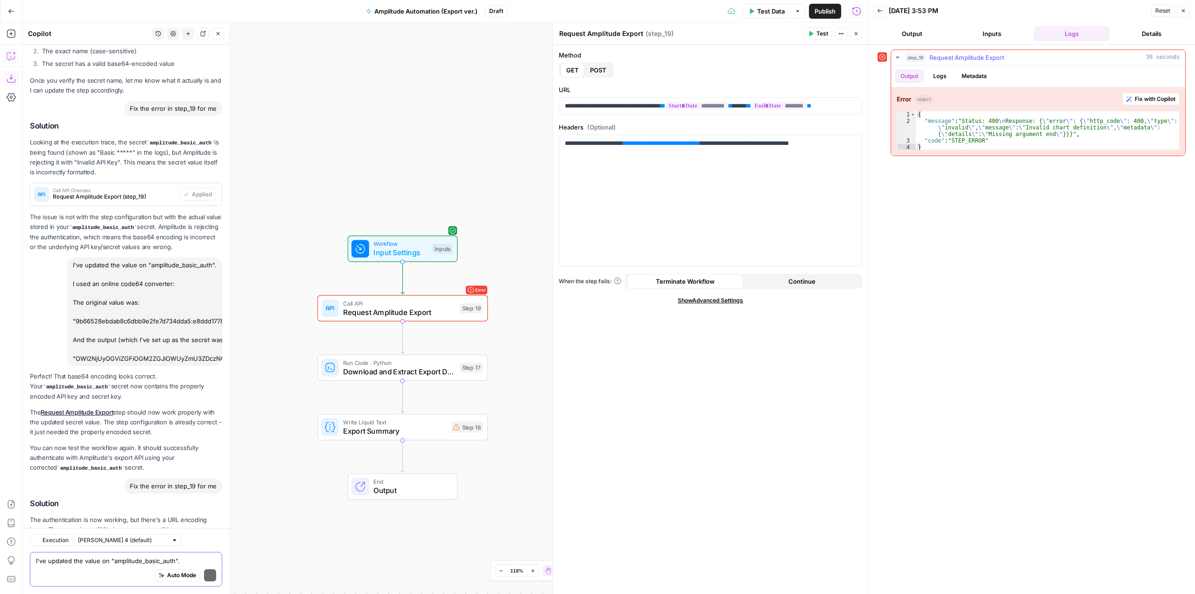
scroll to position [3395, 0]
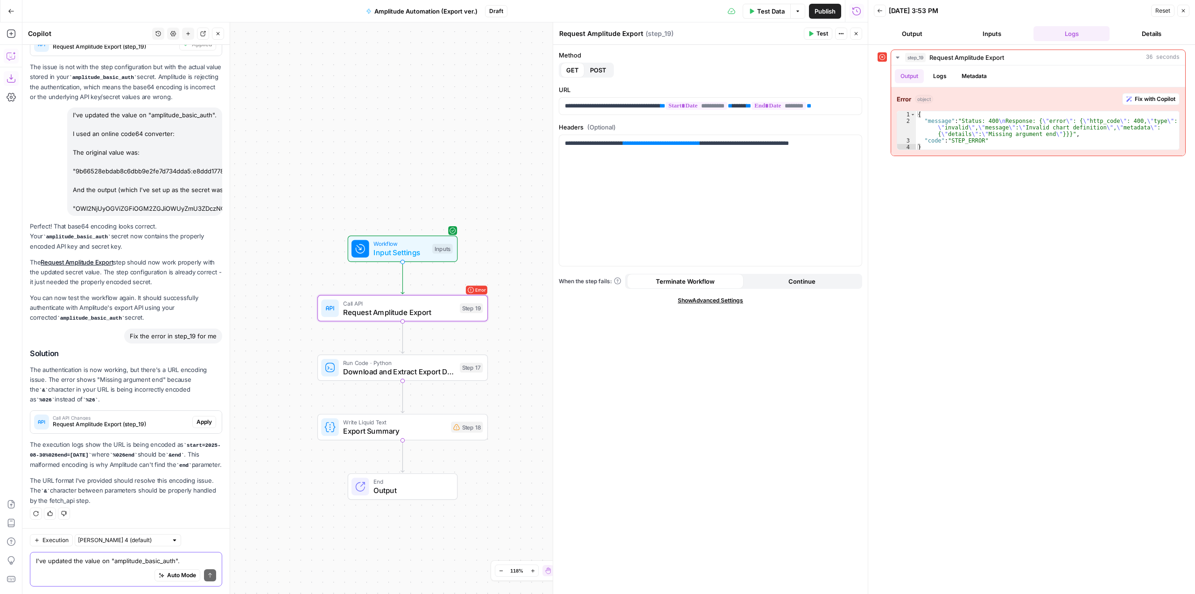
click at [197, 417] on span "Apply" at bounding box center [204, 421] width 15 height 8
click at [566, 108] on div "A comparison view is not available for this step type. Do you still want to app…" at bounding box center [598, 103] width 202 height 71
click at [567, 119] on span "Apply anyway" at bounding box center [576, 118] width 45 height 9
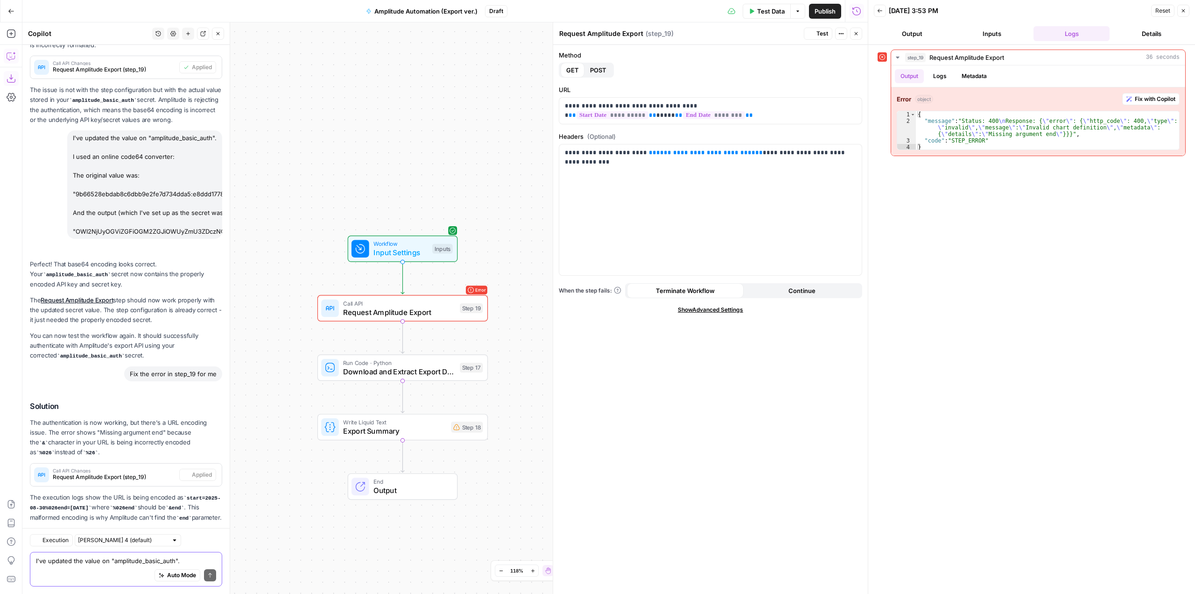
scroll to position [3455, 0]
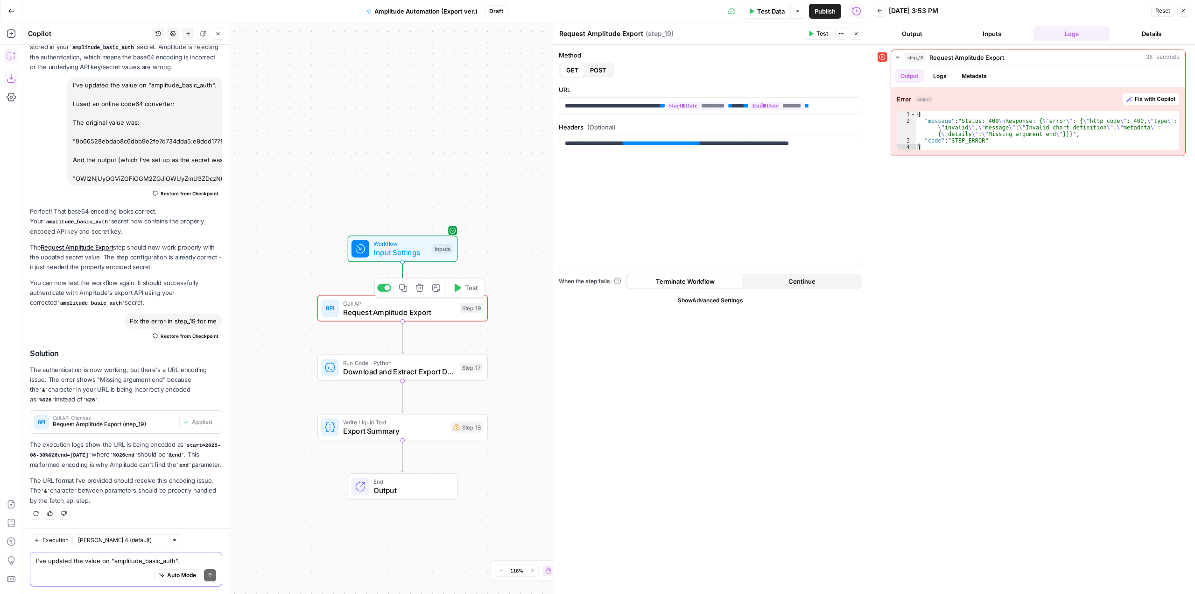
click at [465, 293] on button "Test" at bounding box center [465, 288] width 34 height 14
click at [1152, 100] on span "Fix with Copilot" at bounding box center [1155, 99] width 41 height 8
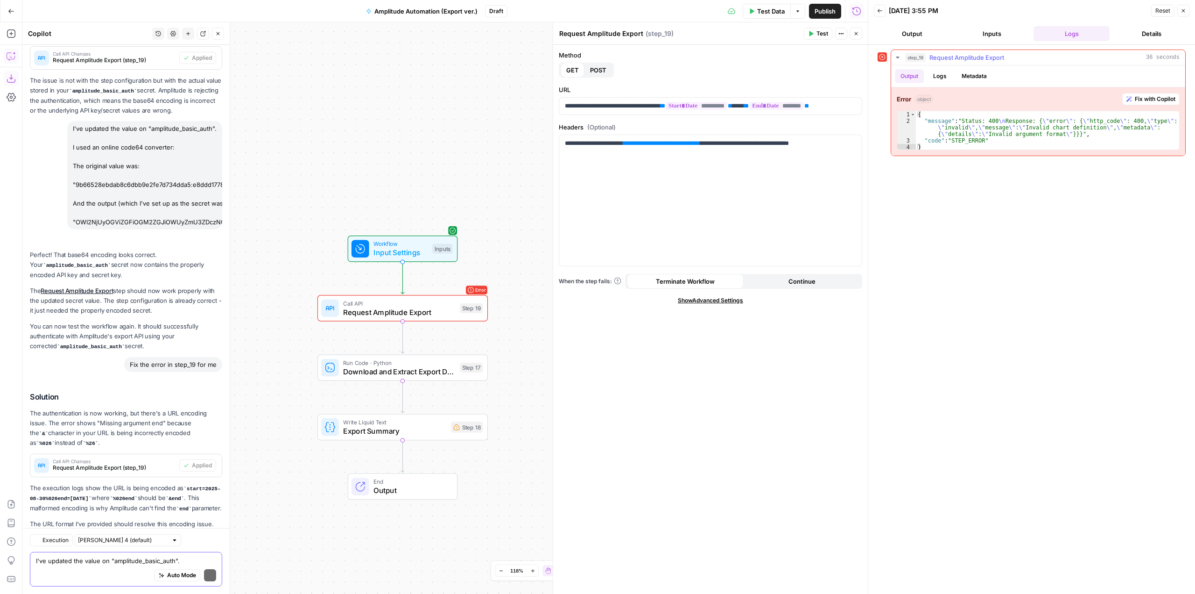
scroll to position [3621, 0]
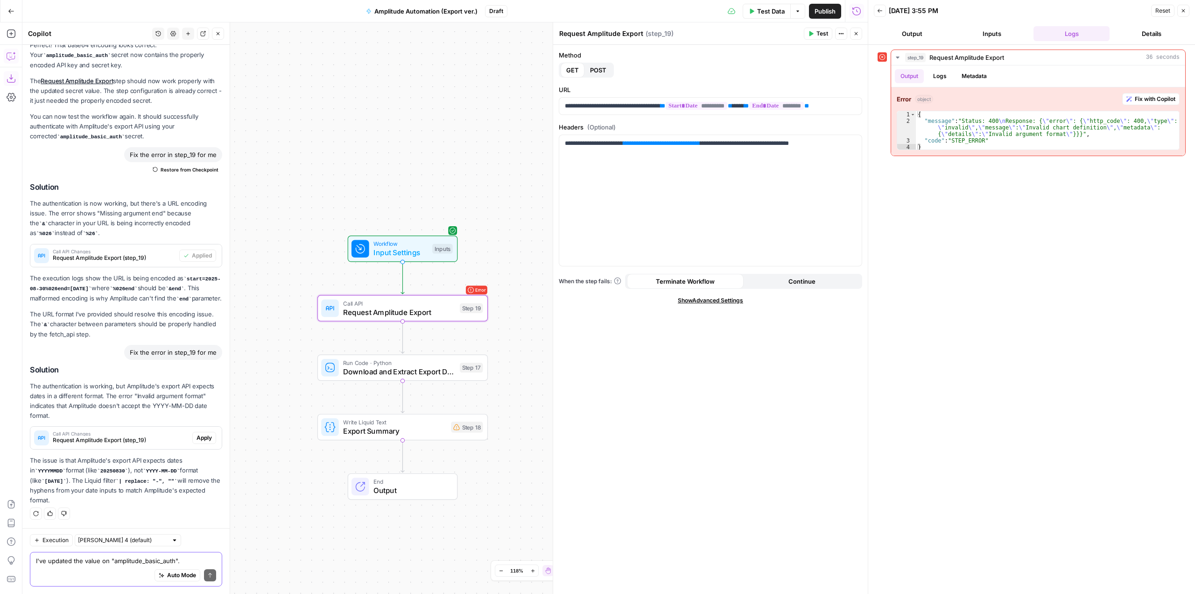
click at [197, 438] on span "Apply" at bounding box center [204, 437] width 15 height 8
click at [565, 118] on span "Apply anyway" at bounding box center [576, 118] width 45 height 9
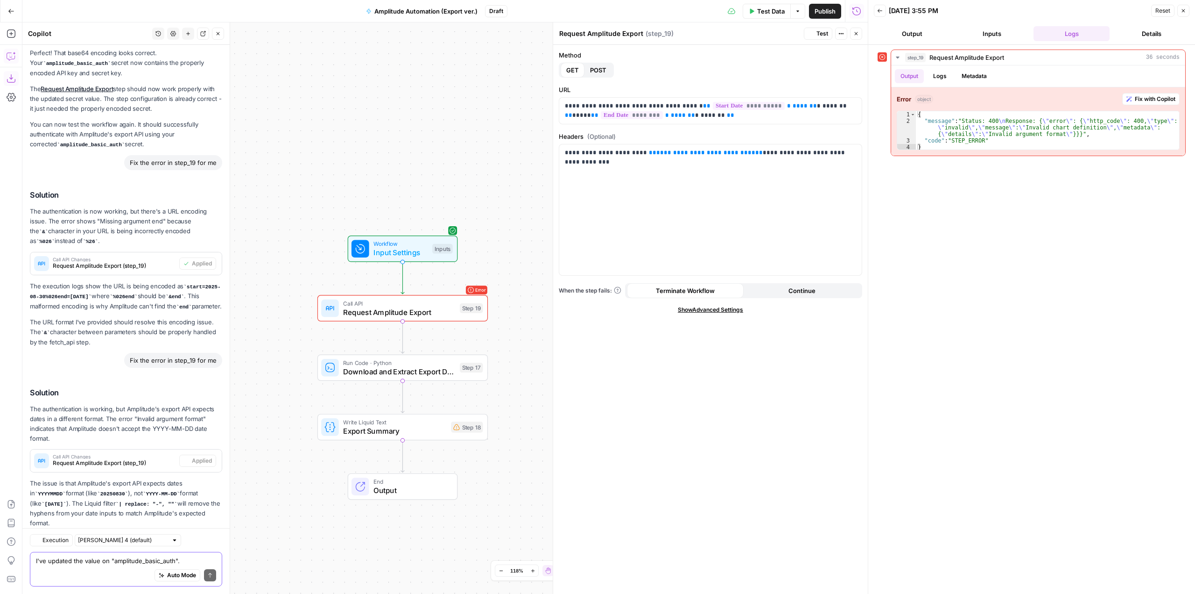
scroll to position [3651, 0]
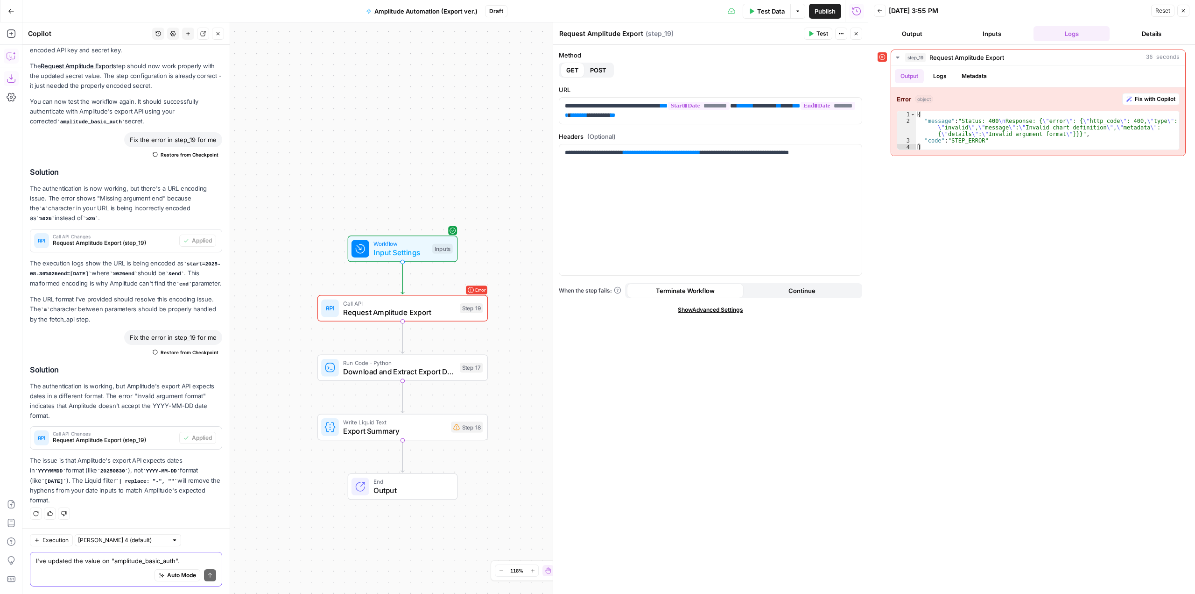
click at [819, 34] on span "Test" at bounding box center [823, 33] width 12 height 8
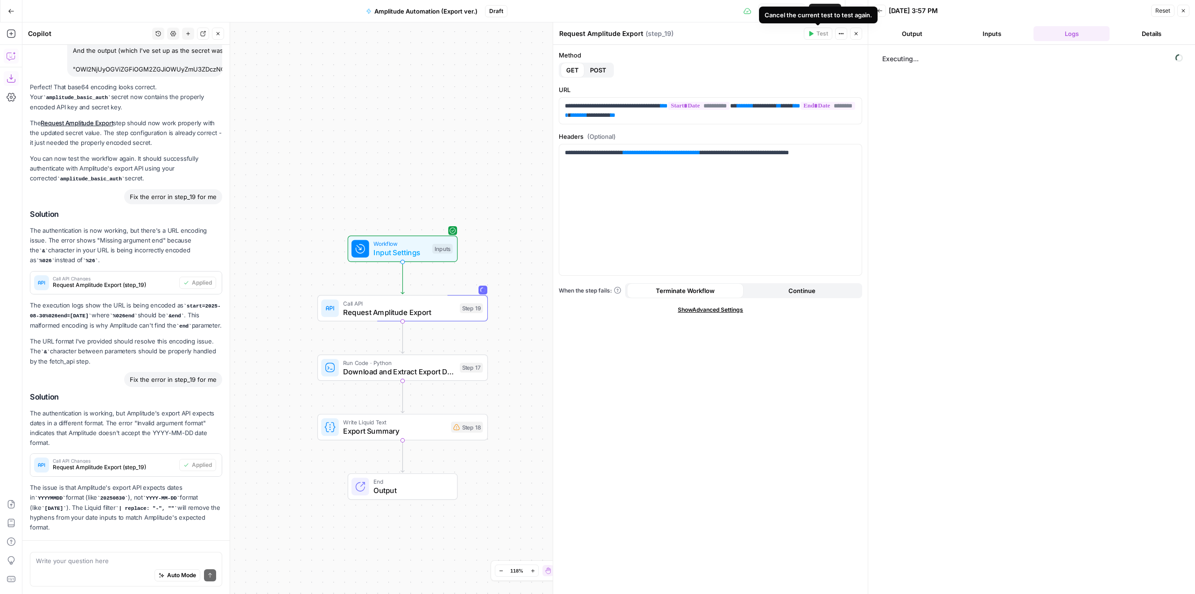
scroll to position [3651, 0]
